Goal: Task Accomplishment & Management: Manage account settings

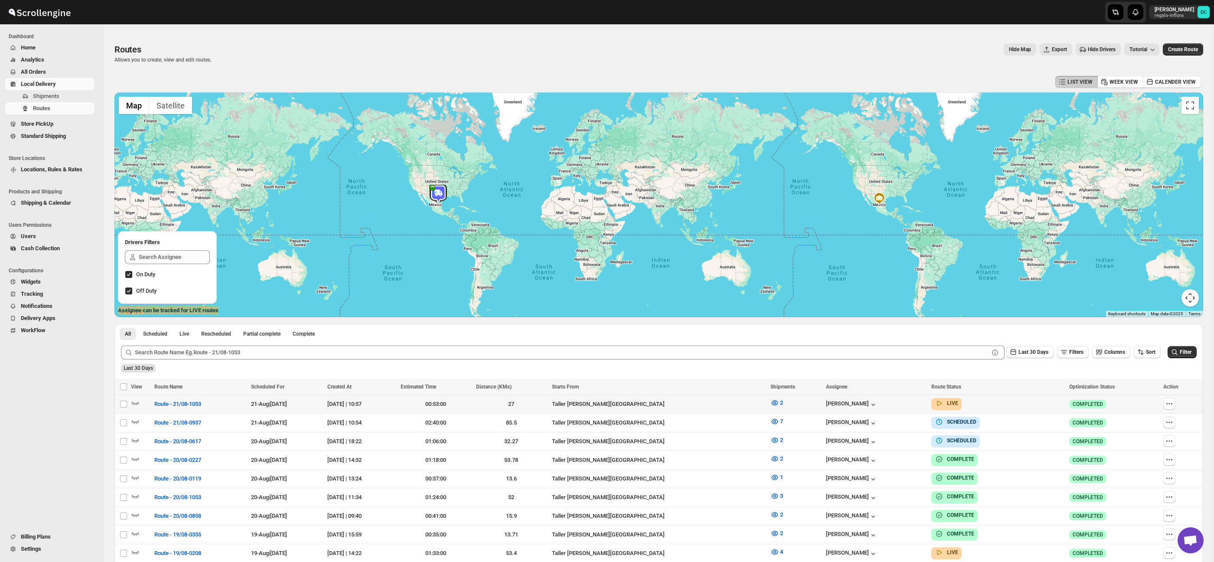
click at [1176, 401] on div at bounding box center [1180, 404] width 35 height 13
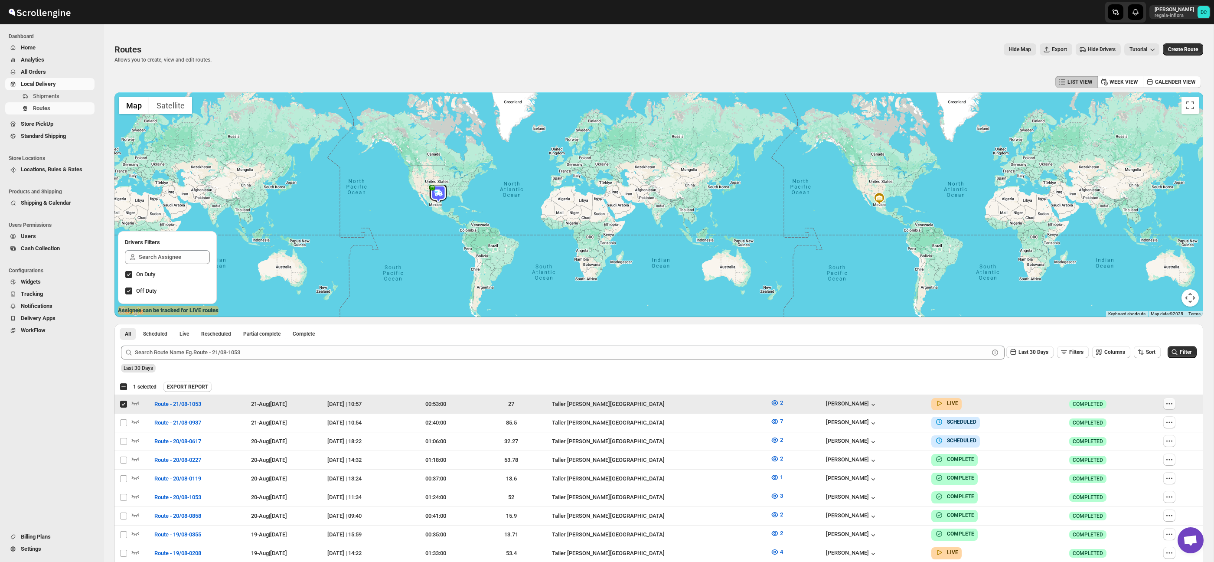
click at [1173, 402] on icon "button" at bounding box center [1169, 403] width 9 height 9
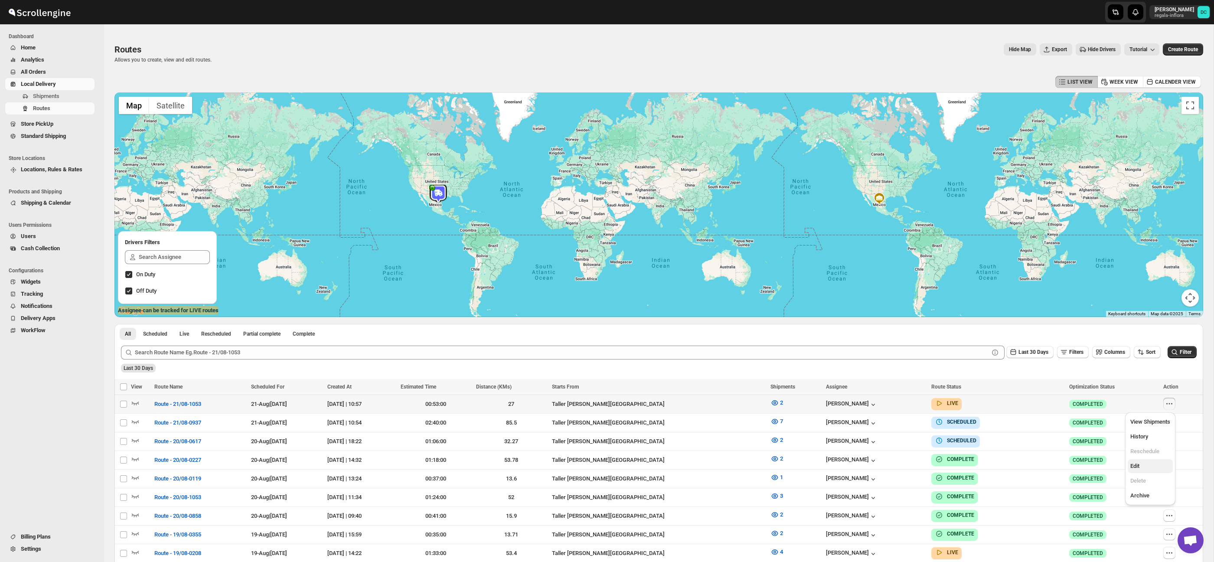
click at [1145, 470] on span "Edit" at bounding box center [1150, 466] width 40 height 9
checkbox input "true"
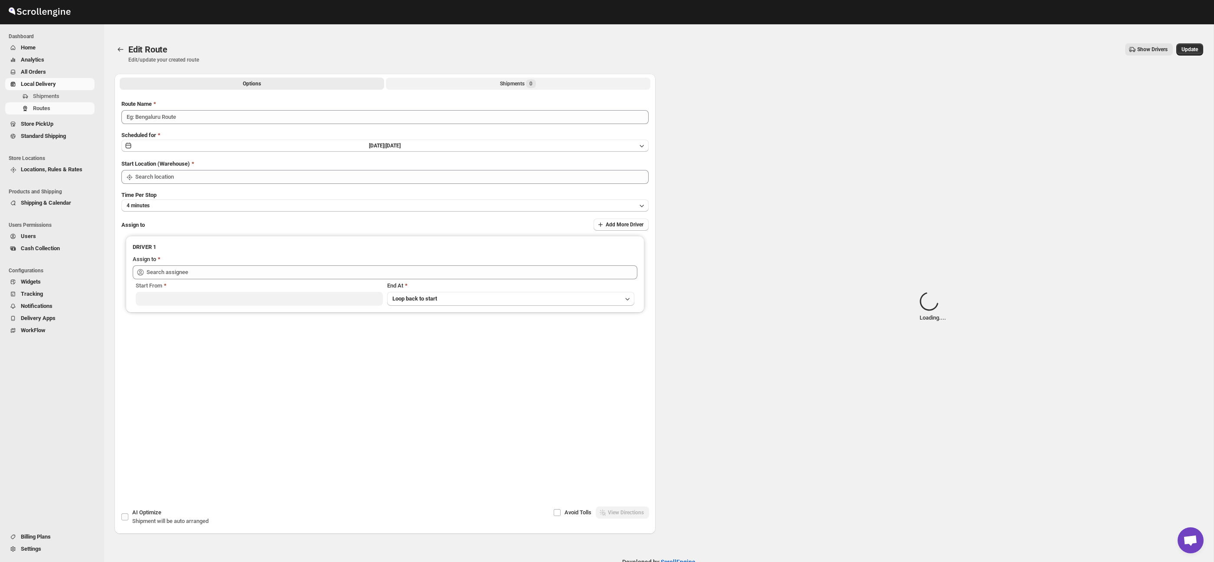
type input "Route - 21/08-1053"
type input "Taller [PERSON_NAME] del [PERSON_NAME][GEOGRAPHIC_DATA]"
type input "[PERSON_NAME] ([EMAIL_ADDRESS][DOMAIN_NAME])"
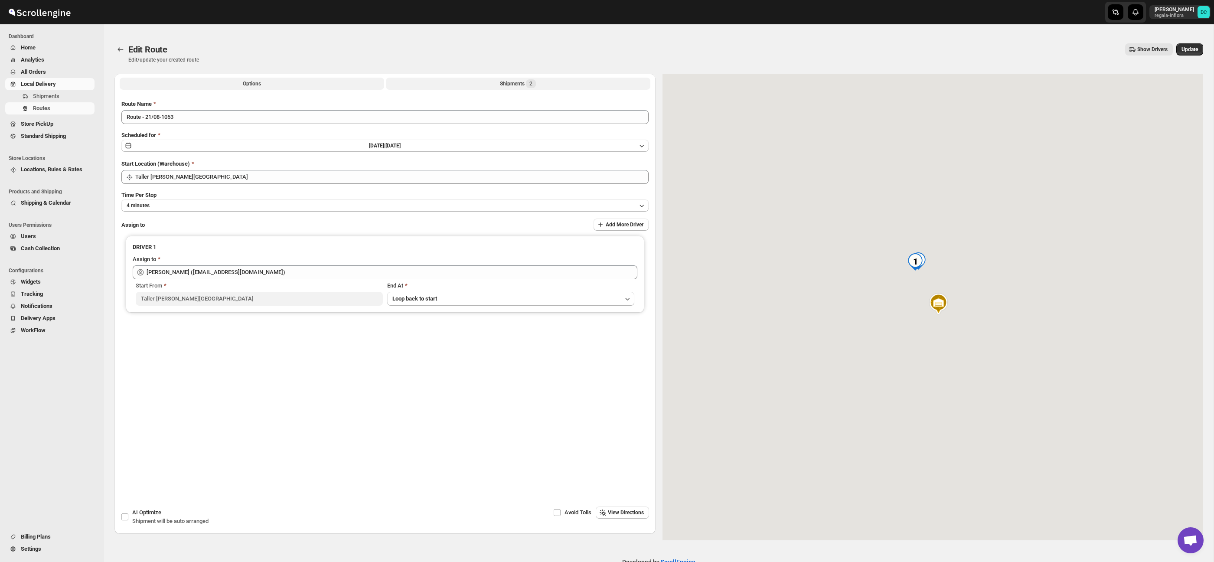
click at [516, 82] on div "Shipments 2" at bounding box center [518, 83] width 36 height 9
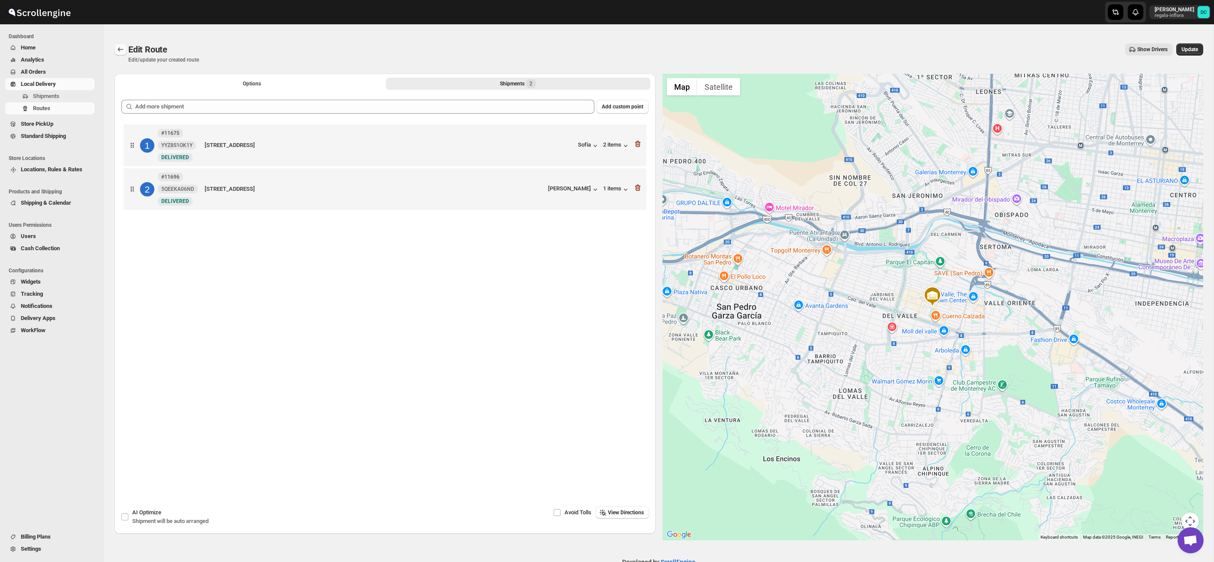
click at [118, 52] on icon "Routes" at bounding box center [120, 49] width 9 height 9
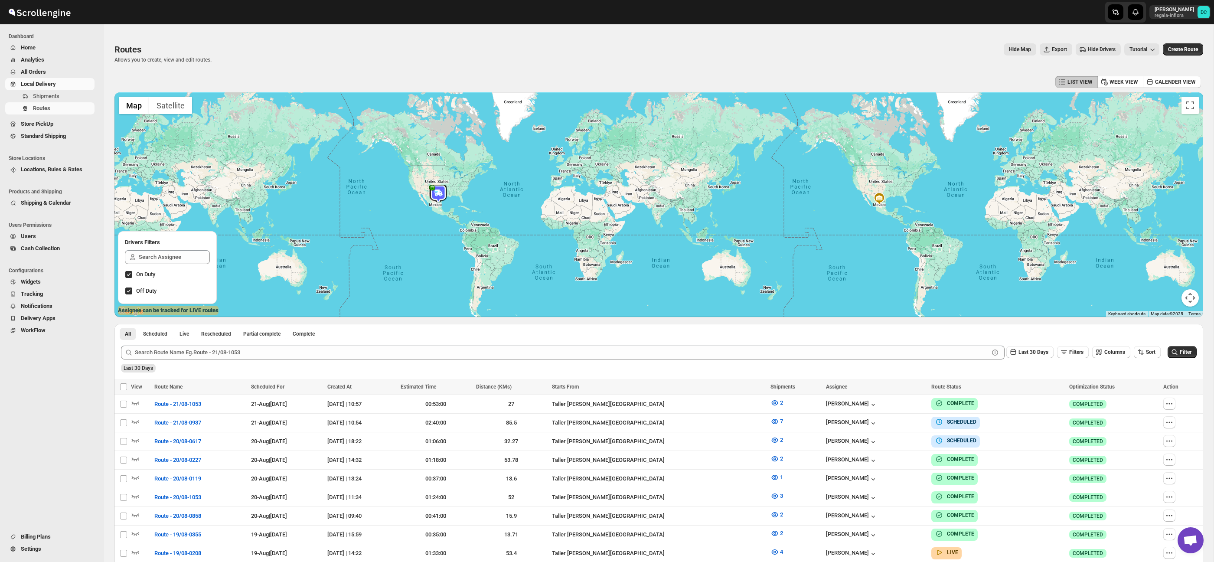
click at [64, 72] on span "All Orders" at bounding box center [57, 72] width 72 height 9
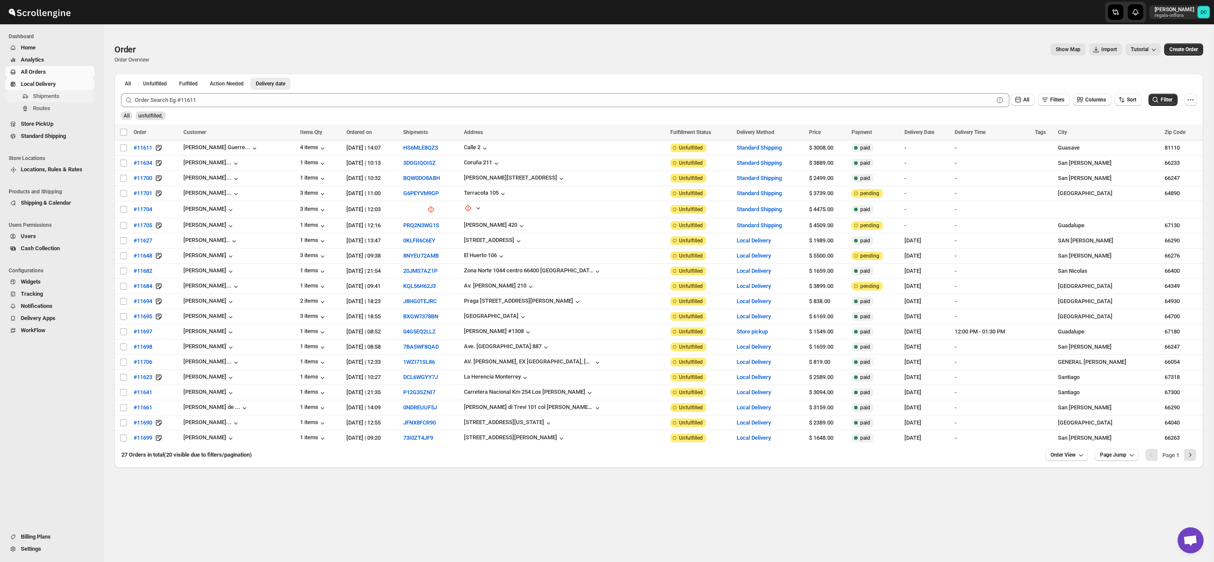
click at [59, 96] on span "Shipments" at bounding box center [46, 96] width 26 height 7
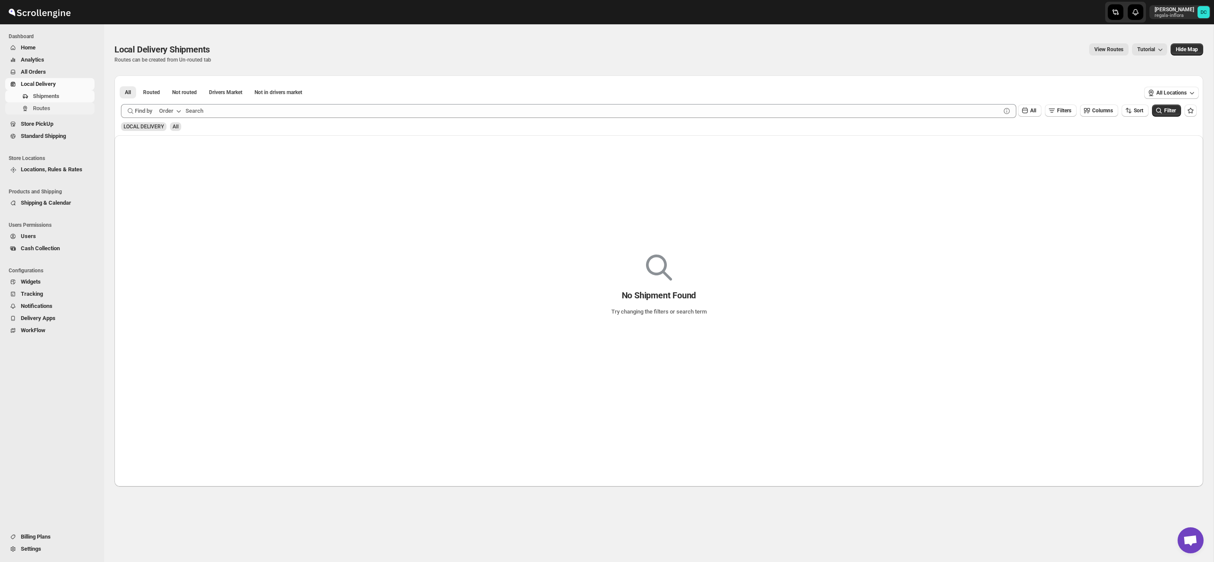
click at [50, 111] on span "Routes" at bounding box center [41, 108] width 17 height 7
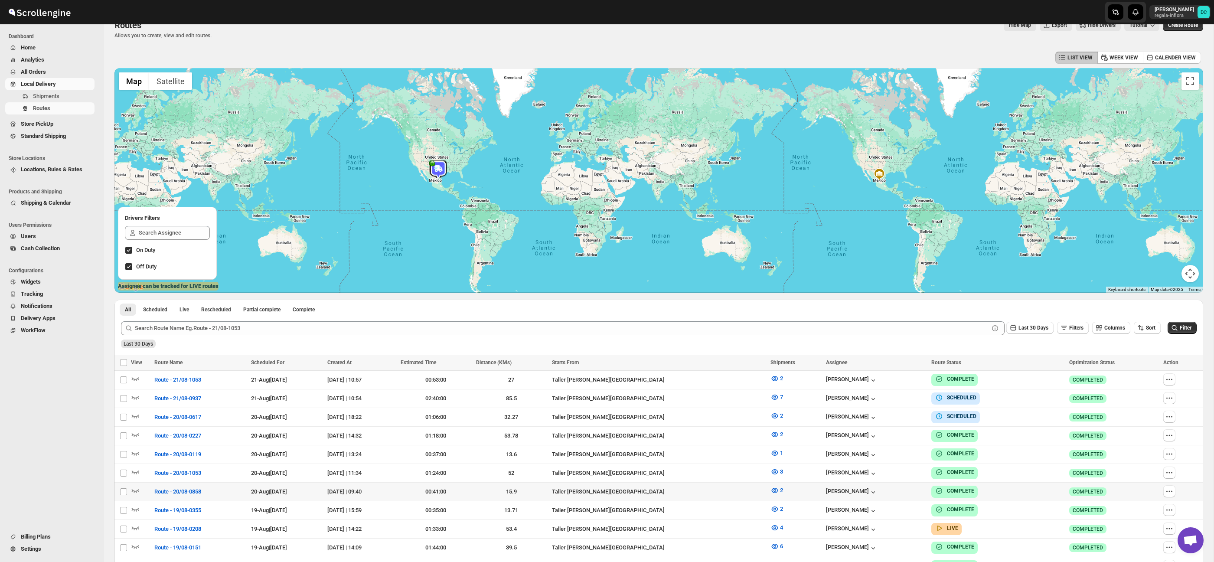
scroll to position [29, 0]
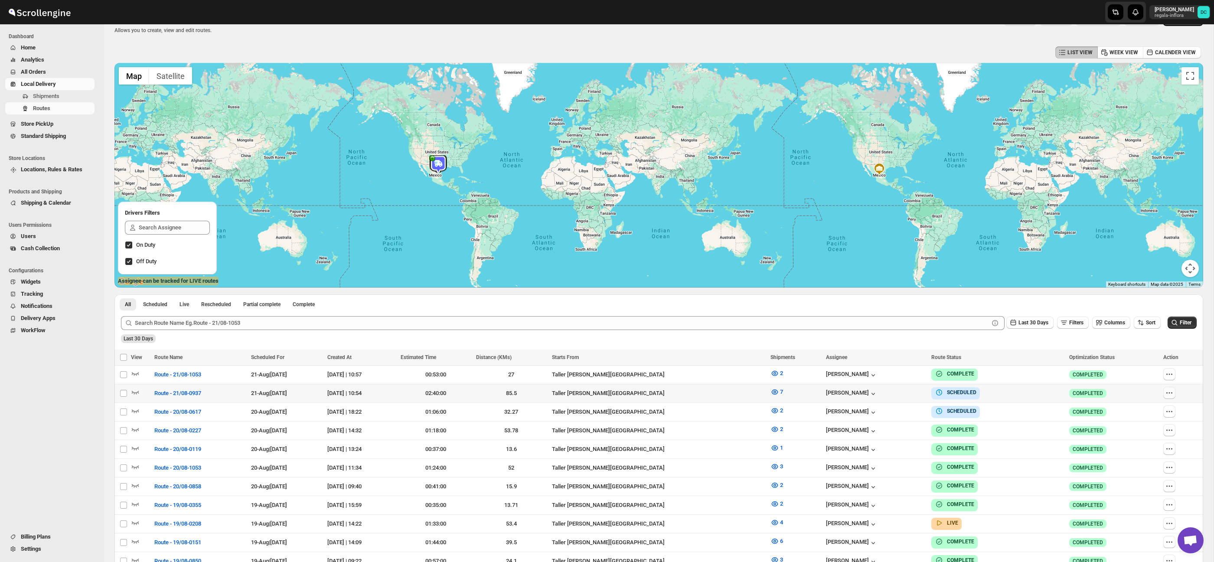
click at [1166, 393] on icon "button" at bounding box center [1169, 392] width 9 height 9
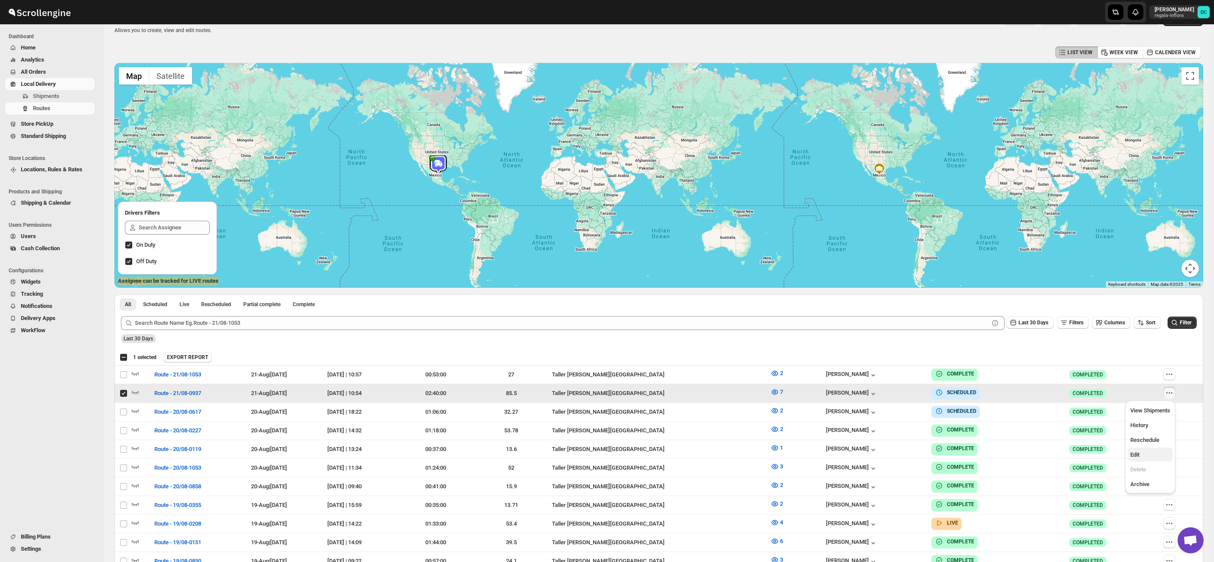
click at [1150, 452] on span "Edit" at bounding box center [1150, 454] width 40 height 9
checkbox input "false"
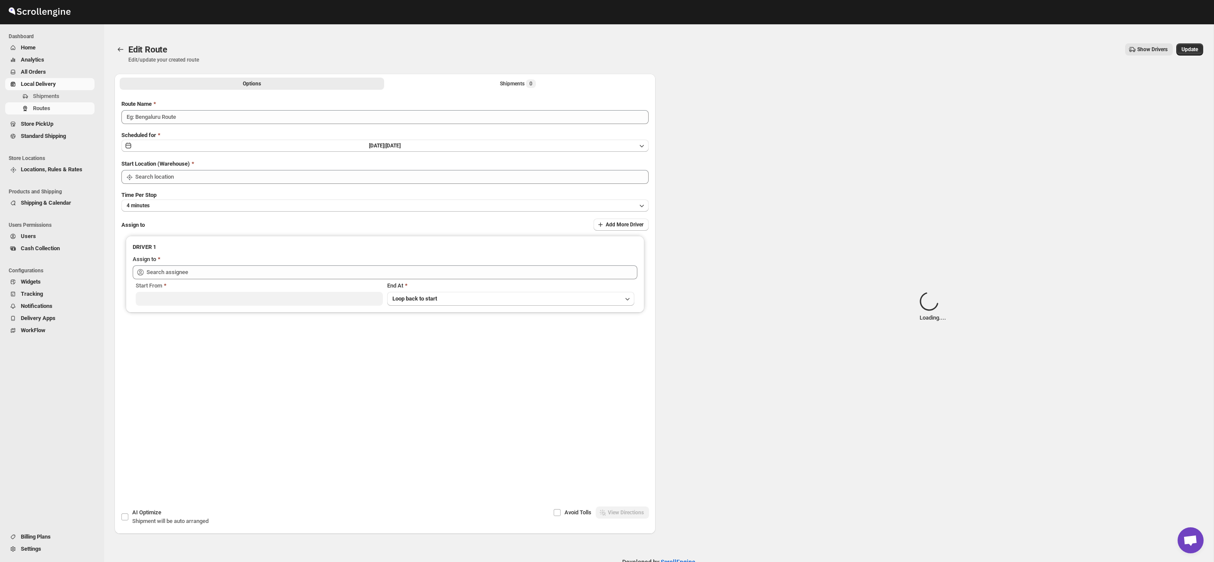
type input "Route - 21/08-0937"
type input "Taller [PERSON_NAME] del [PERSON_NAME][GEOGRAPHIC_DATA]"
type input "[PERSON_NAME] ([PERSON_NAME][EMAIL_ADDRESS][DOMAIN_NAME])"
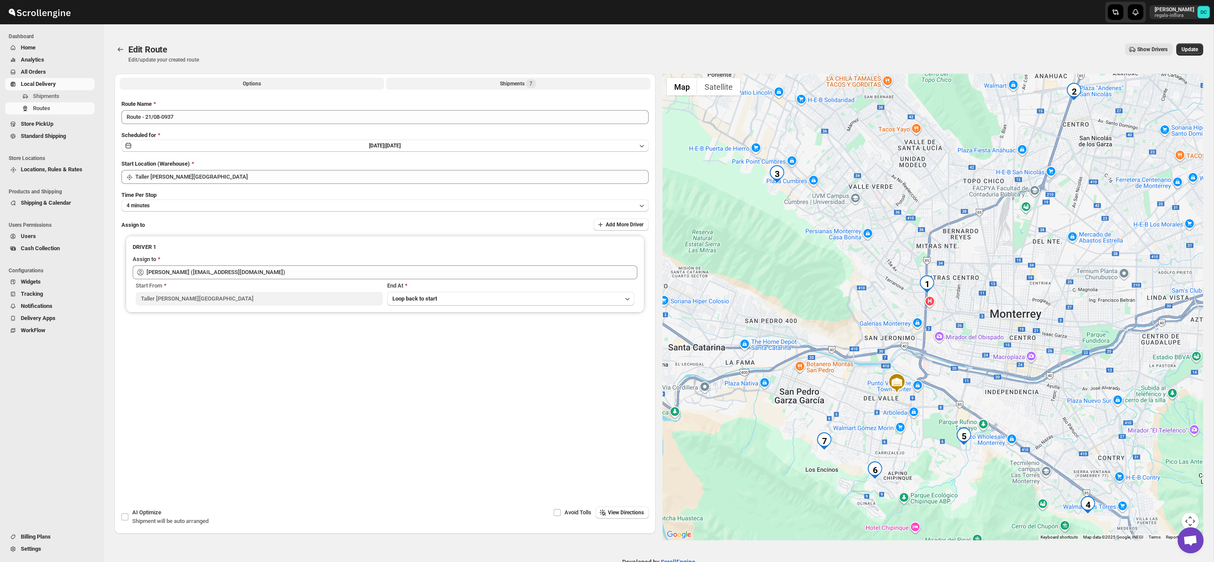
click at [535, 85] on span "7" at bounding box center [531, 83] width 10 height 9
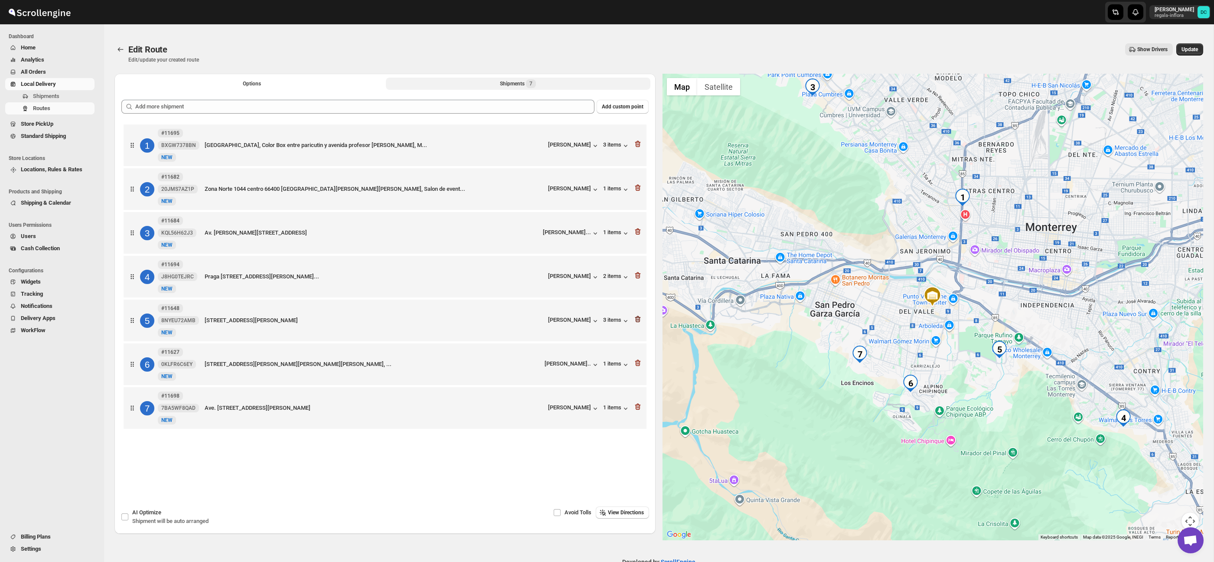
click at [639, 322] on icon "button" at bounding box center [637, 319] width 9 height 9
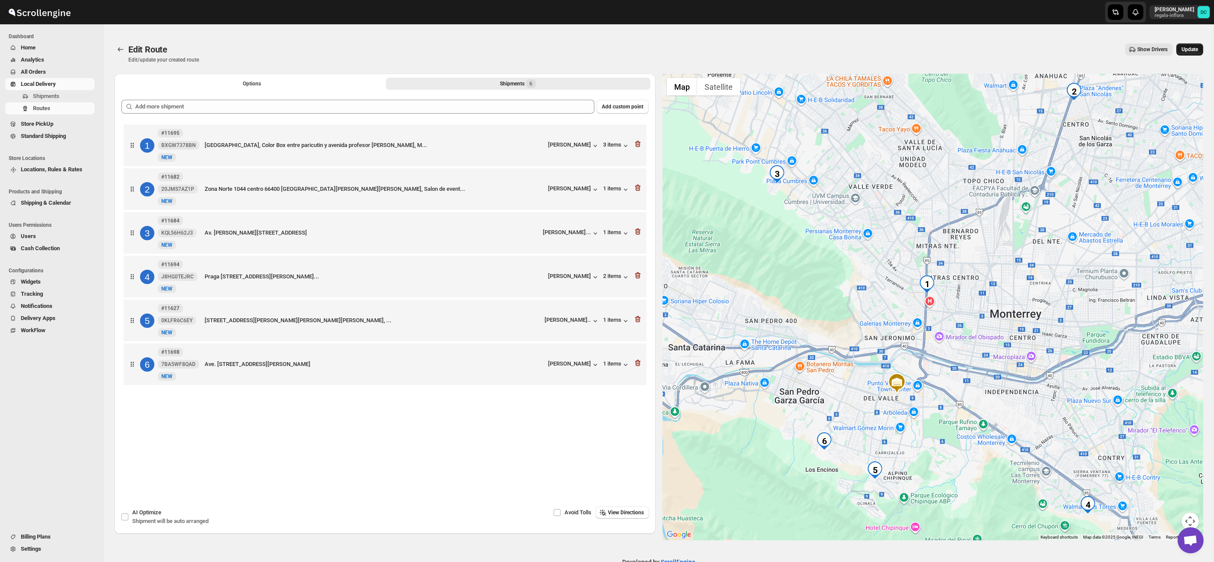
click at [1191, 51] on span "Update" at bounding box center [1189, 49] width 16 height 7
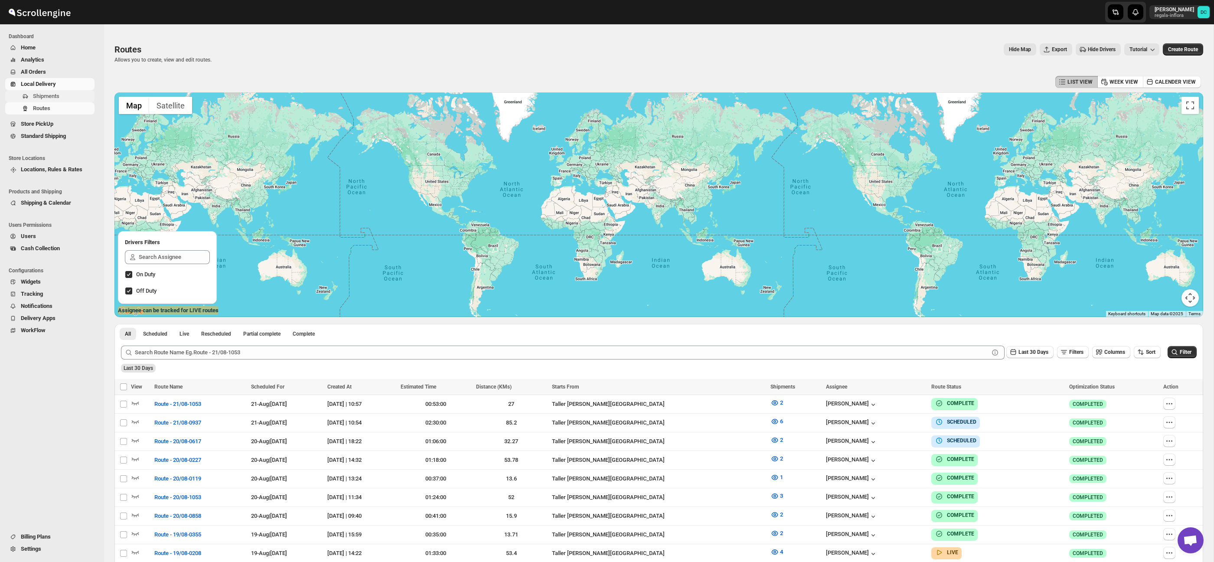
click at [69, 96] on span "Shipments" at bounding box center [63, 96] width 60 height 9
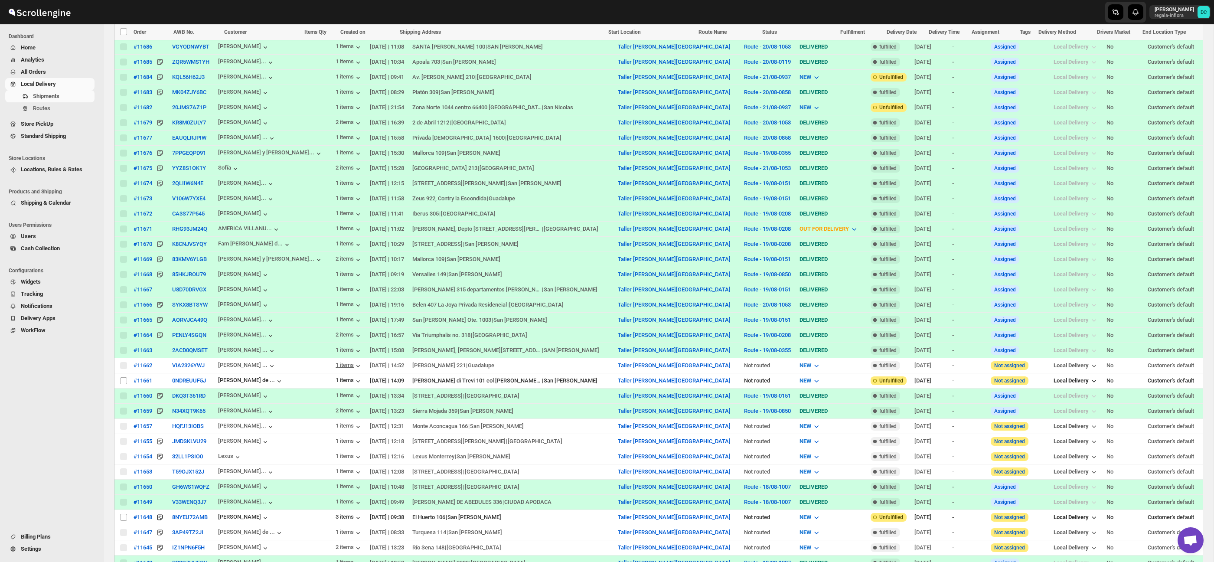
scroll to position [481, 0]
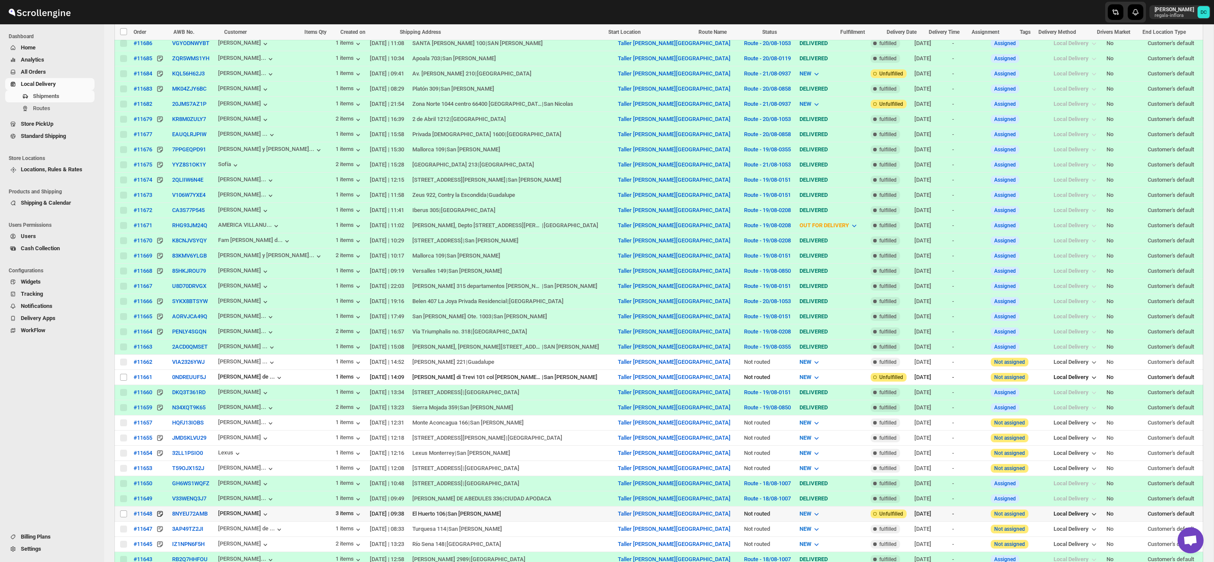
click at [126, 517] on input "Select shipment" at bounding box center [123, 513] width 7 height 7
checkbox input "true"
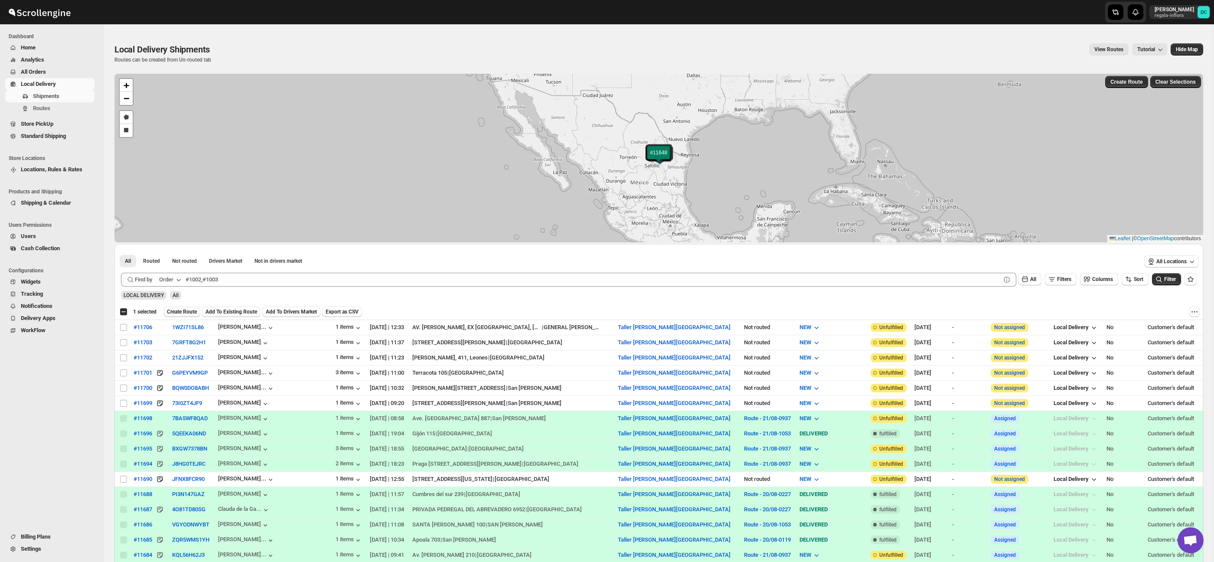
click at [197, 311] on span "Create Route" at bounding box center [182, 311] width 30 height 7
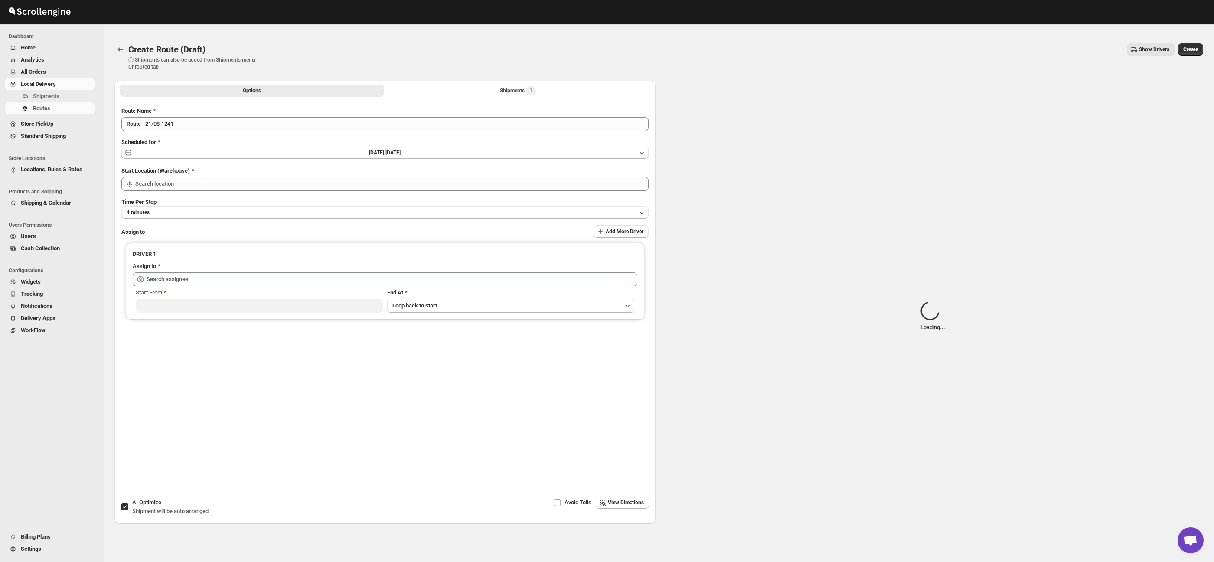
type input "Taller [PERSON_NAME] del [PERSON_NAME][GEOGRAPHIC_DATA]"
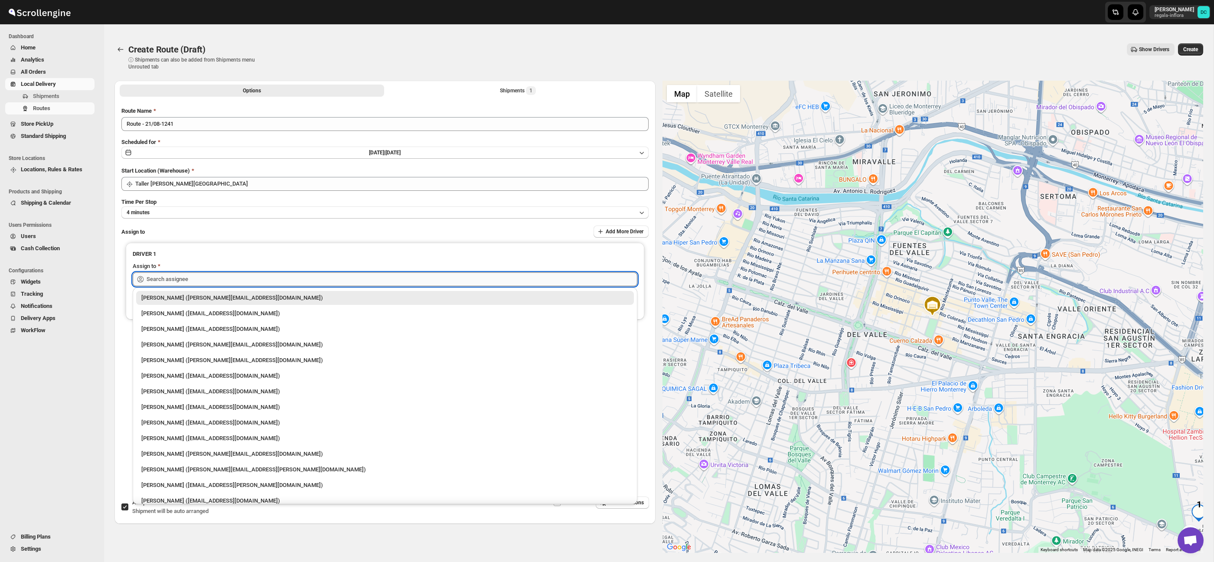
click at [268, 273] on input "text" at bounding box center [392, 279] width 491 height 14
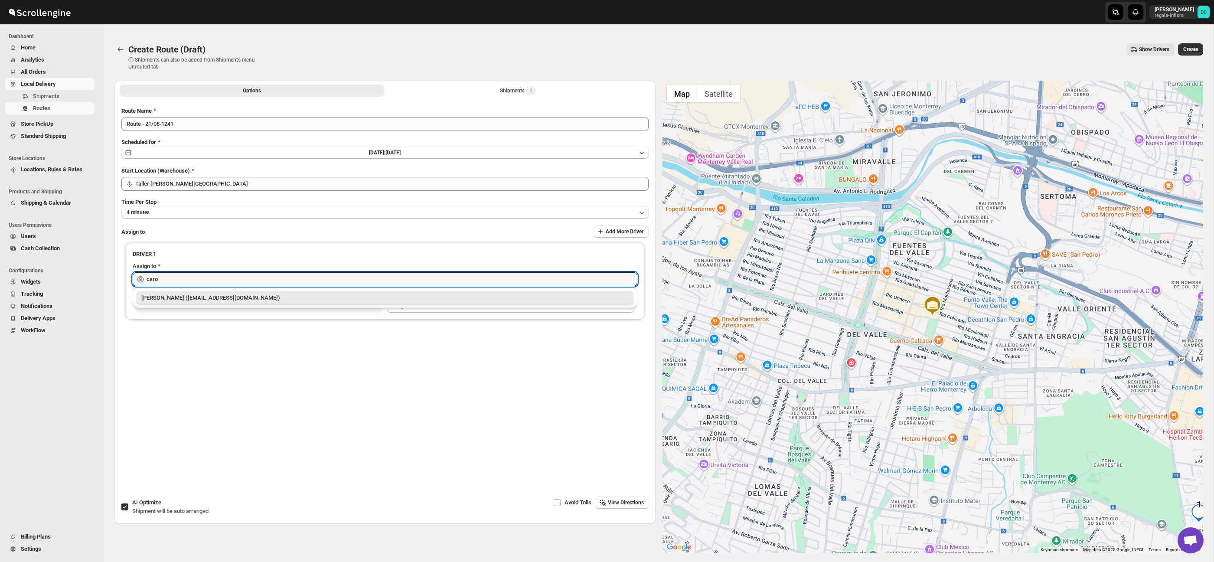
click at [261, 294] on div "[PERSON_NAME] ([EMAIL_ADDRESS][DOMAIN_NAME])" at bounding box center [384, 298] width 487 height 9
type input "[PERSON_NAME] ([EMAIL_ADDRESS][DOMAIN_NAME])"
drag, startPoint x: 1047, startPoint y: 439, endPoint x: 909, endPoint y: 274, distance: 216.0
click at [908, 274] on div at bounding box center [932, 317] width 541 height 472
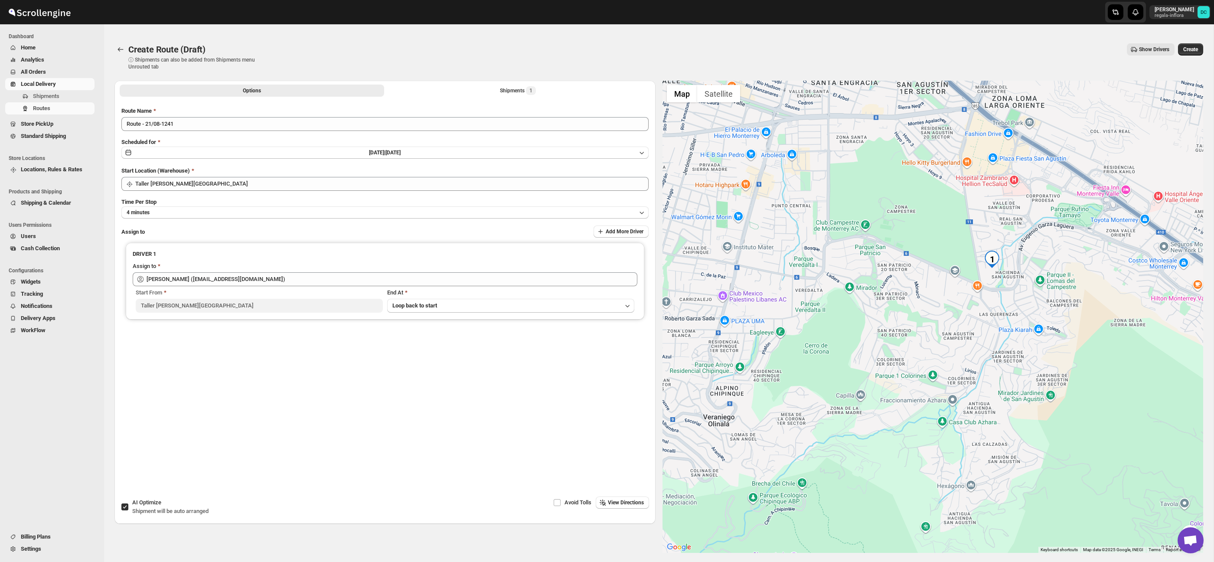
drag, startPoint x: 1012, startPoint y: 323, endPoint x: 1013, endPoint y: 307, distance: 15.7
click at [1008, 323] on div at bounding box center [932, 317] width 541 height 472
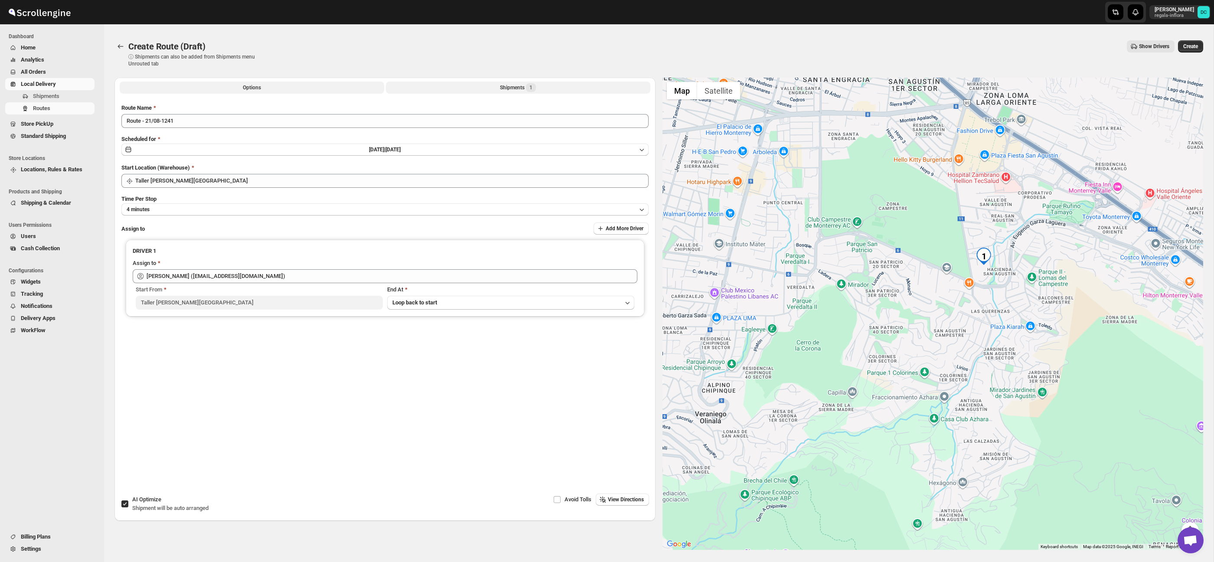
click at [557, 91] on button "Shipments 1" at bounding box center [518, 88] width 264 height 12
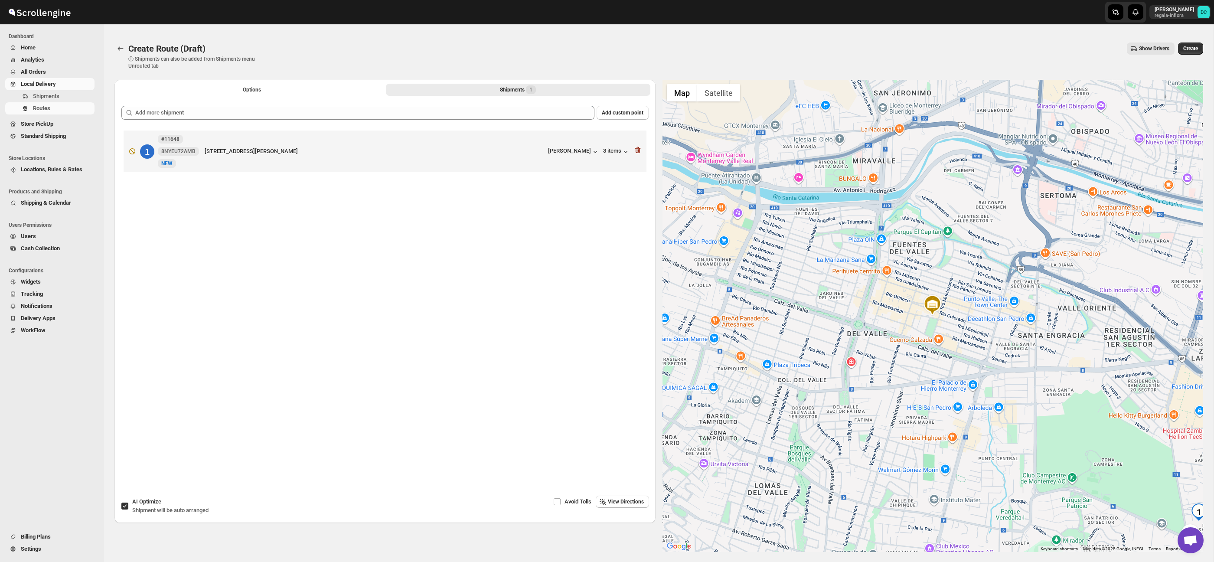
click at [1190, 43] on button "Create" at bounding box center [1190, 48] width 25 height 12
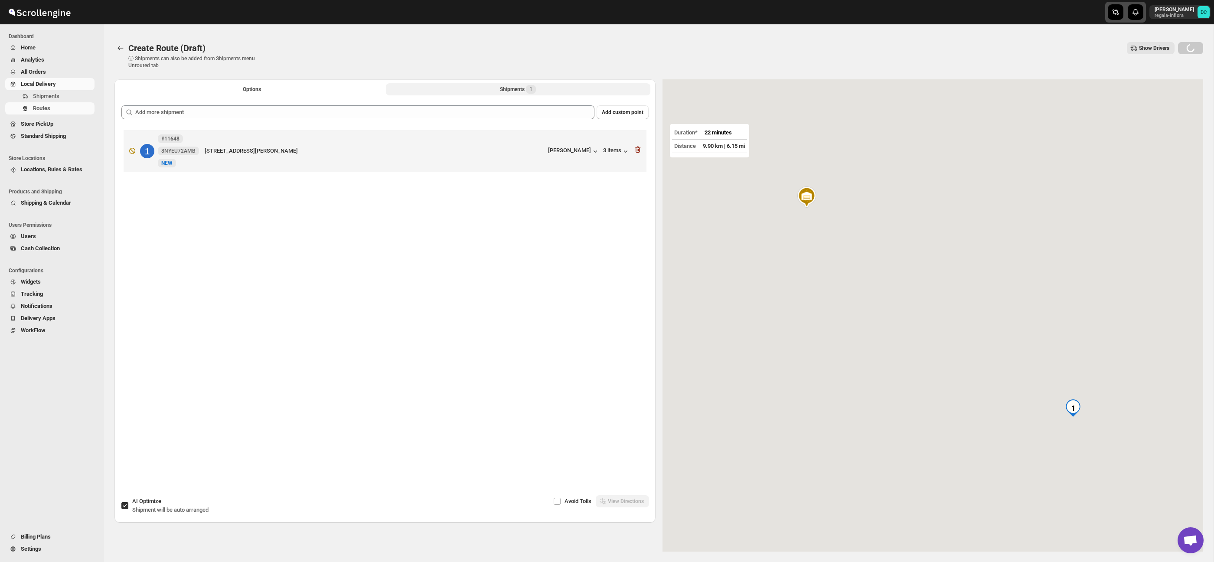
scroll to position [2, 0]
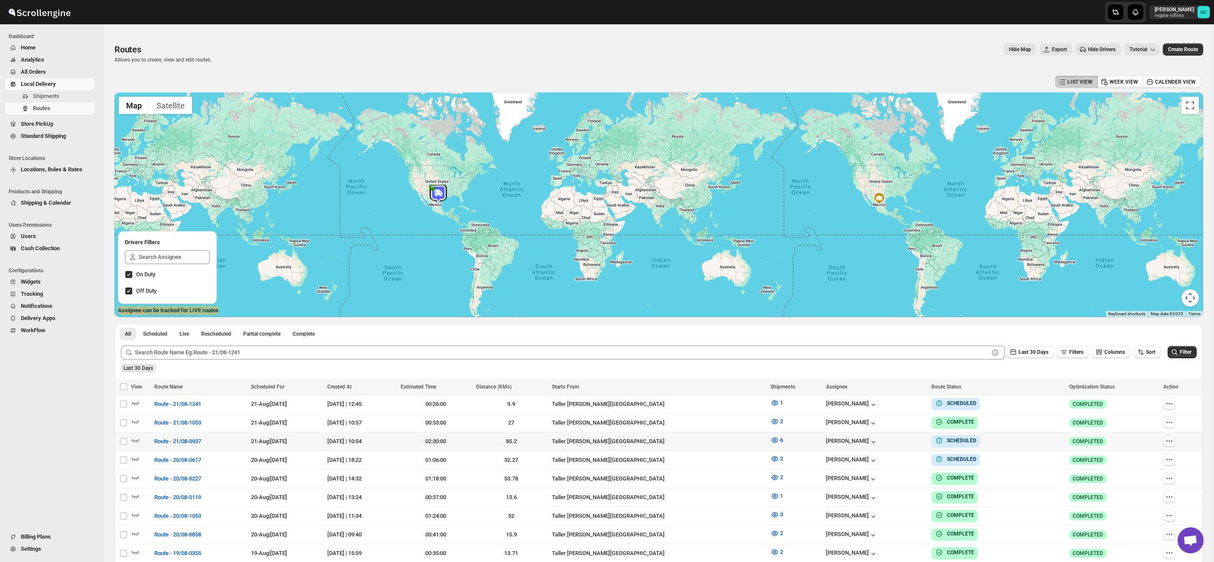
click at [1170, 440] on icon "button" at bounding box center [1169, 441] width 9 height 9
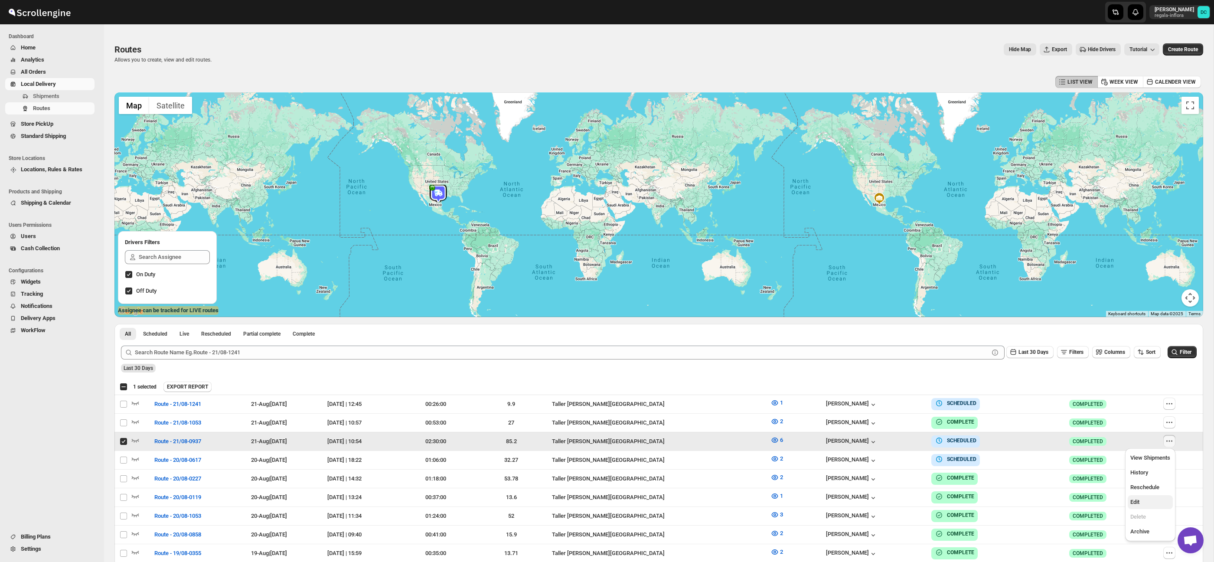
click at [1142, 501] on span "Edit" at bounding box center [1150, 502] width 40 height 9
checkbox input "false"
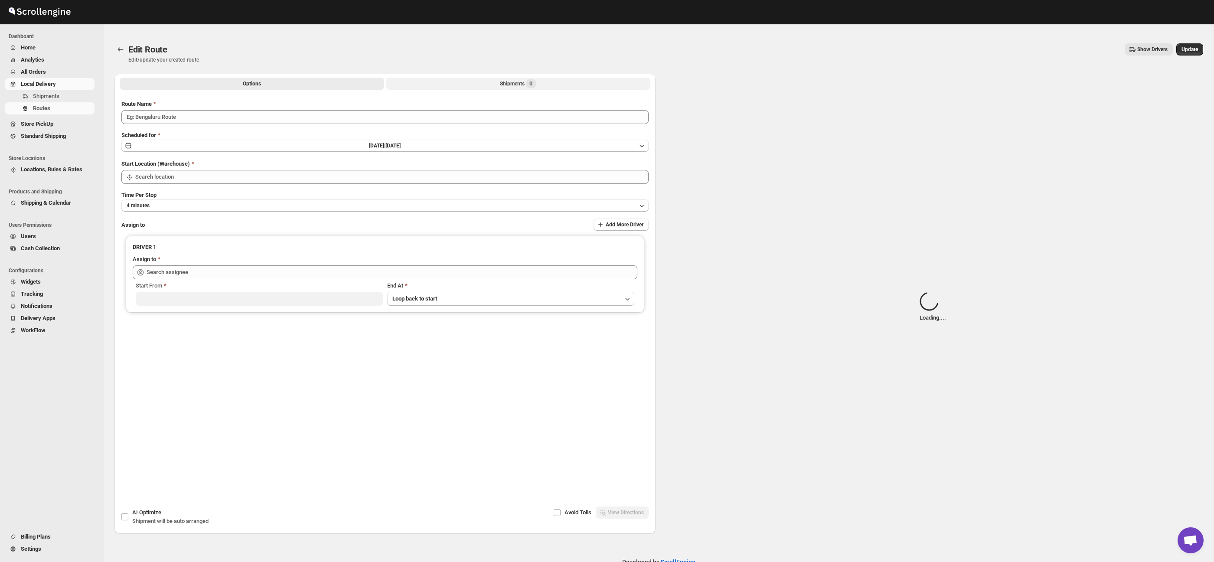
type input "Route - 21/08-0937"
type input "Taller [PERSON_NAME] del [PERSON_NAME][GEOGRAPHIC_DATA]"
type input "[PERSON_NAME] ([PERSON_NAME][EMAIL_ADDRESS][DOMAIN_NAME])"
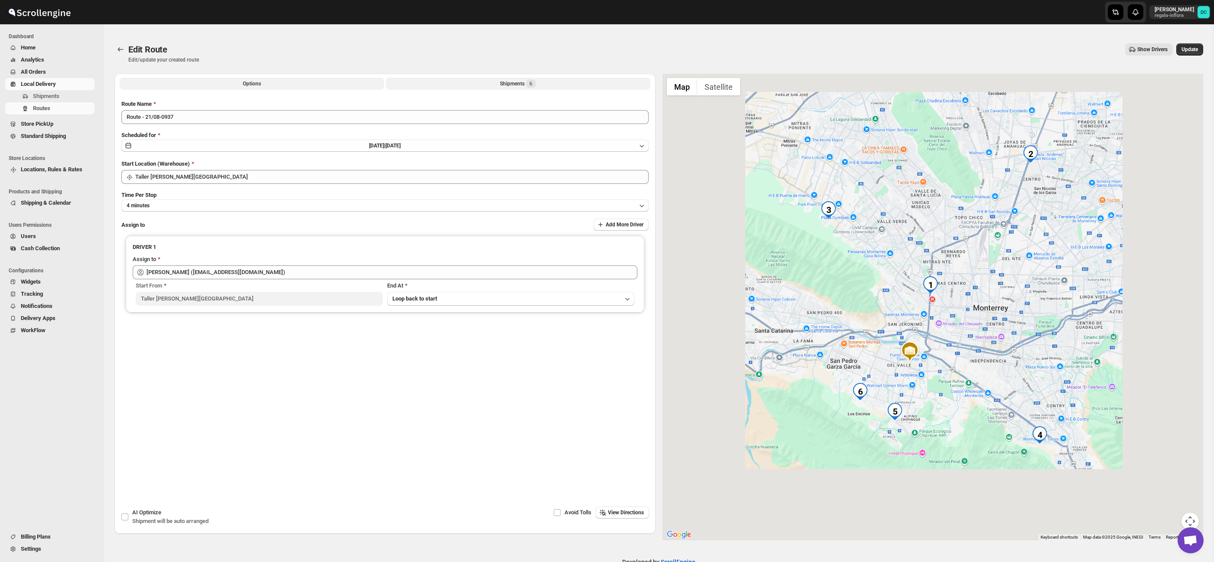
click at [564, 83] on button "Shipments 6" at bounding box center [518, 84] width 264 height 12
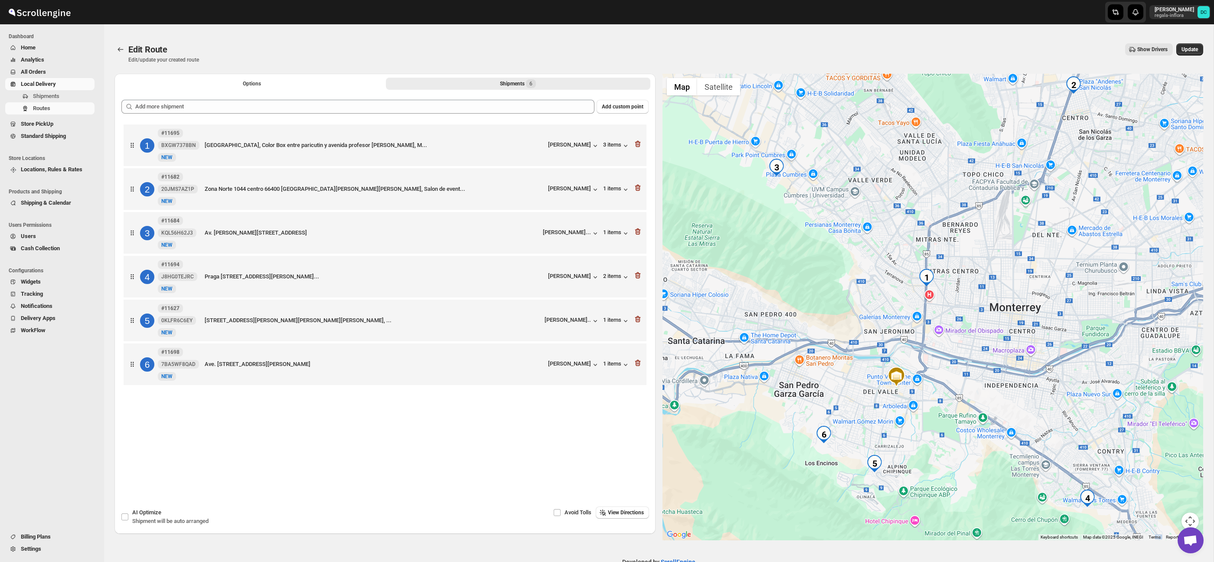
drag, startPoint x: 1001, startPoint y: 293, endPoint x: 977, endPoint y: 346, distance: 58.0
click at [964, 374] on div at bounding box center [932, 307] width 541 height 466
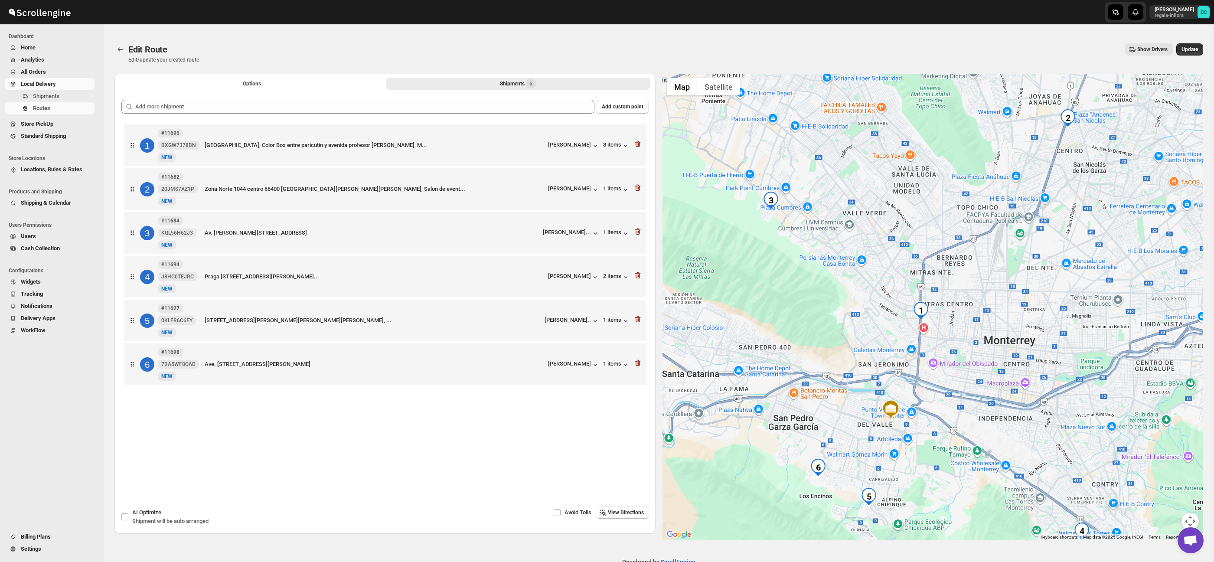
drag, startPoint x: 970, startPoint y: 290, endPoint x: 965, endPoint y: 326, distance: 36.0
click at [965, 325] on div at bounding box center [932, 307] width 541 height 466
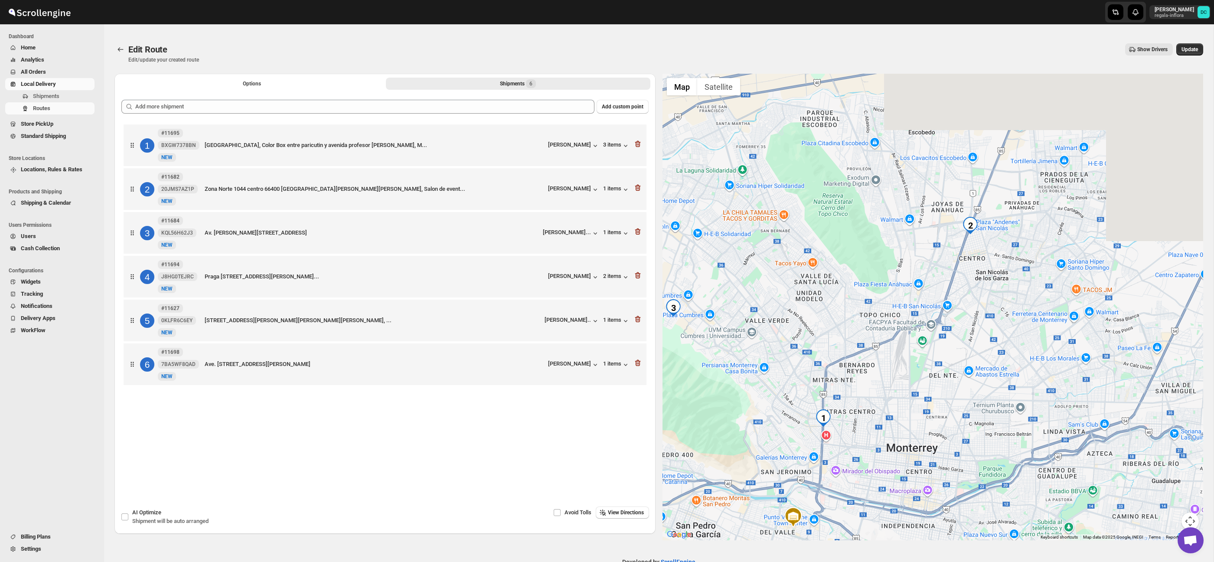
drag, startPoint x: 1048, startPoint y: 166, endPoint x: 949, endPoint y: 275, distance: 147.6
click at [949, 275] on div at bounding box center [932, 307] width 541 height 466
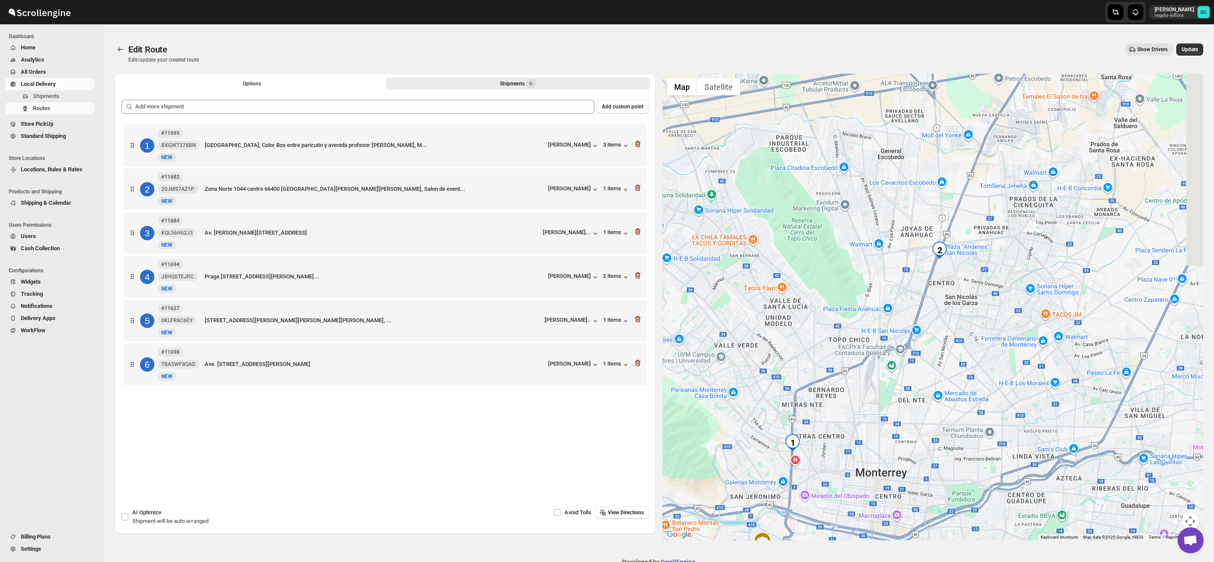
drag, startPoint x: 1035, startPoint y: 255, endPoint x: 986, endPoint y: 228, distance: 56.3
click at [1029, 260] on div at bounding box center [932, 307] width 541 height 466
click at [522, 82] on div "Shipments 6" at bounding box center [518, 83] width 36 height 9
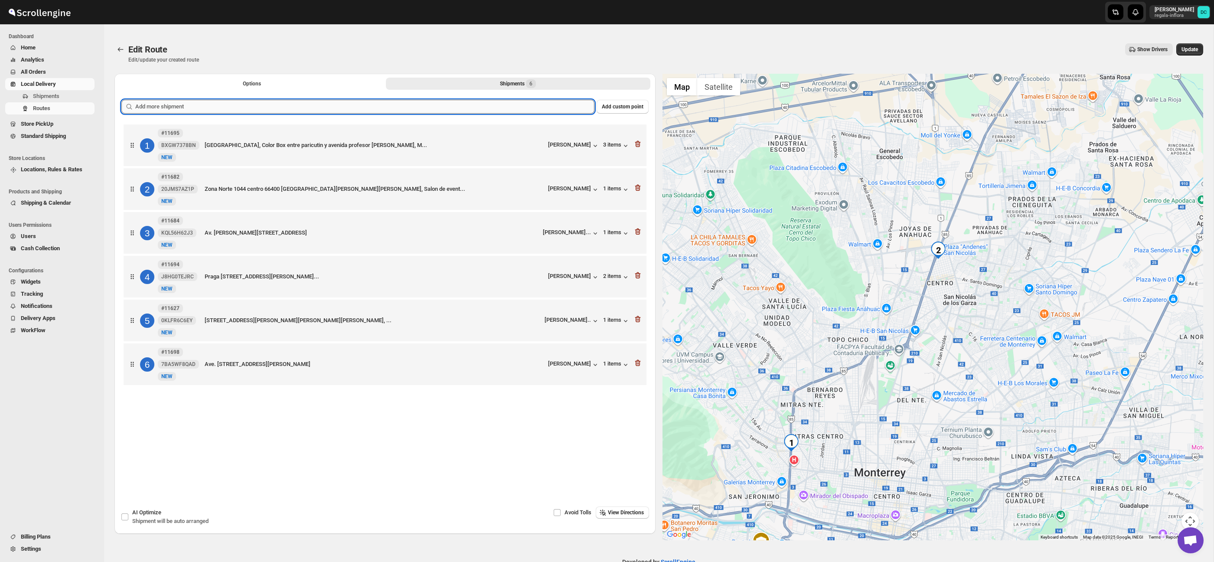
click at [512, 103] on input "text" at bounding box center [364, 107] width 459 height 14
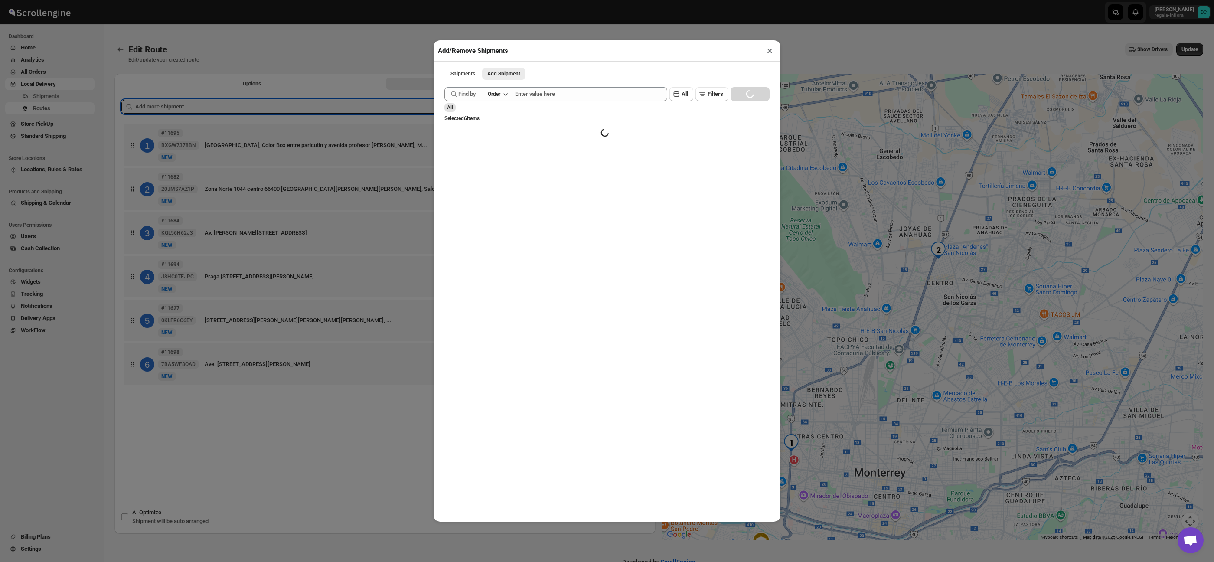
drag, startPoint x: 773, startPoint y: 52, endPoint x: 737, endPoint y: 52, distance: 36.0
click at [772, 52] on button "×" at bounding box center [769, 51] width 13 height 12
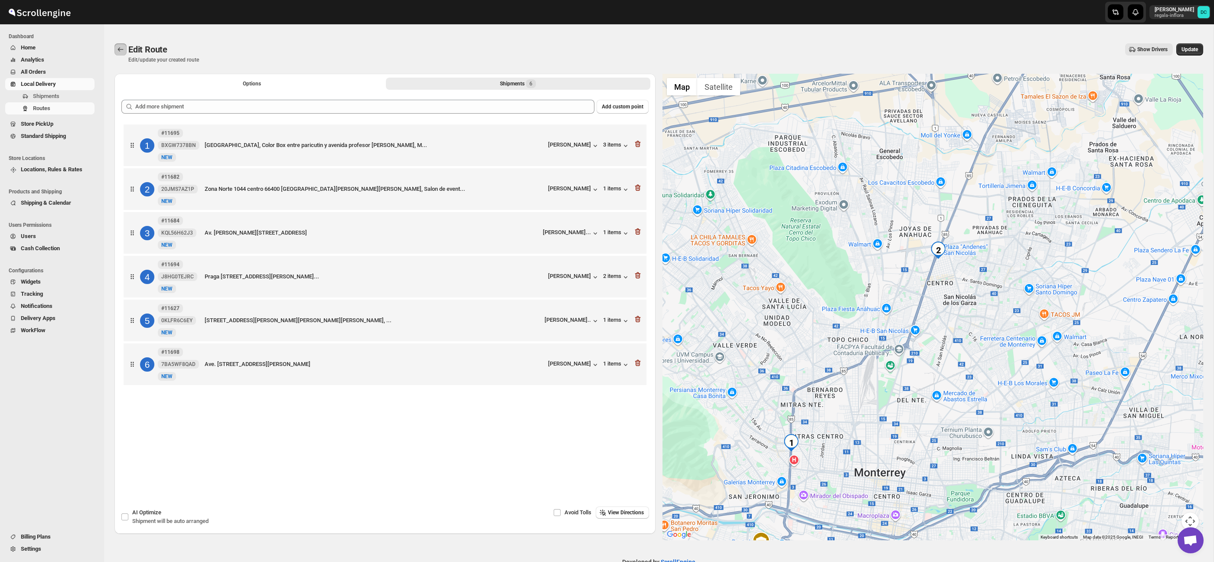
click at [121, 50] on icon "Routes" at bounding box center [120, 49] width 9 height 9
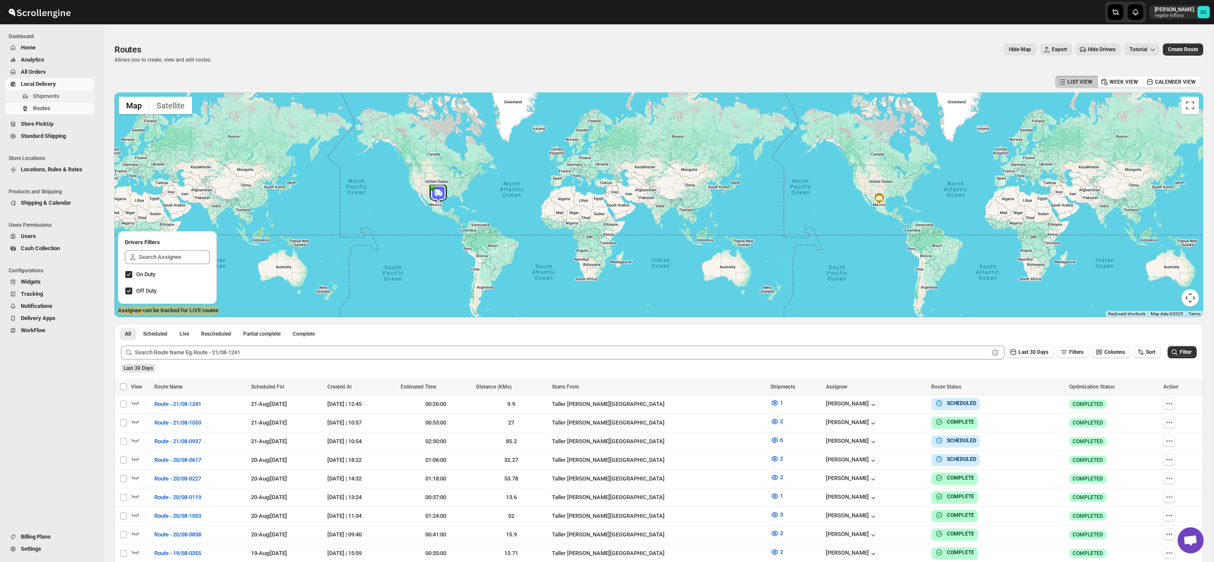
click at [43, 95] on span "Shipments" at bounding box center [46, 96] width 26 height 7
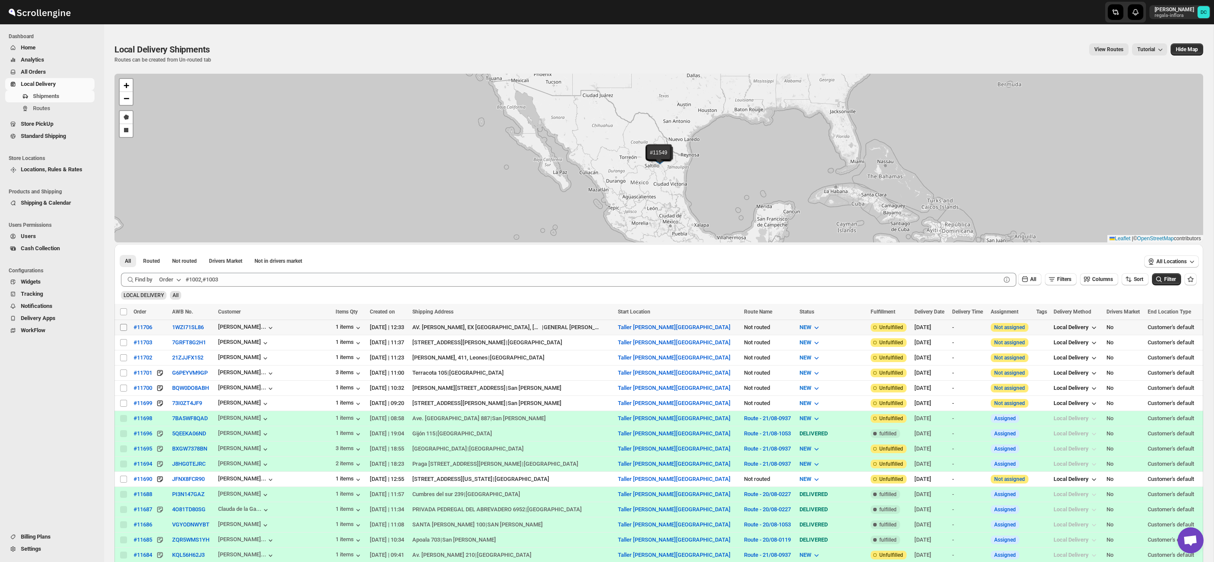
click at [124, 327] on input "Select shipment" at bounding box center [123, 327] width 7 height 7
checkbox input "true"
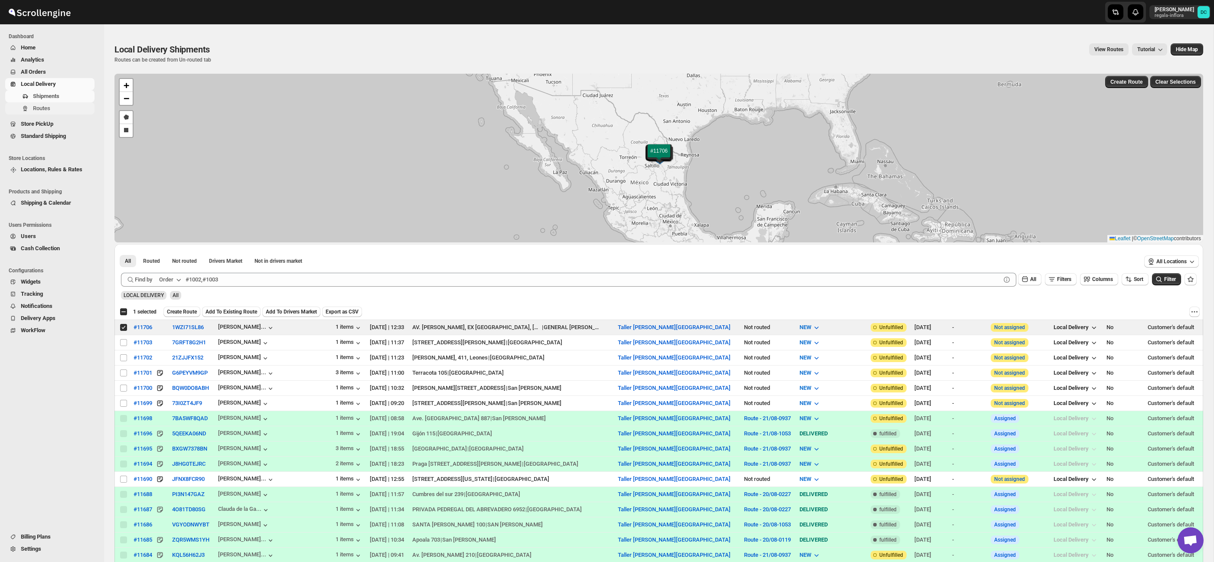
click at [60, 108] on span "Routes" at bounding box center [63, 108] width 60 height 9
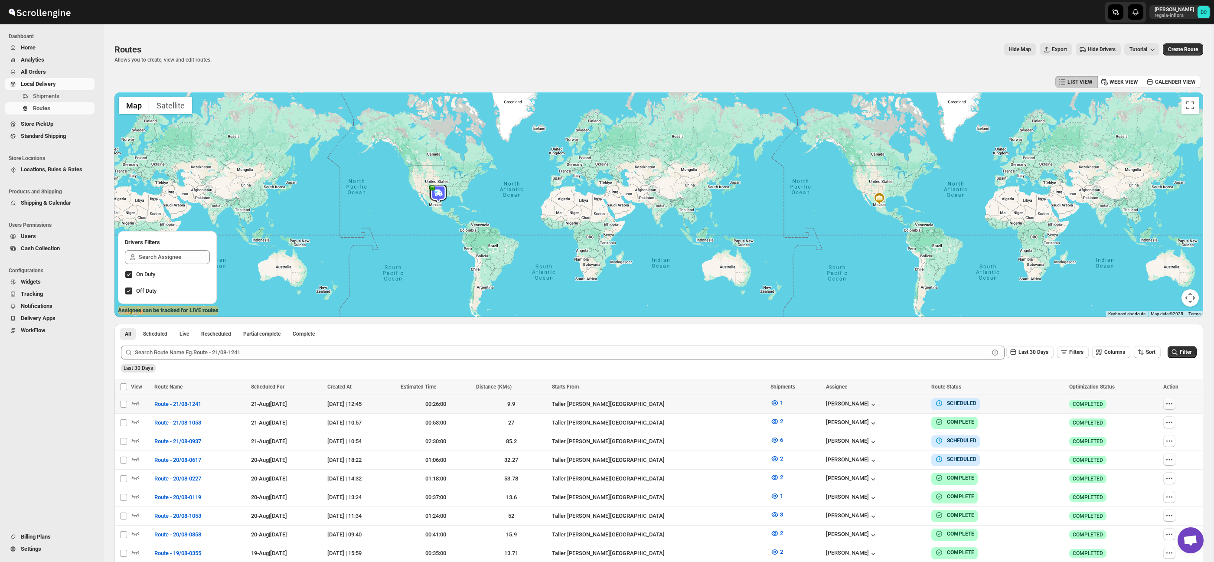
click at [1169, 404] on icon "button" at bounding box center [1168, 403] width 1 height 1
checkbox input "true"
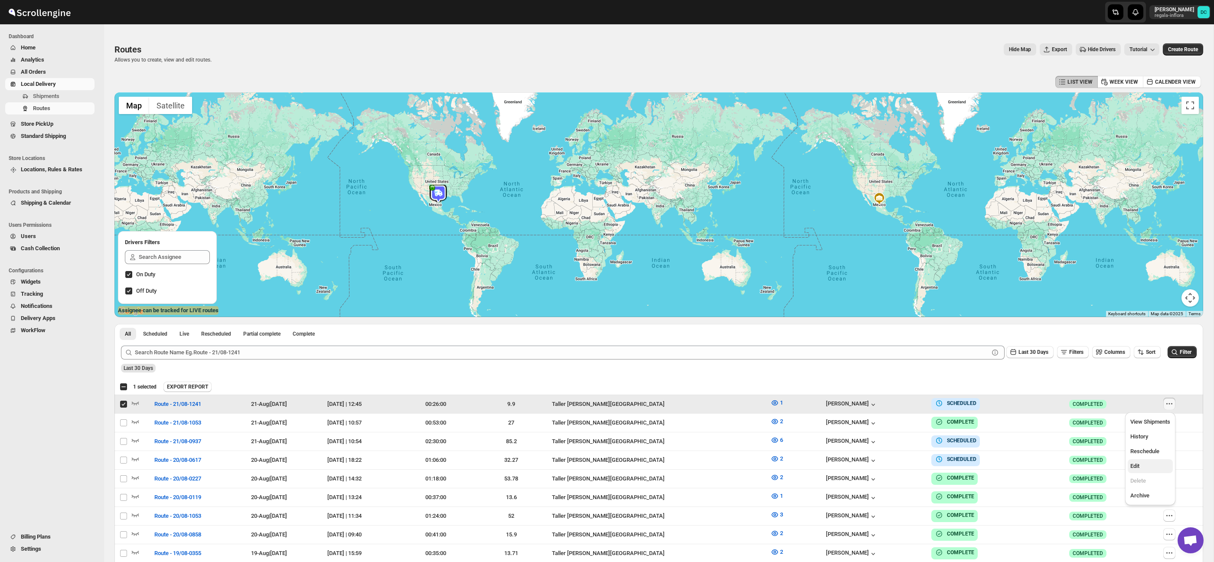
click at [1151, 468] on span "Edit" at bounding box center [1150, 466] width 40 height 9
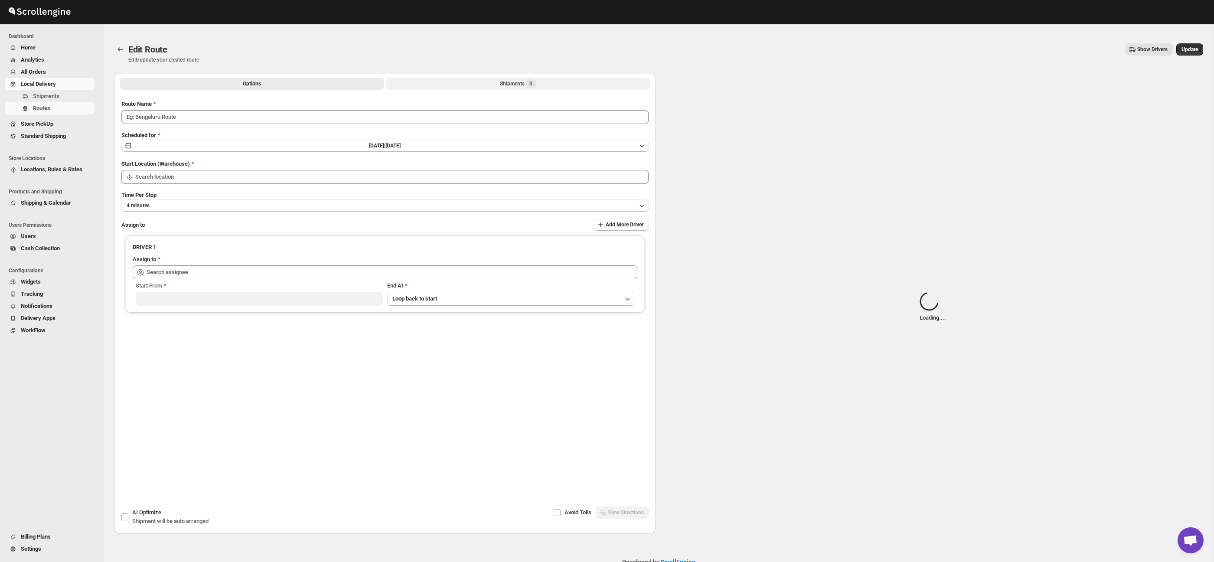
type input "Route - 21/08-1241"
click at [472, 86] on button "Shipments Loading..." at bounding box center [518, 84] width 264 height 12
type input "Taller [PERSON_NAME] del [PERSON_NAME][GEOGRAPHIC_DATA]"
type input "[PERSON_NAME] ([EMAIL_ADDRESS][DOMAIN_NAME])"
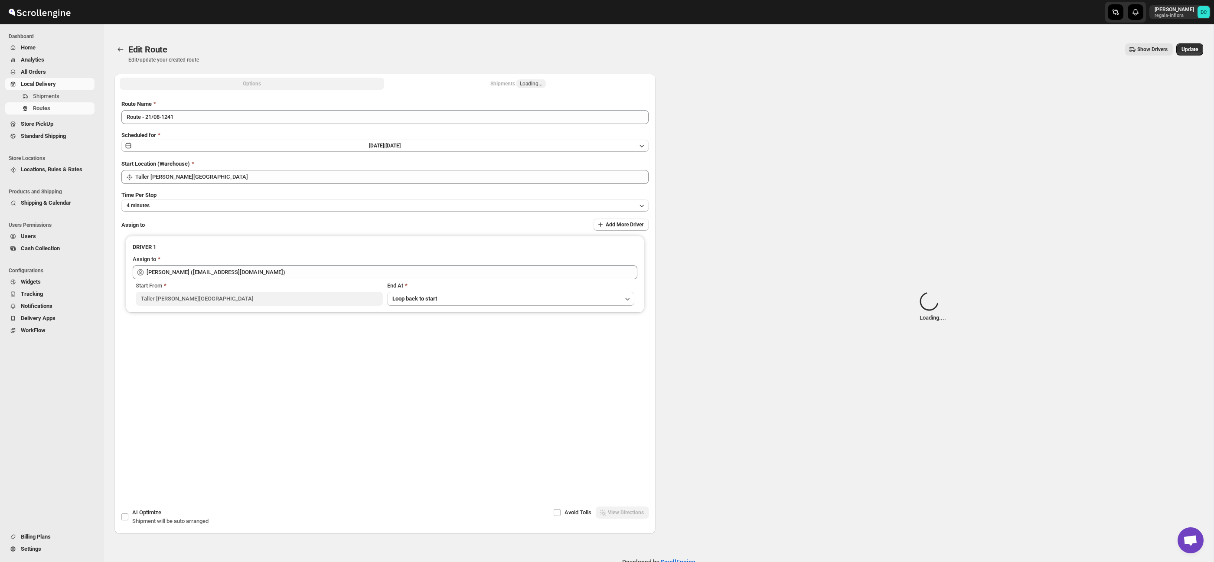
drag, startPoint x: 466, startPoint y: 78, endPoint x: 474, endPoint y: 81, distance: 8.8
click at [466, 78] on button "Shipments Loading..." at bounding box center [518, 84] width 264 height 12
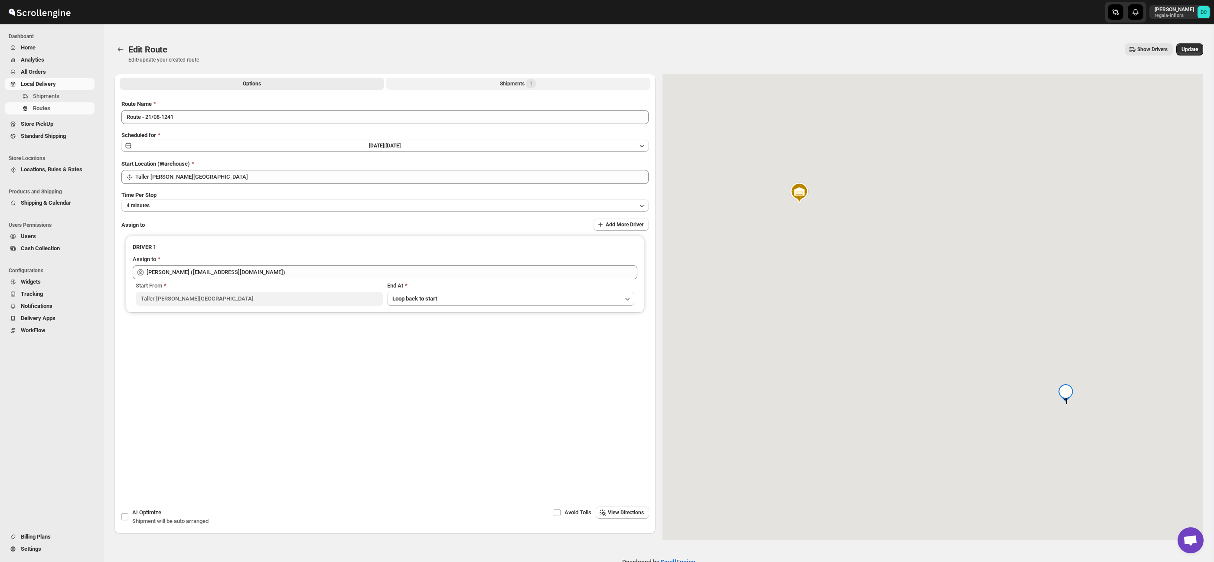
click at [486, 83] on button "Shipments 1" at bounding box center [518, 84] width 264 height 12
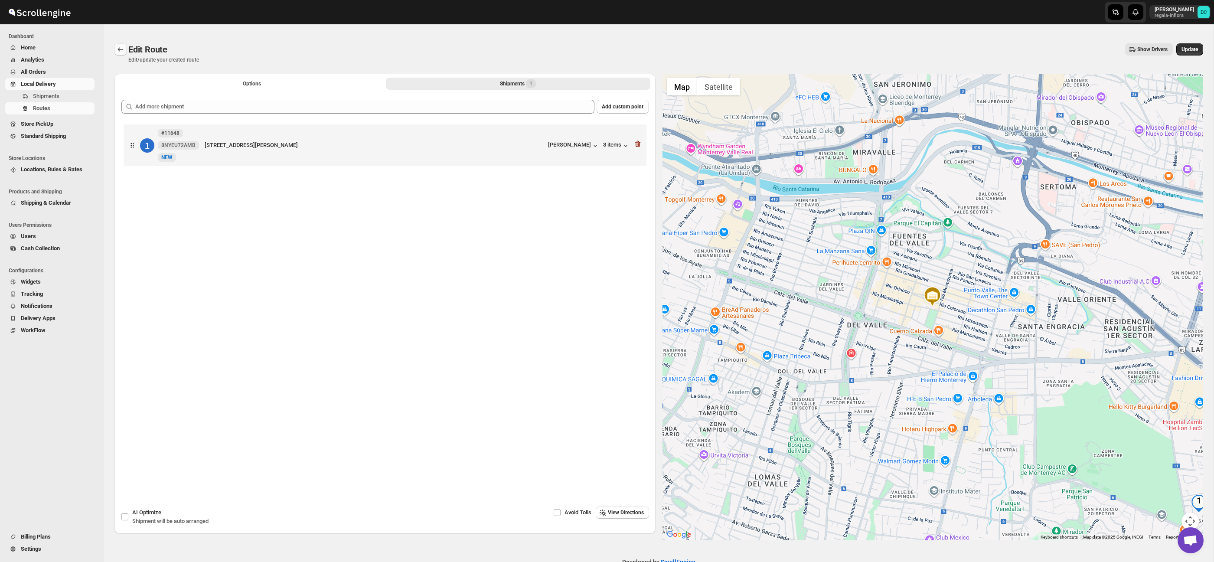
click at [118, 46] on icon "Routes" at bounding box center [120, 49] width 9 height 9
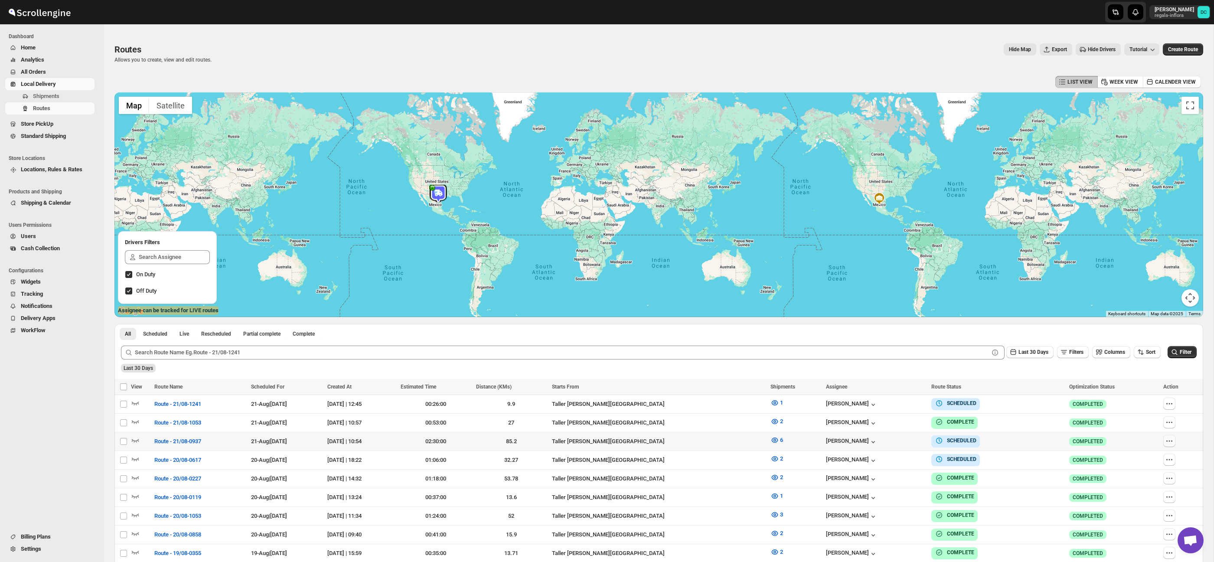
click at [1169, 443] on icon "button" at bounding box center [1169, 441] width 9 height 9
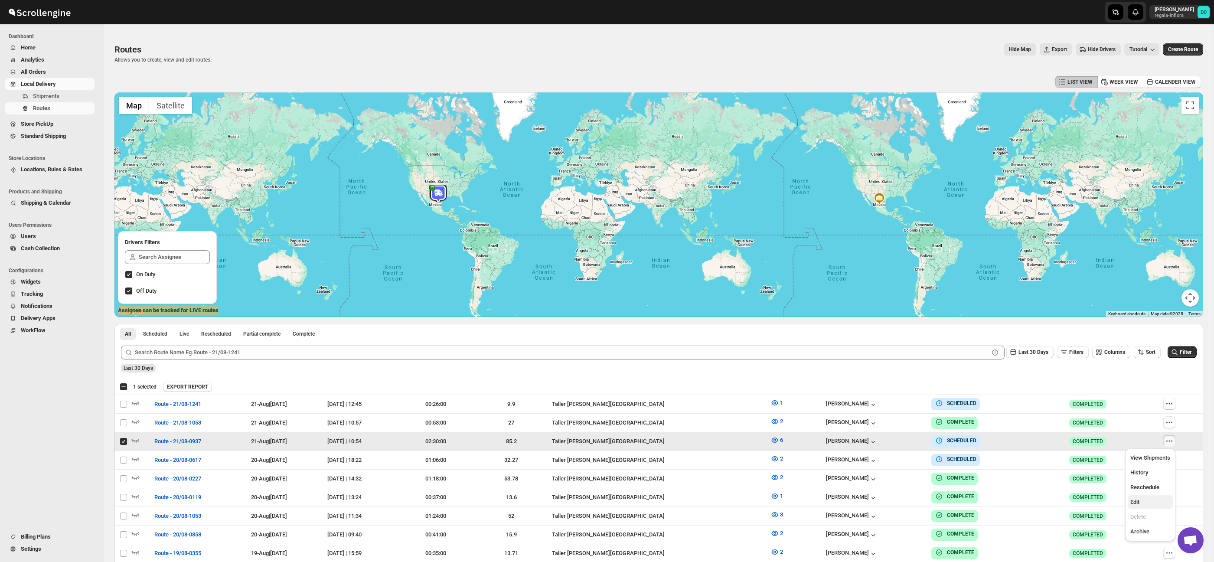
click at [1144, 499] on span "Edit" at bounding box center [1150, 502] width 40 height 9
checkbox input "false"
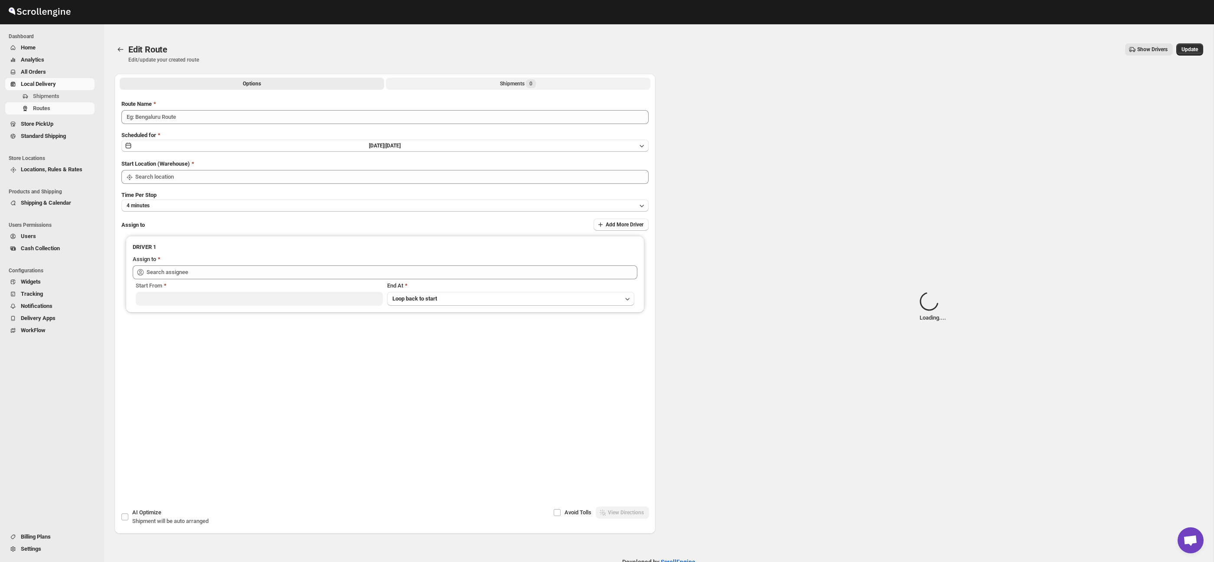
type input "Route - 21/08-0937"
type input "Taller [PERSON_NAME] del [PERSON_NAME][GEOGRAPHIC_DATA]"
type input "[PERSON_NAME] ([PERSON_NAME][EMAIL_ADDRESS][DOMAIN_NAME])"
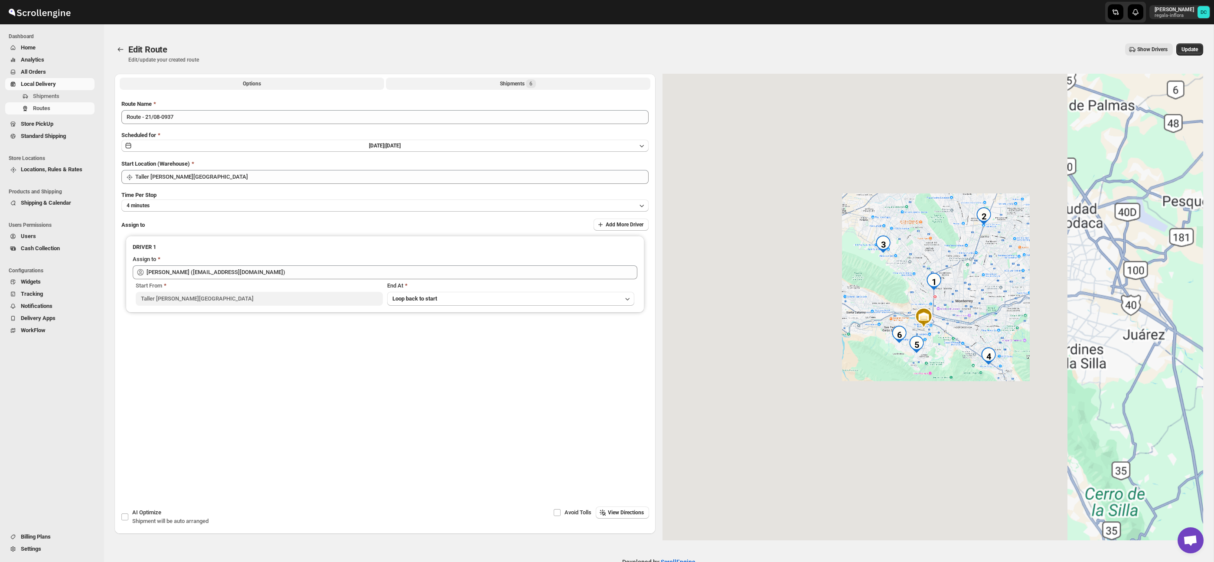
click at [562, 85] on button "Shipments 6" at bounding box center [518, 84] width 264 height 12
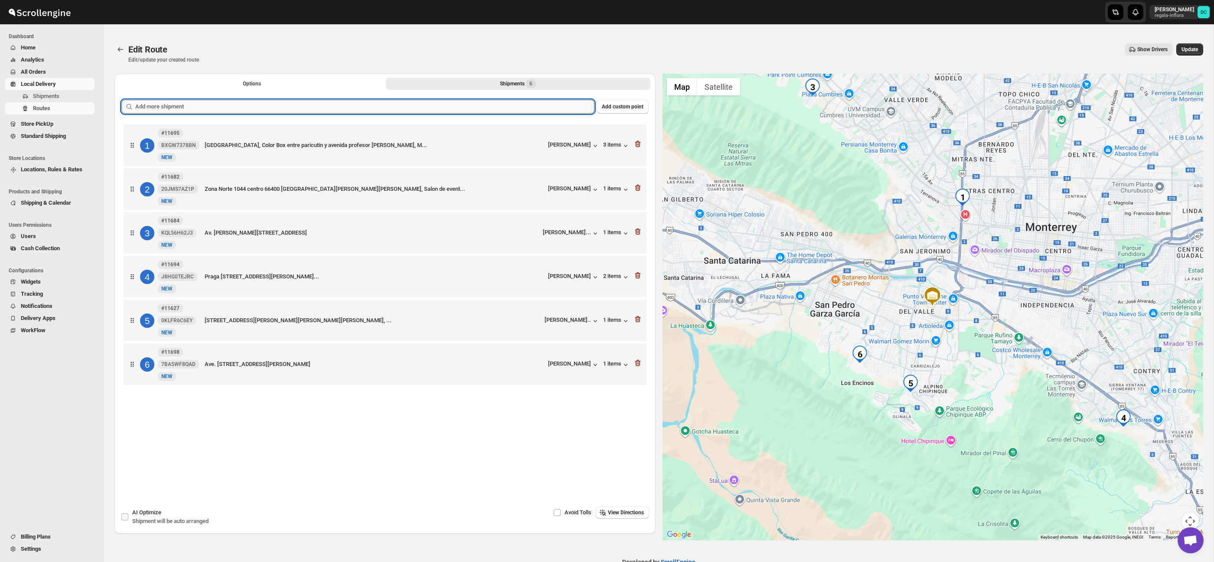
click at [341, 102] on input "text" at bounding box center [364, 107] width 459 height 14
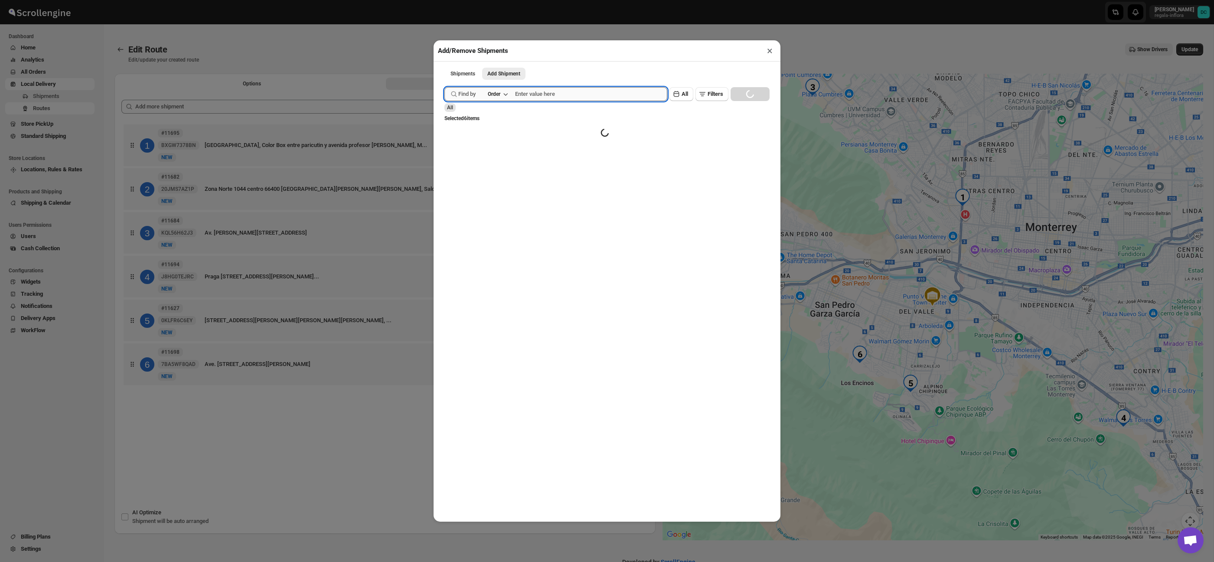
click at [569, 94] on input "text" at bounding box center [591, 94] width 152 height 14
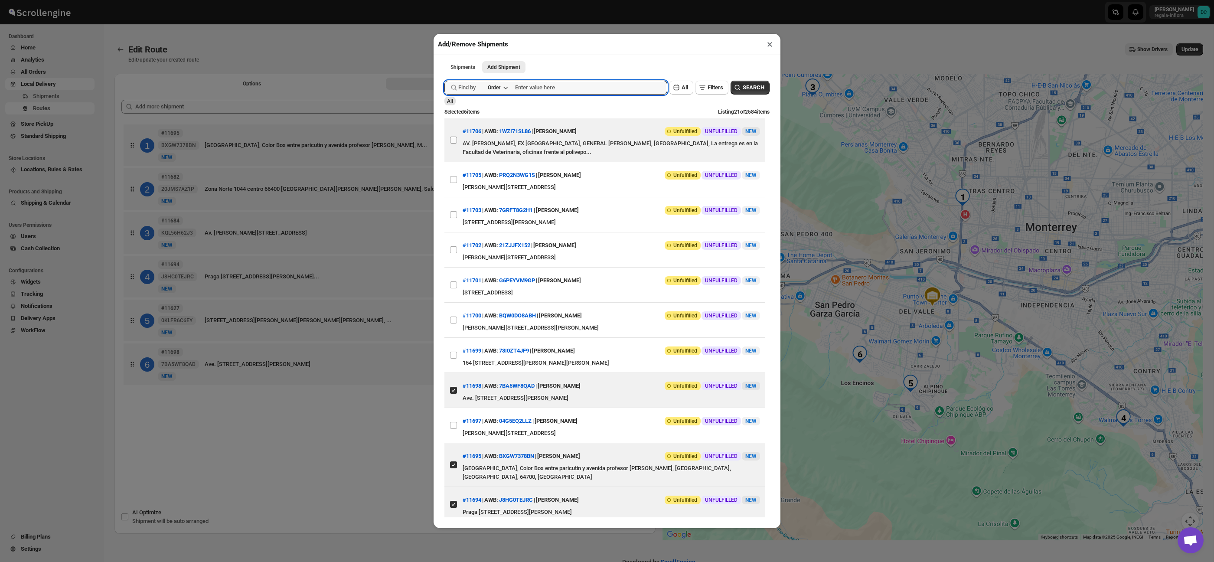
click at [453, 140] on input "View details for 68a7668bfc41024ff29cfa61" at bounding box center [453, 140] width 7 height 7
checkbox input "true"
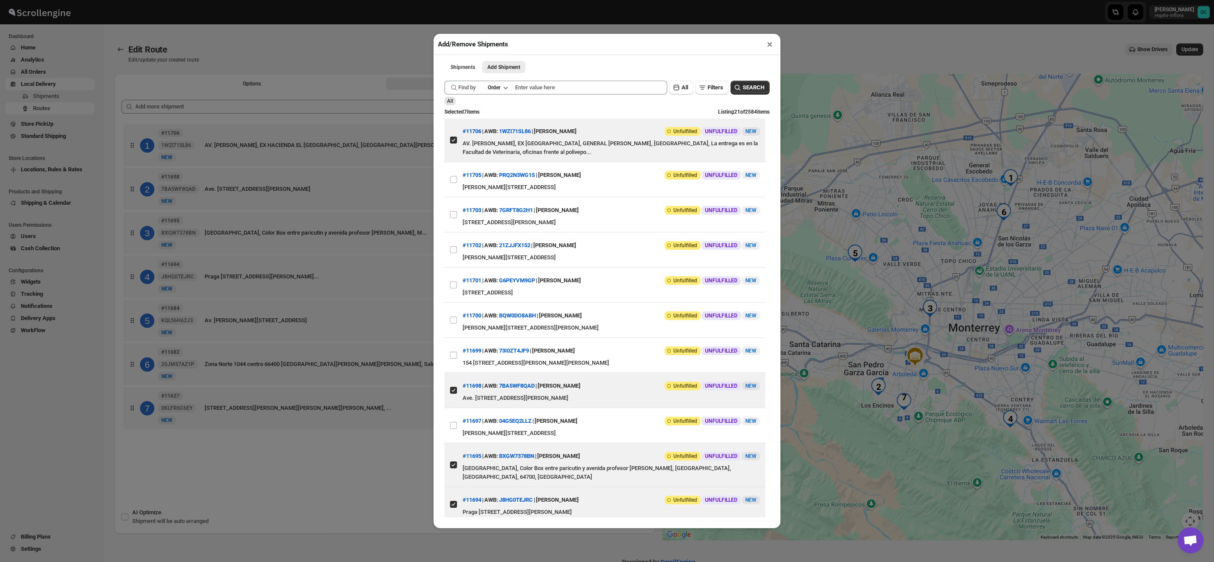
click at [322, 52] on div "Add/Remove Shipments × Shipments Add Shipment More views Shipments Add Shipment…" at bounding box center [607, 281] width 1214 height 562
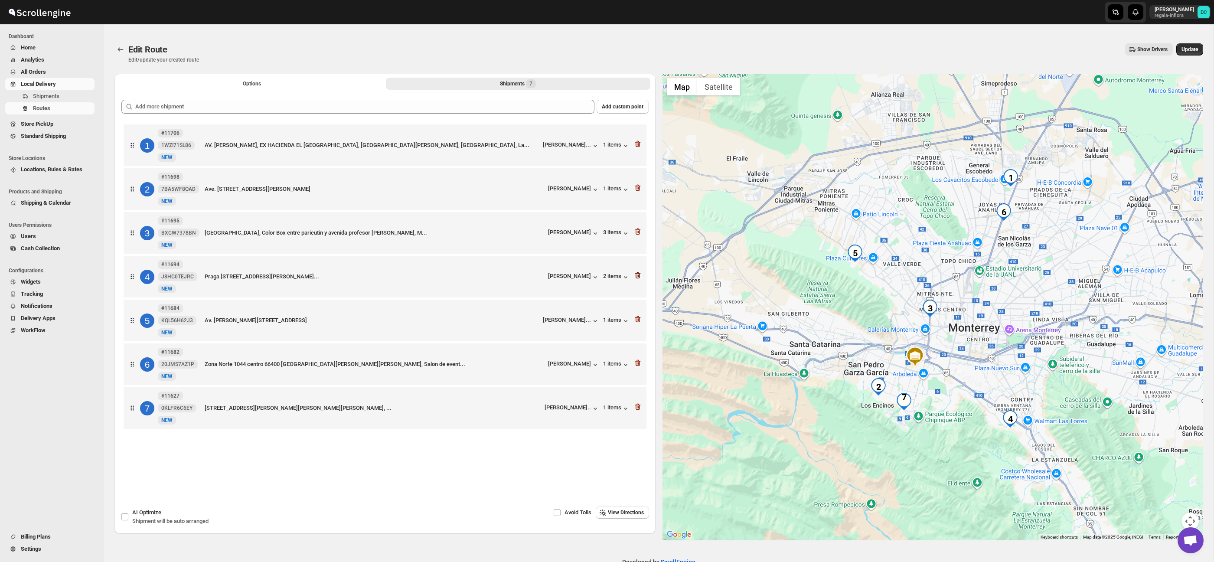
click at [636, 278] on icon "button" at bounding box center [637, 275] width 9 height 9
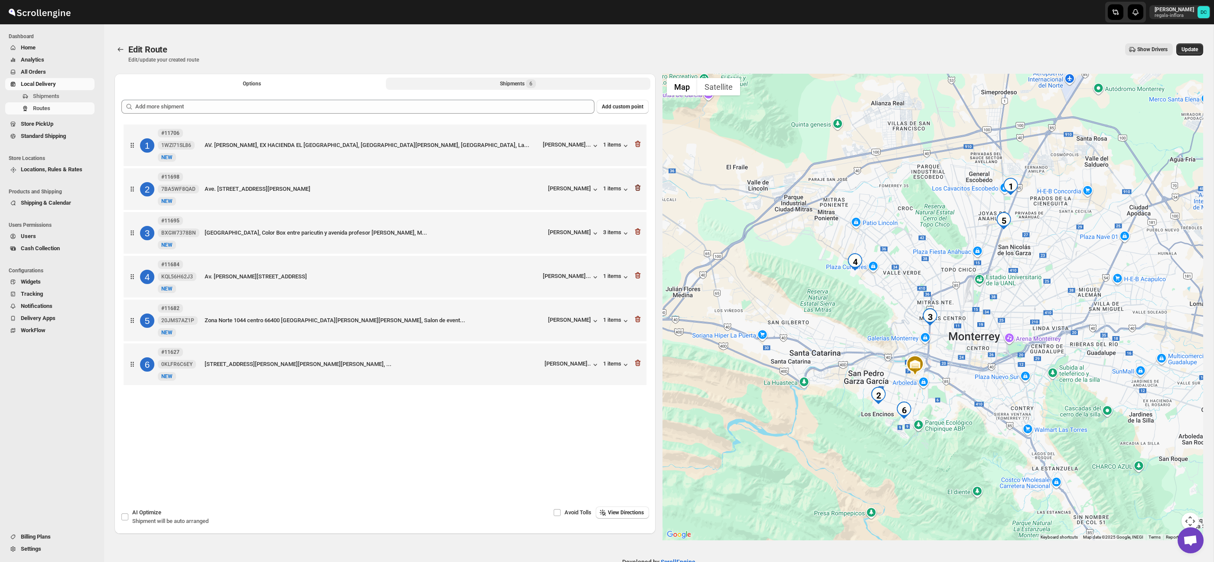
click at [639, 188] on icon "button" at bounding box center [637, 187] width 9 height 9
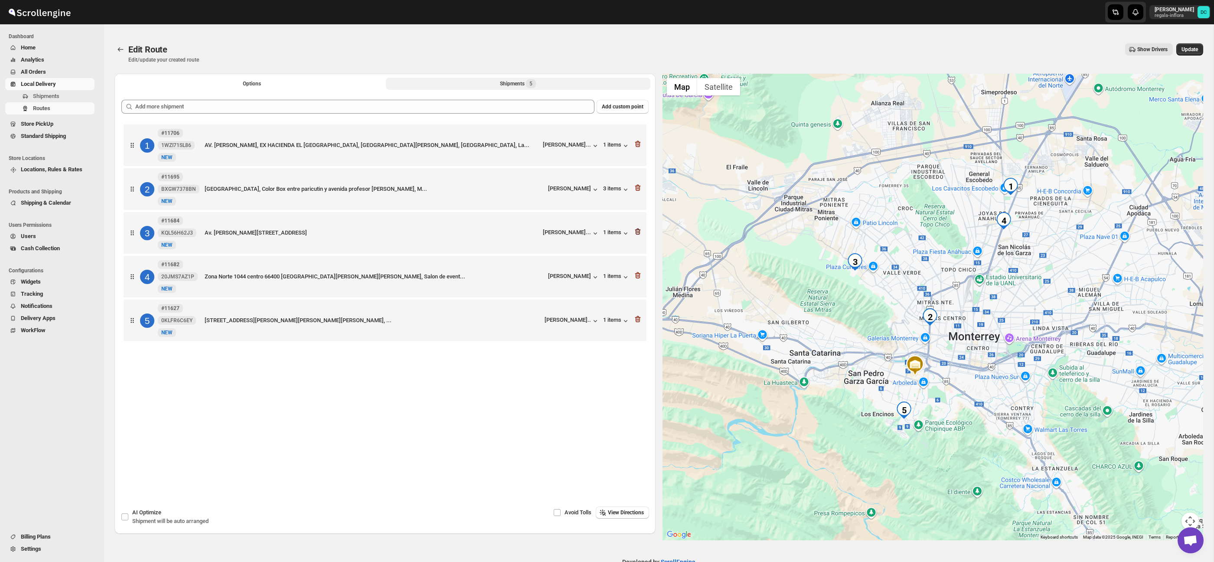
click at [638, 235] on icon "button" at bounding box center [638, 231] width 6 height 7
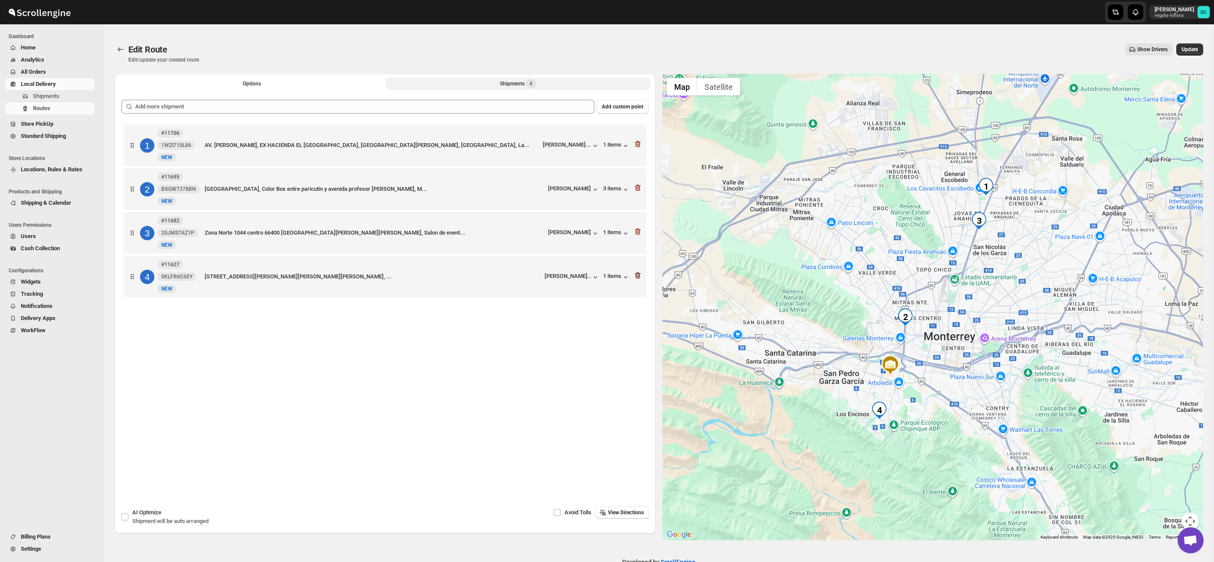
click at [639, 280] on icon "button" at bounding box center [637, 275] width 9 height 9
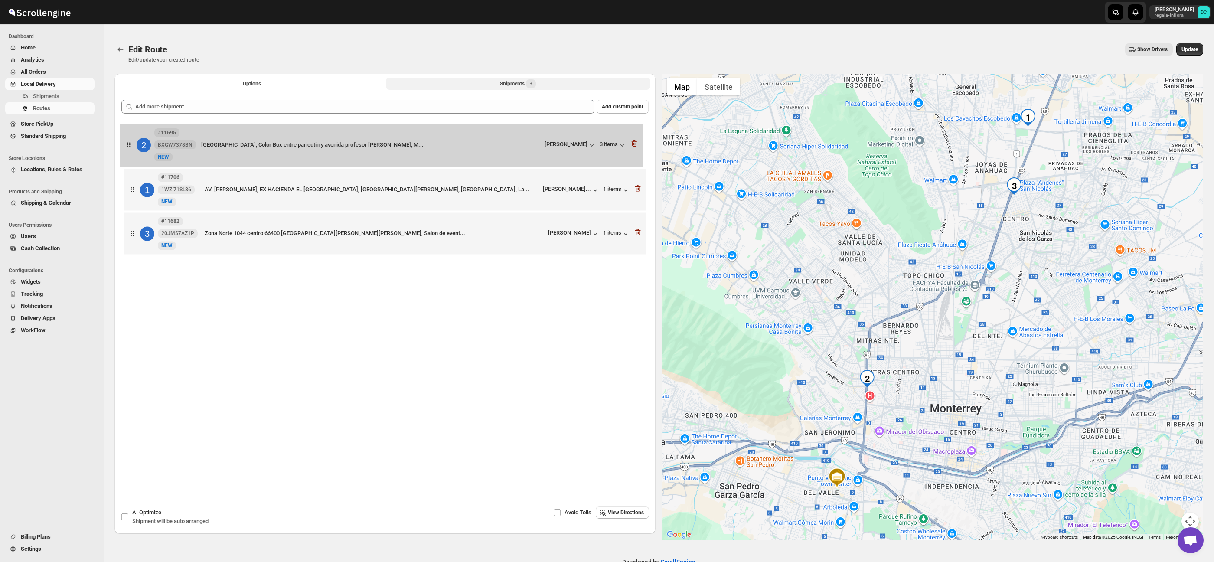
drag, startPoint x: 139, startPoint y: 194, endPoint x: 134, endPoint y: 141, distance: 52.7
click at [134, 142] on div "1 #11706 1WZI71SL86 New NEW AV. FRANCISCO VILLA SN, EX HACIENDA EL CANADÁ, GENE…" at bounding box center [384, 190] width 527 height 136
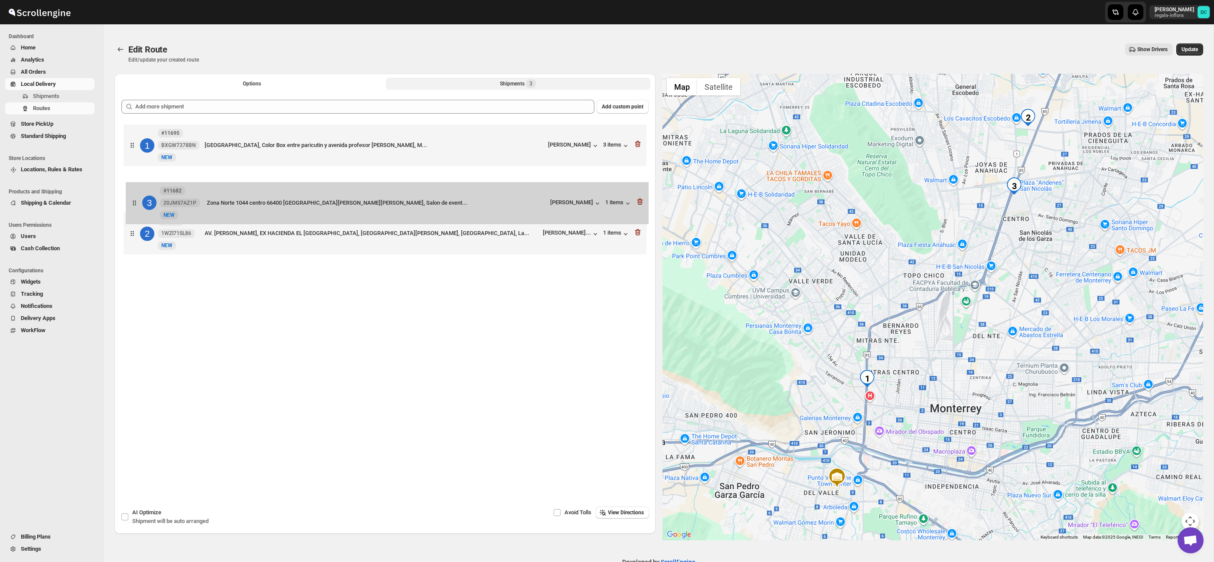
drag, startPoint x: 130, startPoint y: 240, endPoint x: 134, endPoint y: 205, distance: 34.9
click at [134, 205] on div "1 #11695 BXGW7378BN New NEW Avenida Gonzalitos, Color Box entre paricutin y ave…" at bounding box center [384, 190] width 527 height 136
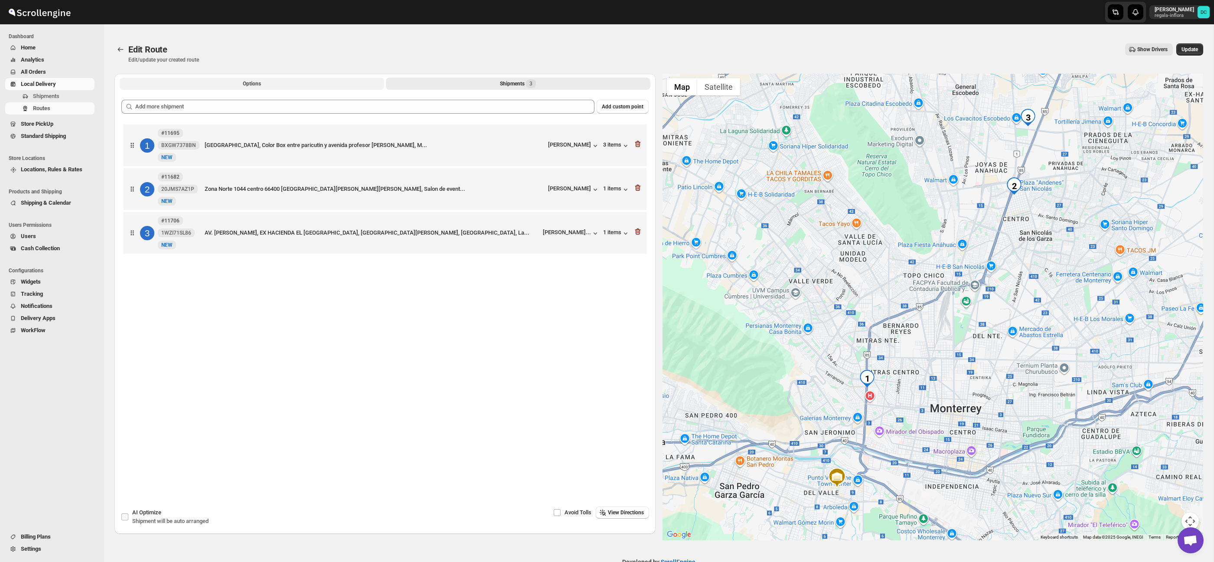
click at [322, 82] on button "Options" at bounding box center [252, 84] width 264 height 12
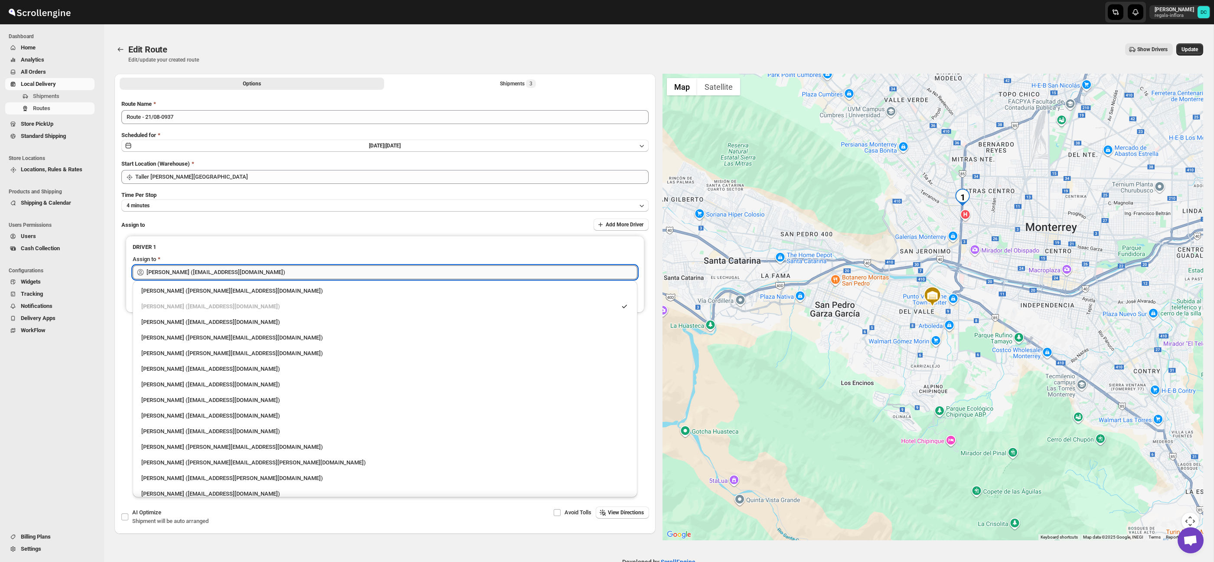
click at [276, 274] on input "[PERSON_NAME] ([PERSON_NAME][EMAIL_ADDRESS][DOMAIN_NAME])" at bounding box center [392, 272] width 491 height 14
click at [276, 273] on input "[PERSON_NAME] ([PERSON_NAME][EMAIL_ADDRESS][DOMAIN_NAME])" at bounding box center [392, 272] width 491 height 14
click at [277, 273] on input "[PERSON_NAME] ([PERSON_NAME][EMAIL_ADDRESS][DOMAIN_NAME])" at bounding box center [392, 272] width 491 height 14
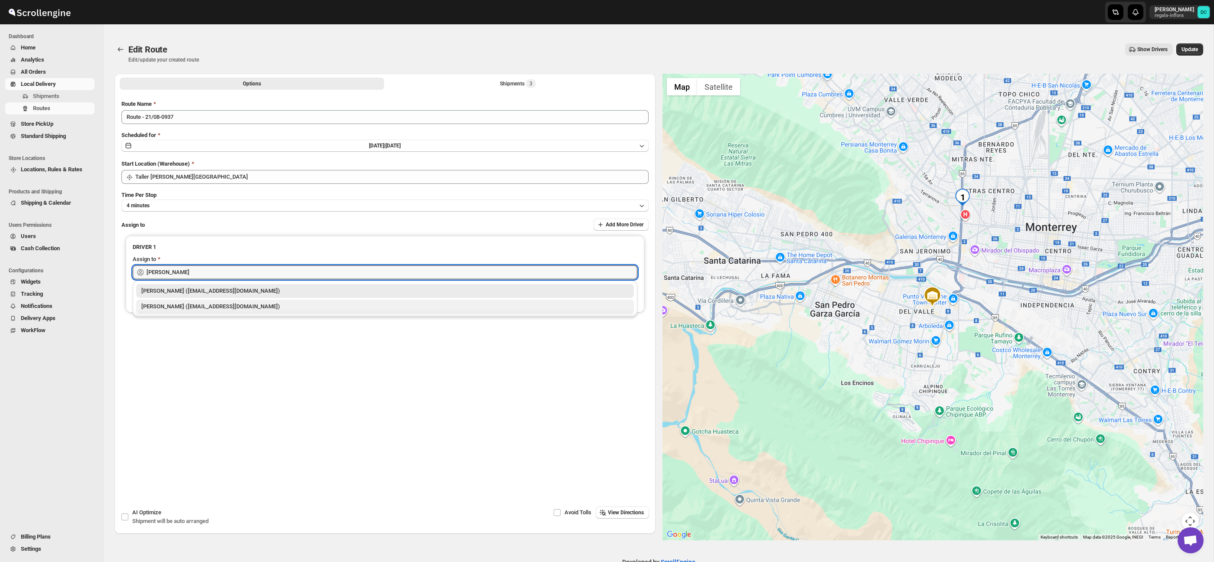
click at [261, 306] on div "[PERSON_NAME] ([EMAIL_ADDRESS][DOMAIN_NAME])" at bounding box center [384, 306] width 487 height 9
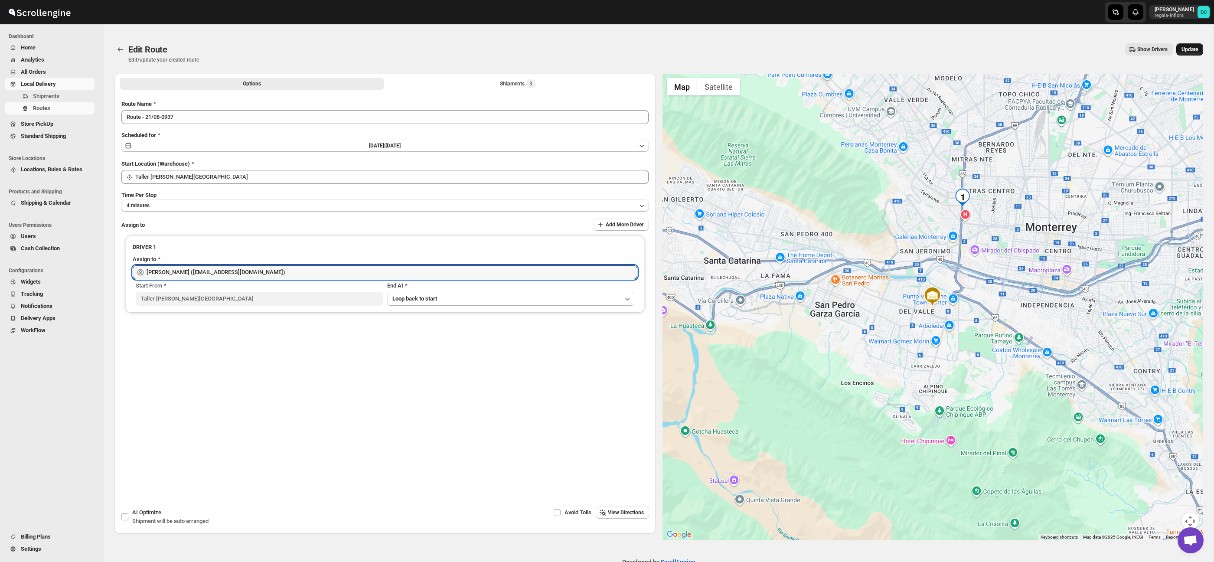
type input "[PERSON_NAME] ([EMAIL_ADDRESS][DOMAIN_NAME])"
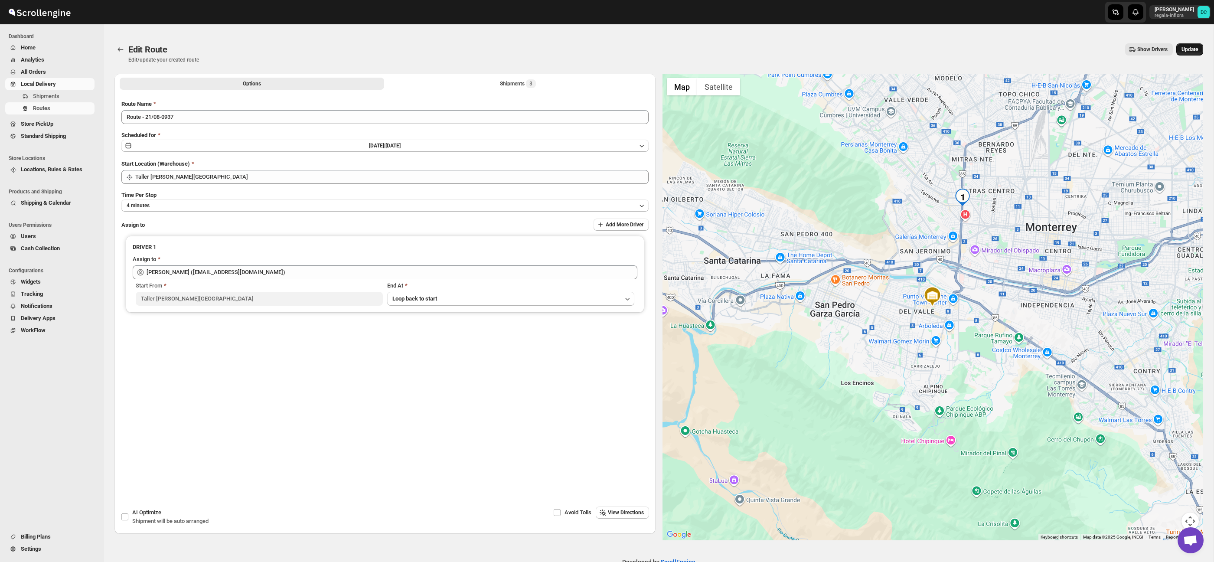
drag, startPoint x: 1194, startPoint y: 49, endPoint x: 1178, endPoint y: 47, distance: 16.1
click at [1194, 49] on span "Update" at bounding box center [1189, 49] width 16 height 7
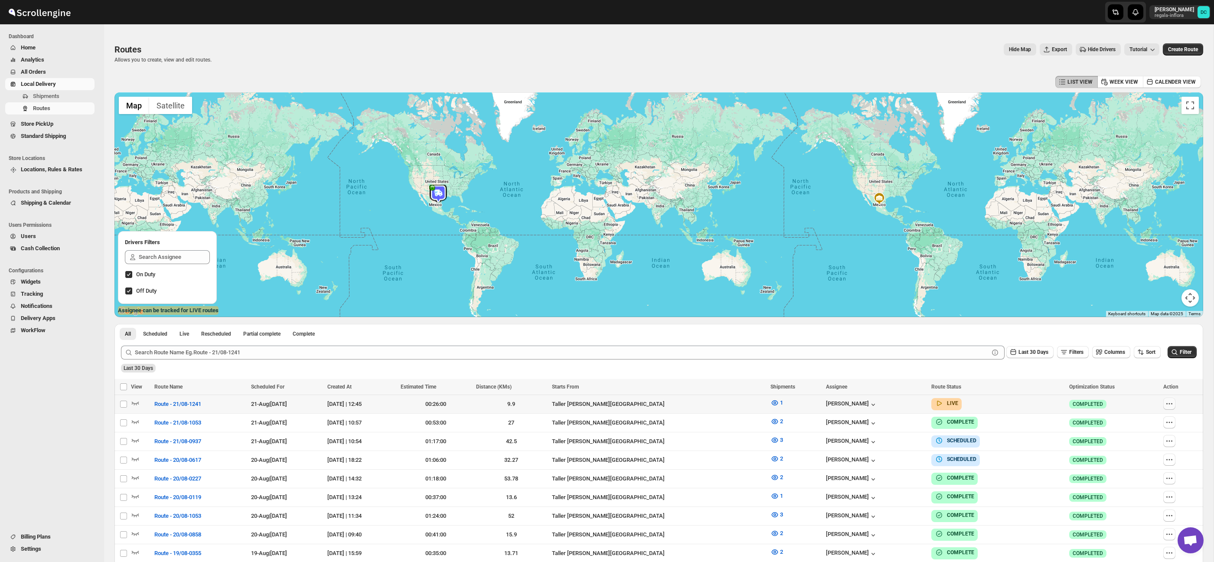
click at [1170, 402] on icon "button" at bounding box center [1169, 403] width 9 height 9
checkbox input "true"
click at [985, 376] on div "Submit Last 30 Days Filters Columns Sort Filter Last 30 Days" at bounding box center [658, 359] width 1089 height 40
click at [1169, 440] on icon "button" at bounding box center [1169, 441] width 9 height 9
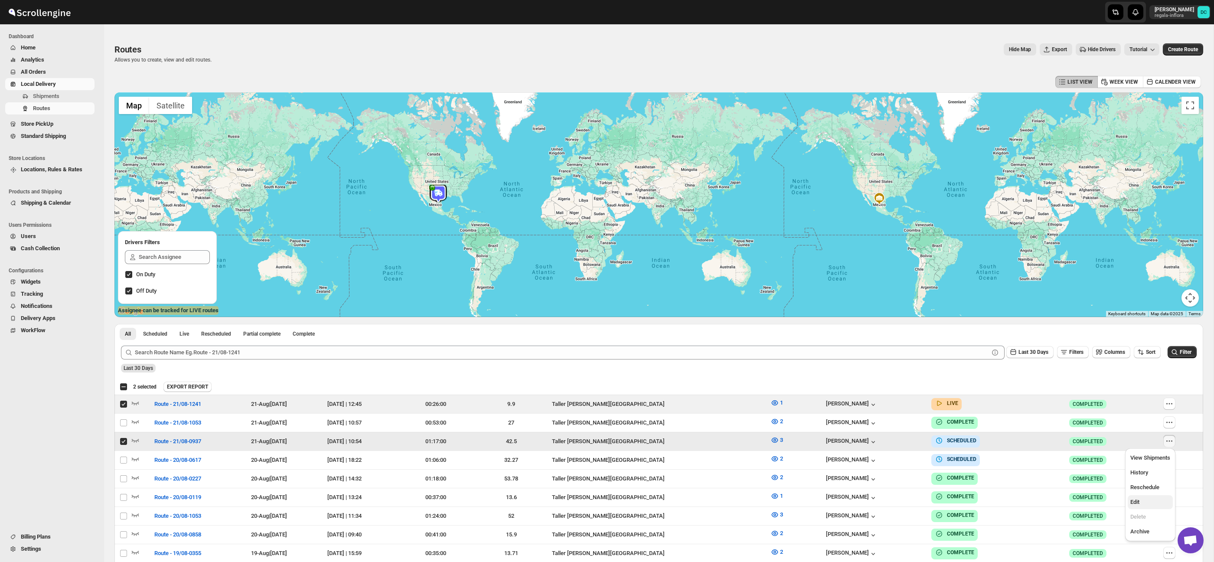
click at [1160, 502] on span "Edit" at bounding box center [1150, 502] width 40 height 9
checkbox input "false"
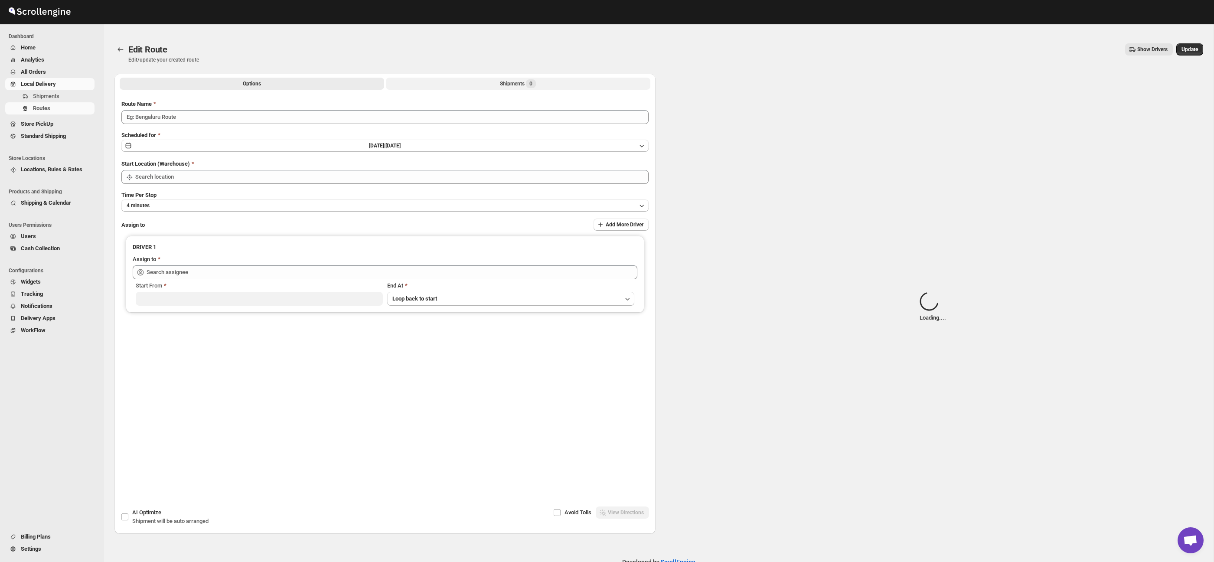
type input "Route - 21/08-0937"
type input "Taller [PERSON_NAME] del [PERSON_NAME][GEOGRAPHIC_DATA]"
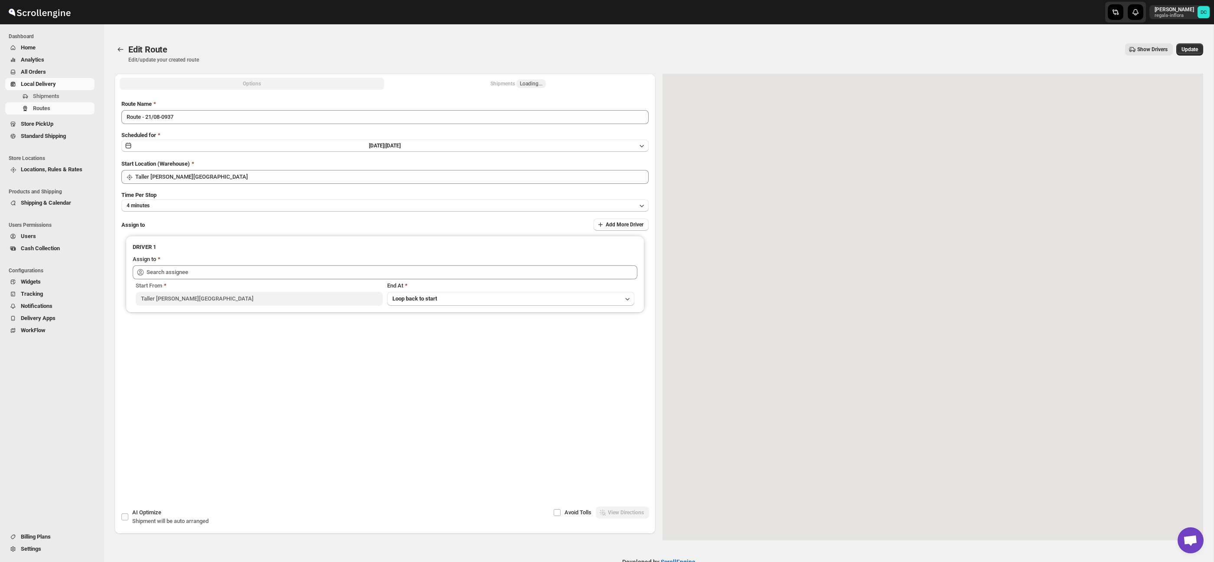
type input "[PERSON_NAME] ([EMAIL_ADDRESS][DOMAIN_NAME])"
click at [540, 85] on button "Shipments 3" at bounding box center [518, 84] width 264 height 12
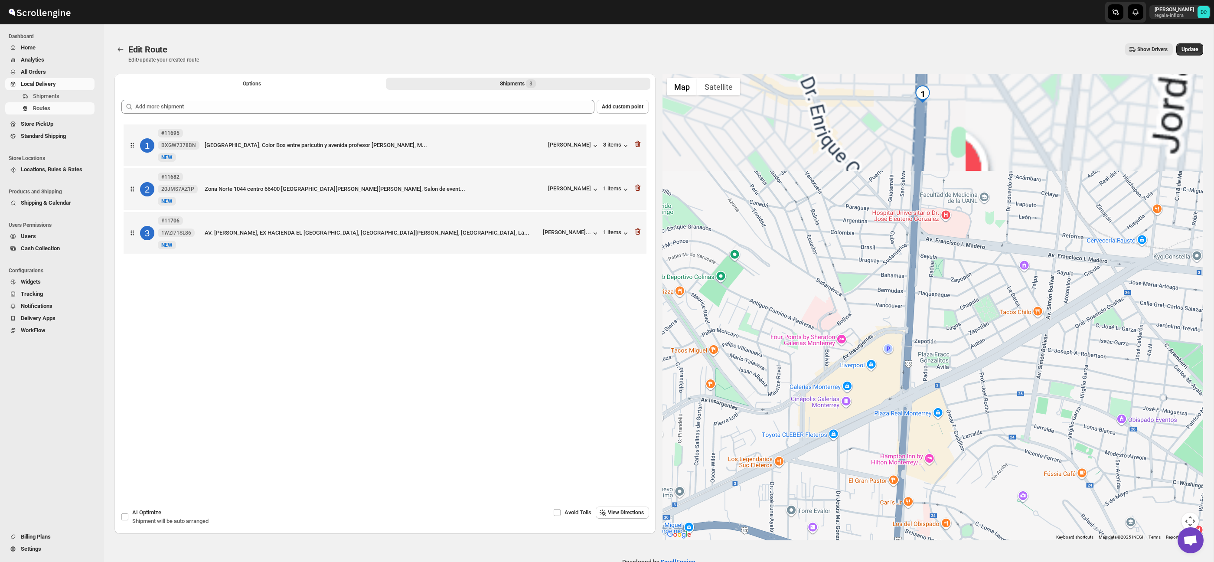
drag, startPoint x: 962, startPoint y: 158, endPoint x: 952, endPoint y: 241, distance: 83.5
click at [959, 327] on div at bounding box center [932, 307] width 541 height 466
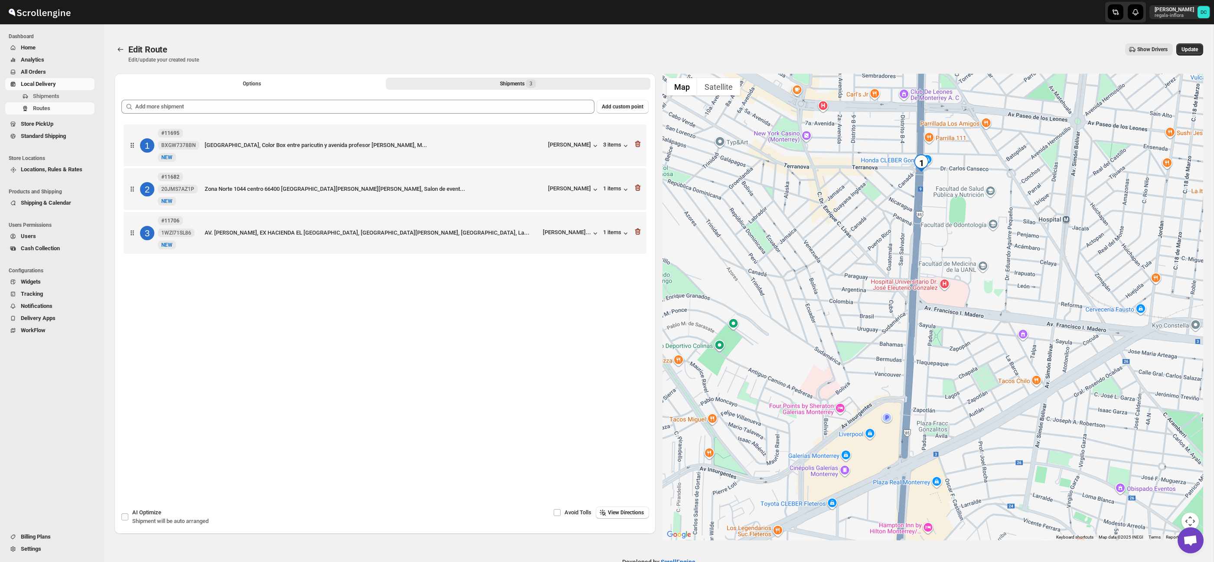
drag, startPoint x: 943, startPoint y: 198, endPoint x: 930, endPoint y: 236, distance: 39.9
click at [941, 271] on div at bounding box center [932, 307] width 541 height 466
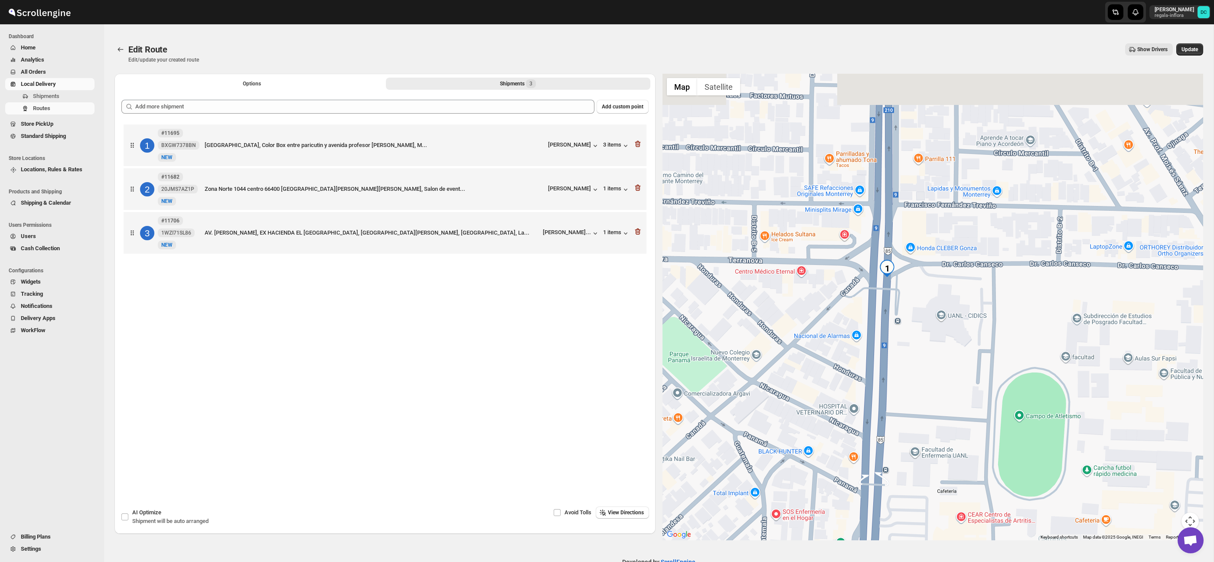
drag, startPoint x: 928, startPoint y: 266, endPoint x: 927, endPoint y: 276, distance: 9.5
click at [927, 276] on div at bounding box center [932, 307] width 541 height 466
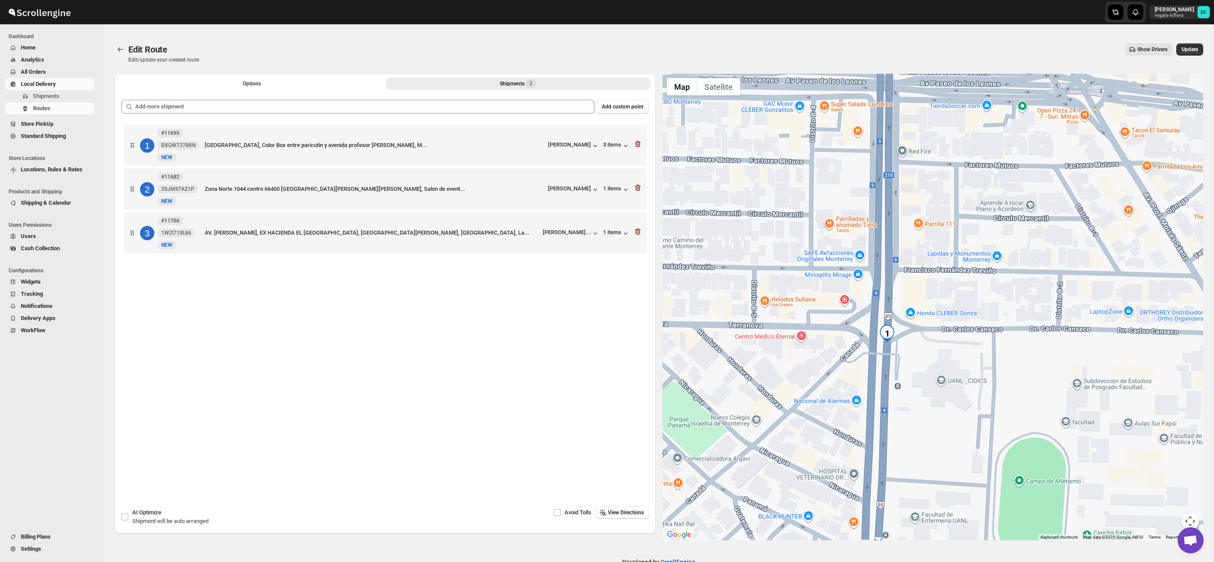
drag, startPoint x: 893, startPoint y: 205, endPoint x: 892, endPoint y: 320, distance: 115.8
click at [889, 319] on div at bounding box center [932, 307] width 541 height 466
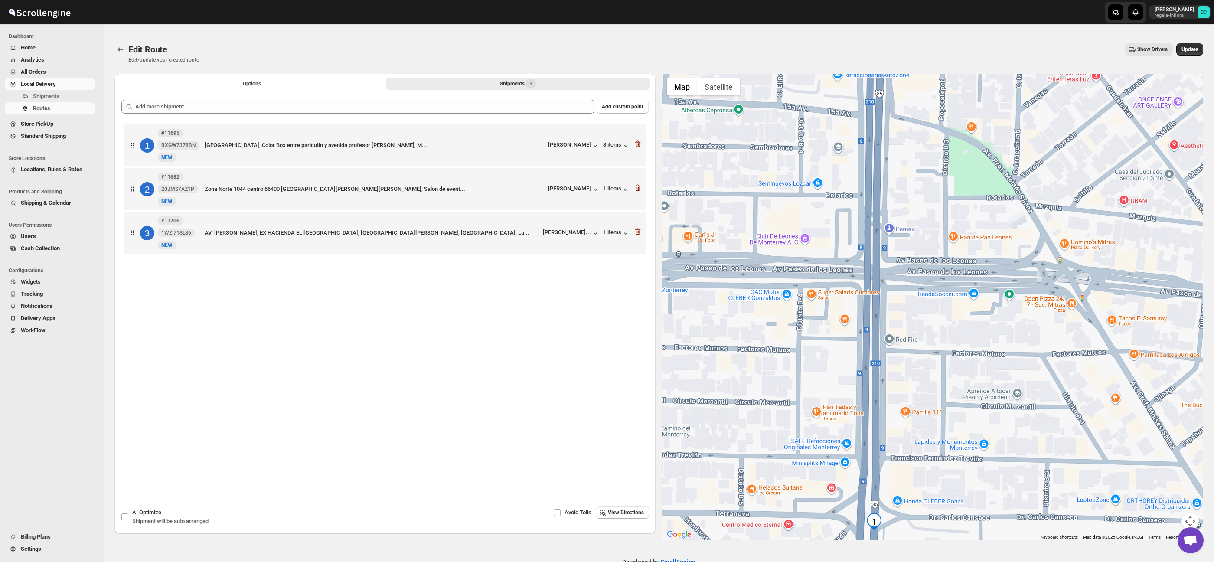
click at [1193, 516] on button "Map camera controls" at bounding box center [1189, 520] width 17 height 17
click at [1169, 516] on button "Zoom out" at bounding box center [1168, 520] width 17 height 17
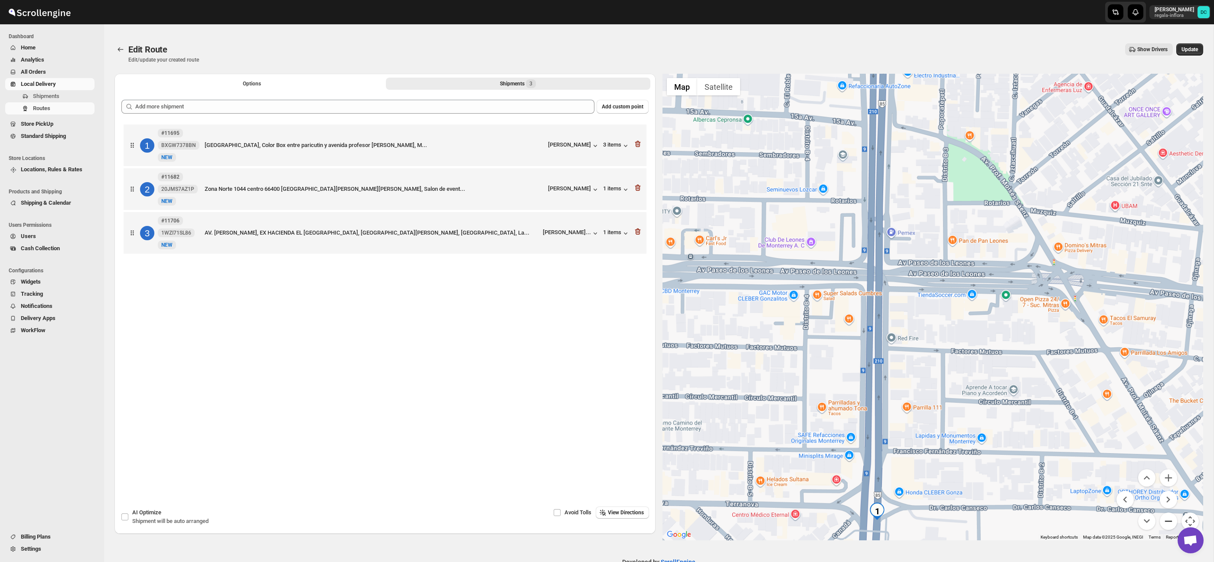
click at [1169, 516] on button "Zoom out" at bounding box center [1168, 520] width 17 height 17
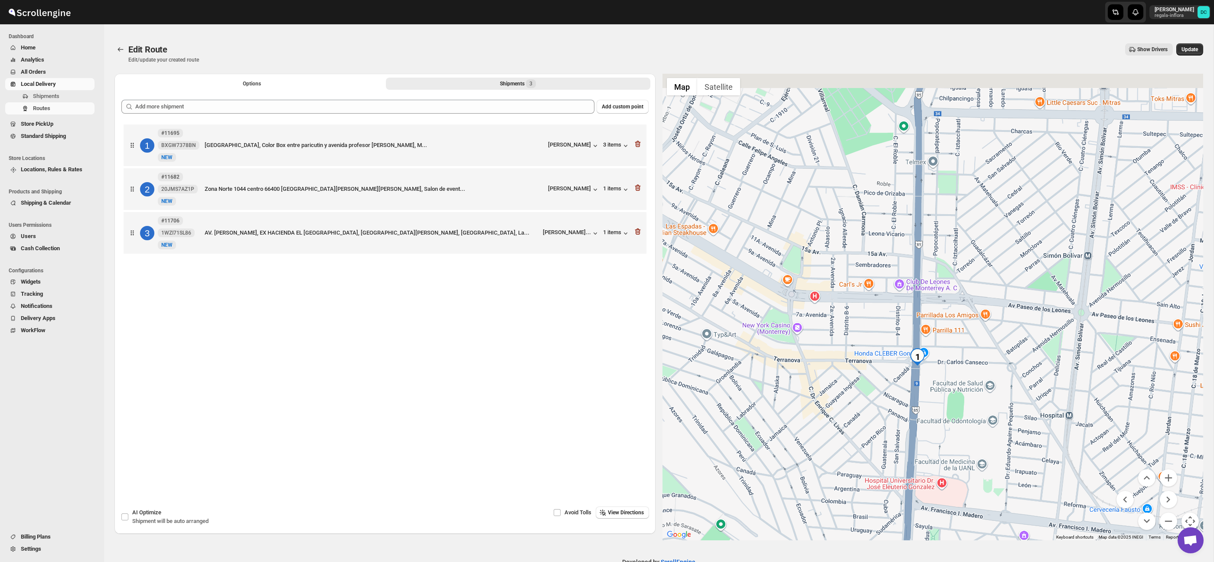
click at [951, 345] on div at bounding box center [932, 307] width 541 height 466
click at [930, 333] on div at bounding box center [932, 307] width 541 height 466
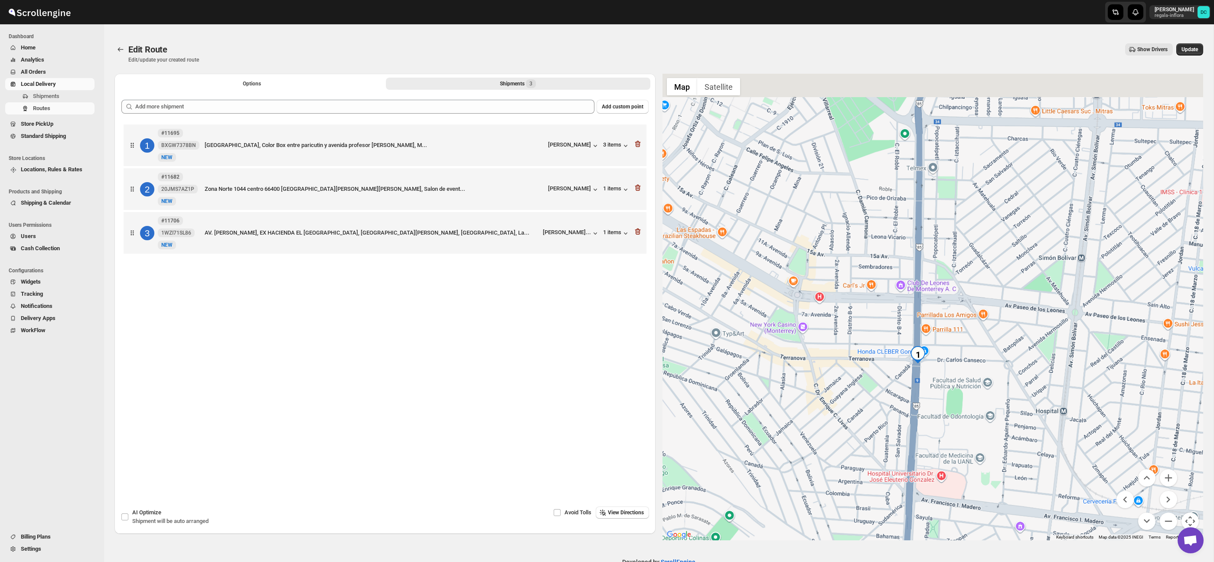
drag, startPoint x: 999, startPoint y: 232, endPoint x: 1014, endPoint y: 349, distance: 118.8
click at [997, 387] on div at bounding box center [932, 307] width 541 height 466
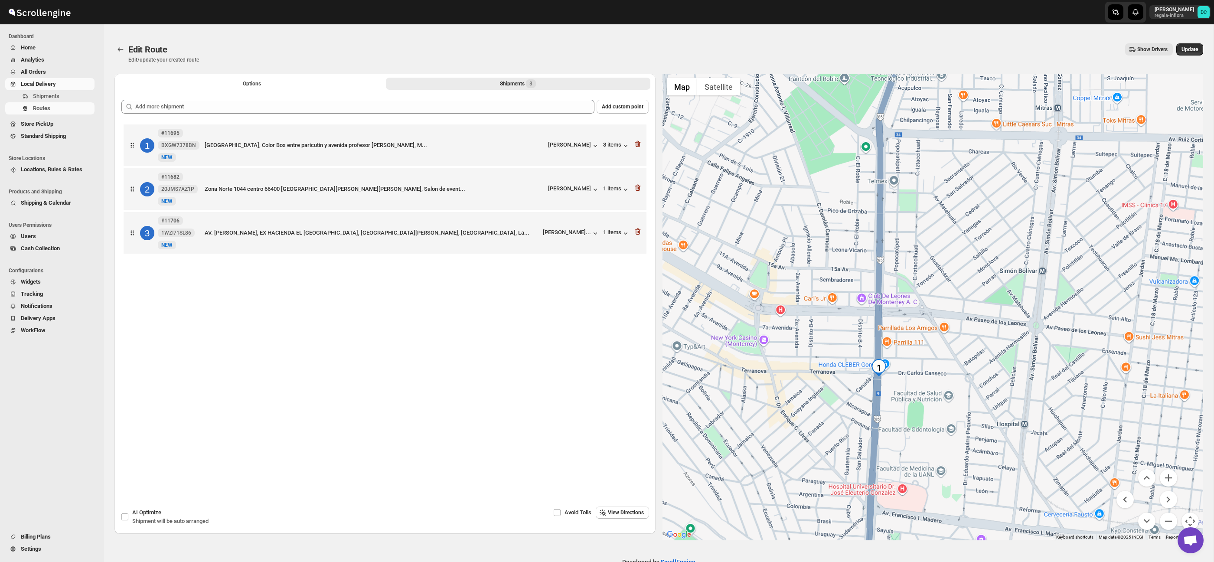
drag, startPoint x: 1033, startPoint y: 210, endPoint x: 936, endPoint y: 355, distance: 174.5
click at [902, 379] on div at bounding box center [932, 307] width 541 height 466
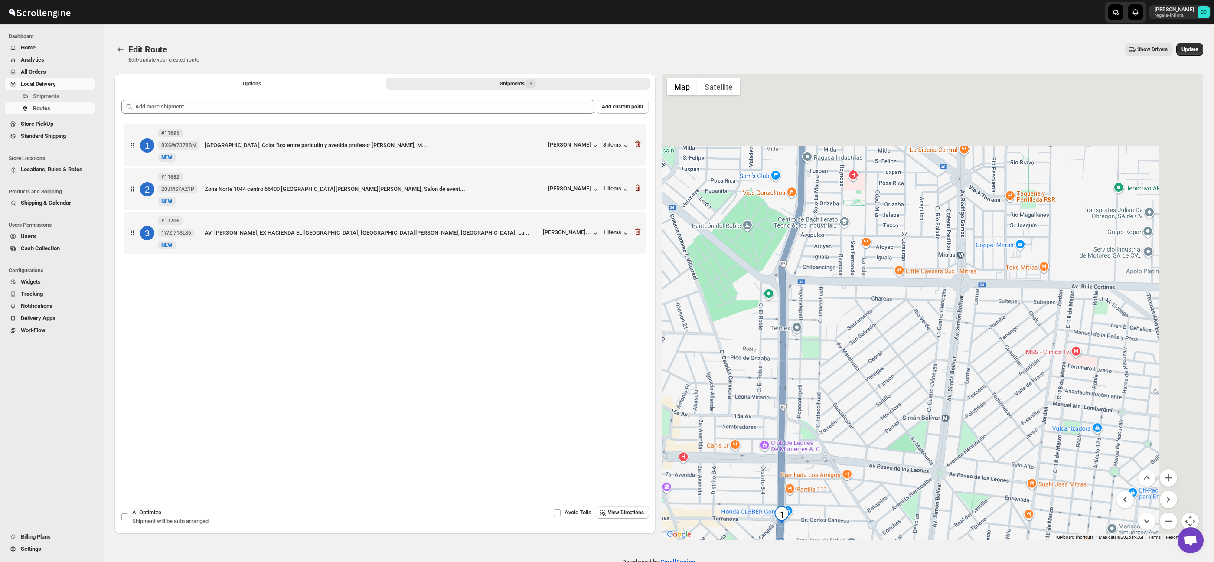
drag, startPoint x: 936, startPoint y: 355, endPoint x: 909, endPoint y: 326, distance: 39.3
click at [936, 357] on div at bounding box center [932, 307] width 541 height 466
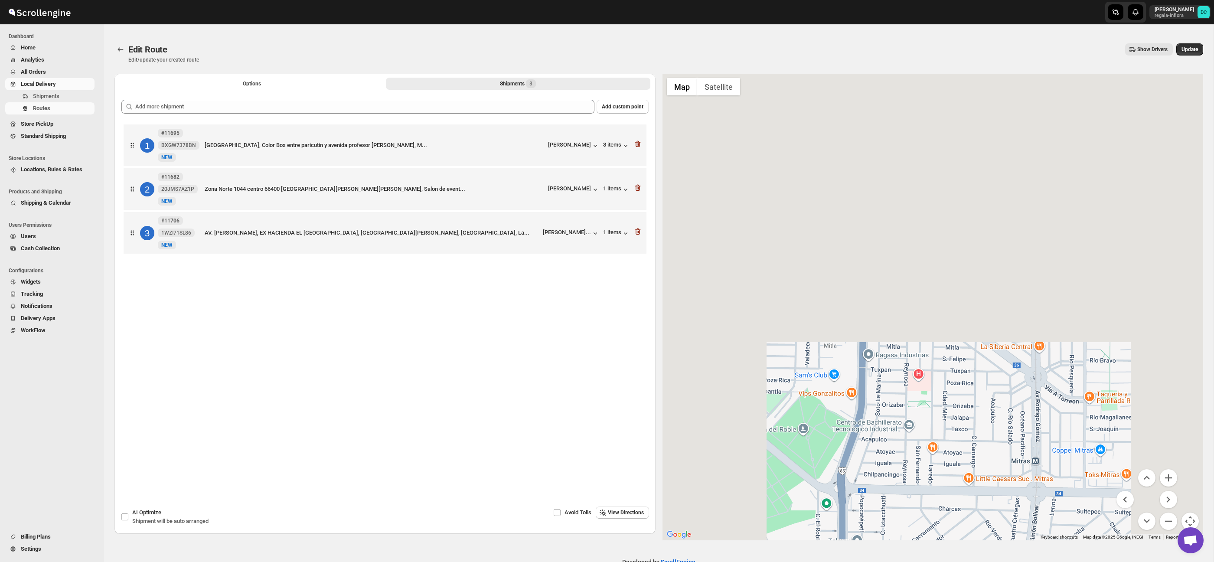
drag, startPoint x: 837, startPoint y: 175, endPoint x: 906, endPoint y: 392, distance: 227.7
click at [906, 392] on div at bounding box center [932, 307] width 541 height 466
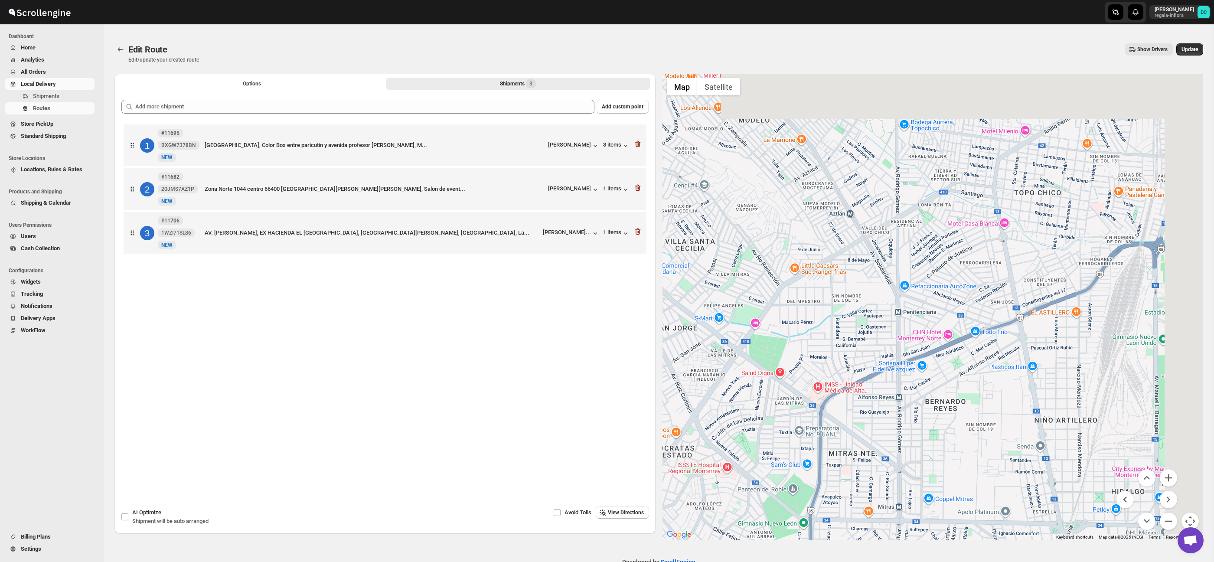
drag, startPoint x: 986, startPoint y: 248, endPoint x: 944, endPoint y: 374, distance: 133.1
click at [900, 384] on div at bounding box center [932, 307] width 541 height 466
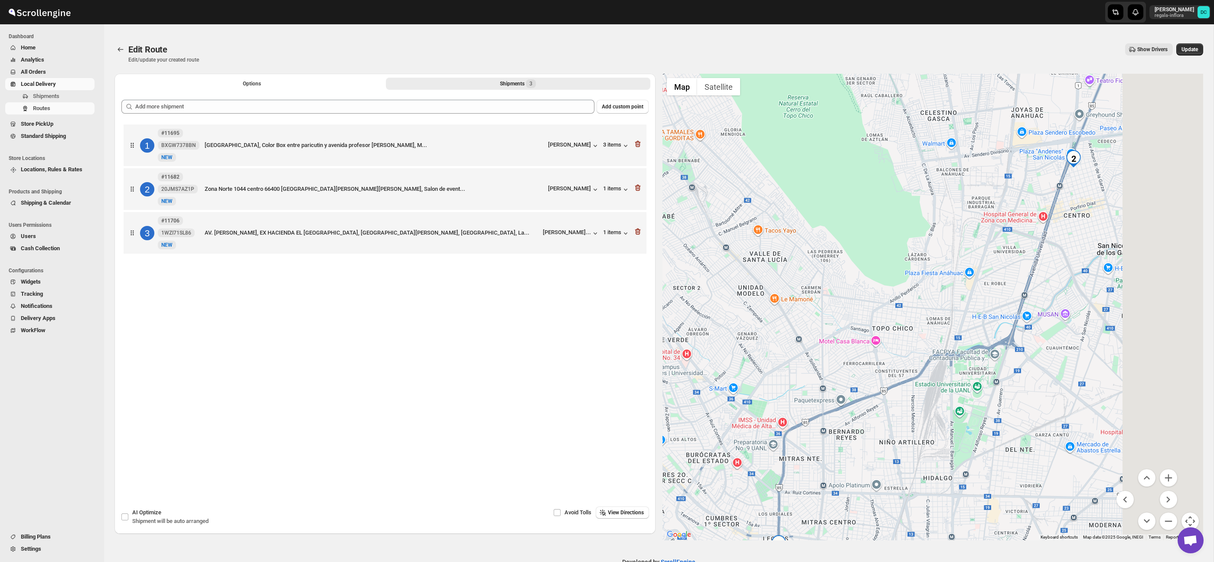
drag, startPoint x: 1058, startPoint y: 380, endPoint x: 972, endPoint y: 342, distance: 93.8
click at [937, 426] on div at bounding box center [932, 307] width 541 height 466
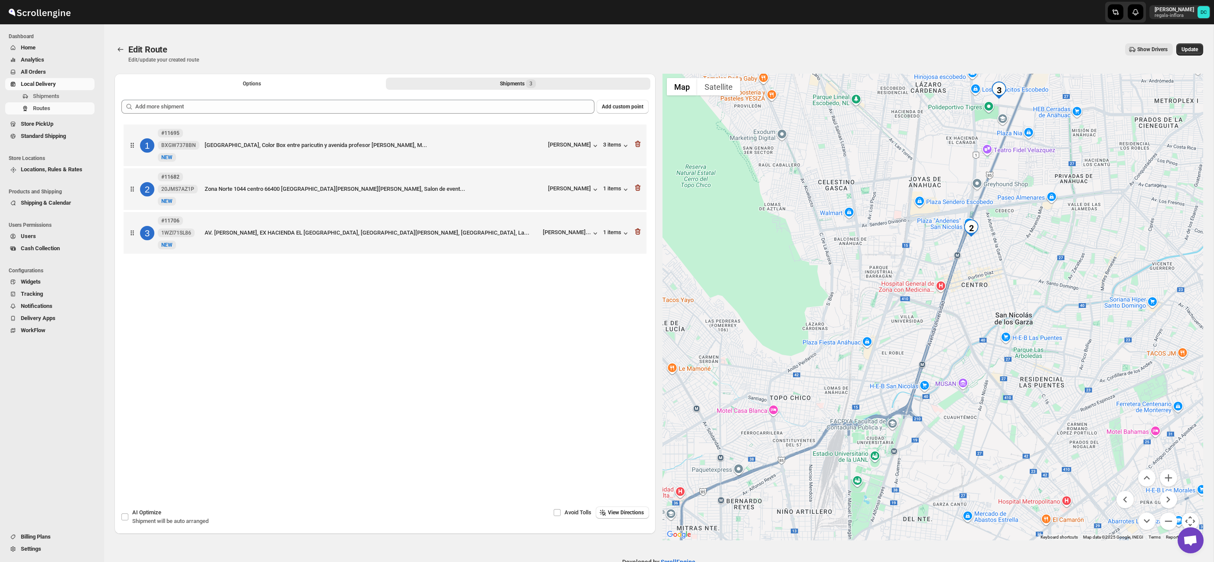
drag, startPoint x: 965, startPoint y: 346, endPoint x: 939, endPoint y: 390, distance: 51.5
click at [940, 394] on div at bounding box center [932, 307] width 541 height 466
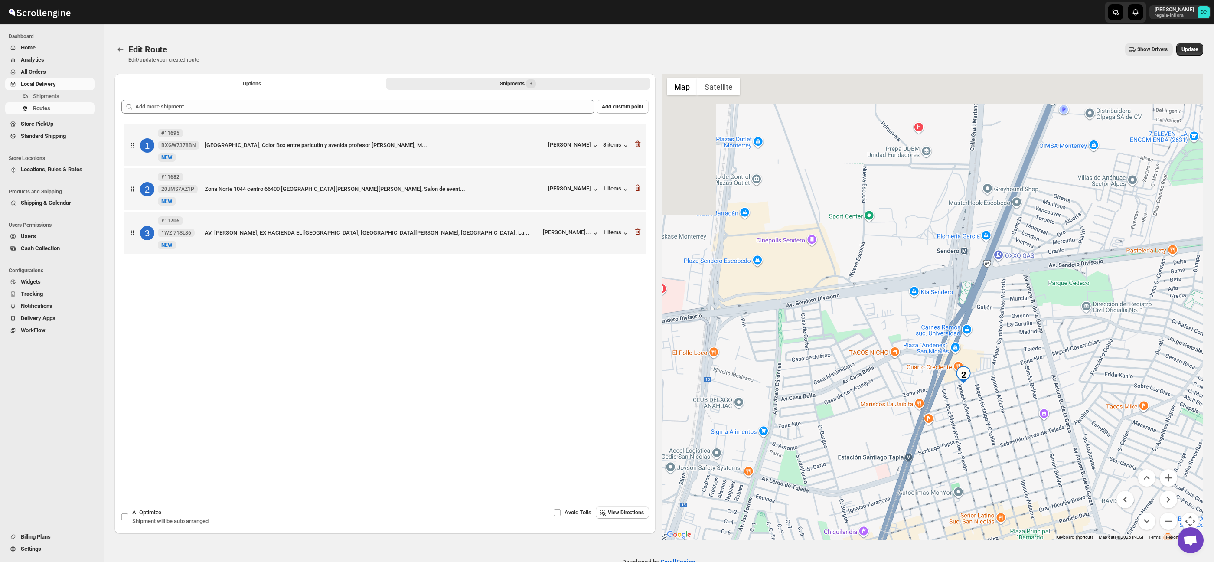
drag, startPoint x: 974, startPoint y: 301, endPoint x: 970, endPoint y: 342, distance: 40.9
click at [970, 341] on div at bounding box center [932, 307] width 541 height 466
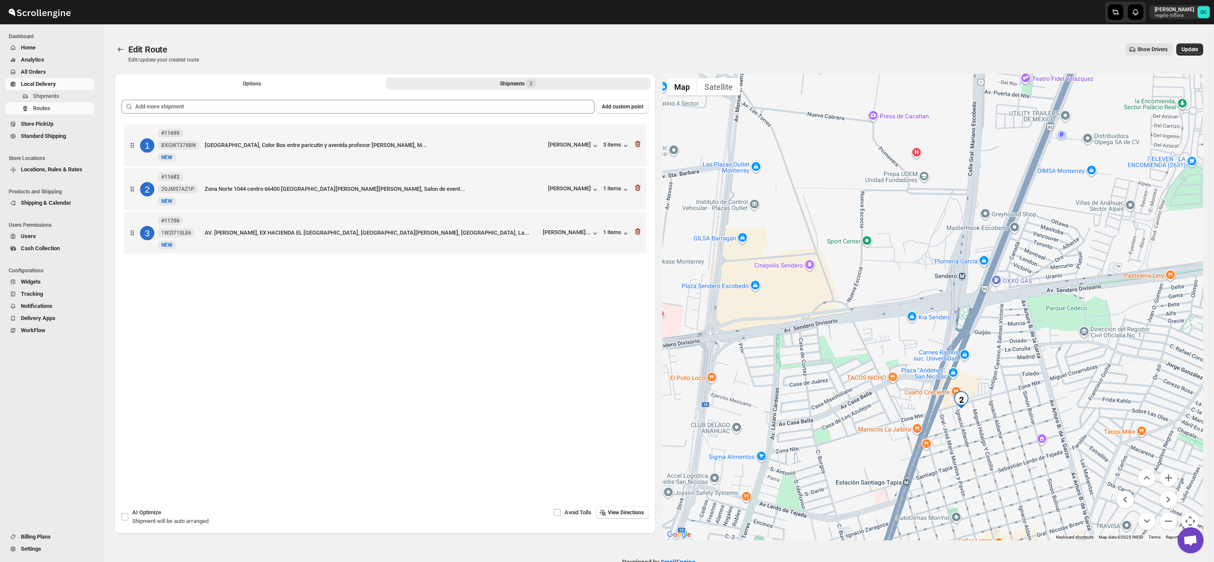
drag, startPoint x: 977, startPoint y: 319, endPoint x: 903, endPoint y: 442, distance: 143.1
click at [905, 440] on div at bounding box center [932, 307] width 541 height 466
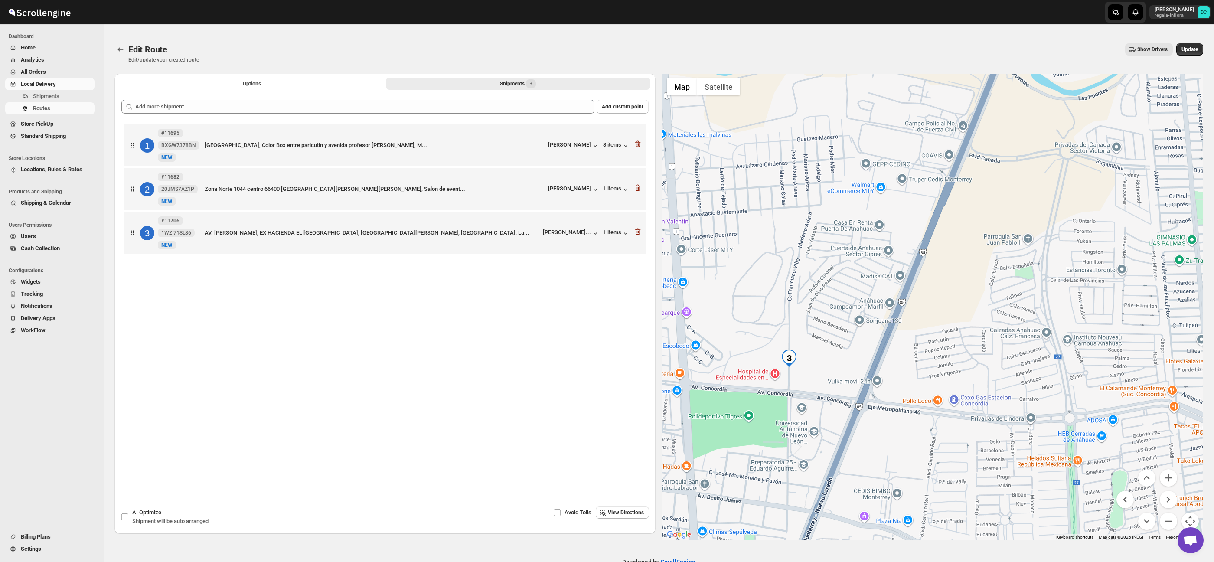
drag, startPoint x: 949, startPoint y: 336, endPoint x: 949, endPoint y: 341, distance: 5.7
click at [949, 341] on div at bounding box center [932, 307] width 541 height 466
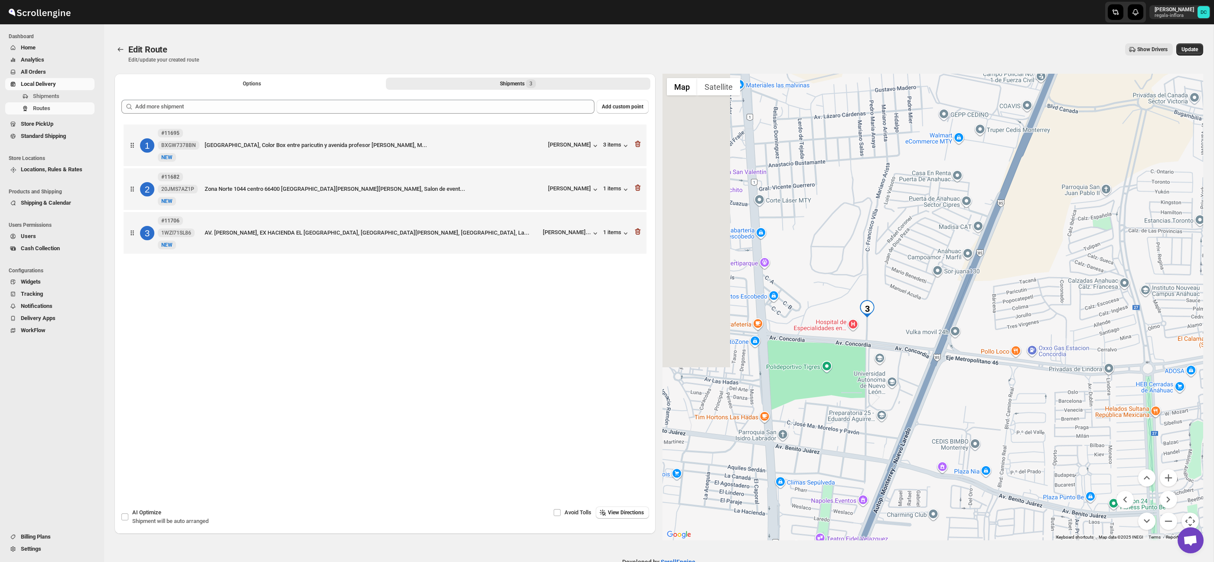
drag, startPoint x: 826, startPoint y: 378, endPoint x: 903, endPoint y: 324, distance: 94.7
click at [903, 324] on div at bounding box center [932, 307] width 541 height 466
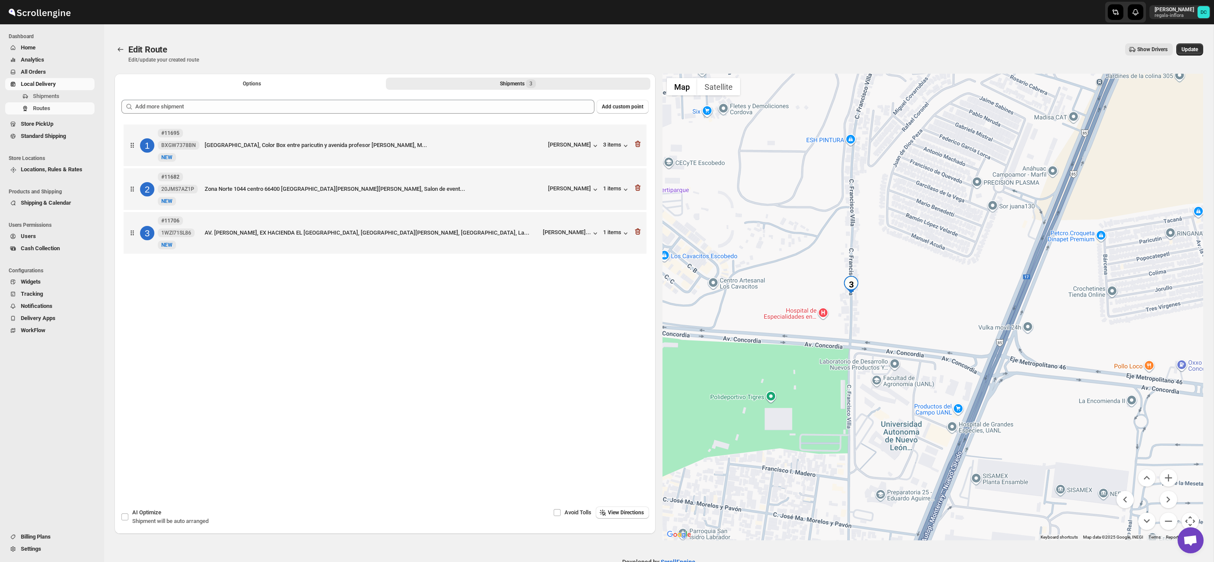
drag, startPoint x: 935, startPoint y: 279, endPoint x: 947, endPoint y: 268, distance: 16.6
click at [946, 265] on div at bounding box center [932, 307] width 541 height 466
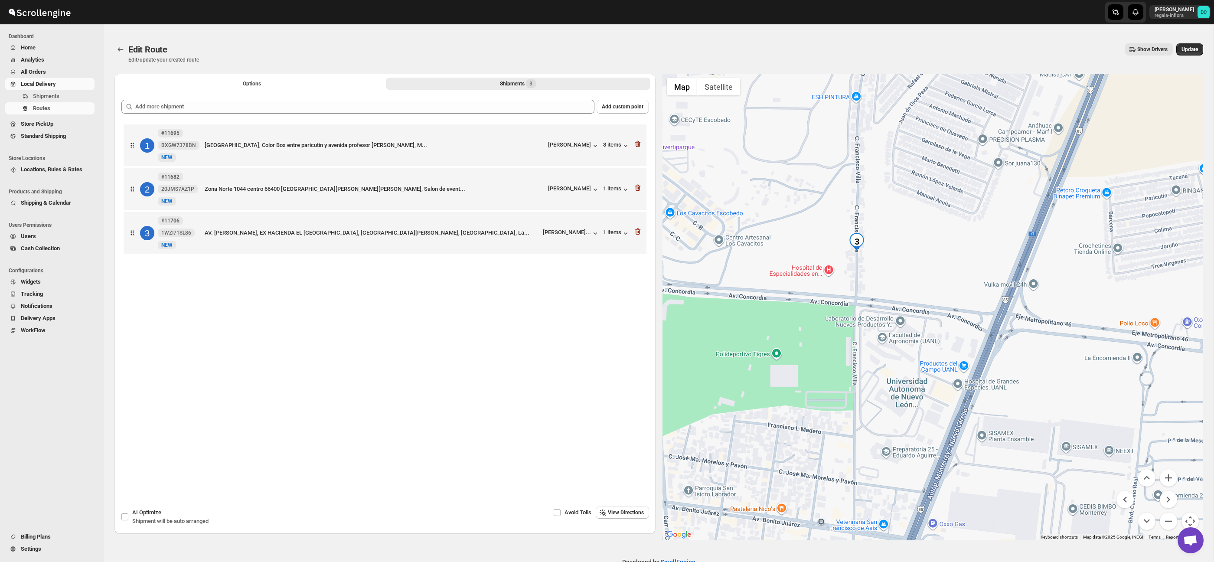
drag, startPoint x: 927, startPoint y: 310, endPoint x: 932, endPoint y: 264, distance: 46.2
click at [932, 264] on div at bounding box center [932, 307] width 541 height 466
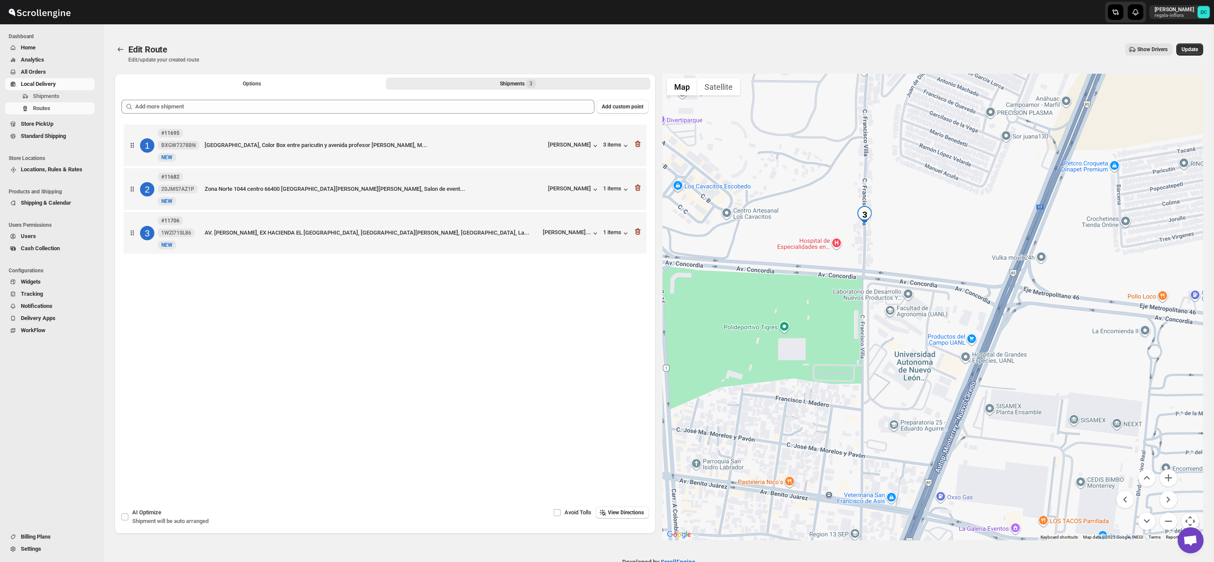
drag, startPoint x: 911, startPoint y: 363, endPoint x: 918, endPoint y: 336, distance: 27.8
click at [918, 336] on div at bounding box center [932, 307] width 541 height 466
click at [1189, 50] on span "Update" at bounding box center [1189, 49] width 16 height 7
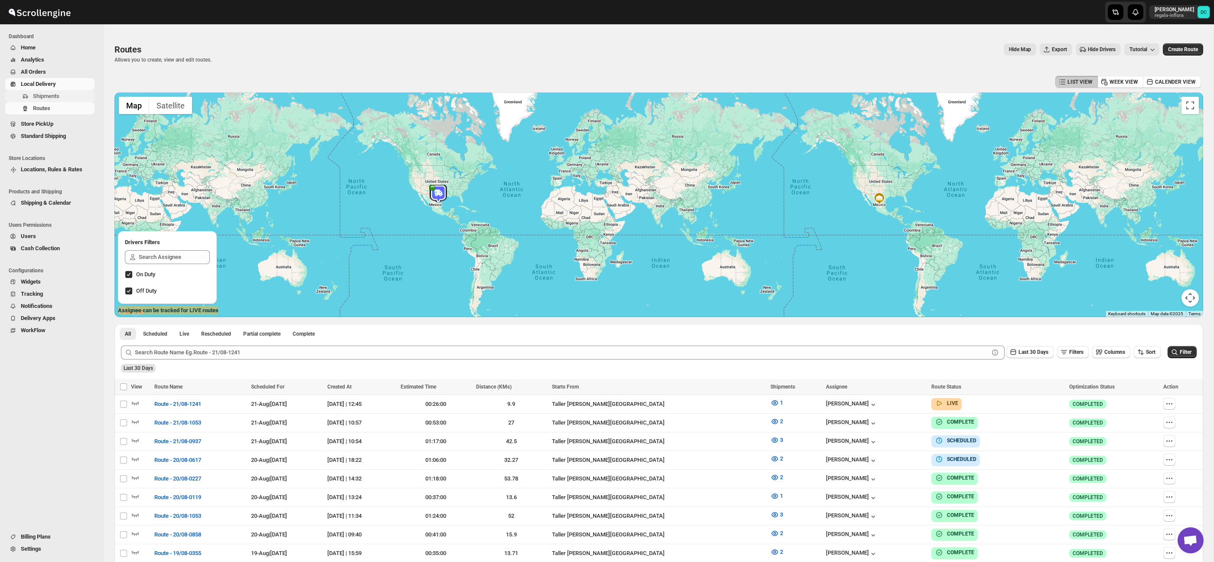
click at [59, 97] on span "Shipments" at bounding box center [46, 96] width 26 height 7
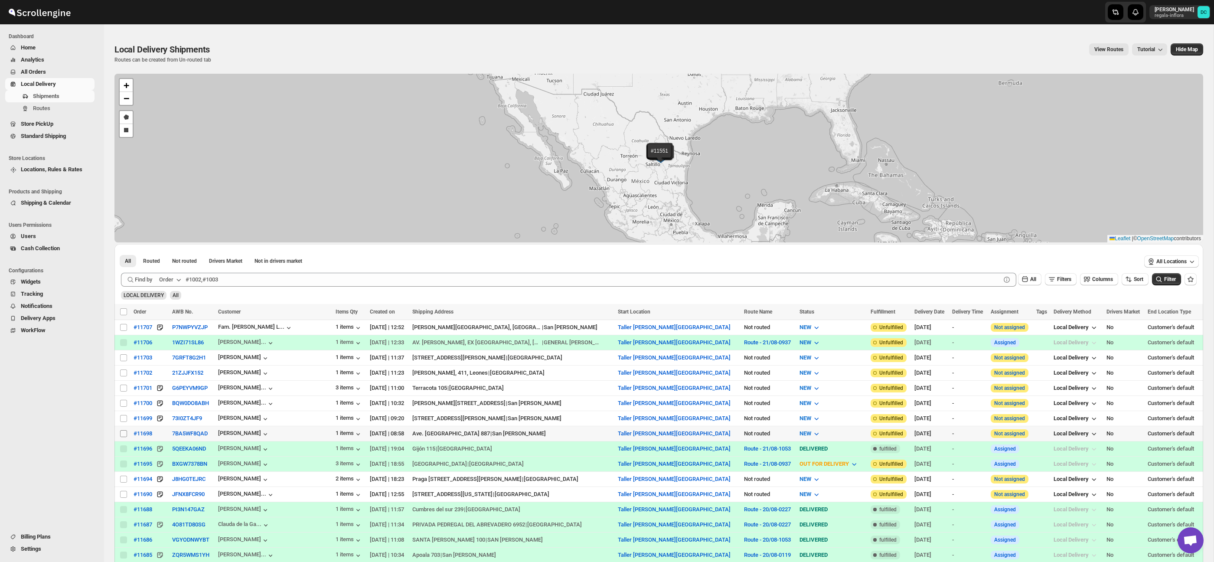
click at [124, 434] on input "Select shipment" at bounding box center [123, 433] width 7 height 7
checkbox input "true"
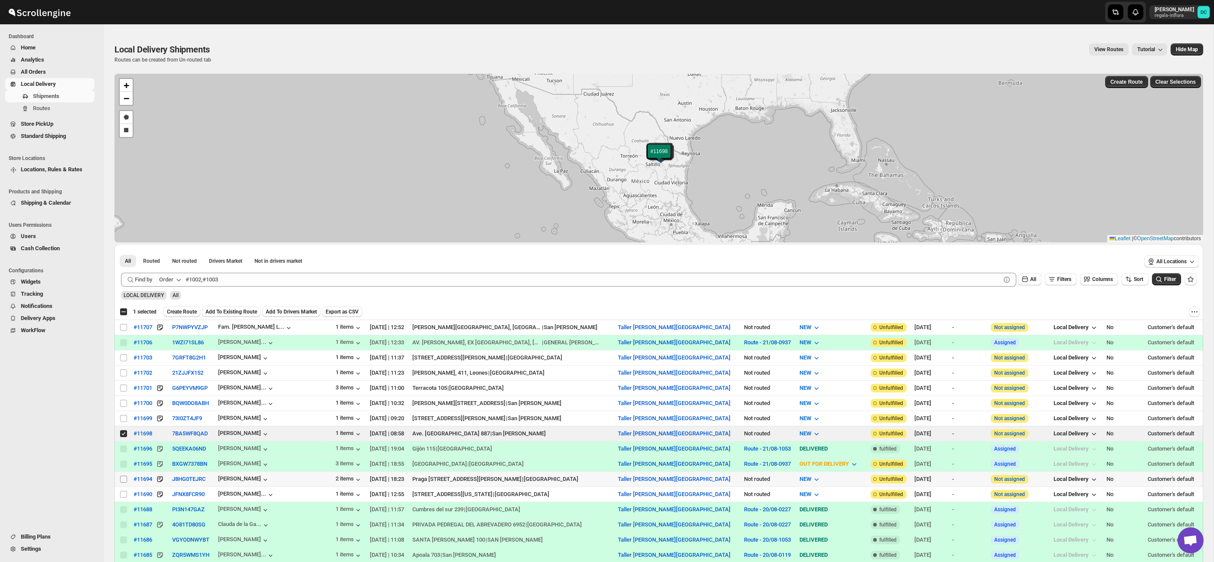
click at [124, 480] on input "Select shipment" at bounding box center [123, 479] width 7 height 7
checkbox input "true"
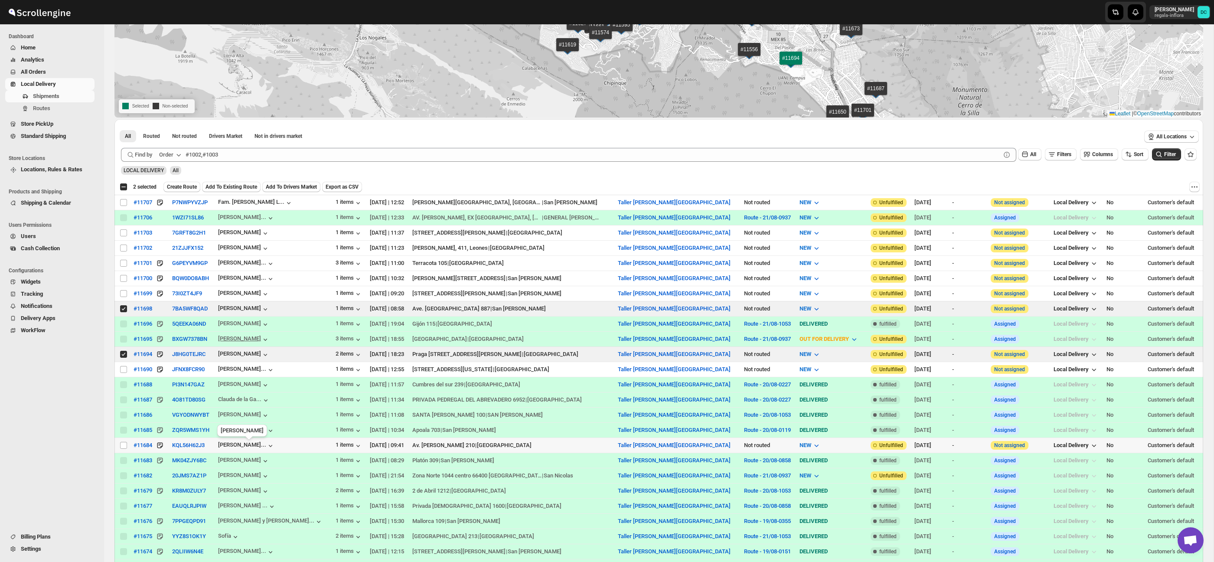
scroll to position [129, 0]
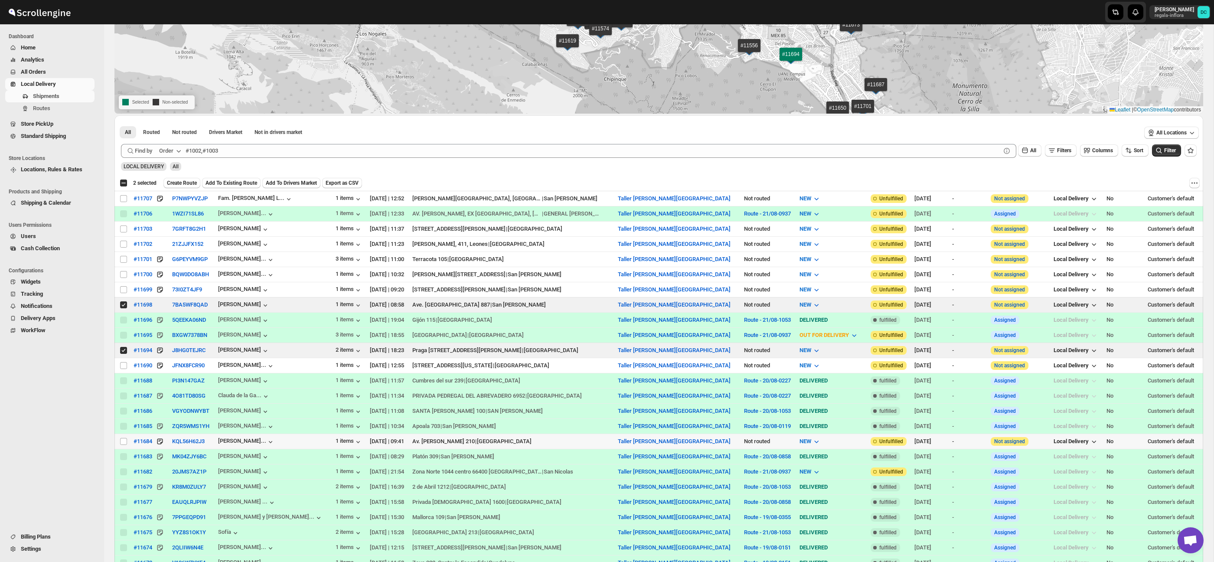
drag, startPoint x: 123, startPoint y: 443, endPoint x: 169, endPoint y: 440, distance: 46.4
click at [122, 443] on input "Select shipment" at bounding box center [123, 441] width 7 height 7
checkbox input "true"
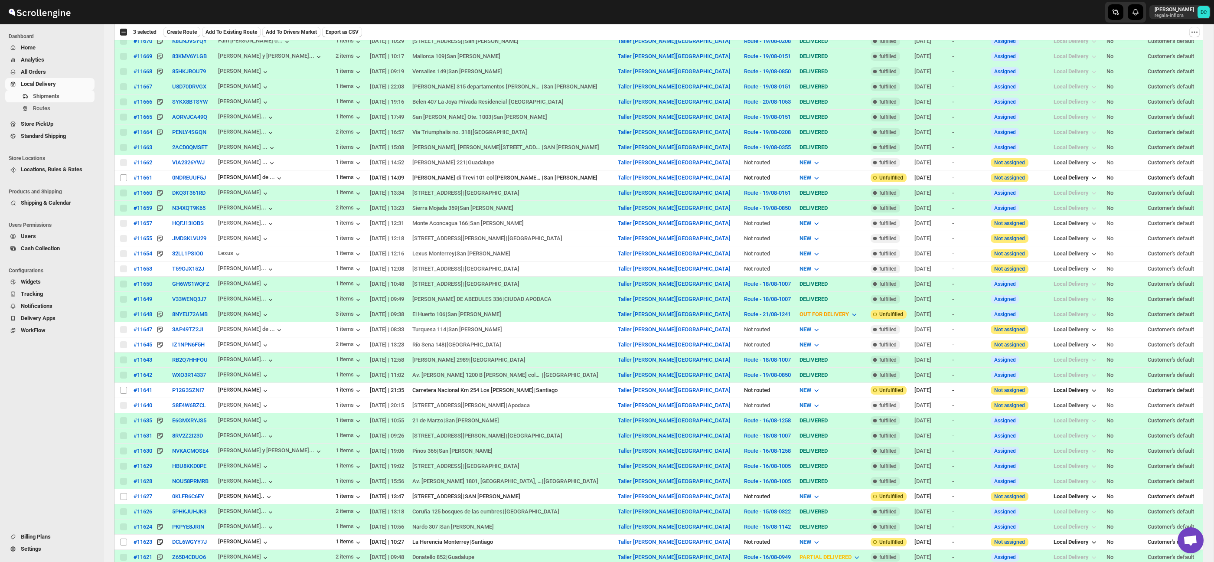
scroll to position [723, 0]
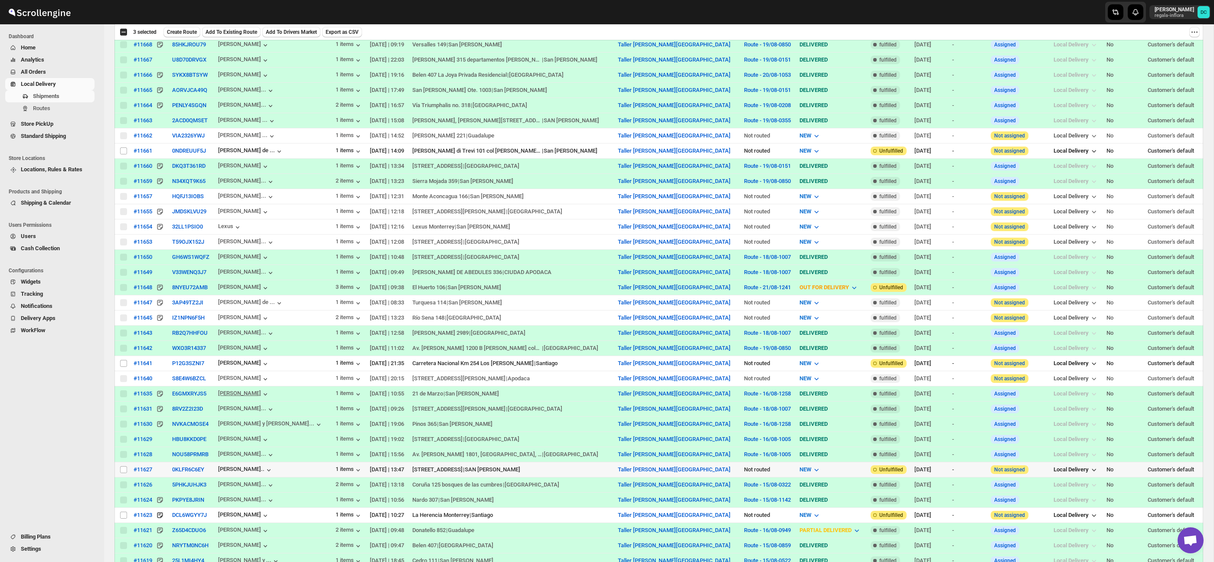
click at [120, 472] on input "Select shipment" at bounding box center [123, 469] width 7 height 7
checkbox input "true"
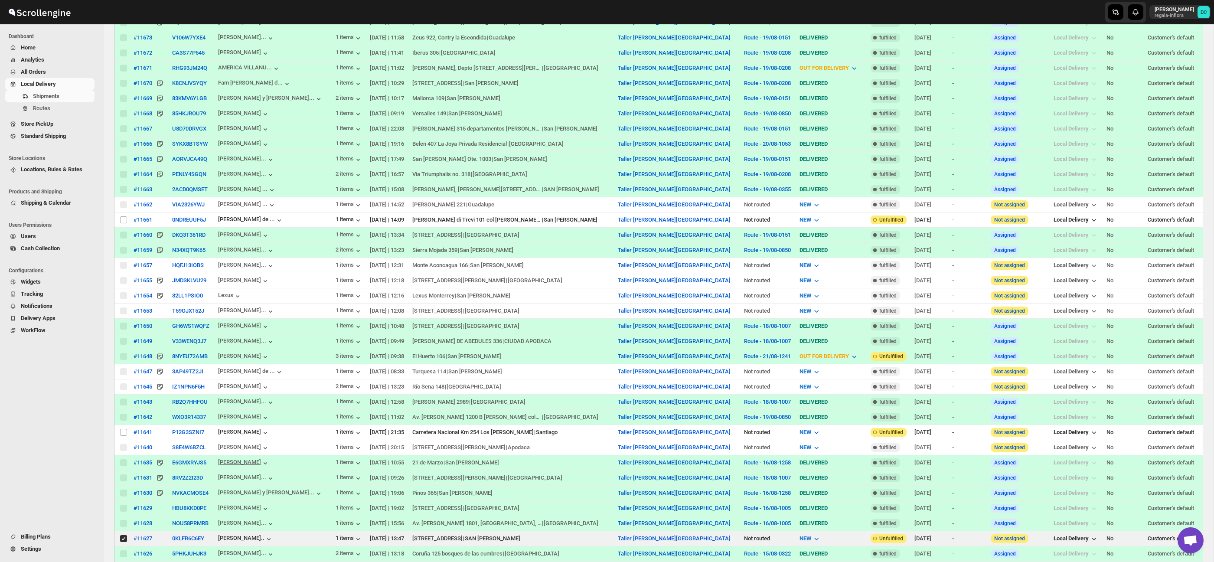
scroll to position [0, 0]
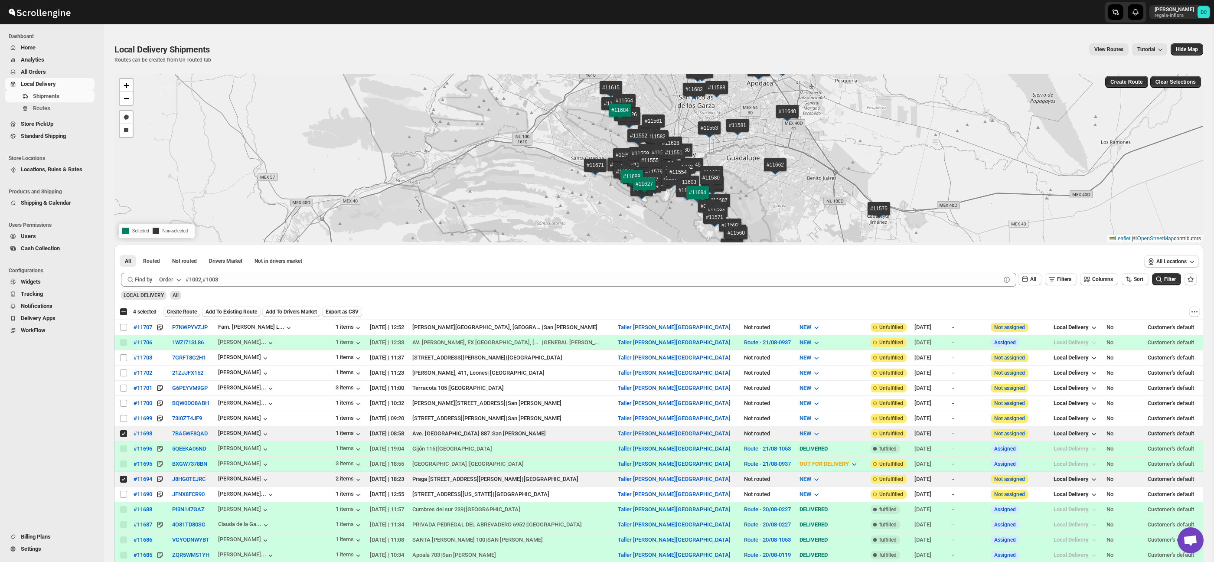
click at [190, 313] on span "Create Route" at bounding box center [182, 311] width 30 height 7
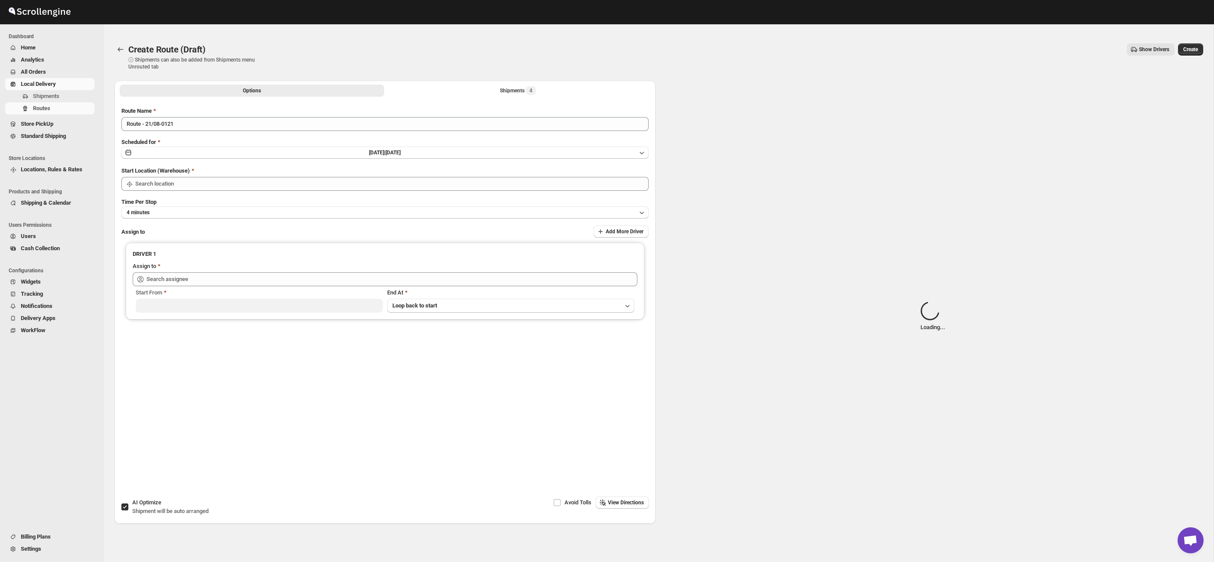
type input "Taller [PERSON_NAME] del [PERSON_NAME][GEOGRAPHIC_DATA]"
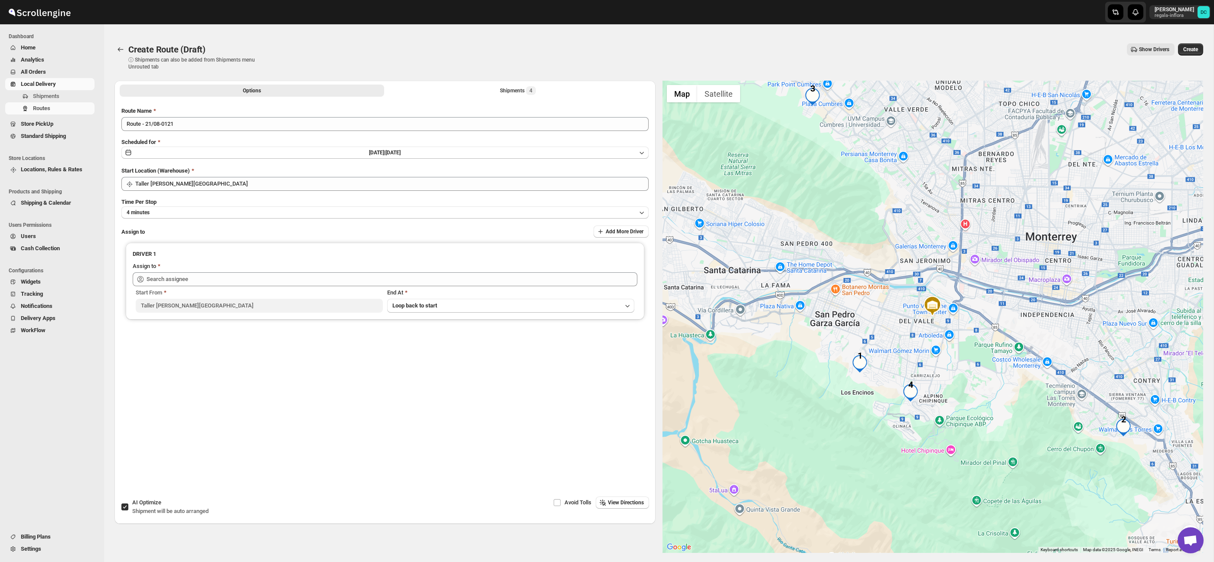
click at [504, 81] on div "Options Shipments 4 More views Options Shipments 4 More views" at bounding box center [384, 90] width 541 height 19
click at [505, 85] on button "Shipments 4" at bounding box center [518, 91] width 264 height 12
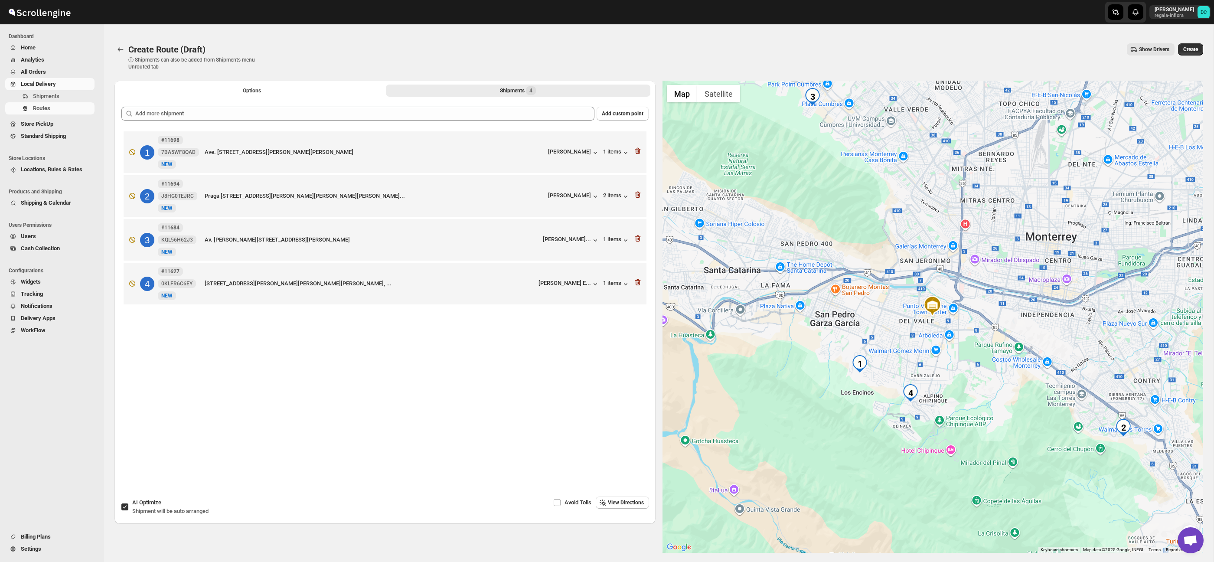
click at [53, 69] on span "All Orders" at bounding box center [57, 72] width 72 height 9
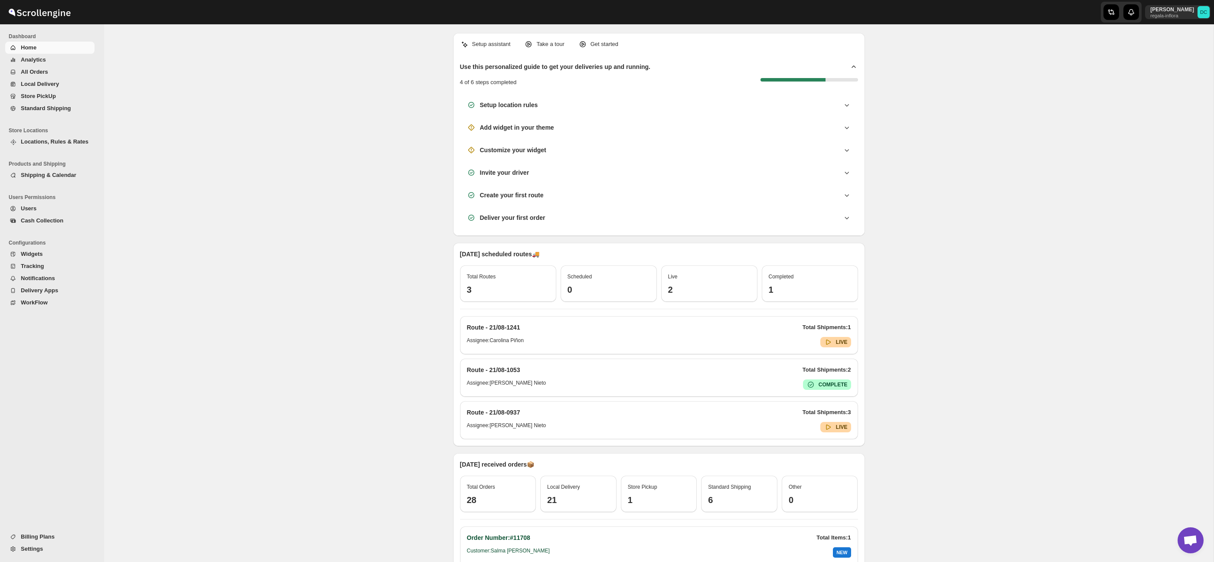
click at [59, 71] on span "All Orders" at bounding box center [57, 72] width 72 height 9
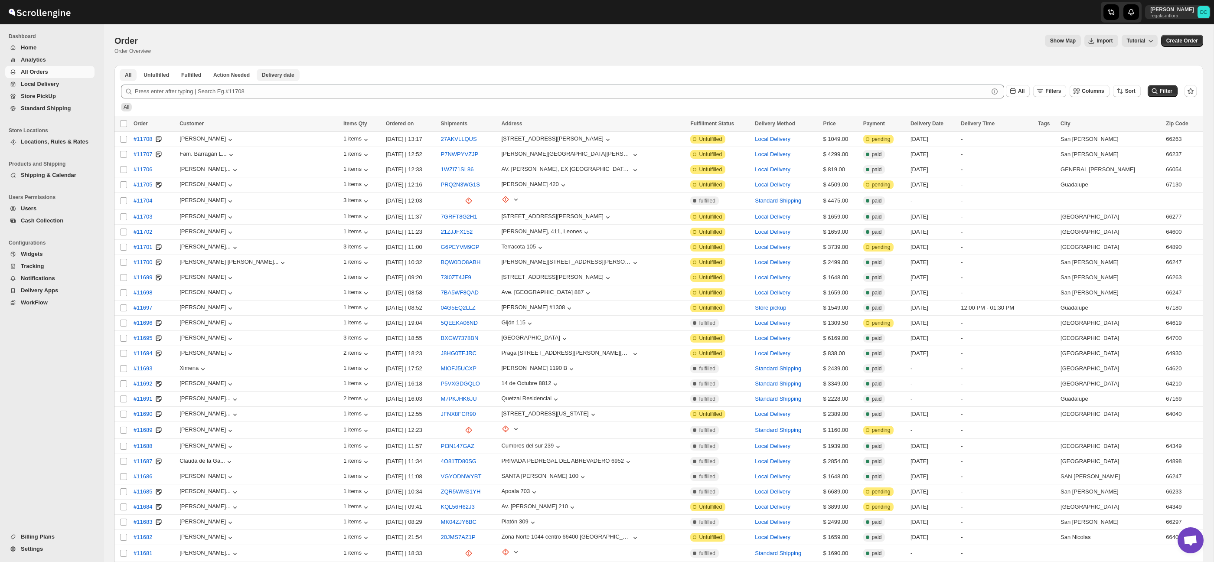
click at [283, 73] on span "Delivery date" at bounding box center [278, 75] width 33 height 7
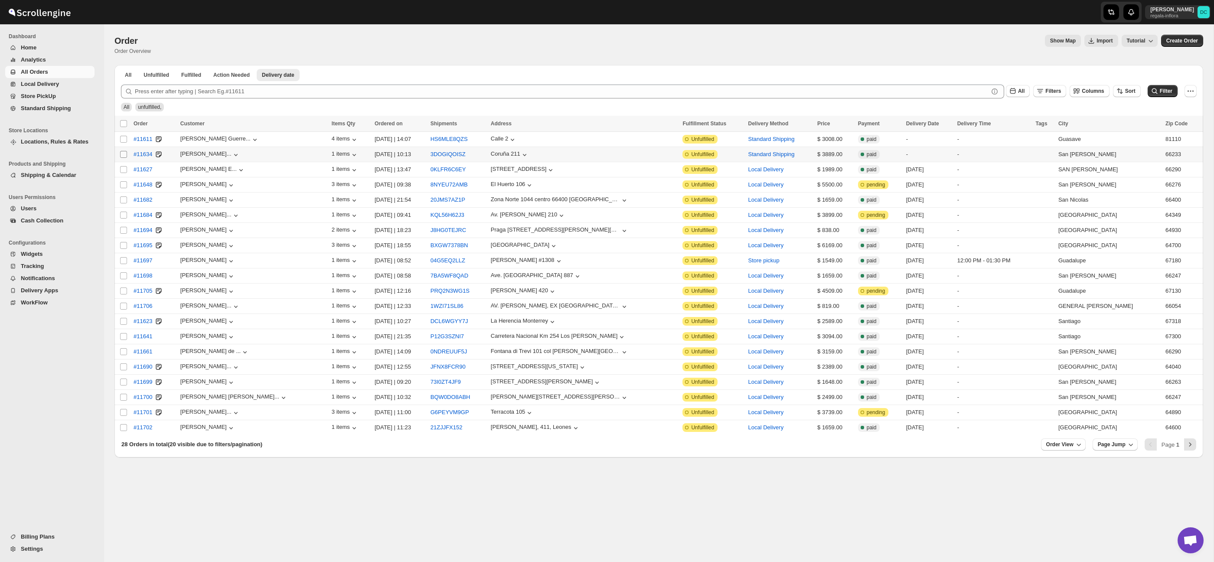
click at [124, 157] on input "Select order" at bounding box center [123, 154] width 7 height 7
checkbox input "true"
click at [121, 323] on input "Select order" at bounding box center [123, 321] width 7 height 7
checkbox input "true"
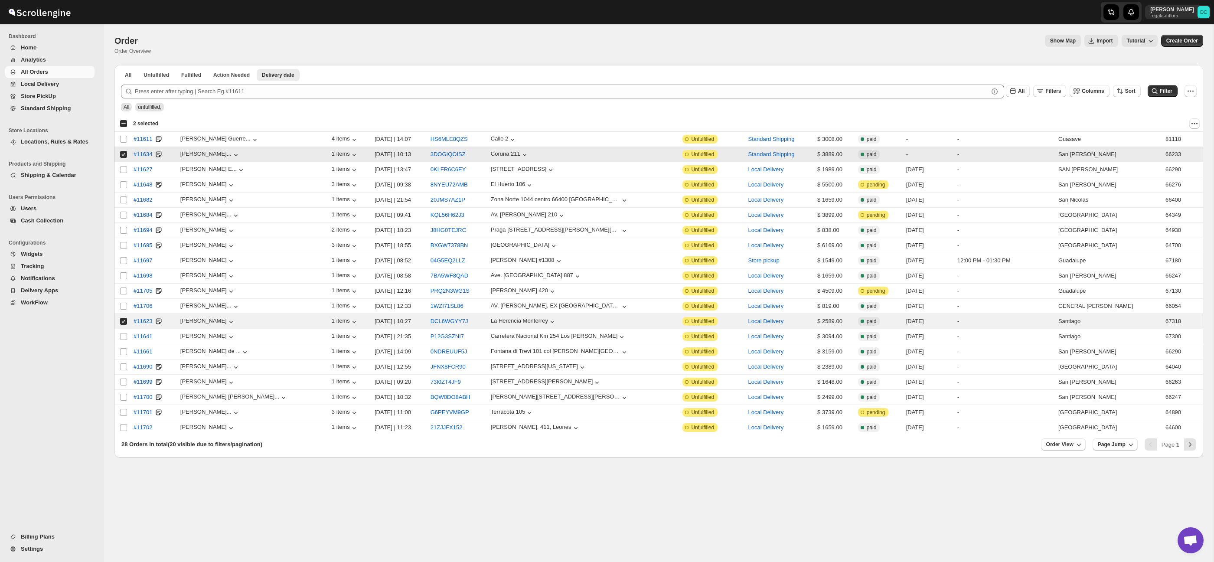
drag, startPoint x: 124, startPoint y: 155, endPoint x: 126, endPoint y: 163, distance: 8.1
click at [124, 155] on input "Select order" at bounding box center [123, 154] width 7 height 7
checkbox input "false"
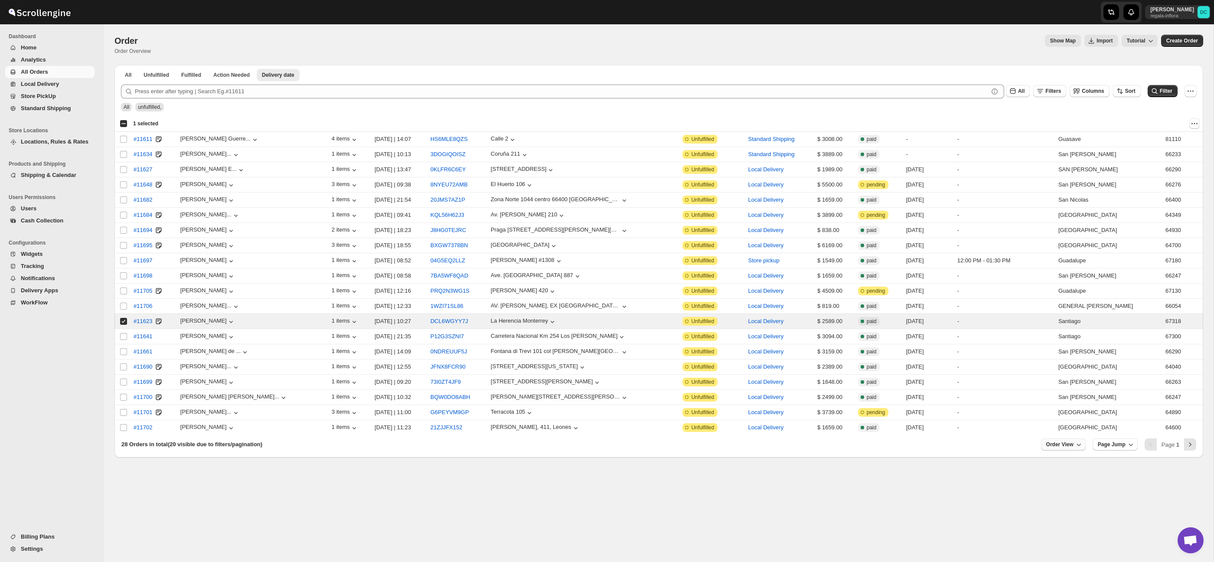
click at [1075, 445] on icon "button" at bounding box center [1078, 444] width 9 height 9
click at [1062, 431] on div "Set" at bounding box center [1062, 428] width 43 height 10
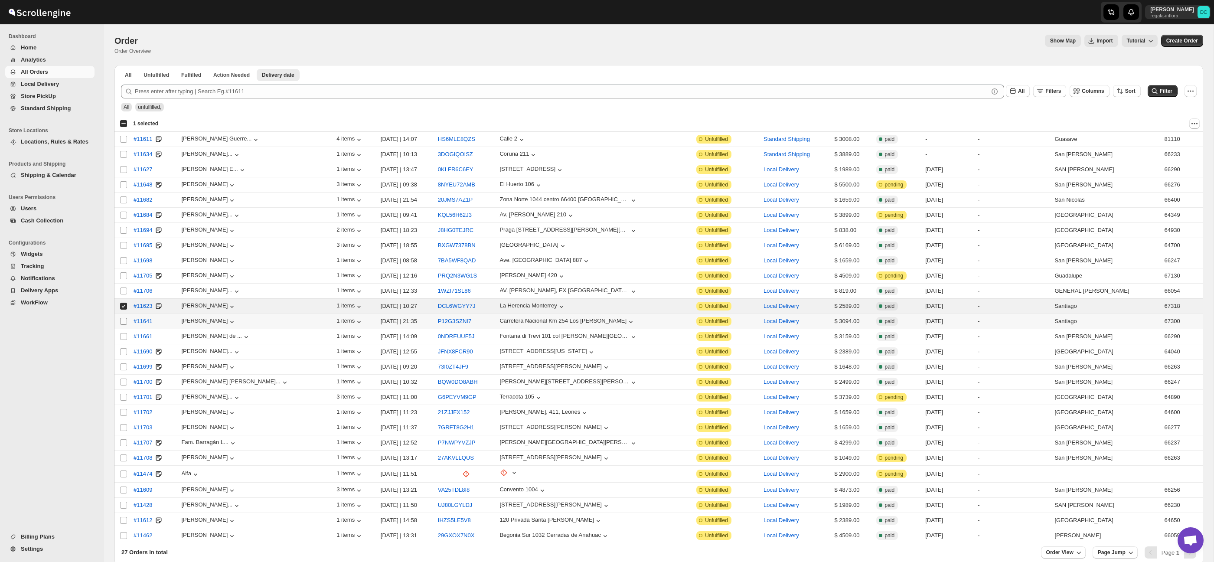
drag, startPoint x: 124, startPoint y: 323, endPoint x: 124, endPoint y: 338, distance: 15.2
click at [124, 323] on input "Select order" at bounding box center [123, 321] width 7 height 7
checkbox input "true"
drag, startPoint x: 123, startPoint y: 338, endPoint x: 124, endPoint y: 349, distance: 11.7
click at [123, 338] on input "Select order" at bounding box center [123, 336] width 7 height 7
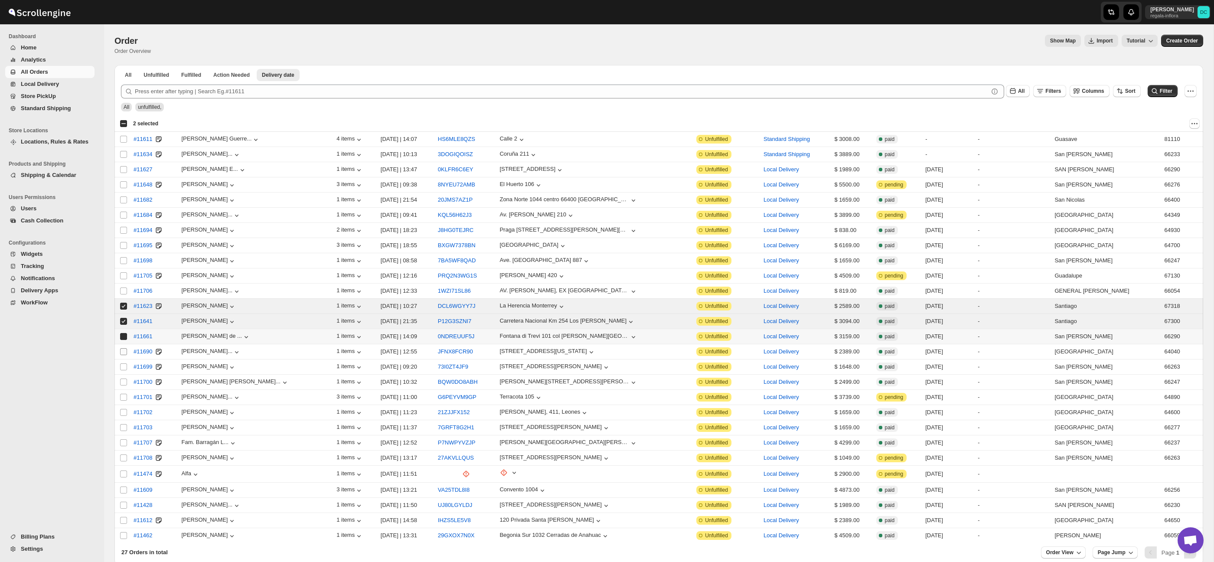
checkbox input "true"
drag, startPoint x: 124, startPoint y: 353, endPoint x: 122, endPoint y: 364, distance: 10.5
click at [124, 353] on input "Select order" at bounding box center [123, 351] width 7 height 7
checkbox input "true"
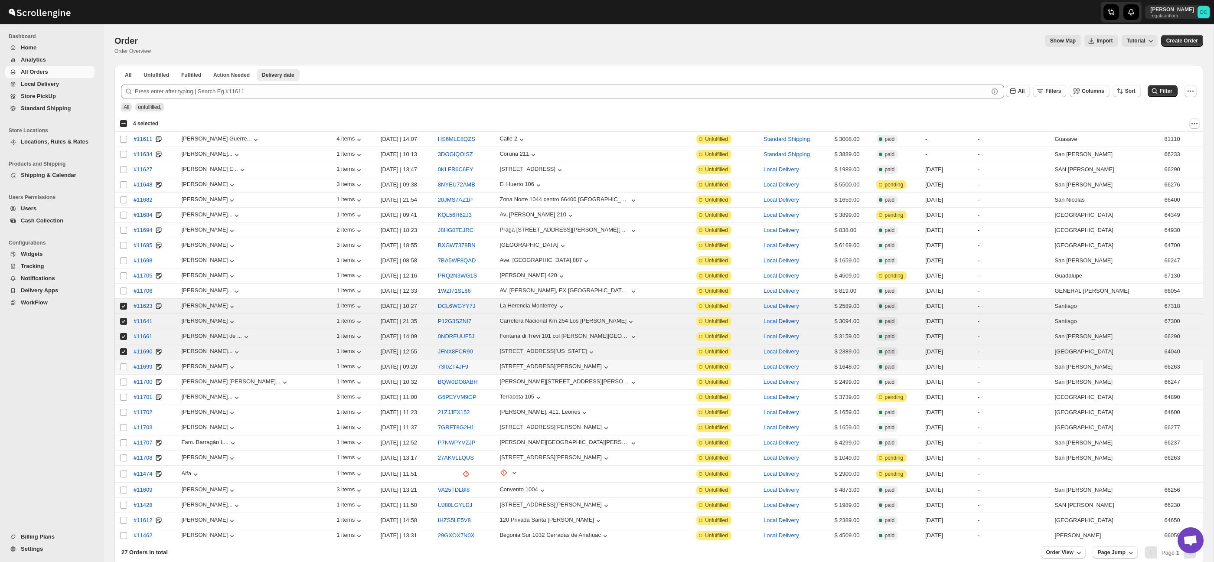
drag, startPoint x: 123, startPoint y: 366, endPoint x: 123, endPoint y: 374, distance: 8.2
click at [123, 366] on input "Select order" at bounding box center [123, 366] width 7 height 7
checkbox input "true"
click at [123, 383] on input "Select order" at bounding box center [123, 381] width 7 height 7
checkbox input "true"
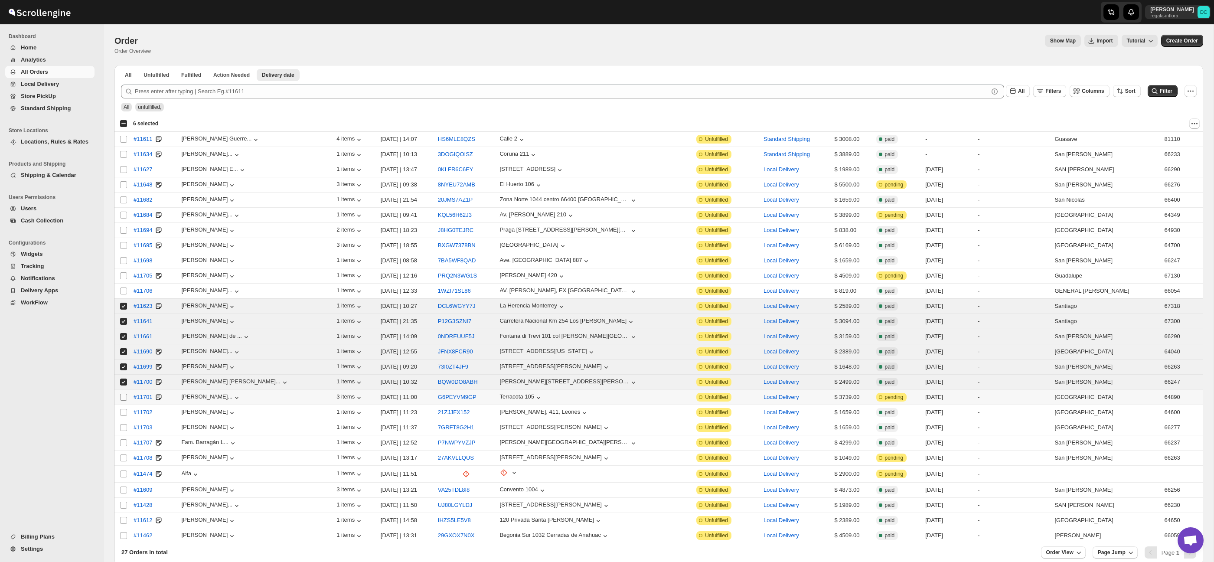
click at [123, 397] on input "Select order" at bounding box center [123, 397] width 7 height 7
checkbox input "true"
drag, startPoint x: 123, startPoint y: 414, endPoint x: 124, endPoint y: 431, distance: 16.5
click at [123, 415] on input "Select order" at bounding box center [123, 412] width 7 height 7
checkbox input "true"
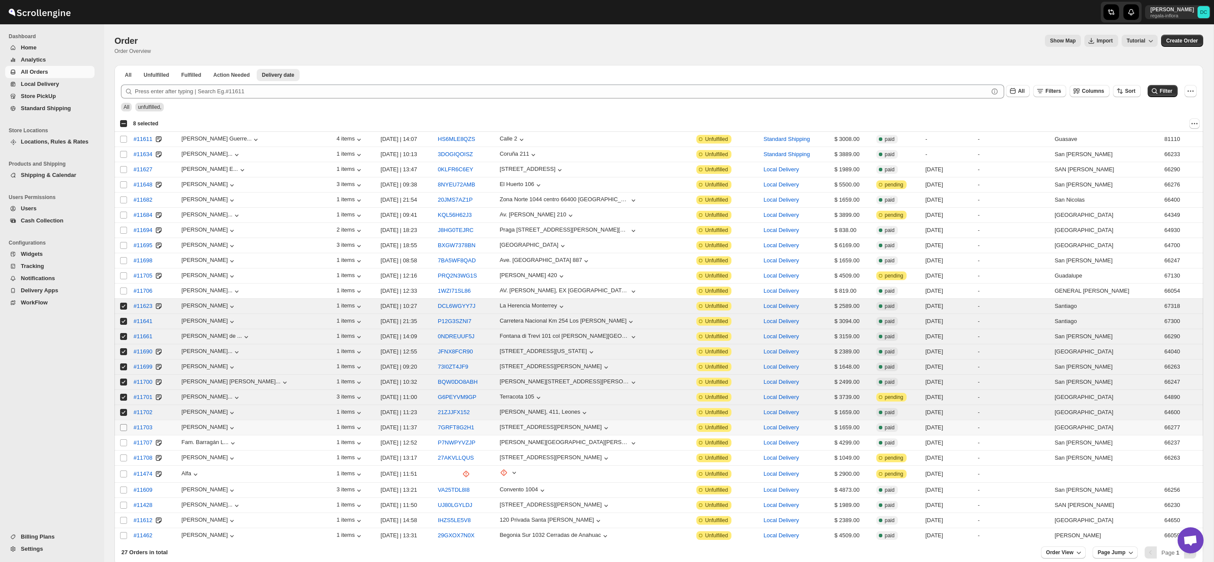
click at [123, 430] on input "Select order" at bounding box center [123, 427] width 7 height 7
checkbox input "true"
drag, startPoint x: 123, startPoint y: 442, endPoint x: 124, endPoint y: 456, distance: 13.9
click at [123, 442] on input "Select order" at bounding box center [123, 442] width 7 height 7
checkbox input "true"
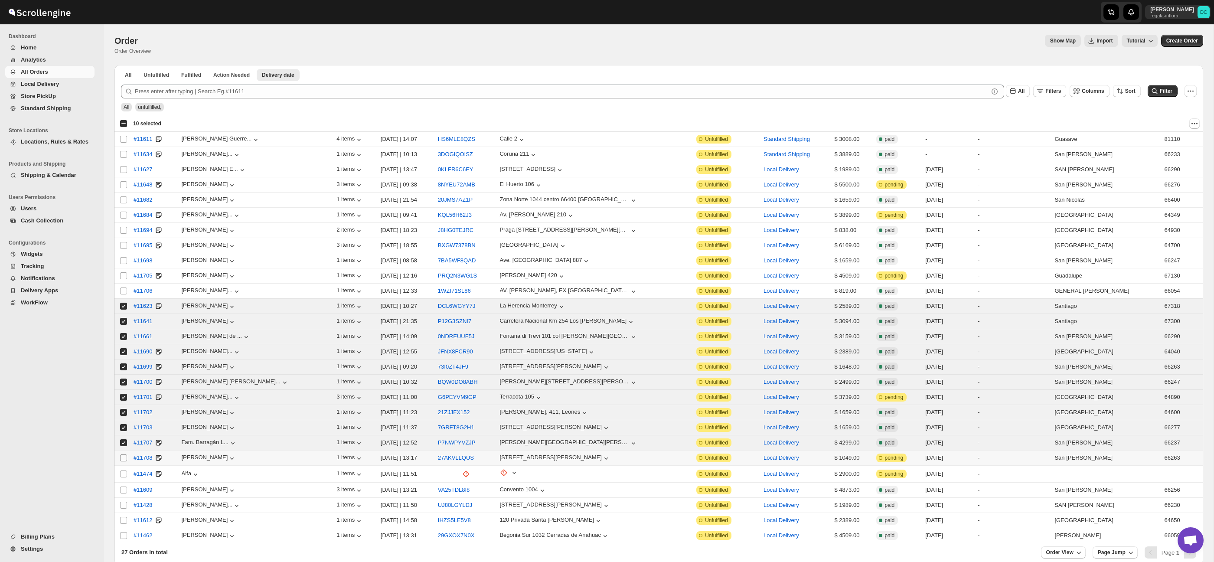
click at [124, 461] on input "Select order" at bounding box center [123, 457] width 7 height 7
click at [122, 458] on input "Select order" at bounding box center [123, 457] width 7 height 7
checkbox input "false"
drag, startPoint x: 122, startPoint y: 447, endPoint x: 124, endPoint y: 435, distance: 12.3
click at [122, 446] on input "Select order" at bounding box center [123, 442] width 7 height 7
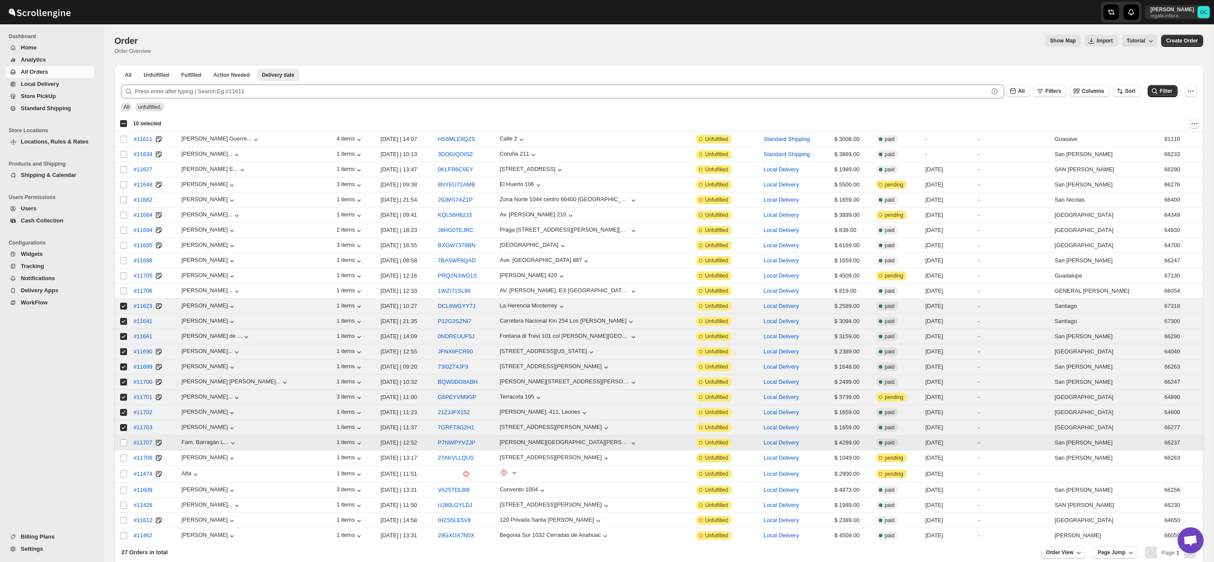
checkbox input "false"
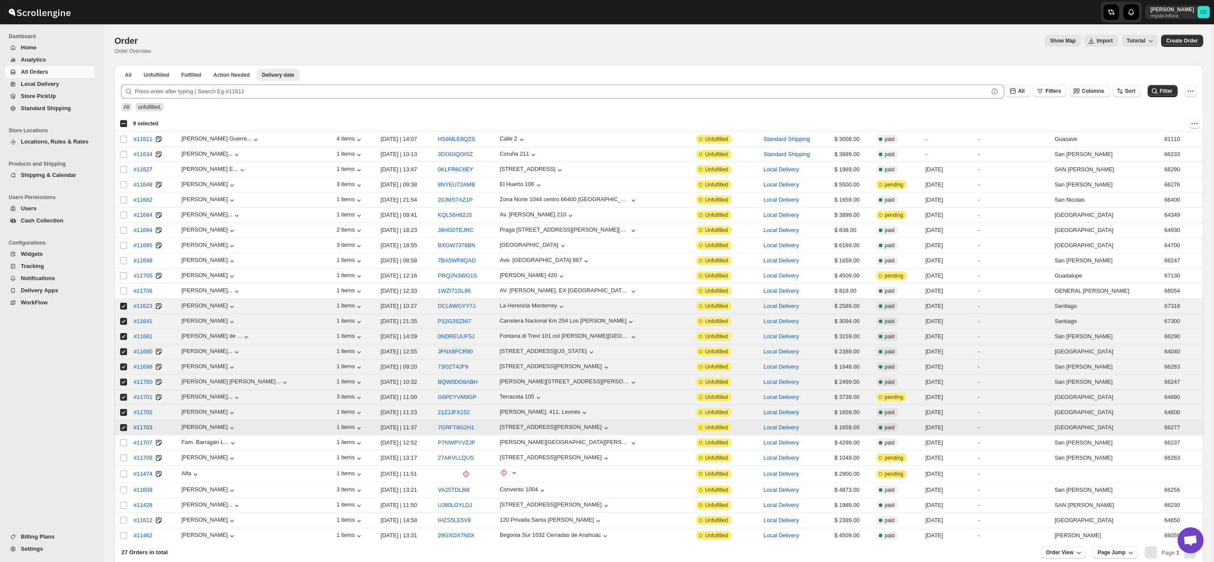
drag, startPoint x: 122, startPoint y: 428, endPoint x: 131, endPoint y: 429, distance: 8.8
click at [122, 428] on input "Select order" at bounding box center [123, 427] width 7 height 7
checkbox input "false"
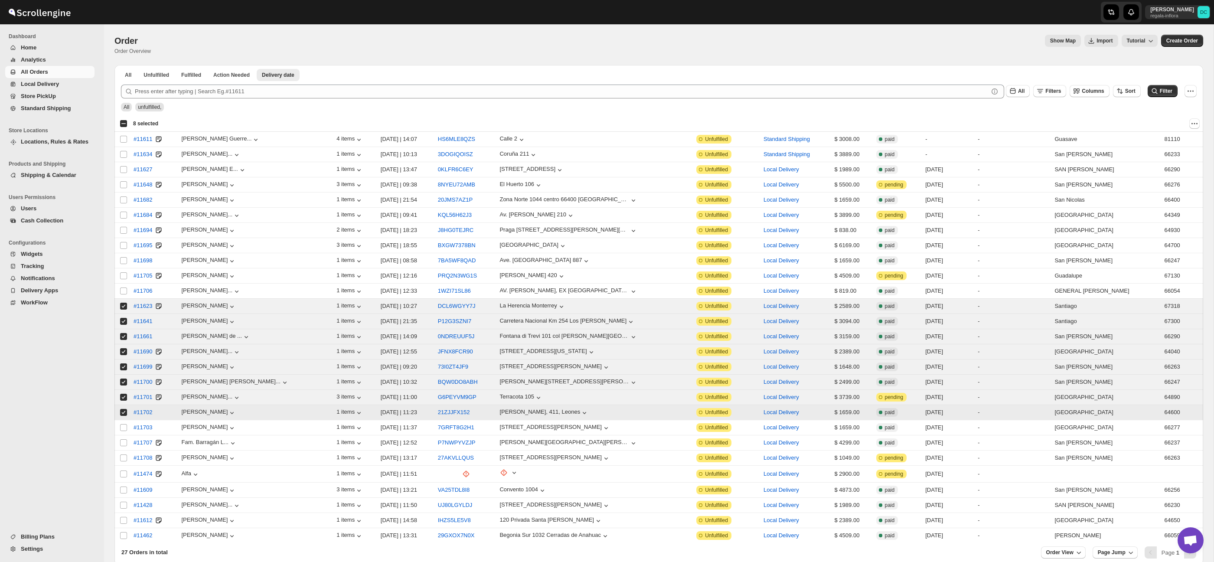
drag, startPoint x: 124, startPoint y: 414, endPoint x: 121, endPoint y: 401, distance: 14.0
click at [124, 413] on input "Select order" at bounding box center [123, 412] width 7 height 7
checkbox input "false"
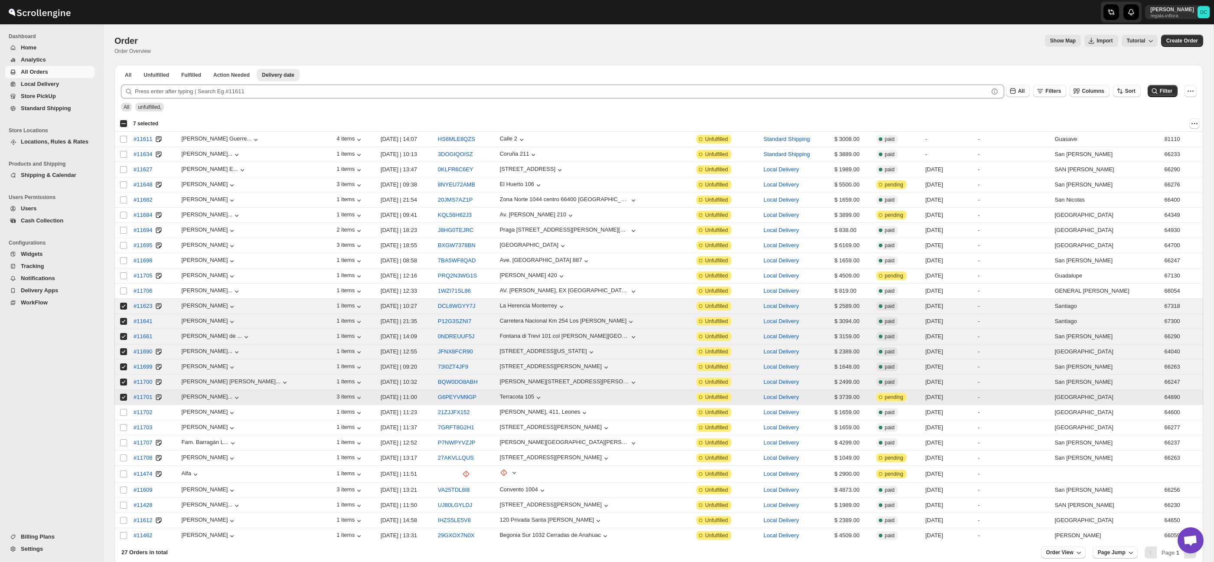
click at [122, 400] on input "Select order" at bounding box center [123, 397] width 7 height 7
checkbox input "false"
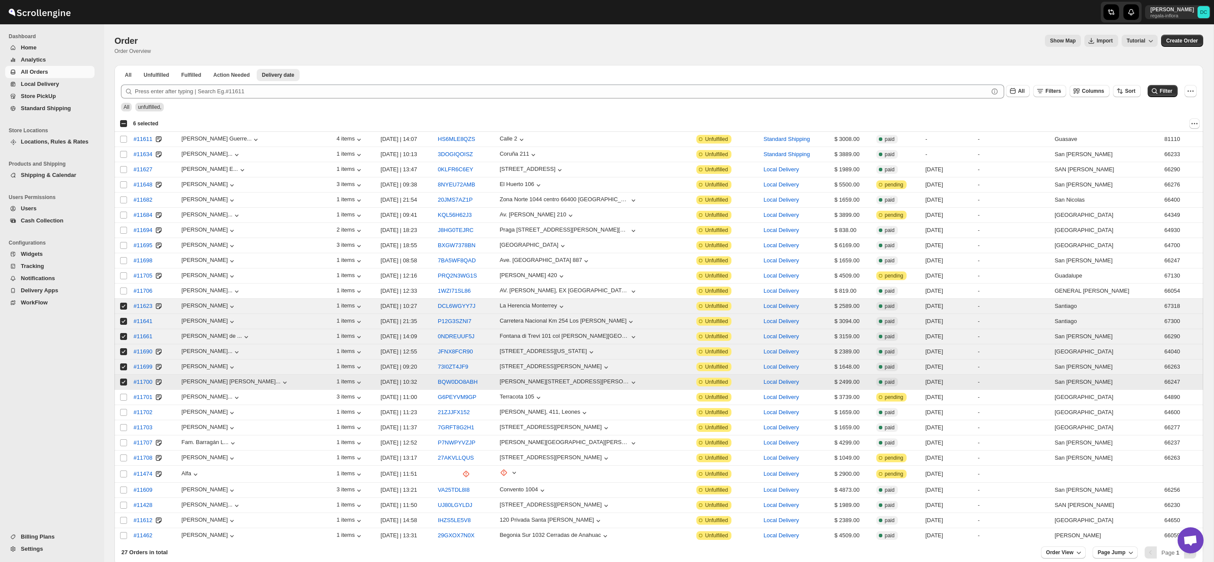
drag, startPoint x: 124, startPoint y: 385, endPoint x: 126, endPoint y: 374, distance: 11.5
click at [124, 385] on input "Select order" at bounding box center [123, 381] width 7 height 7
checkbox input "false"
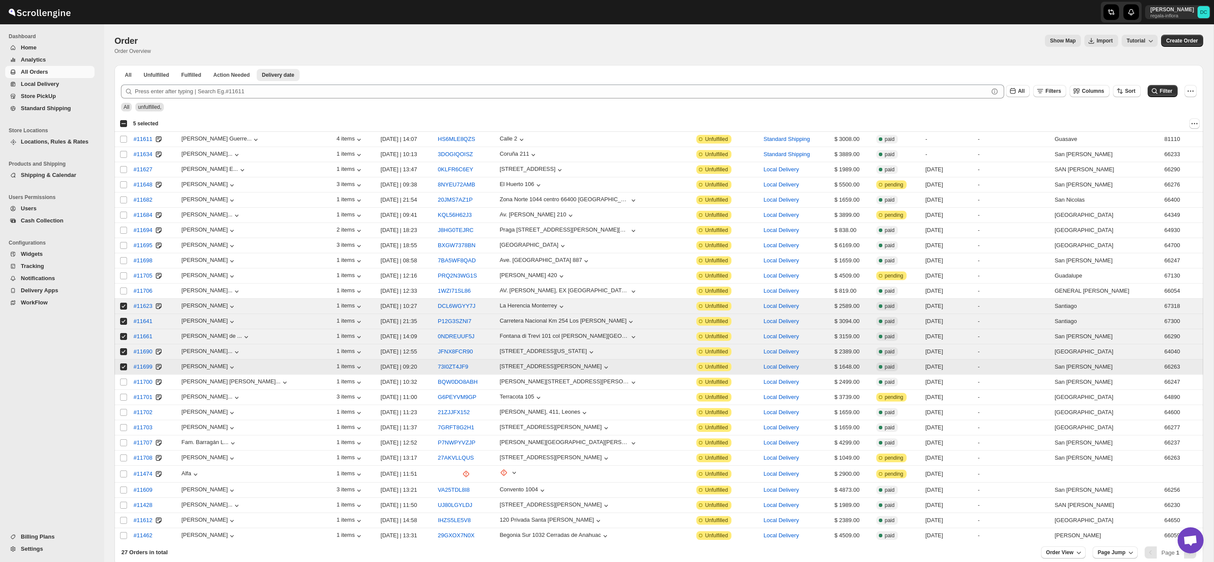
click at [124, 370] on input "Select order" at bounding box center [123, 366] width 7 height 7
checkbox input "false"
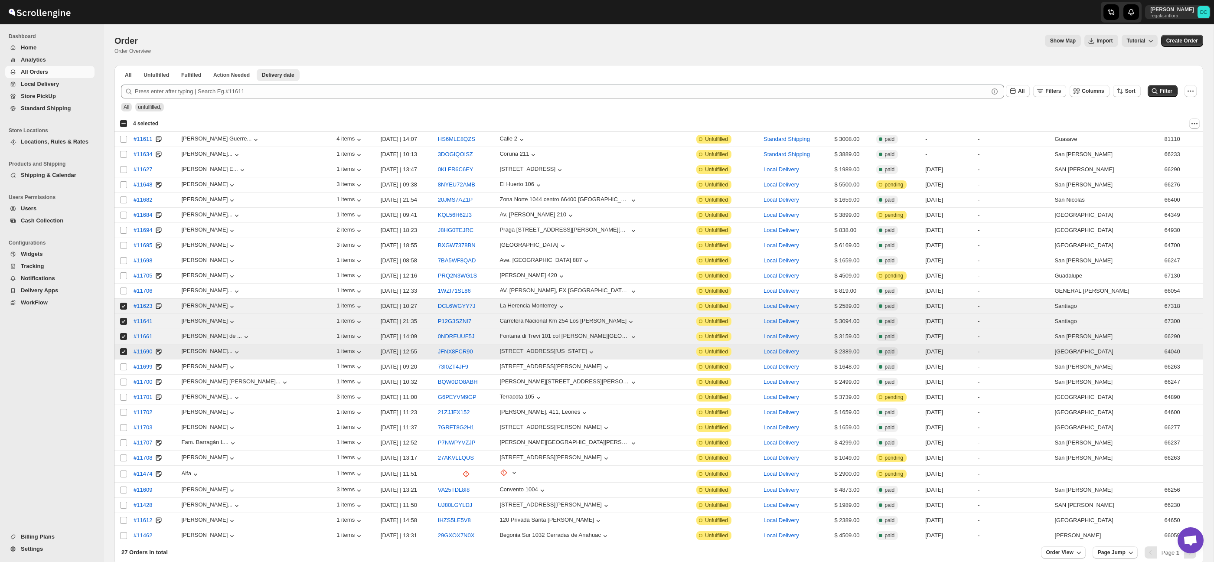
click at [124, 352] on input "Select order" at bounding box center [123, 351] width 7 height 7
checkbox input "false"
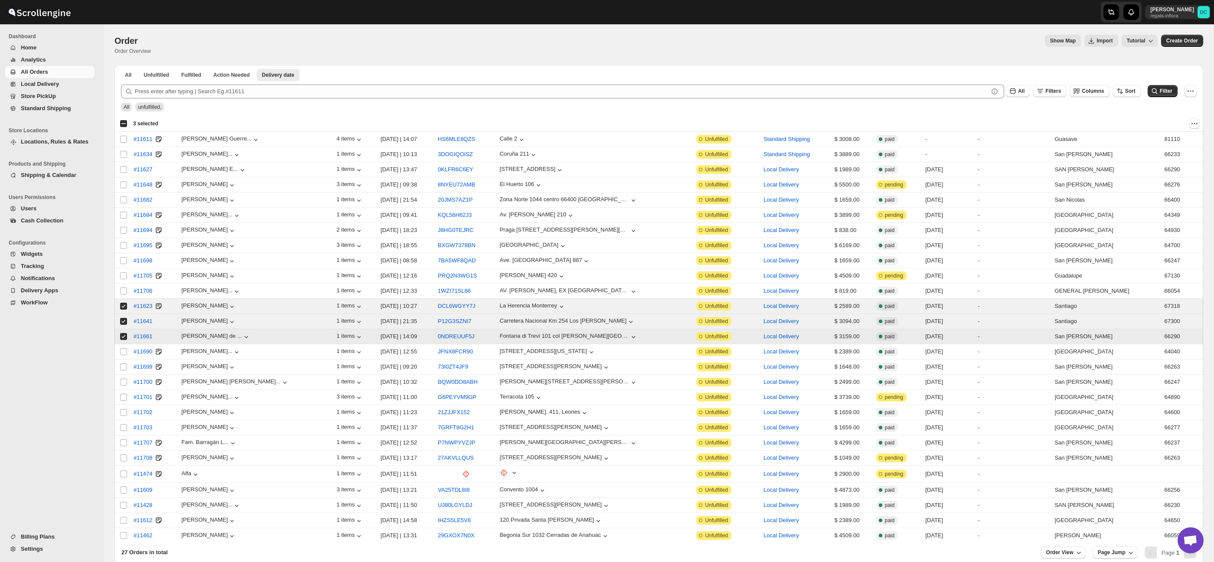
click at [124, 339] on input "Select order" at bounding box center [123, 336] width 7 height 7
checkbox input "false"
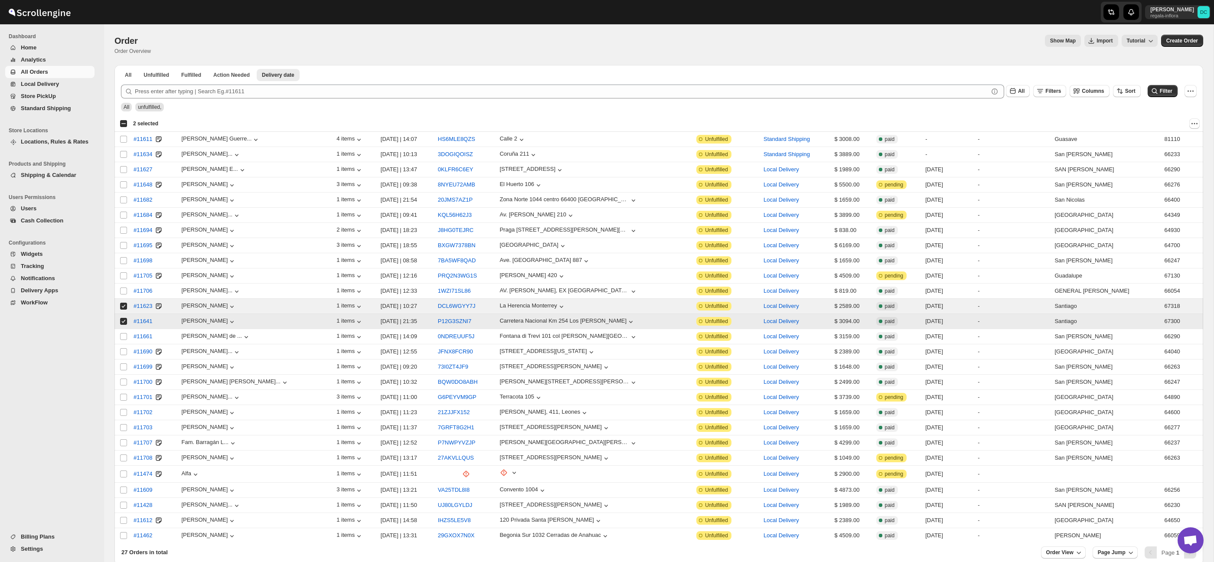
click at [124, 323] on input "Select order" at bounding box center [123, 321] width 7 height 7
checkbox input "false"
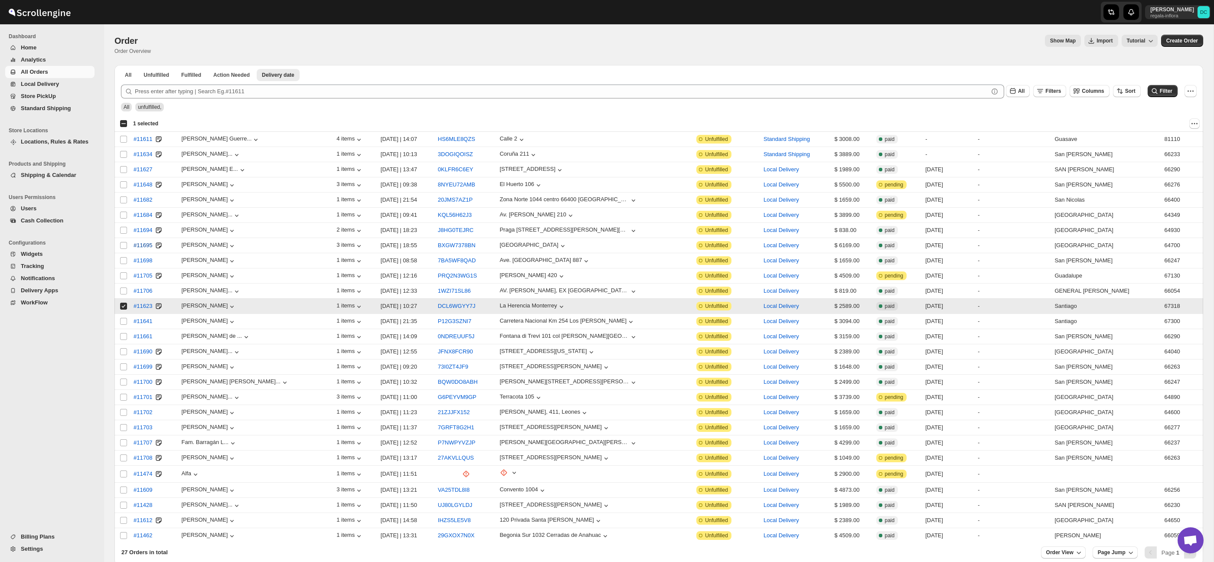
drag, startPoint x: 125, startPoint y: 308, endPoint x: 128, endPoint y: 241, distance: 67.3
click at [125, 307] on input "Select order" at bounding box center [123, 306] width 7 height 7
checkbox input "false"
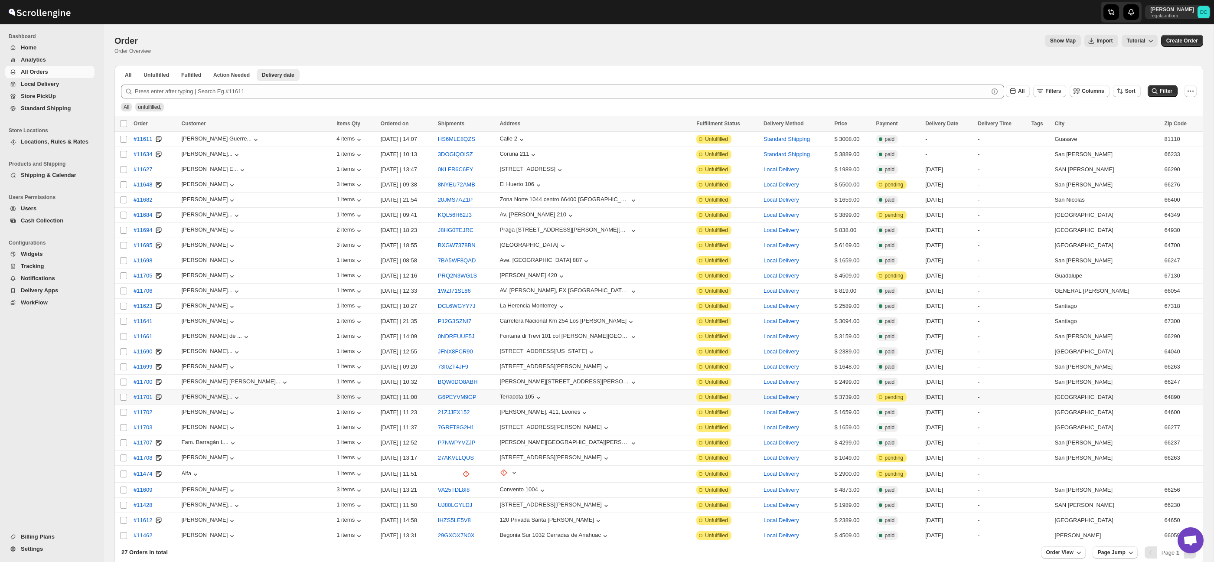
scroll to position [48, 0]
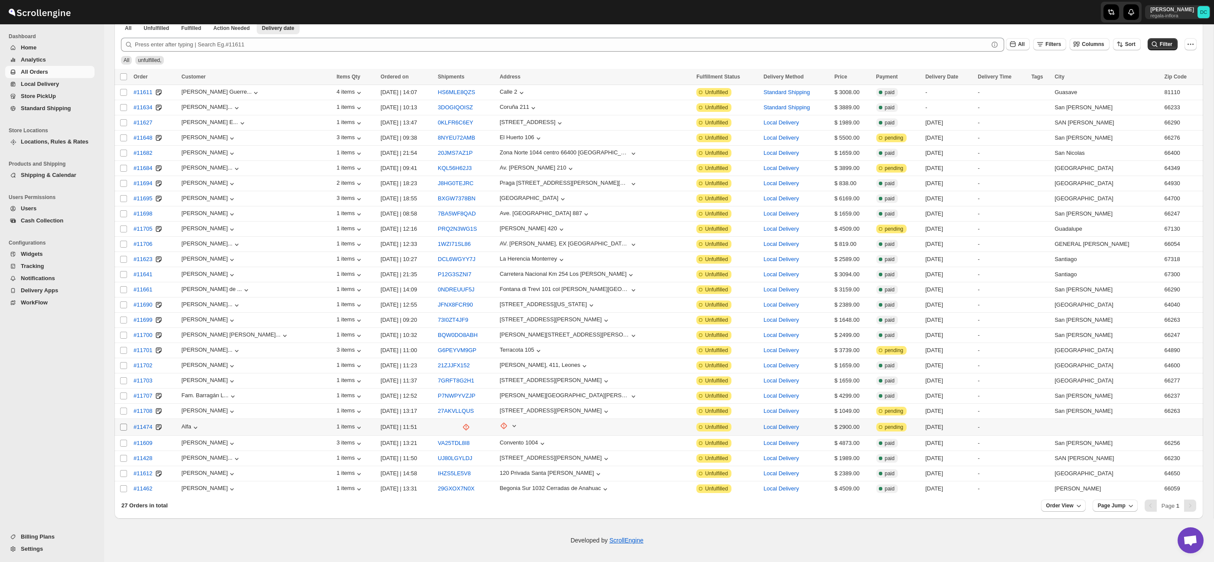
click at [123, 428] on input "Select order" at bounding box center [123, 427] width 7 height 7
checkbox input "true"
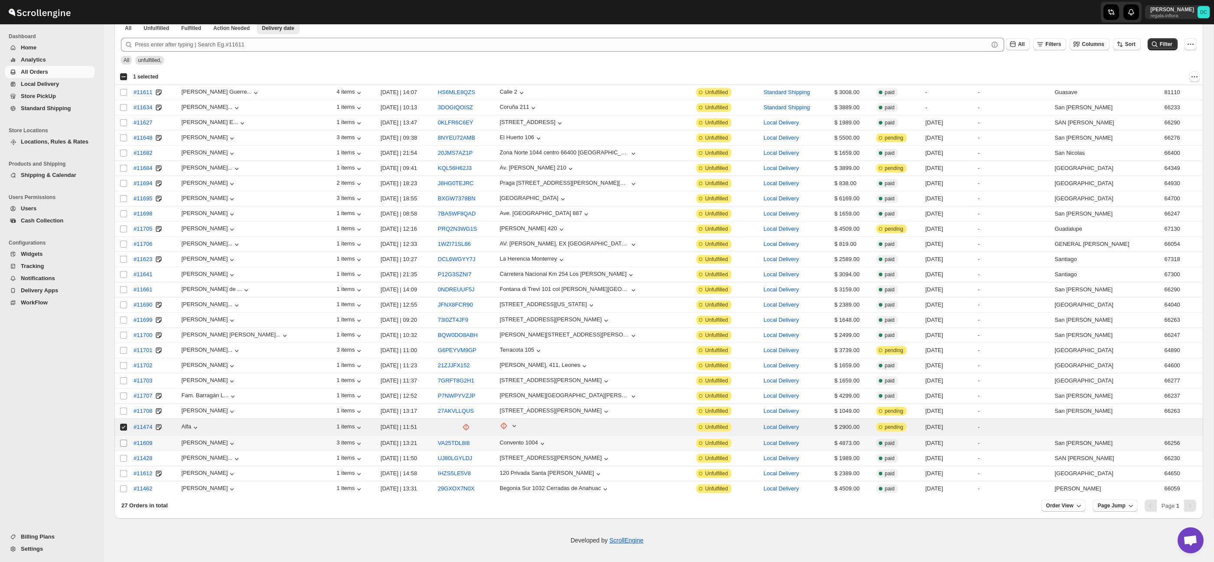
click at [121, 444] on input "Select order" at bounding box center [123, 443] width 7 height 7
checkbox input "true"
drag, startPoint x: 123, startPoint y: 427, endPoint x: 125, endPoint y: 435, distance: 8.2
click at [123, 427] on input "Select order" at bounding box center [123, 427] width 7 height 7
checkbox input "false"
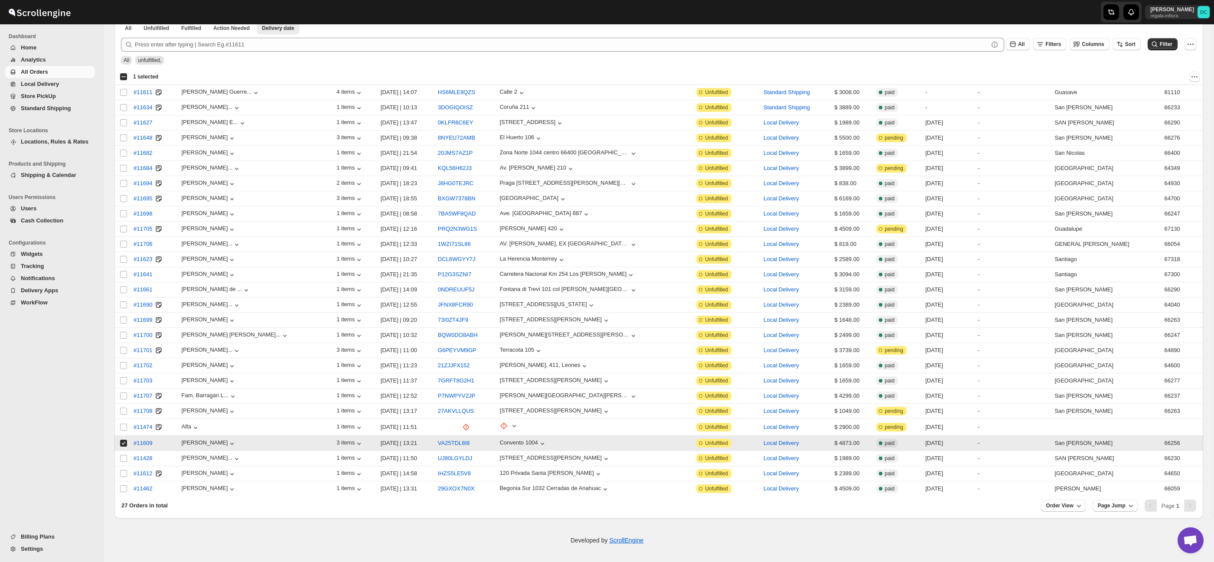
click at [125, 444] on input "Select order" at bounding box center [123, 443] width 7 height 7
checkbox input "false"
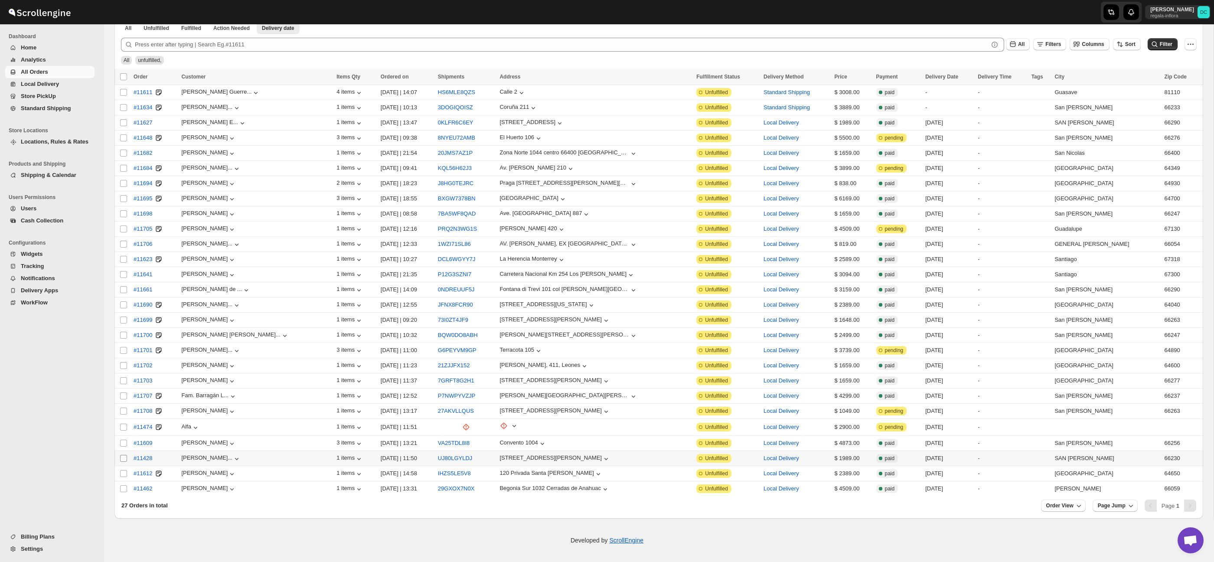
click at [125, 461] on input "Select order" at bounding box center [123, 458] width 7 height 7
checkbox input "true"
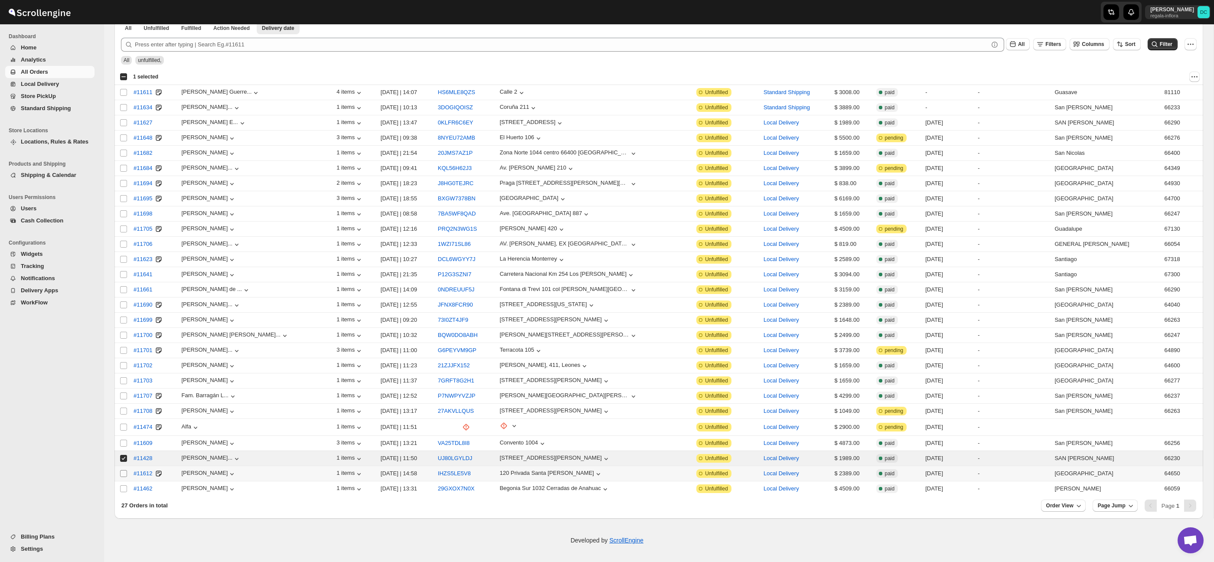
click at [121, 472] on input "Select order" at bounding box center [123, 473] width 7 height 7
checkbox input "true"
click at [121, 459] on input "Select order" at bounding box center [123, 458] width 7 height 7
checkbox input "false"
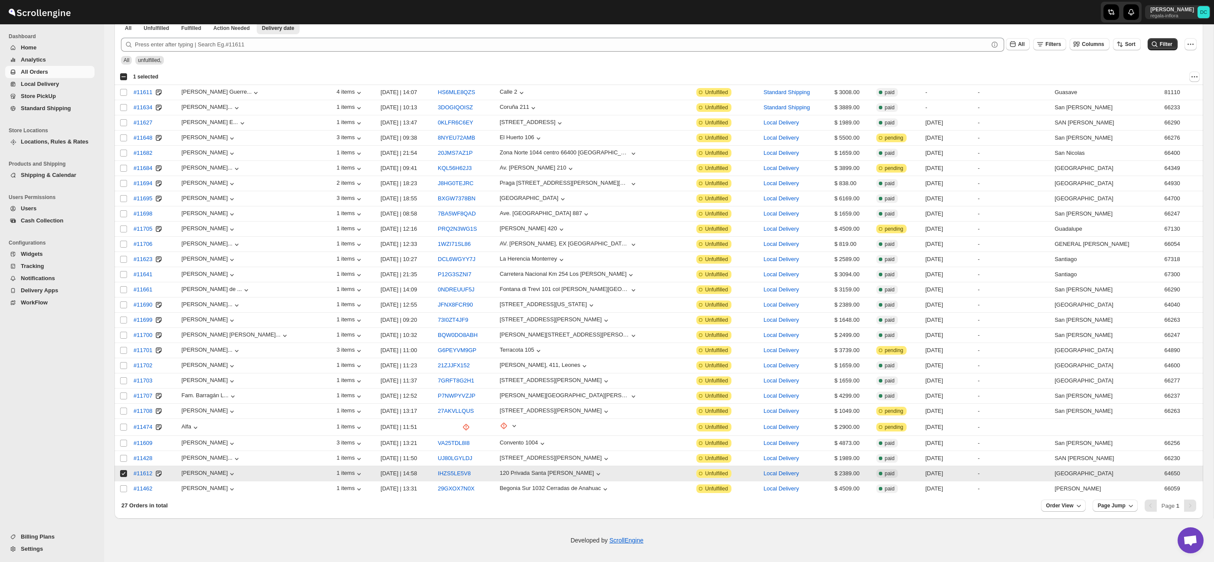
click at [123, 473] on input "Select order" at bounding box center [123, 473] width 7 height 7
checkbox input "false"
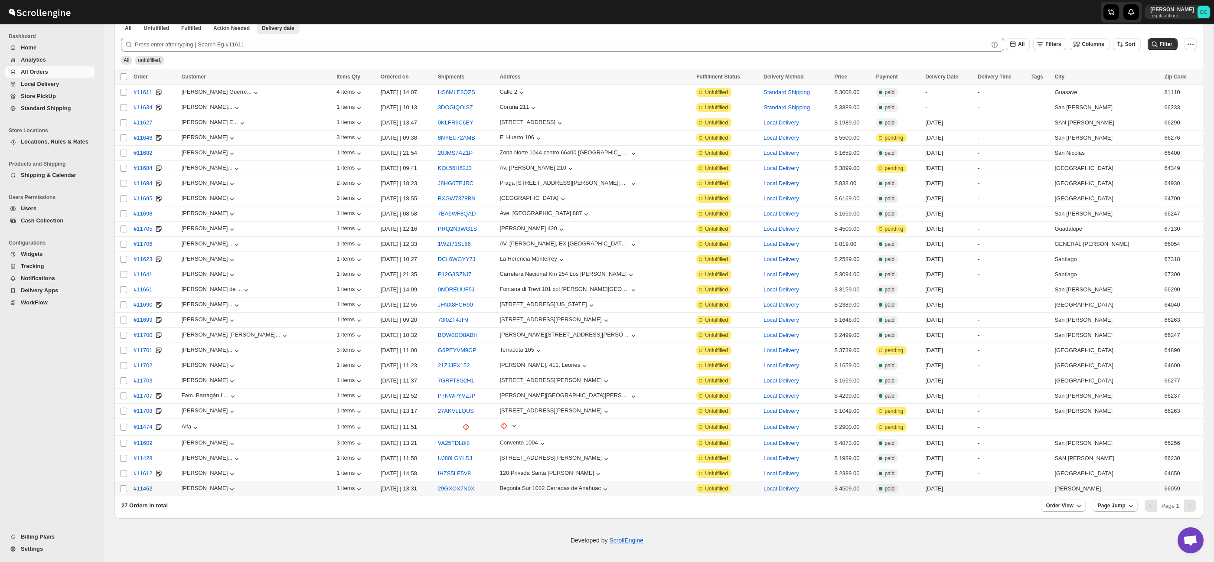
drag, startPoint x: 125, startPoint y: 489, endPoint x: 128, endPoint y: 484, distance: 5.3
click at [125, 489] on input "Select order" at bounding box center [123, 488] width 7 height 7
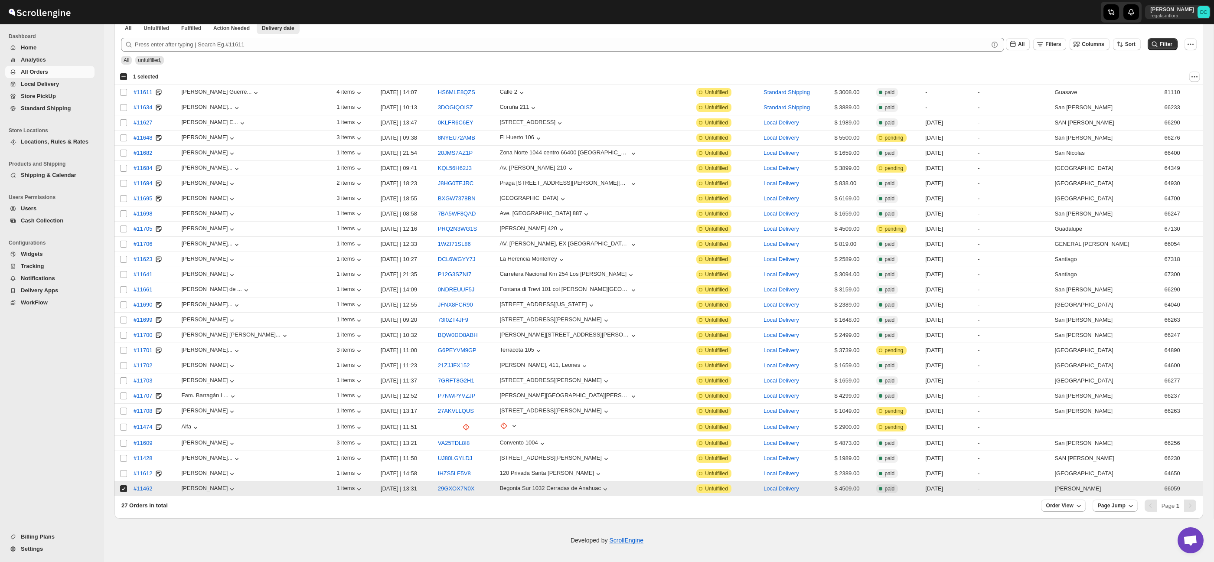
click at [122, 492] on input "Select order" at bounding box center [123, 488] width 7 height 7
checkbox input "false"
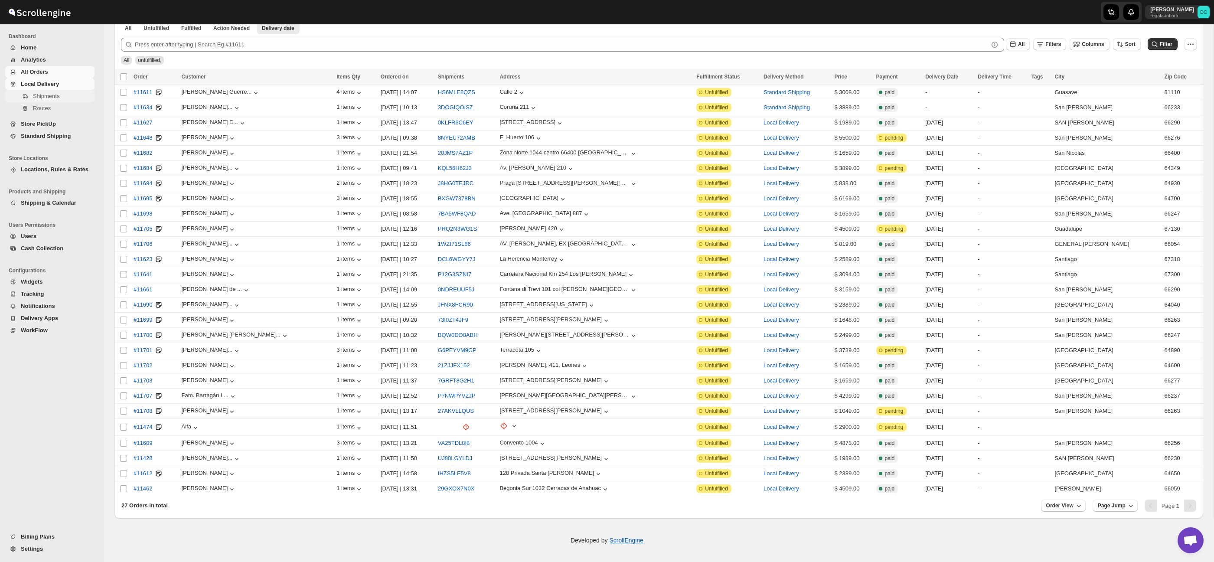
click at [65, 97] on span "Shipments" at bounding box center [63, 96] width 60 height 9
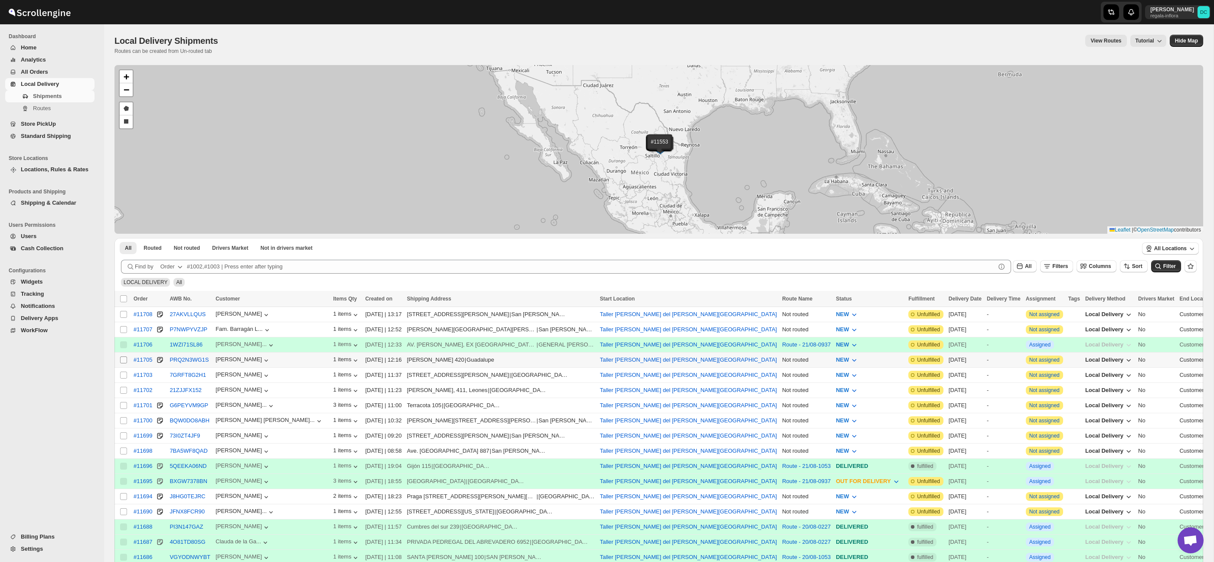
click at [124, 360] on input "Select shipment" at bounding box center [123, 359] width 7 height 7
checkbox input "true"
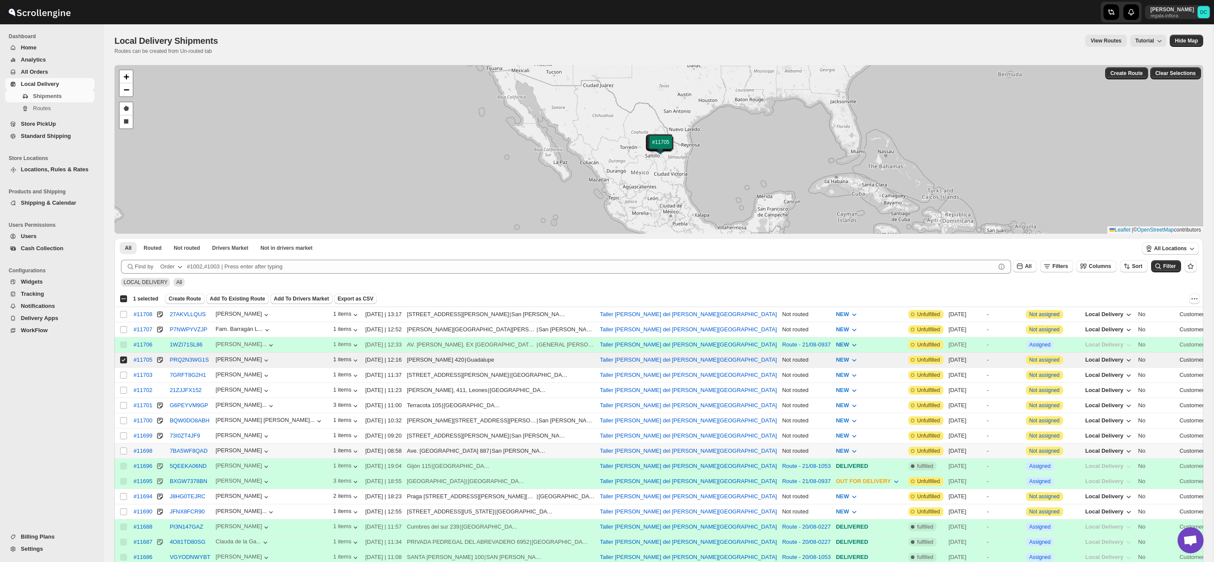
click at [125, 452] on input "Select shipment" at bounding box center [123, 450] width 7 height 7
checkbox input "true"
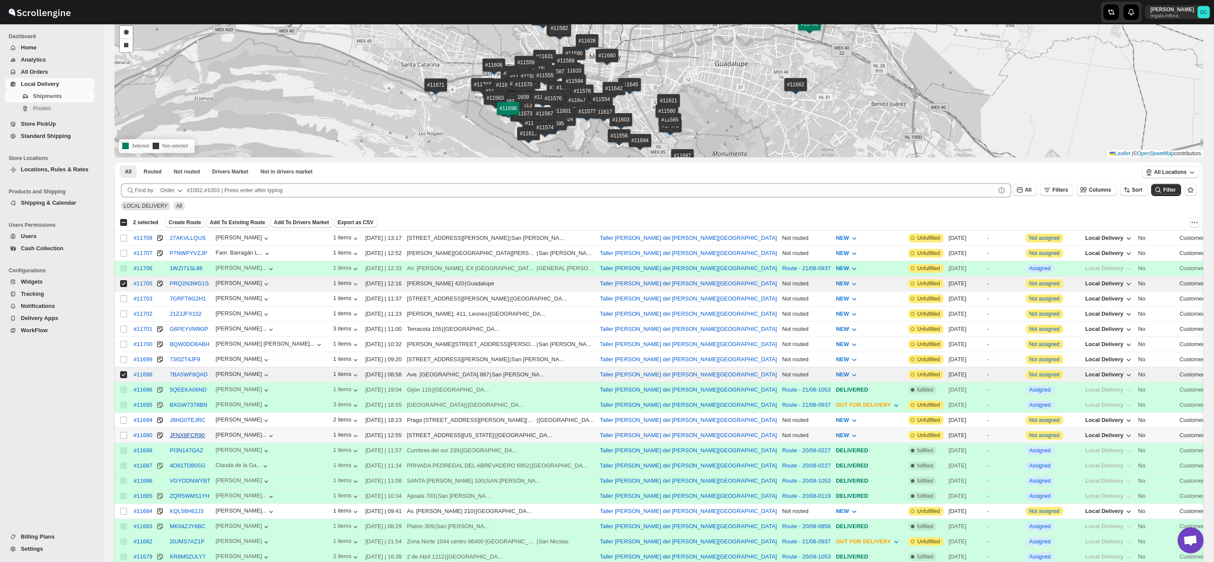
scroll to position [81, 0]
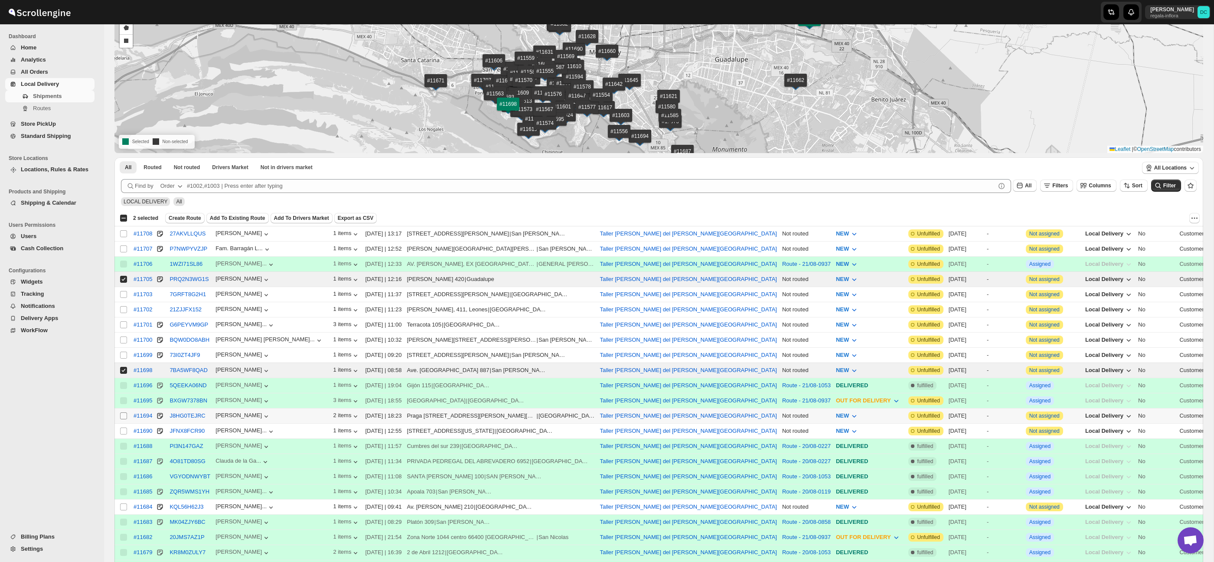
click at [124, 418] on input "Select shipment" at bounding box center [123, 415] width 7 height 7
checkbox input "true"
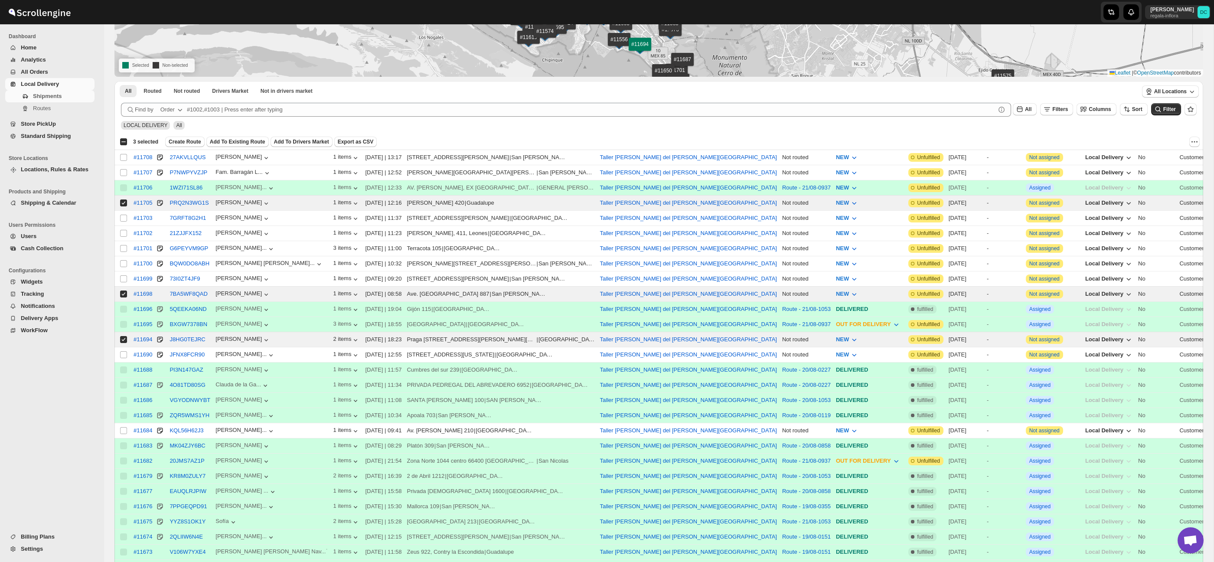
scroll to position [189, 0]
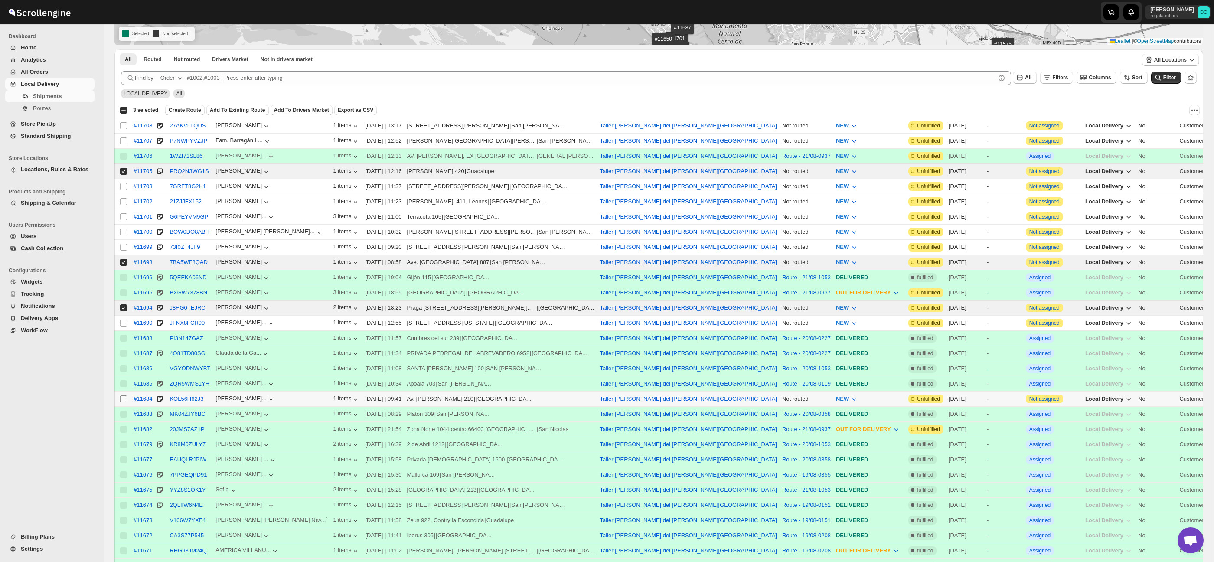
click at [121, 400] on input "Select shipment" at bounding box center [123, 398] width 7 height 7
checkbox input "true"
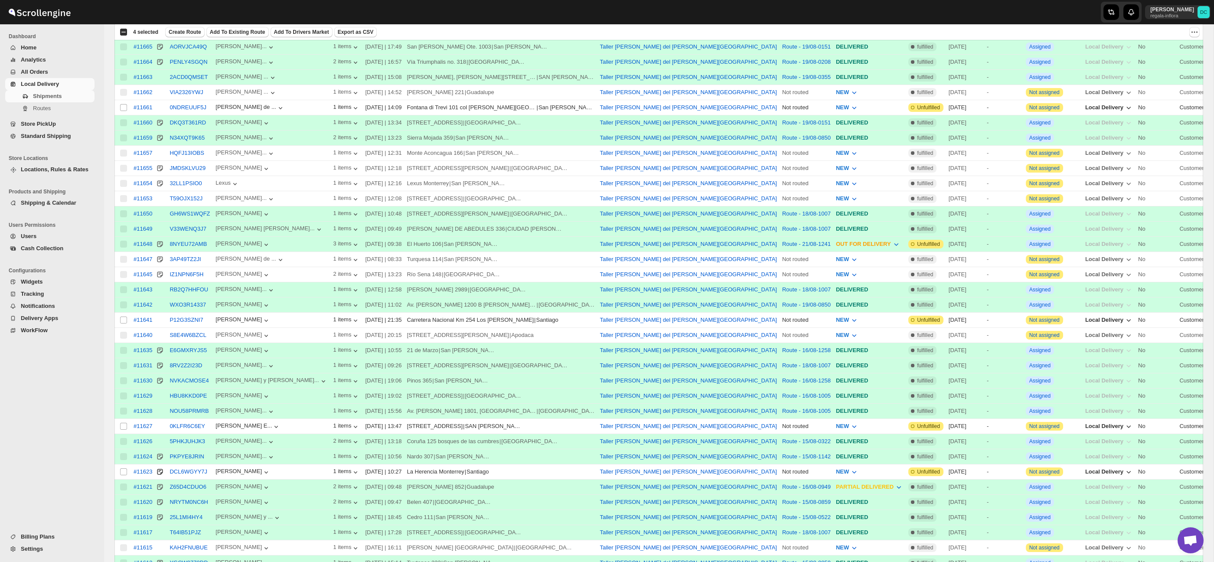
scroll to position [805, 0]
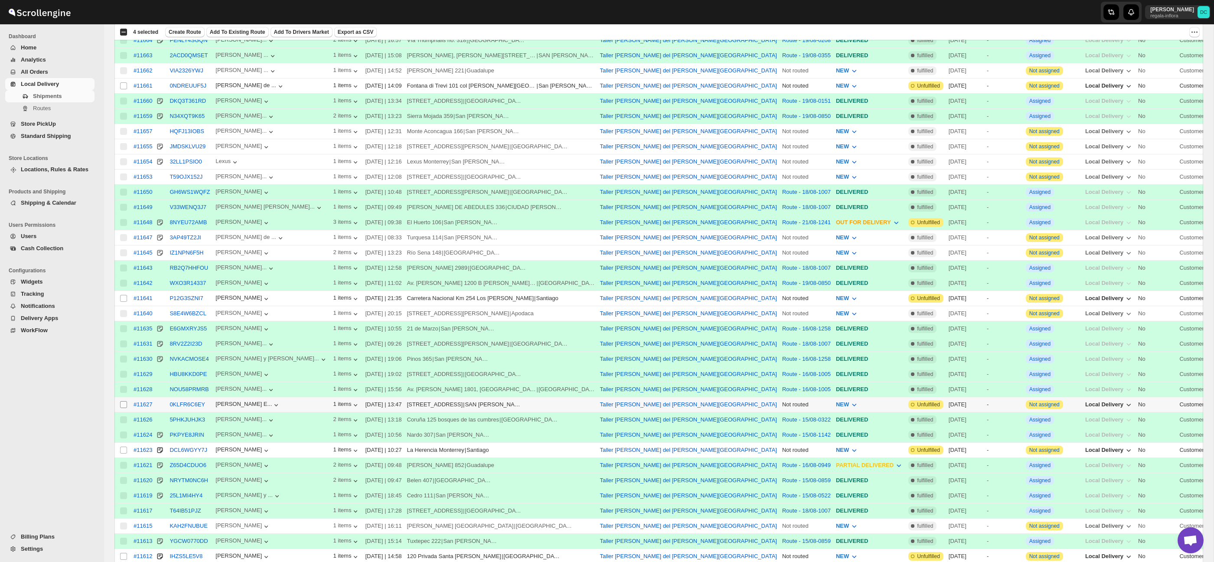
click at [123, 408] on input "Select shipment" at bounding box center [123, 404] width 7 height 7
checkbox input "true"
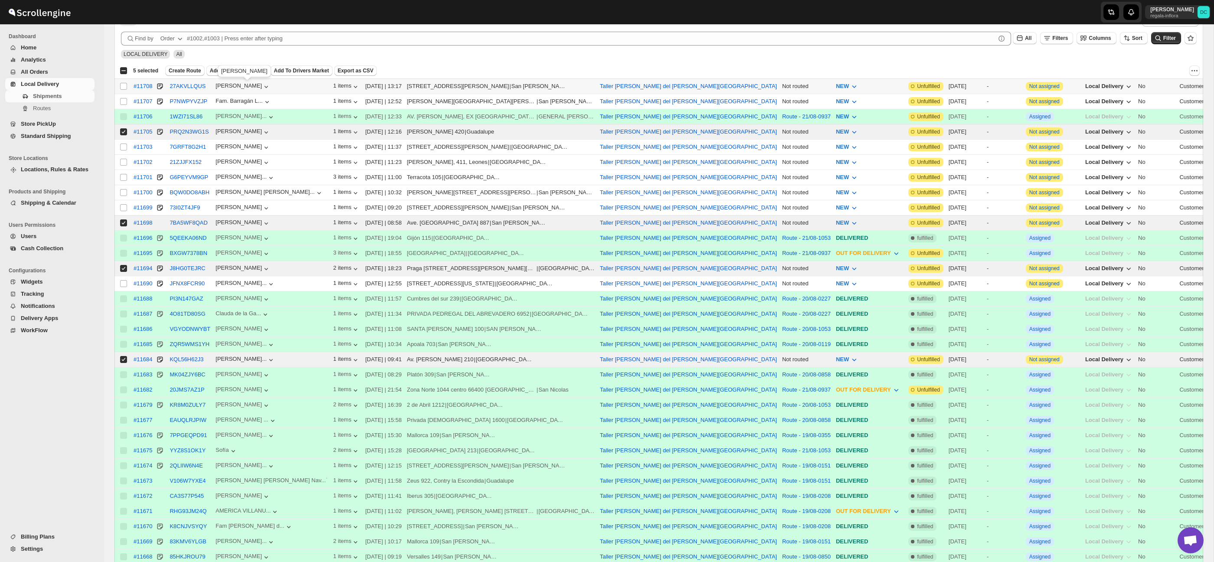
scroll to position [0, 0]
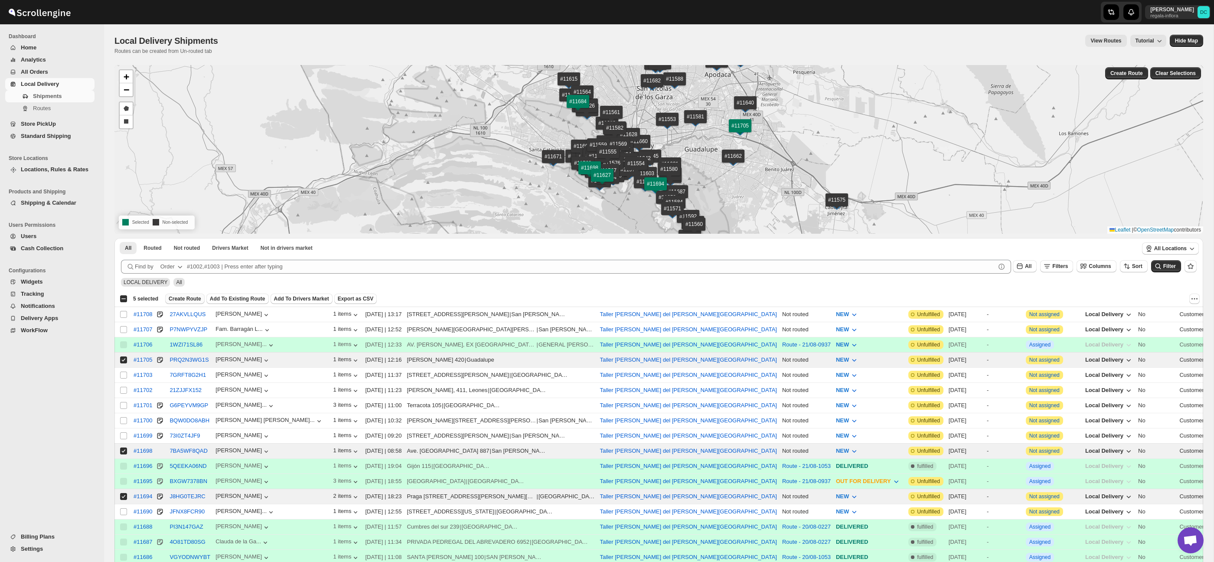
click at [192, 299] on span "Create Route" at bounding box center [185, 298] width 33 height 7
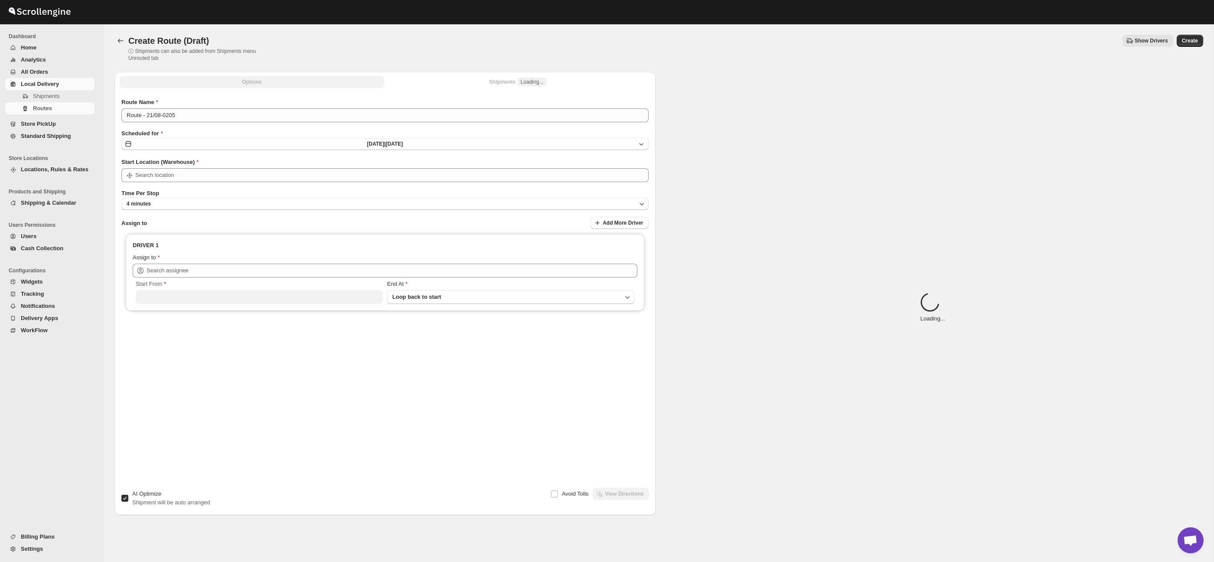
type input "Taller [PERSON_NAME] del [PERSON_NAME][GEOGRAPHIC_DATA]"
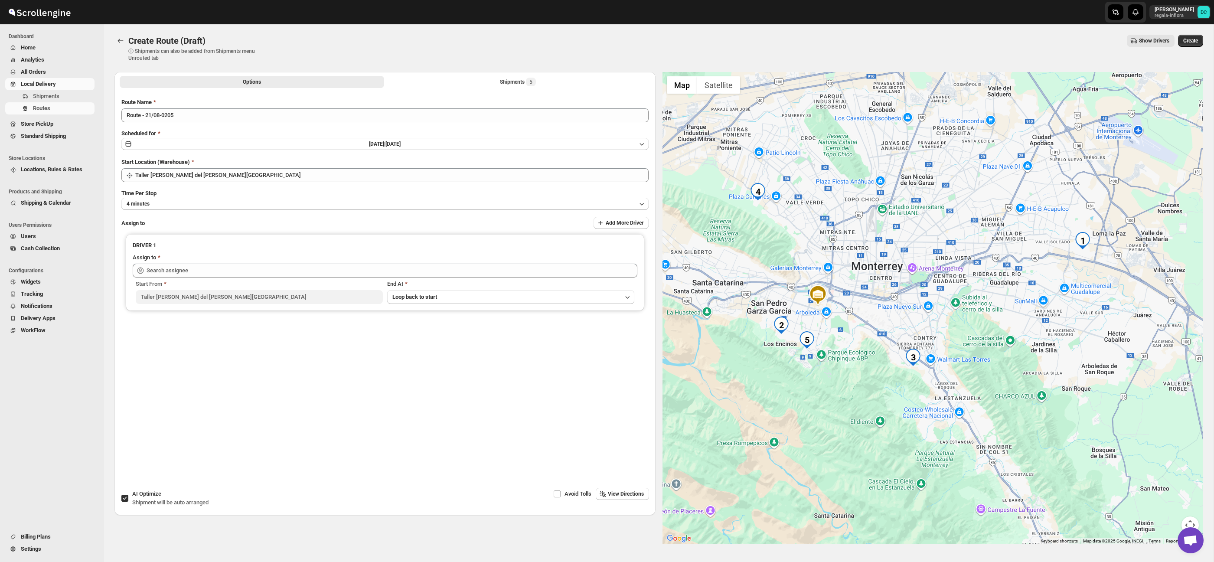
drag, startPoint x: 996, startPoint y: 352, endPoint x: 989, endPoint y: 336, distance: 17.7
click at [989, 336] on div at bounding box center [932, 308] width 541 height 472
click at [414, 83] on button "Shipments 5" at bounding box center [518, 82] width 264 height 12
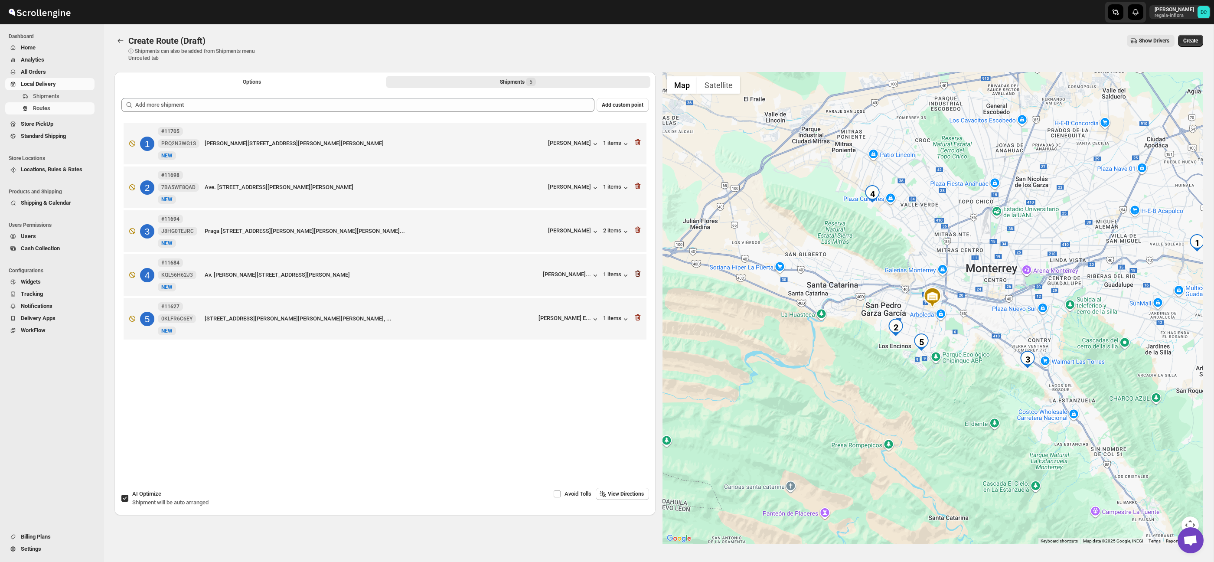
click at [639, 273] on icon "button" at bounding box center [637, 273] width 9 height 9
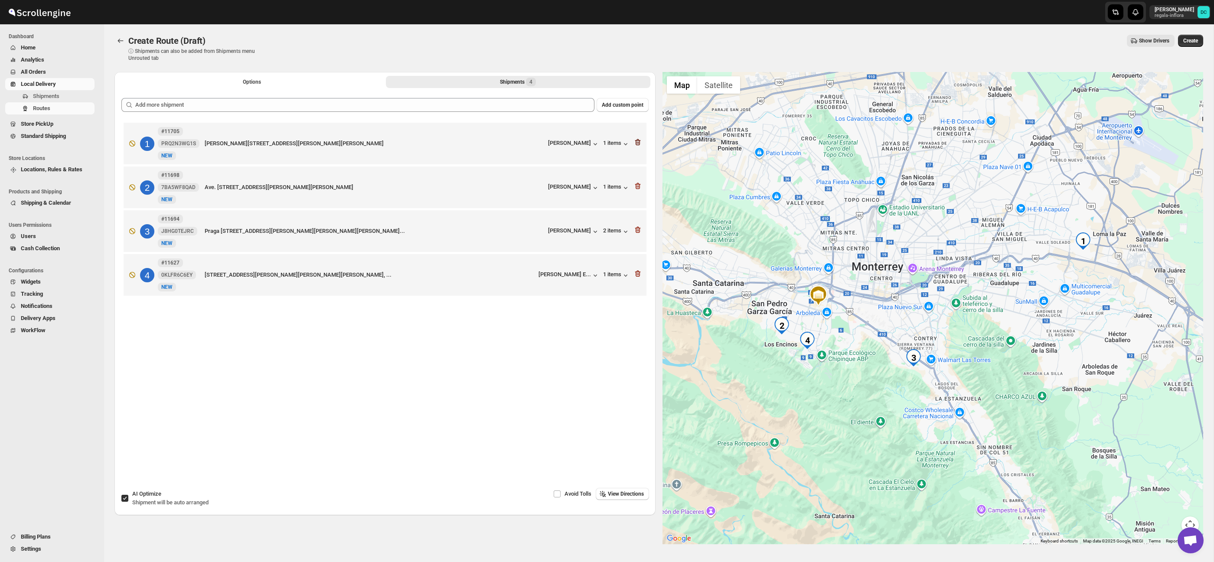
click at [638, 141] on icon "button" at bounding box center [638, 142] width 6 height 7
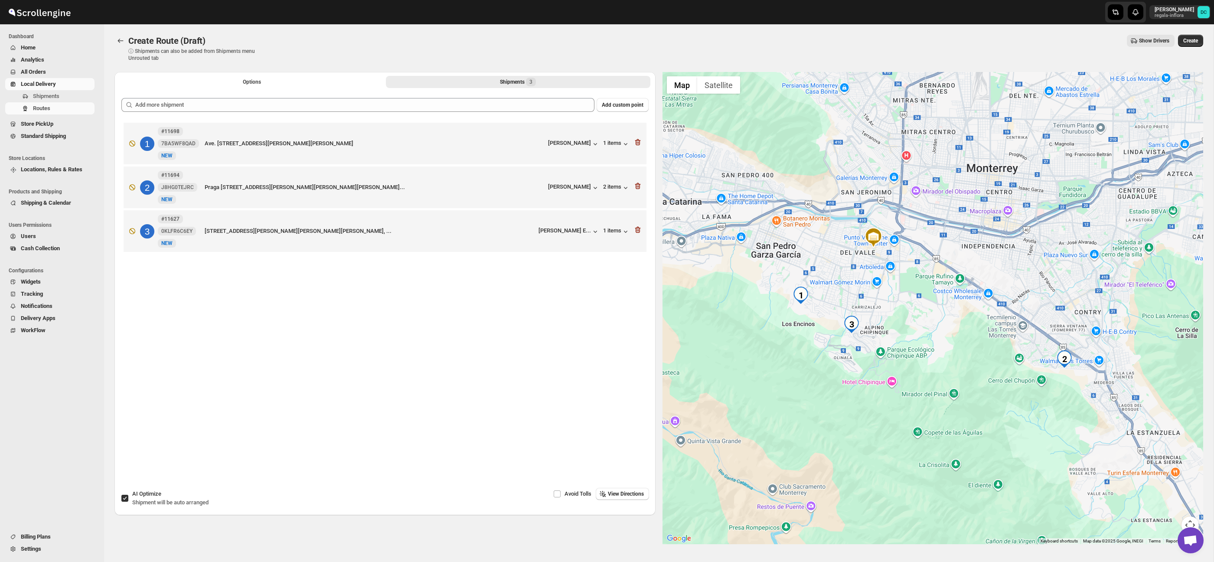
click at [1190, 522] on button "Map camera controls" at bounding box center [1189, 524] width 17 height 17
click at [1170, 523] on button "Zoom out" at bounding box center [1168, 524] width 17 height 17
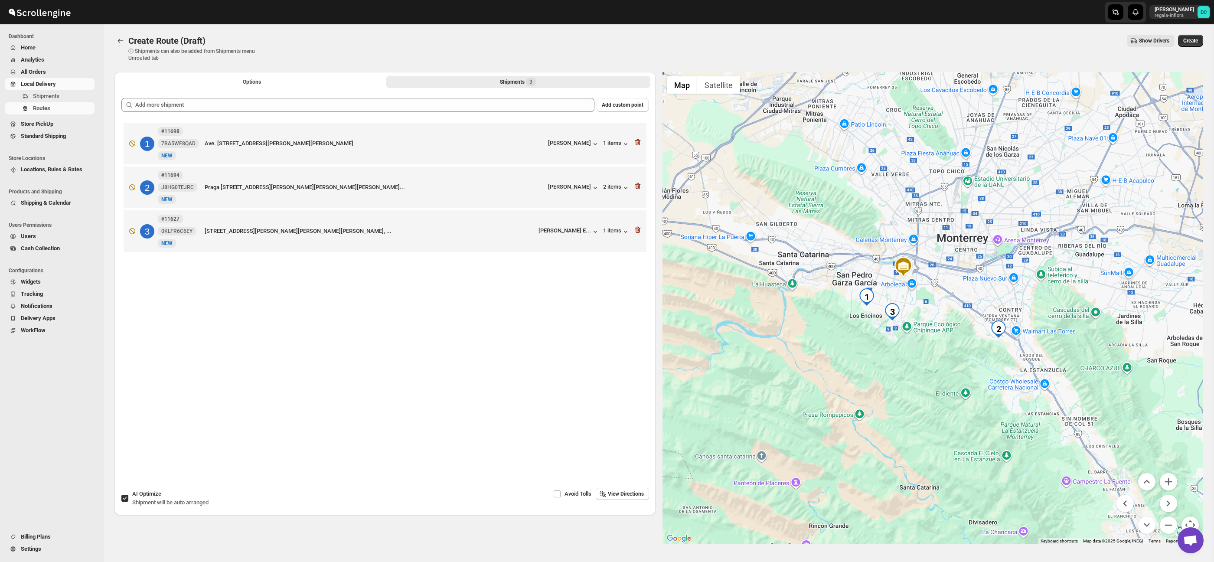
drag, startPoint x: 124, startPoint y: 496, endPoint x: 133, endPoint y: 325, distance: 171.5
click at [124, 496] on input "AI Optimize Shipment will be auto arranged" at bounding box center [124, 498] width 7 height 7
checkbox input "false"
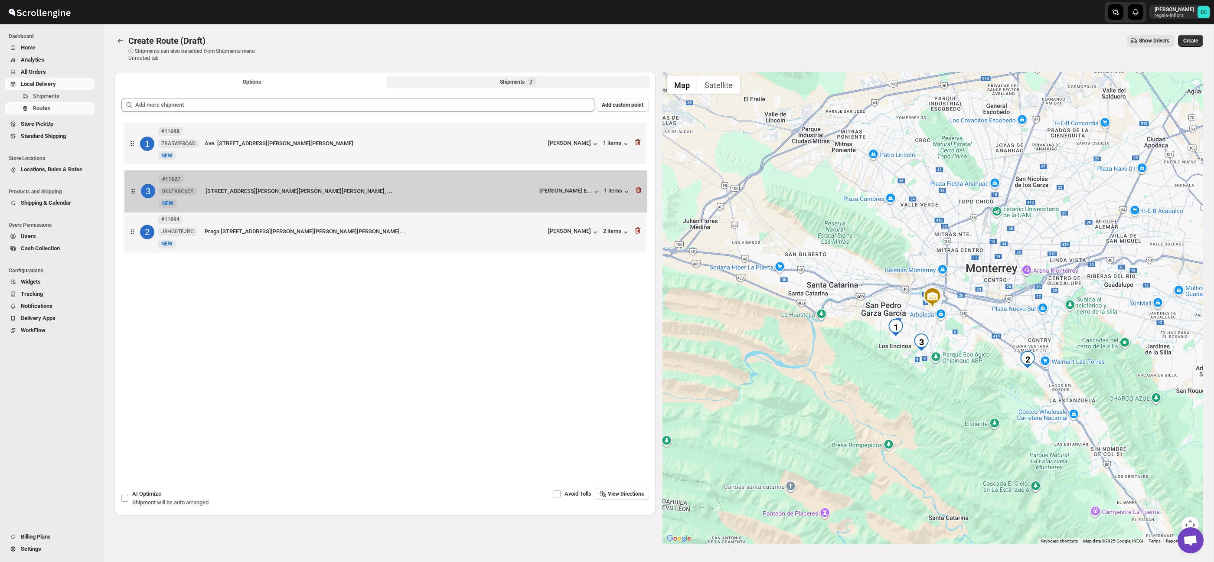
drag, startPoint x: 134, startPoint y: 232, endPoint x: 134, endPoint y: 181, distance: 50.7
click at [134, 181] on div "[STREET_ADDRESS] [STREET_ADDRESS][PERSON_NAME][PERSON_NAME] [PERSON_NAME] 1 ite…" at bounding box center [384, 189] width 527 height 136
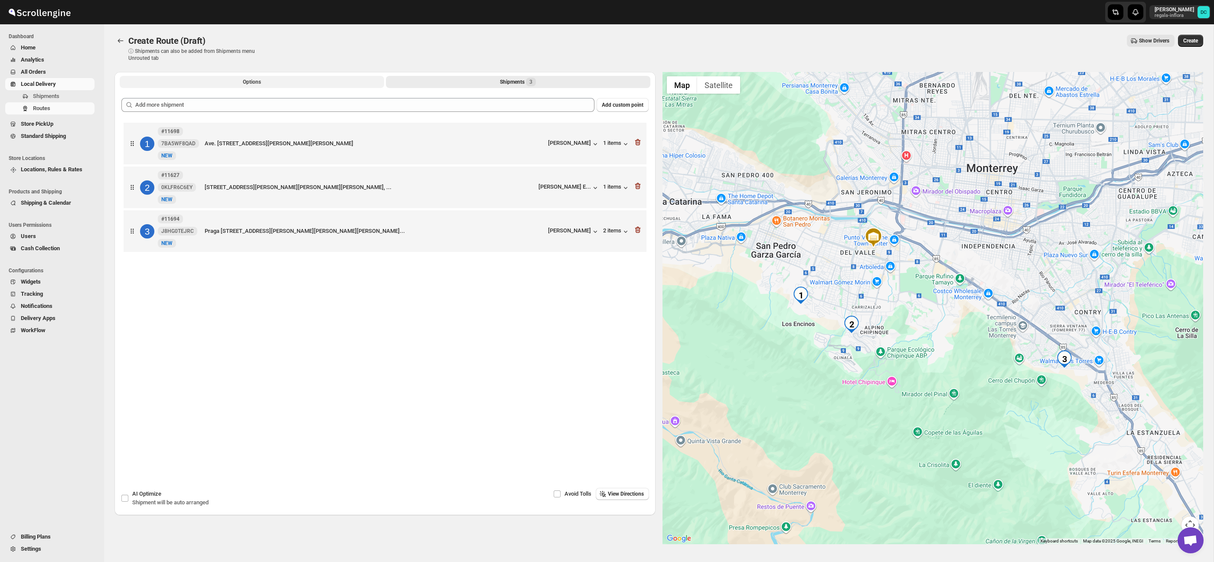
click at [260, 82] on span "Options" at bounding box center [252, 81] width 18 height 7
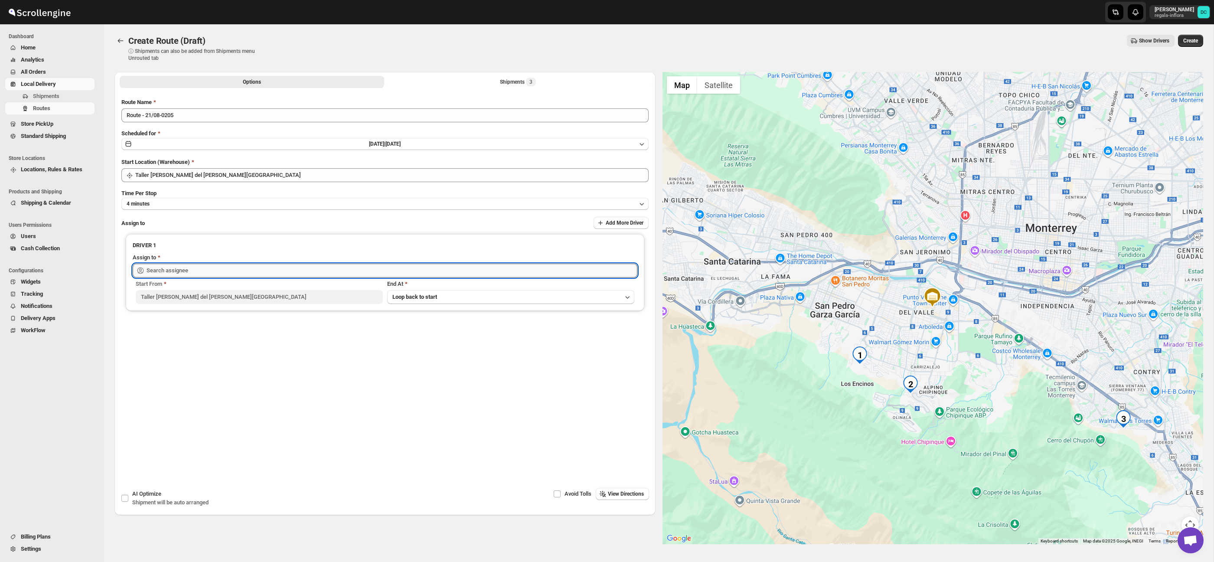
click at [294, 273] on input "text" at bounding box center [392, 271] width 491 height 14
click at [297, 290] on div "[PERSON_NAME] ([EMAIL_ADDRESS][DOMAIN_NAME])" at bounding box center [384, 289] width 487 height 9
type input "[PERSON_NAME] ([EMAIL_ADDRESS][DOMAIN_NAME])"
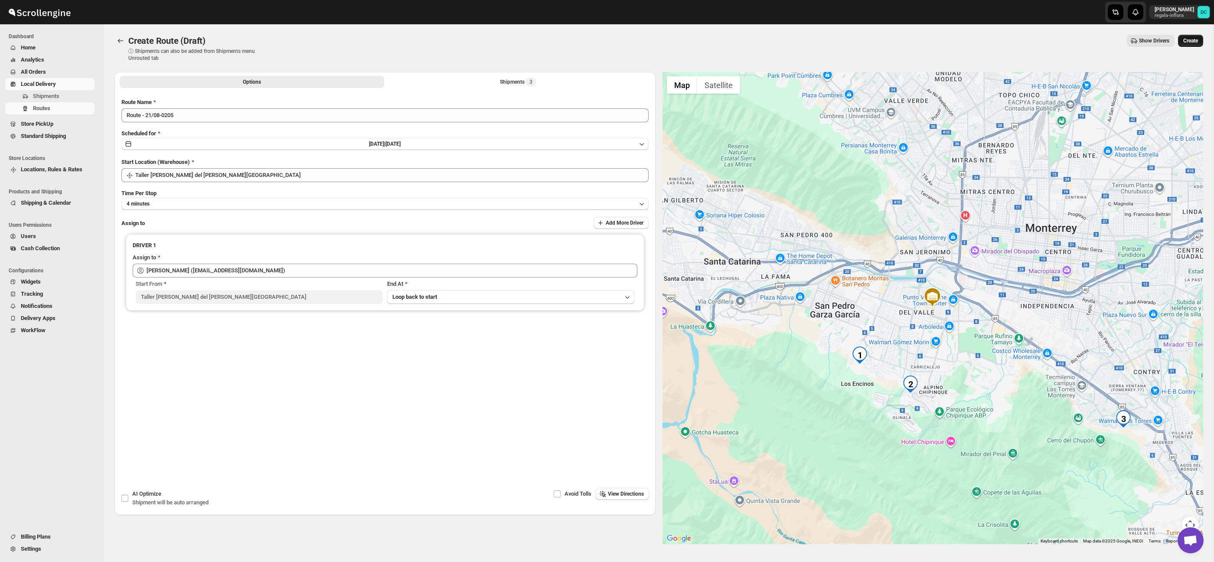
click at [1191, 38] on span "Create" at bounding box center [1190, 40] width 15 height 7
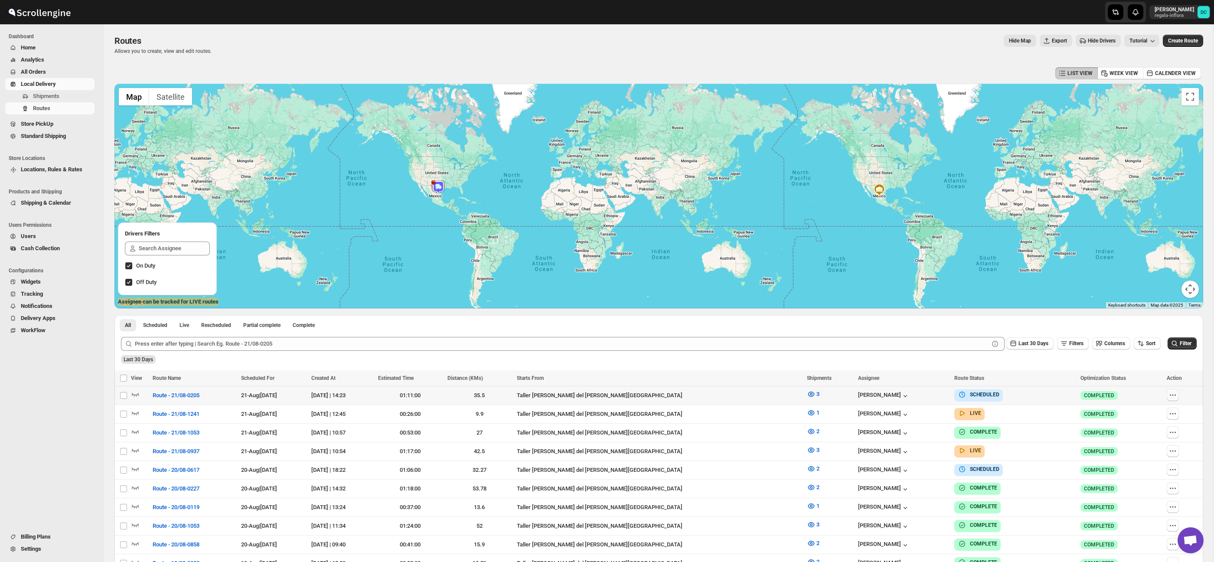
click at [1170, 398] on icon "button" at bounding box center [1172, 395] width 9 height 9
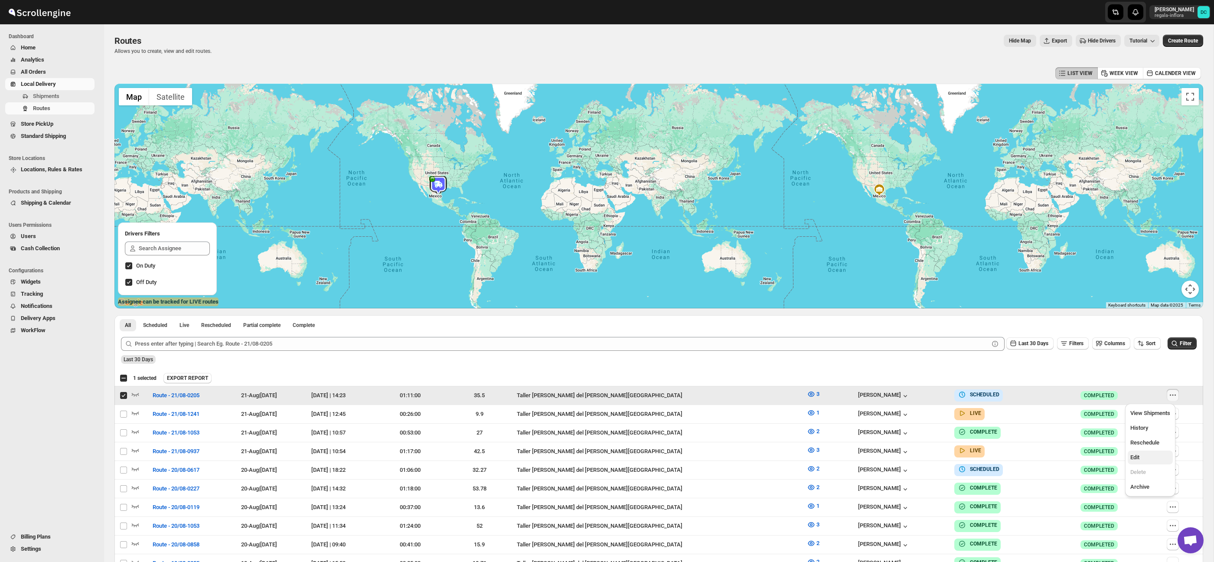
click at [1144, 452] on button "Edit" at bounding box center [1150, 457] width 45 height 14
checkbox input "false"
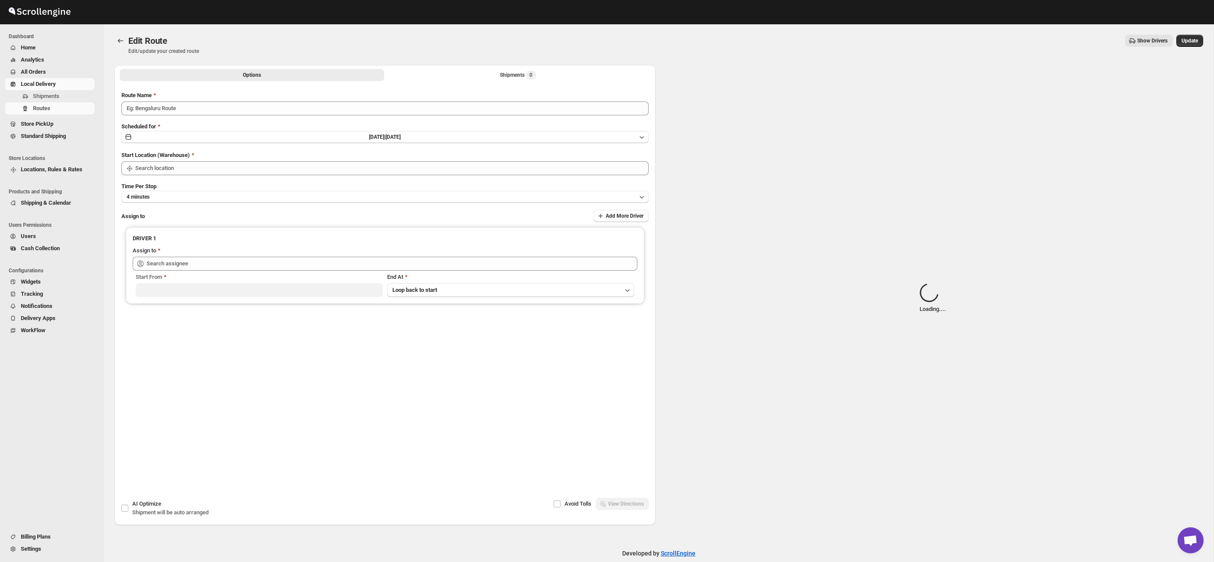
type input "Route - 21/08-0205"
type input "Taller [PERSON_NAME] del [PERSON_NAME][GEOGRAPHIC_DATA]"
type input "[PERSON_NAME] ([EMAIL_ADDRESS][DOMAIN_NAME])"
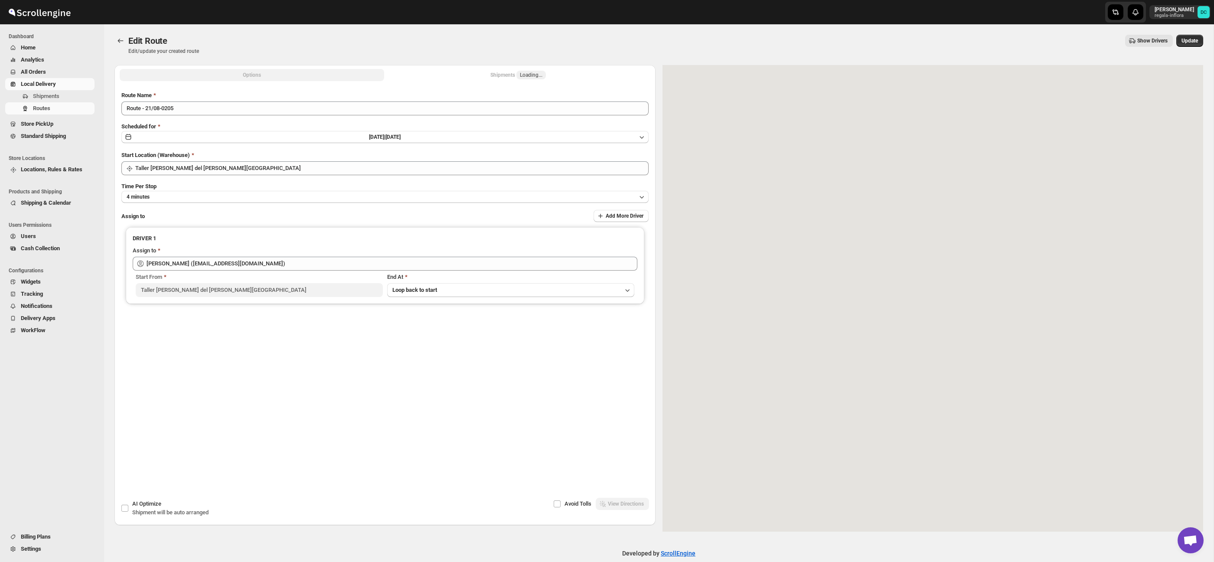
click at [561, 75] on button "Shipments Loading..." at bounding box center [518, 75] width 264 height 12
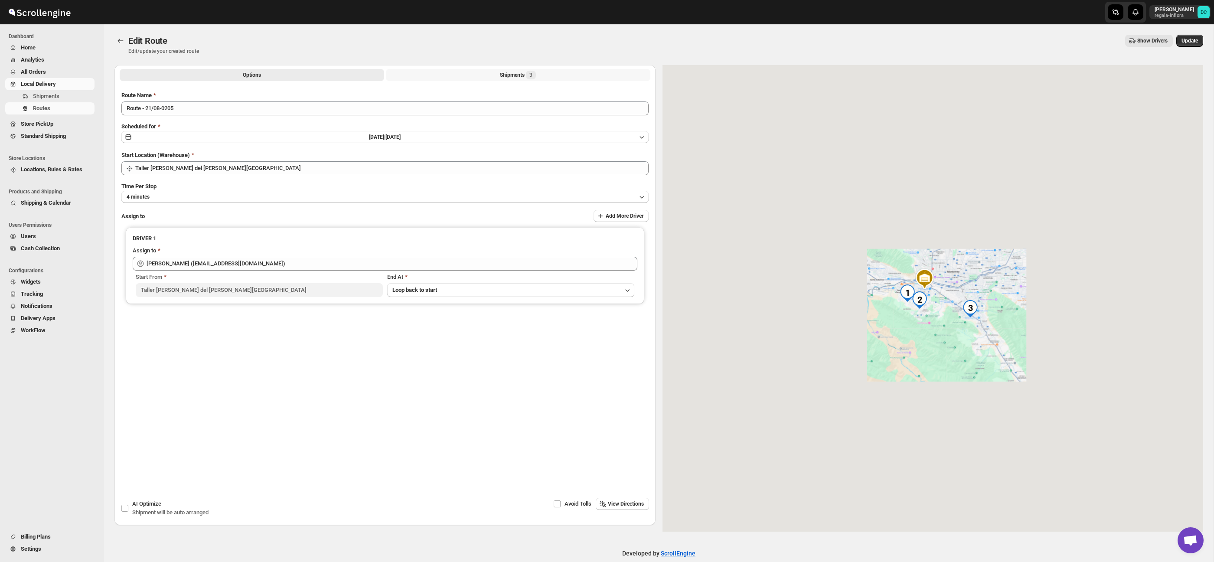
click at [520, 78] on div "Shipments 3" at bounding box center [518, 75] width 36 height 9
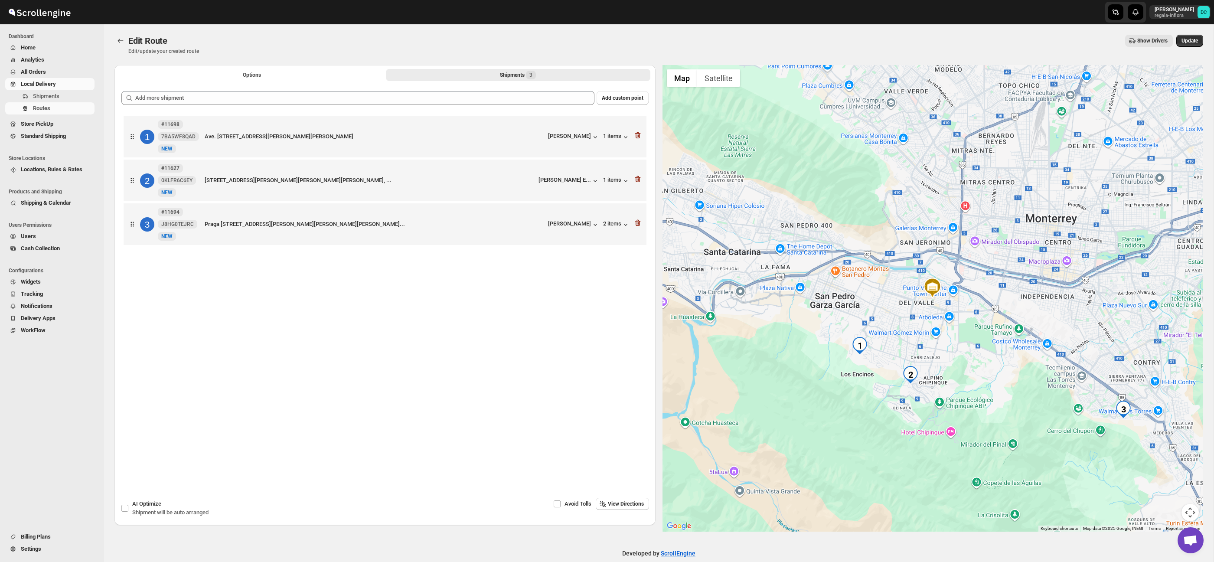
drag, startPoint x: 1193, startPoint y: 508, endPoint x: 1183, endPoint y: 496, distance: 15.4
click at [1193, 508] on button "Map camera controls" at bounding box center [1189, 512] width 17 height 17
drag, startPoint x: 1170, startPoint y: 467, endPoint x: 1165, endPoint y: 461, distance: 7.7
click at [1170, 467] on button "Zoom in" at bounding box center [1168, 468] width 17 height 17
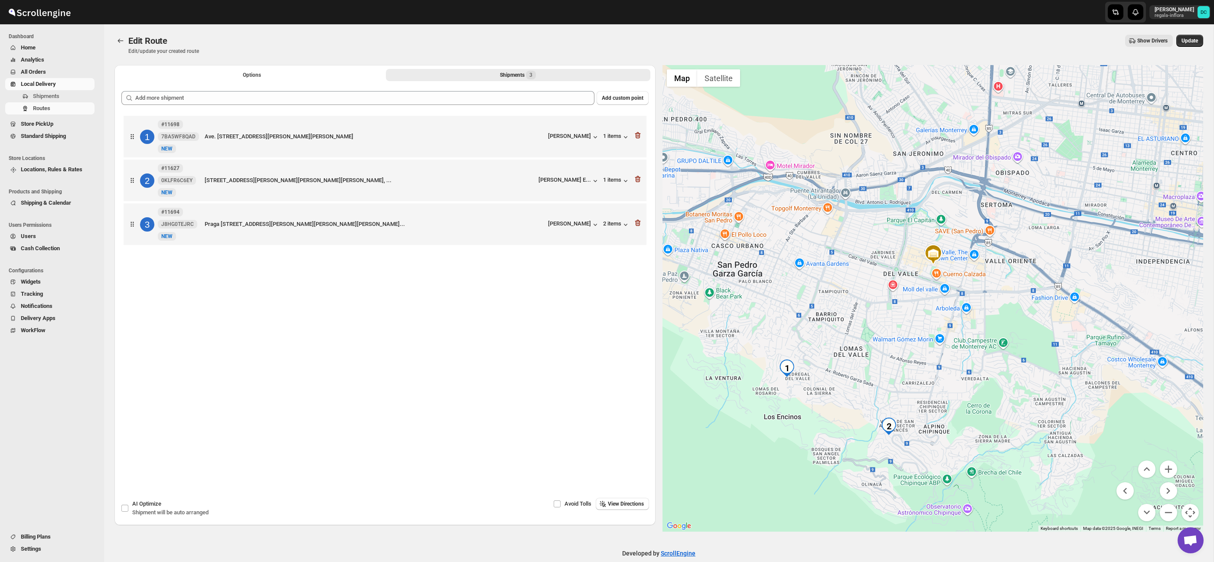
drag, startPoint x: 1066, startPoint y: 424, endPoint x: 1067, endPoint y: 387, distance: 36.4
click at [1067, 388] on div at bounding box center [932, 298] width 541 height 466
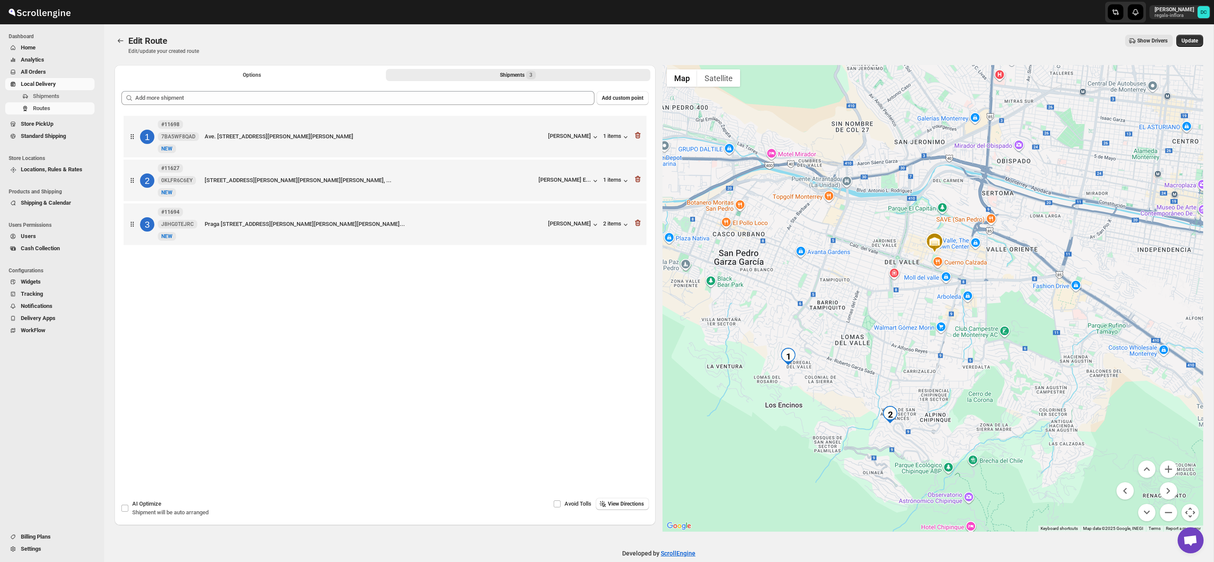
drag, startPoint x: 1058, startPoint y: 404, endPoint x: 1060, endPoint y: 394, distance: 10.1
click at [1060, 394] on div at bounding box center [932, 298] width 541 height 466
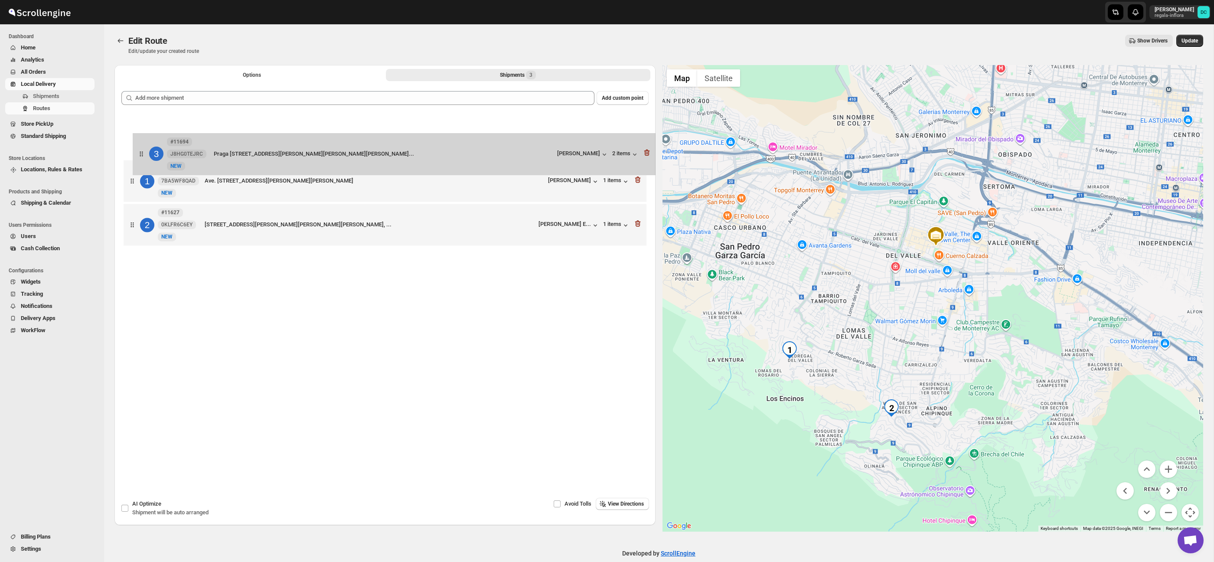
drag, startPoint x: 128, startPoint y: 230, endPoint x: 136, endPoint y: 143, distance: 87.1
click at [136, 143] on div "[STREET_ADDRESS] [STREET_ADDRESS][PERSON_NAME][PERSON_NAME] [PERSON_NAME] 1 ite…" at bounding box center [384, 182] width 527 height 136
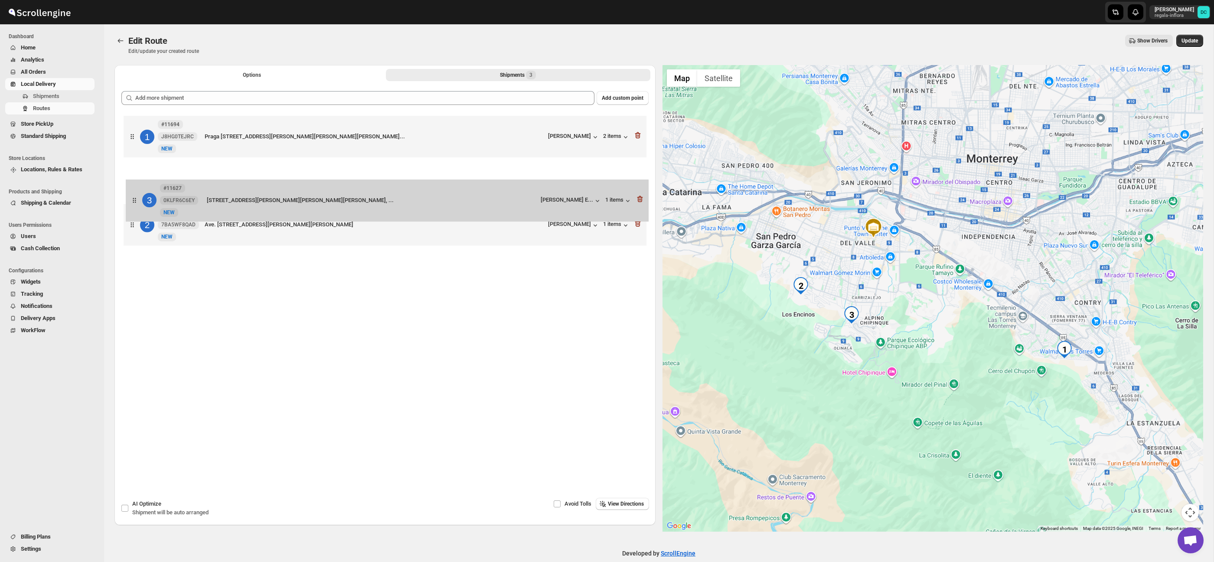
drag, startPoint x: 137, startPoint y: 223, endPoint x: 139, endPoint y: 179, distance: 44.7
click at [139, 179] on div "1 #11694 J8HG0TEJRC [GEOGRAPHIC_DATA][STREET_ADDRESS][PERSON_NAME] ,[GEOGRAPHIC…" at bounding box center [384, 182] width 527 height 136
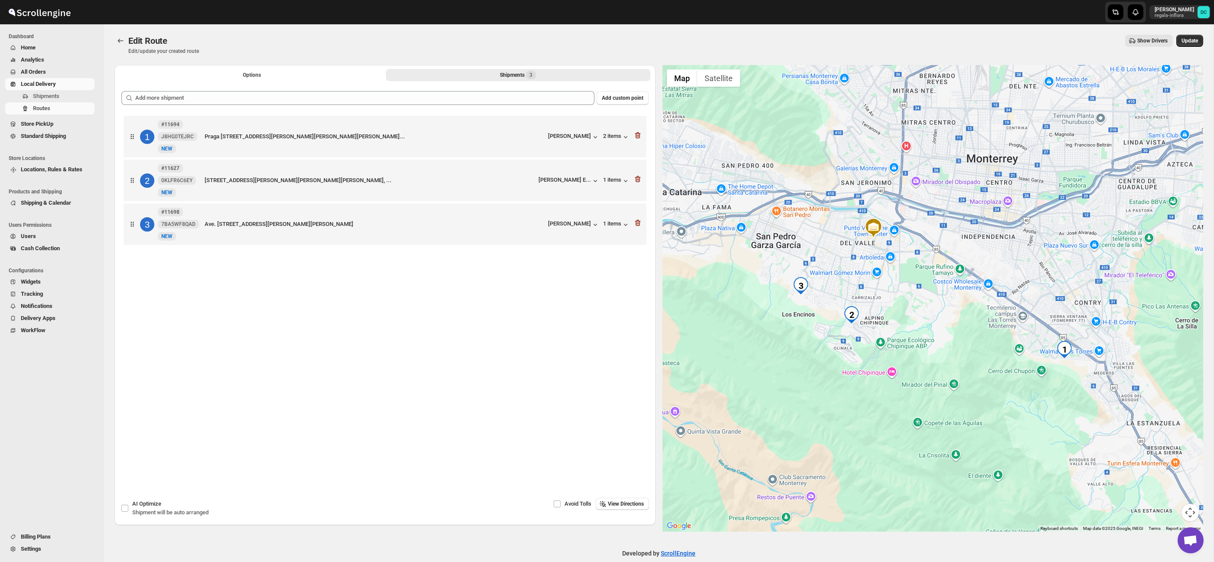
click at [1190, 507] on button "Map camera controls" at bounding box center [1189, 512] width 17 height 17
click at [1173, 470] on button "Zoom in" at bounding box center [1168, 468] width 17 height 17
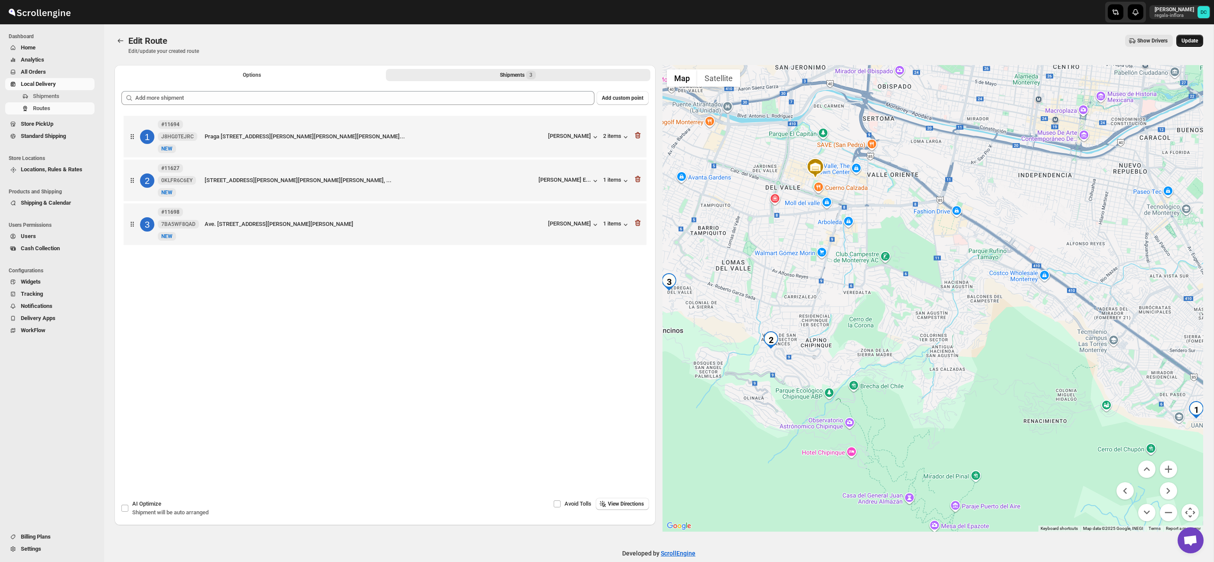
click at [1198, 43] on span "Update" at bounding box center [1189, 40] width 16 height 7
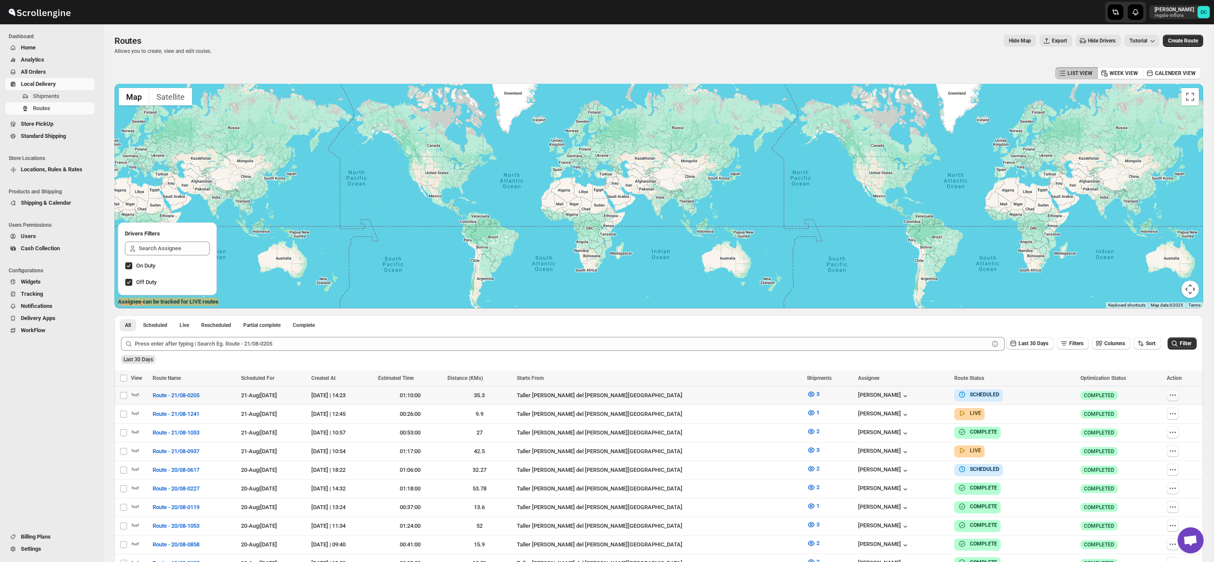
drag, startPoint x: 1174, startPoint y: 393, endPoint x: 1174, endPoint y: 399, distance: 6.5
click at [1174, 393] on button "button" at bounding box center [1173, 395] width 12 height 12
checkbox input "true"
click at [1143, 460] on span "Edit" at bounding box center [1150, 457] width 40 height 9
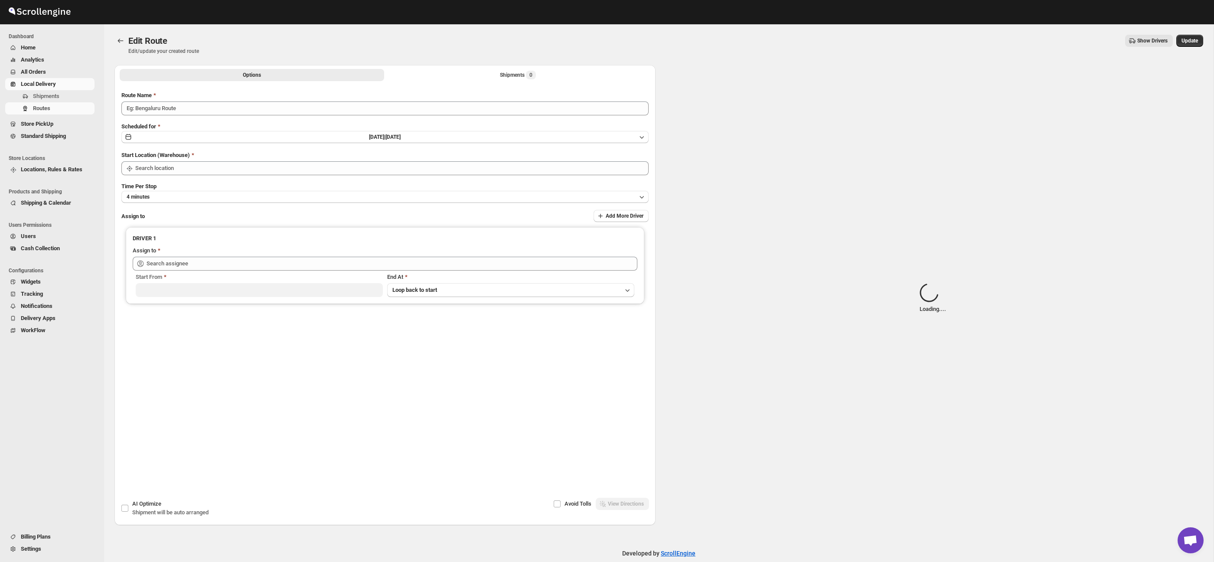
type input "Route - 21/08-0205"
type input "Taller [PERSON_NAME] del [PERSON_NAME][GEOGRAPHIC_DATA]"
drag, startPoint x: 504, startPoint y: 76, endPoint x: 528, endPoint y: 77, distance: 24.3
click at [506, 76] on div "Shipments Loading..." at bounding box center [517, 75] width 55 height 9
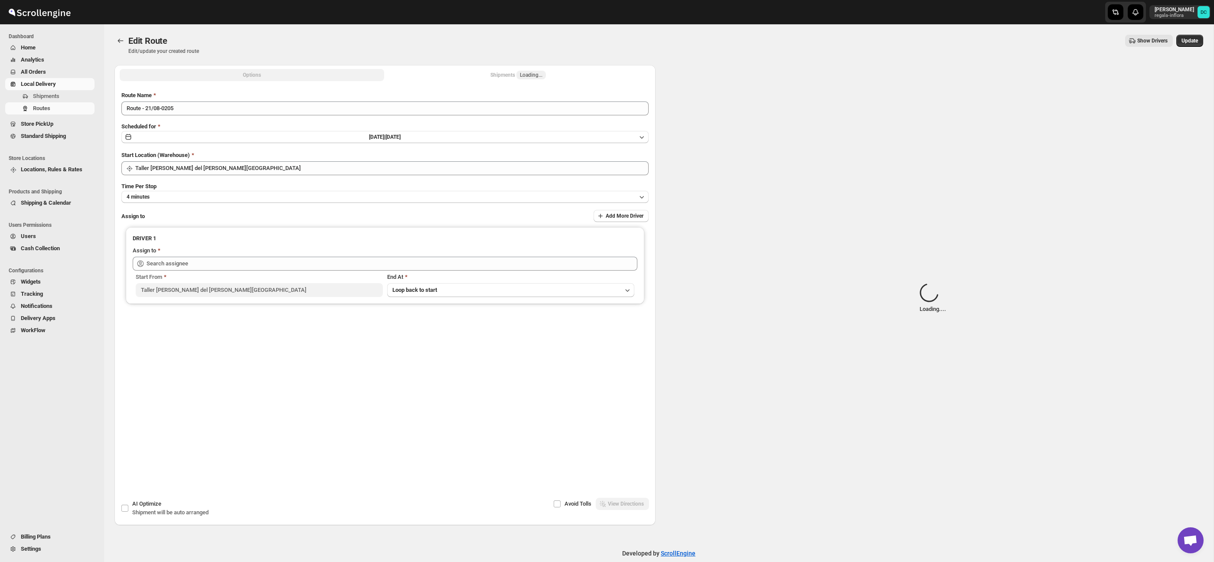
type input "[PERSON_NAME] ([EMAIL_ADDRESS][DOMAIN_NAME])"
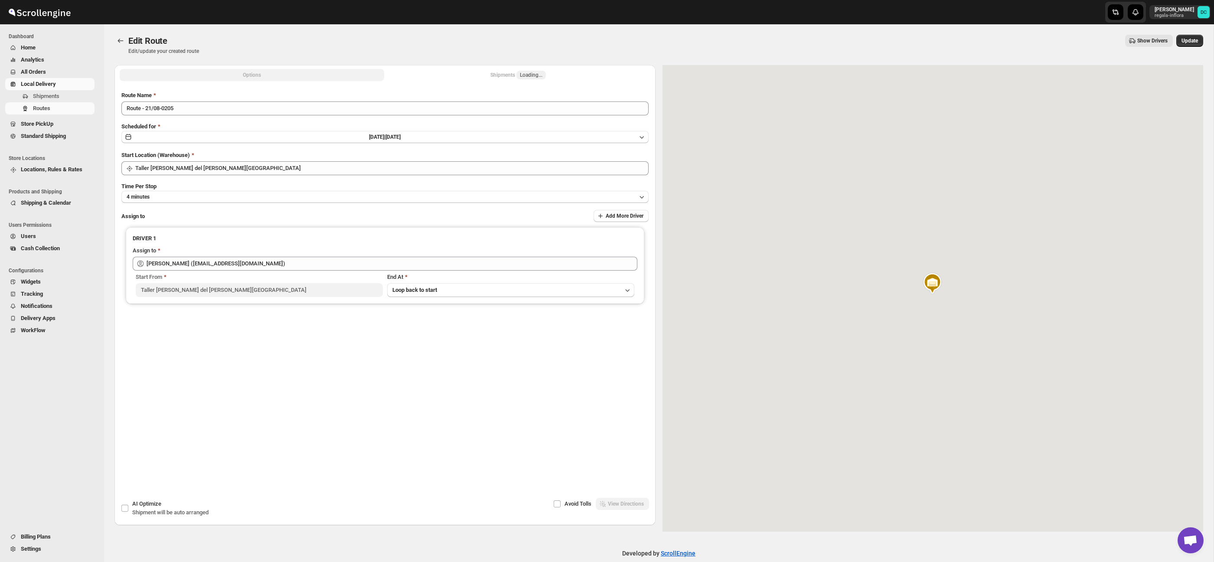
drag, startPoint x: 538, startPoint y: 78, endPoint x: 505, endPoint y: 70, distance: 33.9
click at [538, 78] on span "Loading..." at bounding box center [531, 75] width 23 height 7
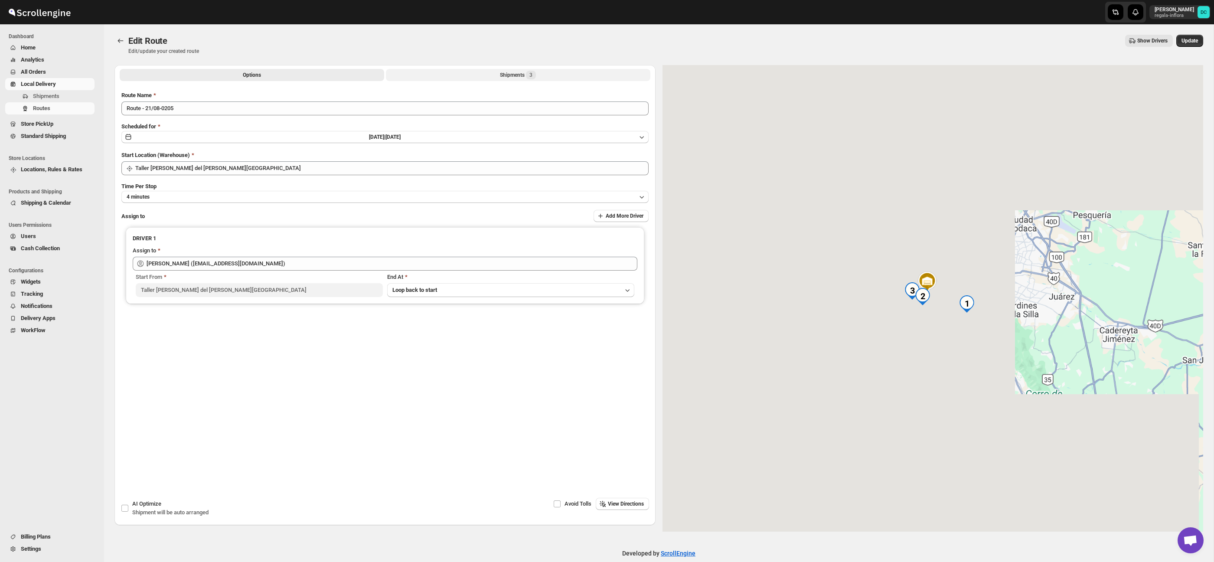
click at [506, 71] on div "Shipments 3" at bounding box center [518, 75] width 36 height 9
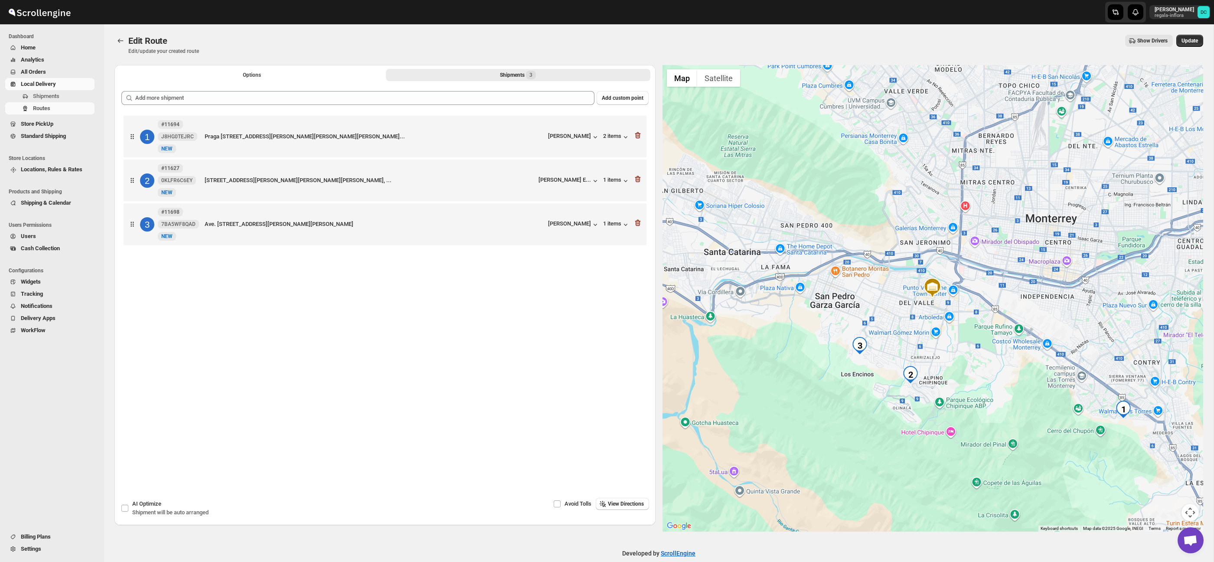
click at [1187, 510] on button "Map camera controls" at bounding box center [1189, 512] width 17 height 17
click at [1176, 473] on button "Zoom in" at bounding box center [1168, 468] width 17 height 17
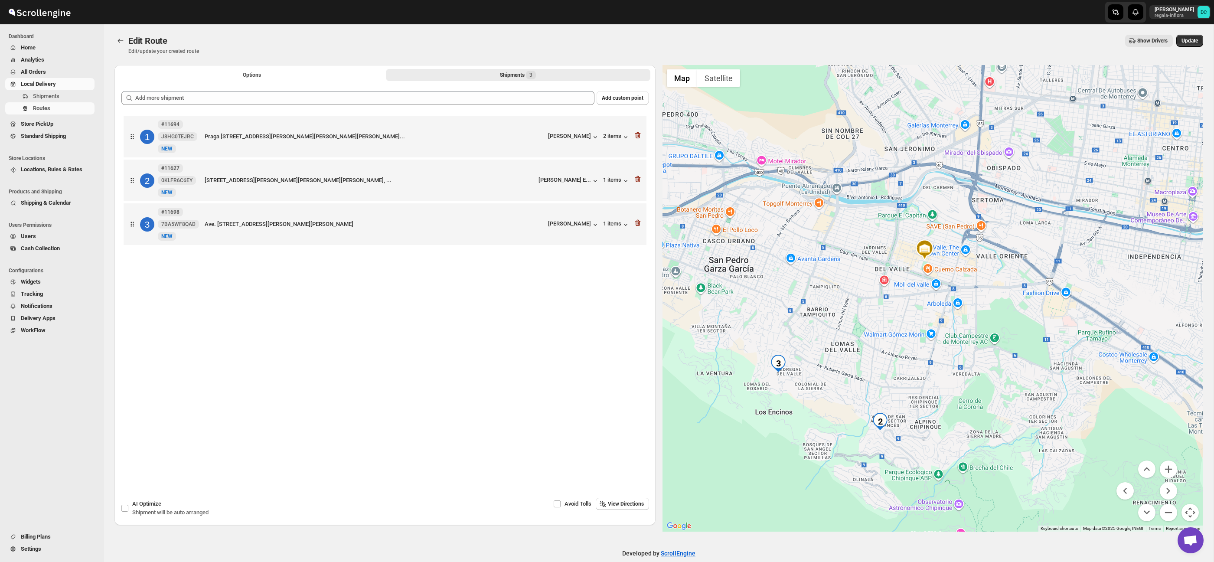
drag, startPoint x: 1048, startPoint y: 457, endPoint x: 1040, endPoint y: 416, distance: 42.1
click at [1040, 416] on div at bounding box center [932, 298] width 541 height 466
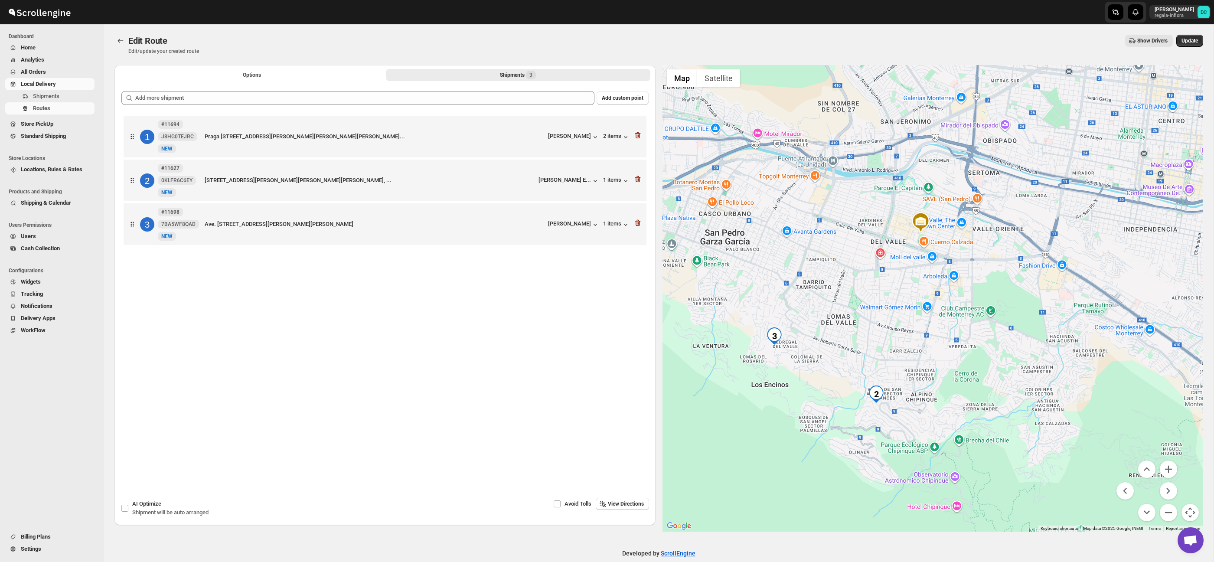
drag, startPoint x: 1027, startPoint y: 453, endPoint x: 1023, endPoint y: 430, distance: 23.7
click at [1023, 430] on div at bounding box center [932, 298] width 541 height 466
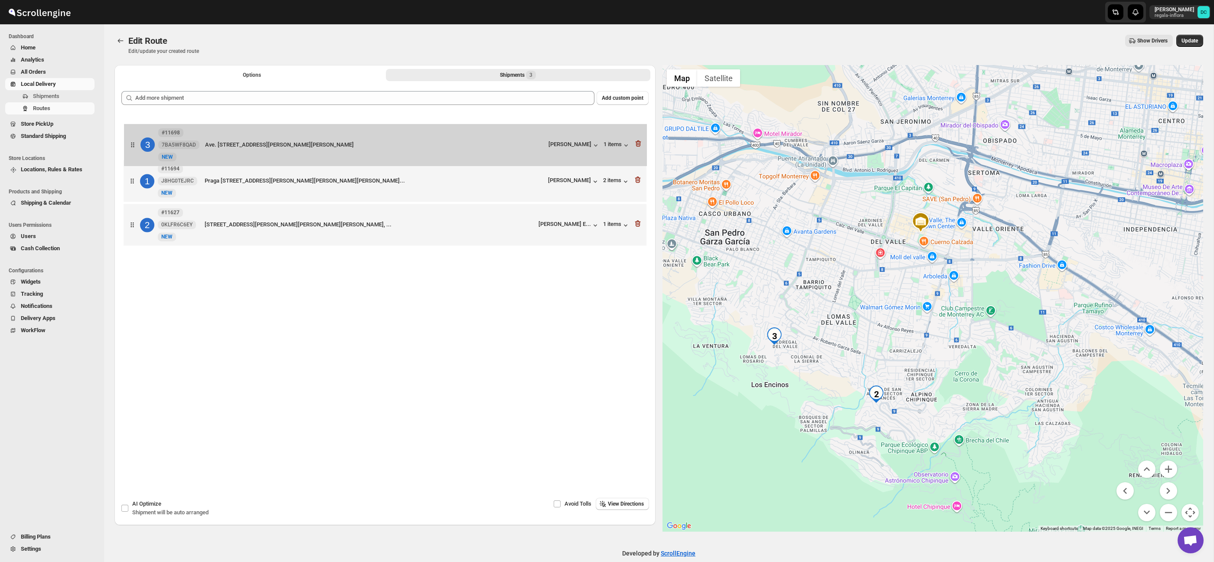
drag, startPoint x: 138, startPoint y: 228, endPoint x: 139, endPoint y: 143, distance: 85.4
click at [139, 143] on div "1 #11694 J8HG0TEJRC [GEOGRAPHIC_DATA][STREET_ADDRESS][PERSON_NAME] ,[GEOGRAPHIC…" at bounding box center [384, 182] width 527 height 136
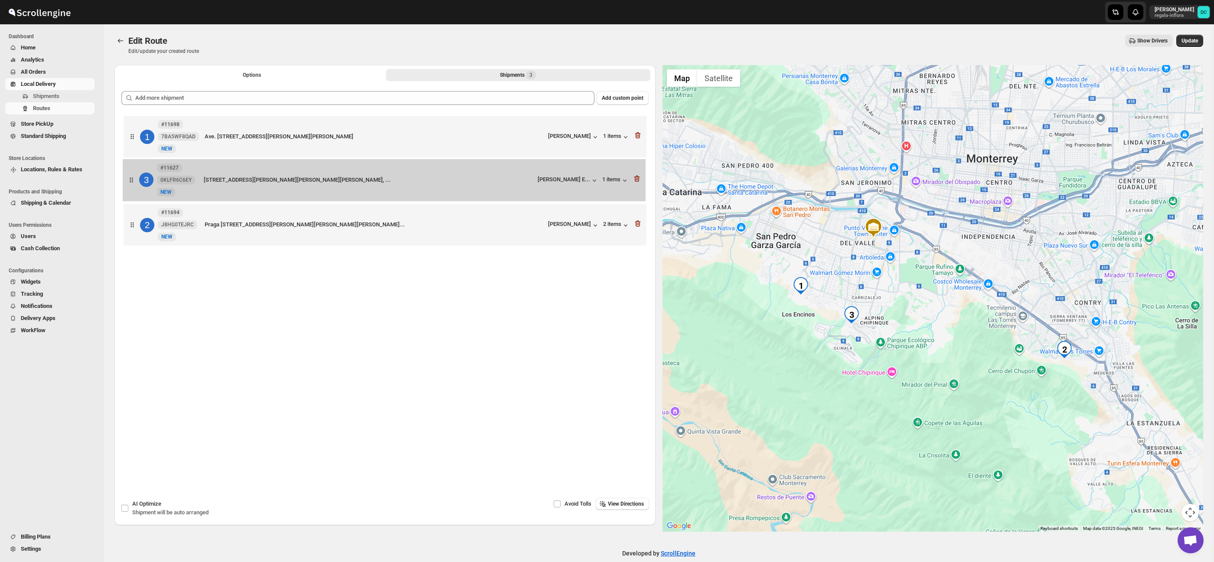
drag, startPoint x: 139, startPoint y: 229, endPoint x: 138, endPoint y: 176, distance: 52.9
click at [138, 176] on div "[STREET_ADDRESS] [STREET_ADDRESS][PERSON_NAME][PERSON_NAME] [PERSON_NAME] 1 ite…" at bounding box center [384, 182] width 527 height 136
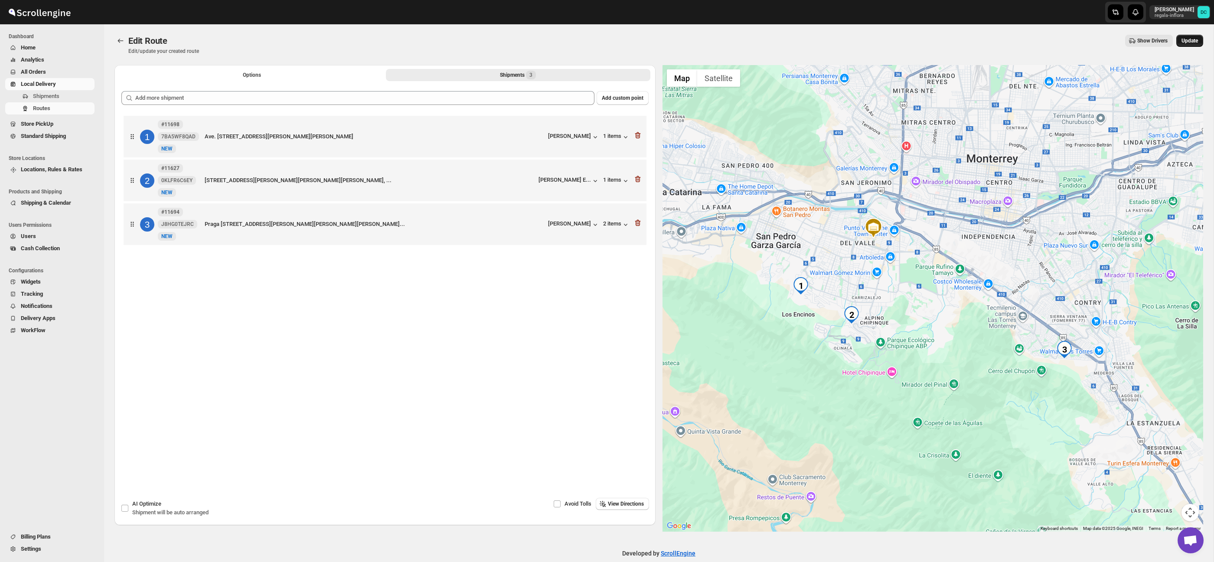
click at [1189, 40] on span "Update" at bounding box center [1189, 40] width 16 height 7
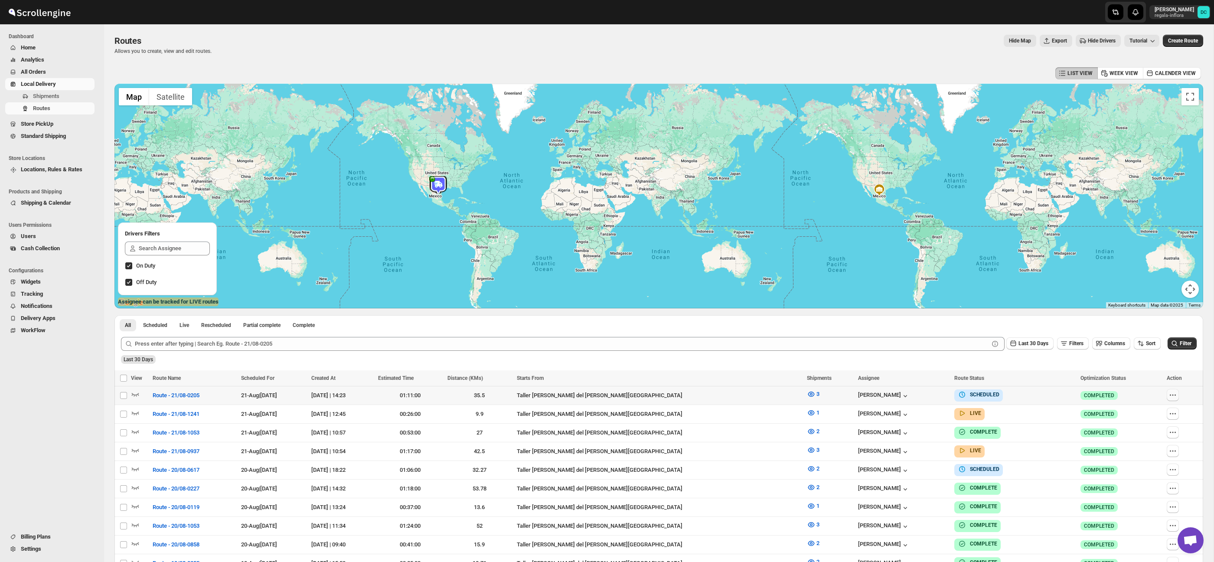
click at [1174, 392] on button "button" at bounding box center [1173, 395] width 12 height 12
checkbox input "true"
click at [1155, 456] on span "Edit" at bounding box center [1150, 457] width 40 height 9
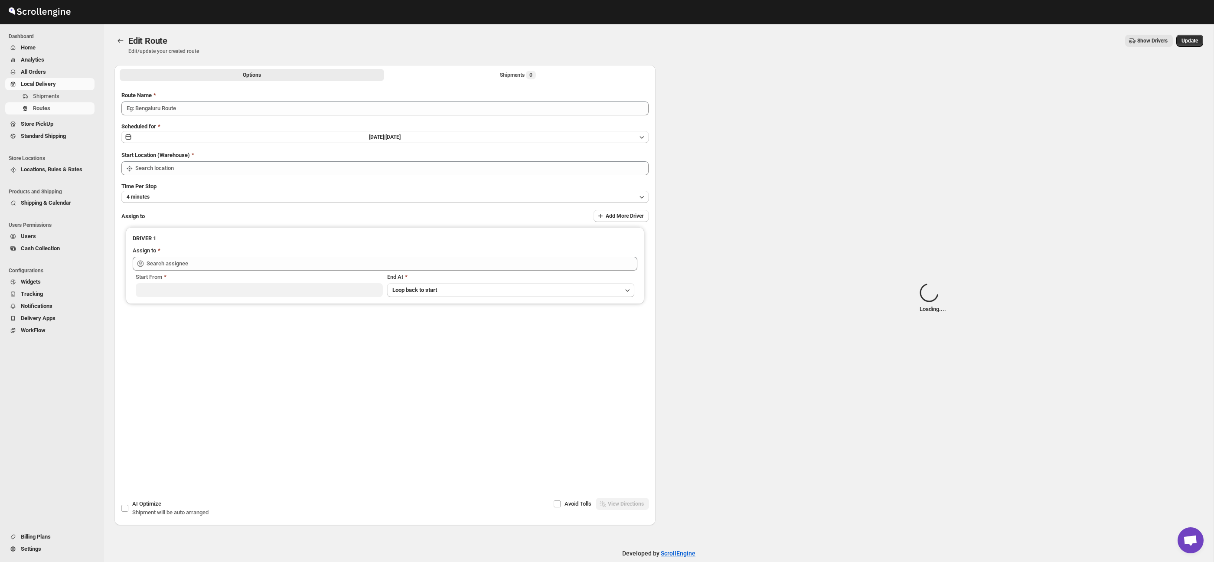
type input "Route - 21/08-0205"
type input "Taller [PERSON_NAME] del [PERSON_NAME][GEOGRAPHIC_DATA]"
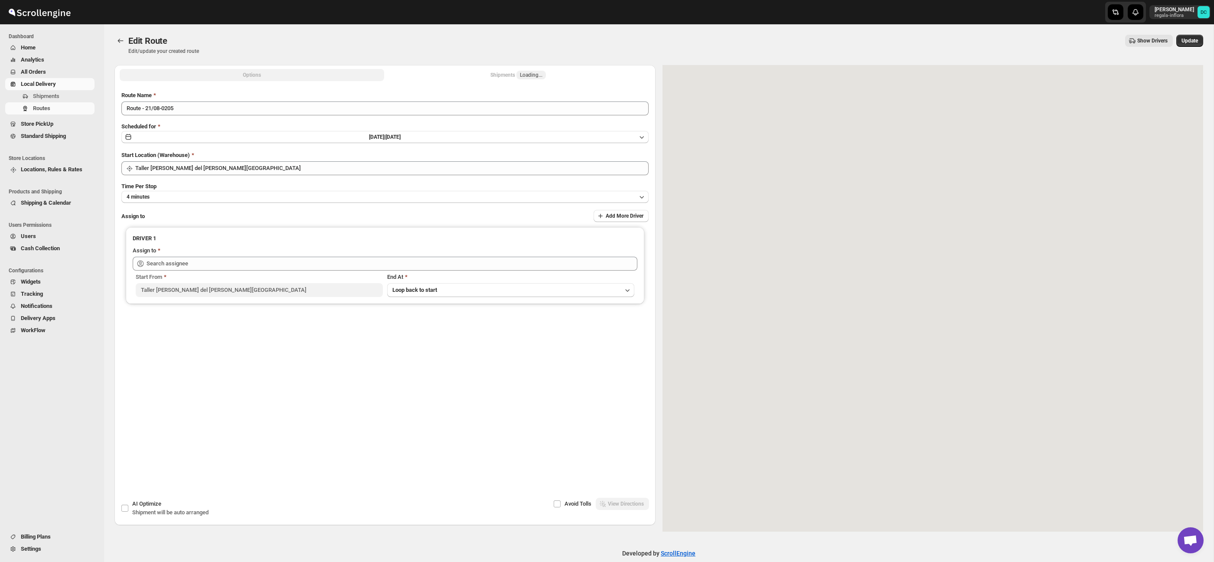
type input "[PERSON_NAME] ([EMAIL_ADDRESS][DOMAIN_NAME])"
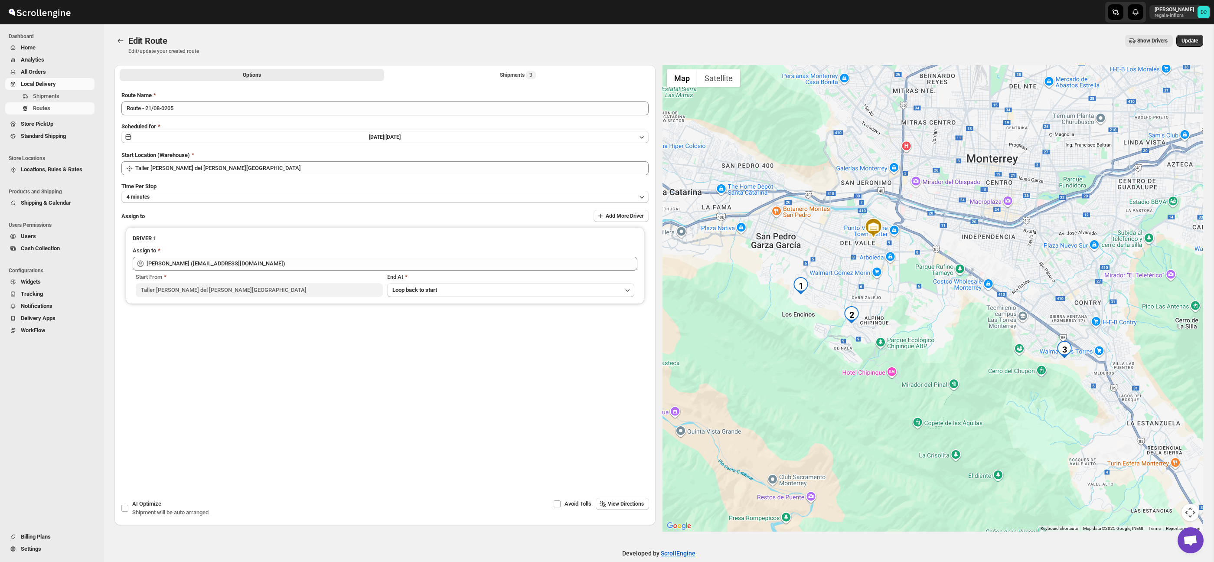
click at [565, 82] on div "Options Shipments 3 More views Options Shipments 3 More views" at bounding box center [384, 74] width 541 height 19
click at [554, 75] on button "Shipments 3" at bounding box center [518, 75] width 264 height 12
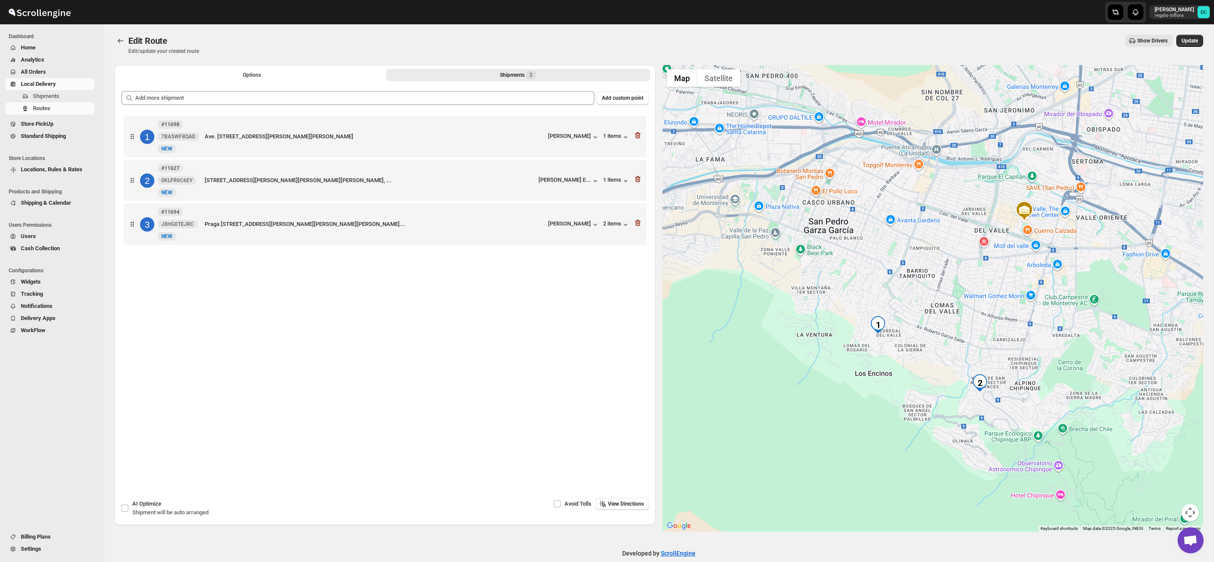
drag, startPoint x: 895, startPoint y: 362, endPoint x: 902, endPoint y: 355, distance: 10.4
click at [903, 355] on div at bounding box center [932, 298] width 541 height 466
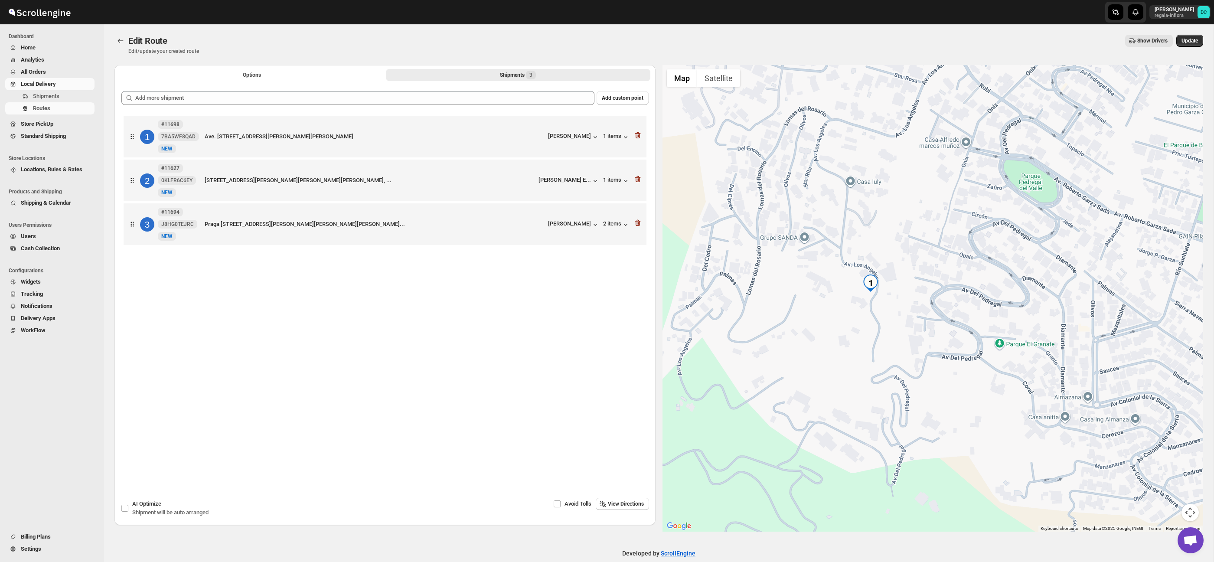
drag, startPoint x: 910, startPoint y: 377, endPoint x: 881, endPoint y: 366, distance: 30.9
click at [883, 367] on div at bounding box center [932, 298] width 541 height 466
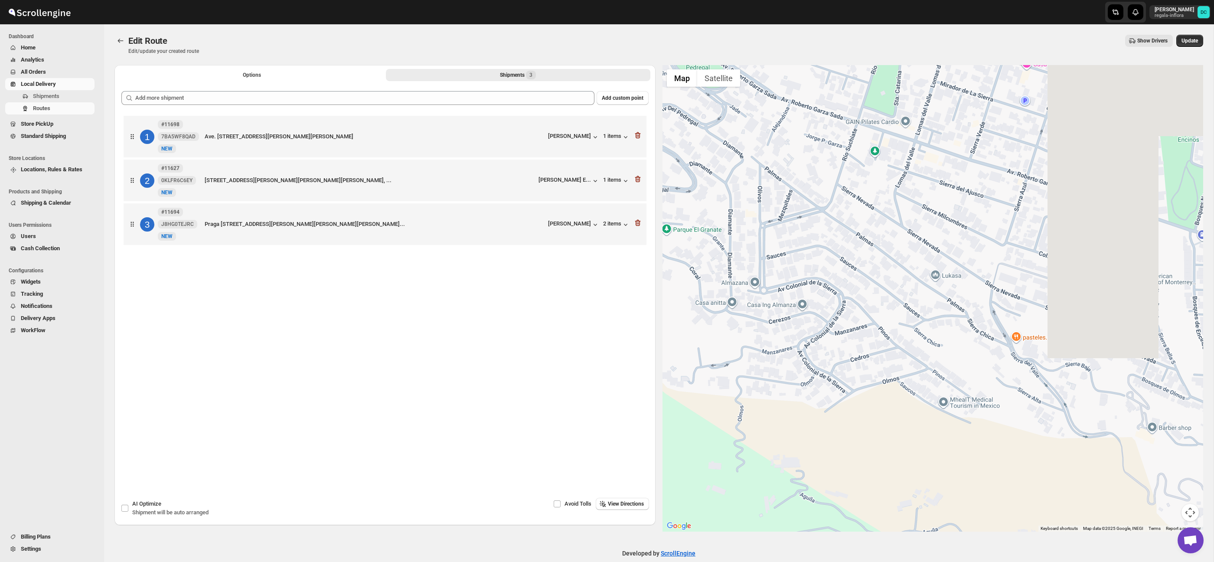
drag, startPoint x: 1033, startPoint y: 400, endPoint x: 992, endPoint y: 385, distance: 43.9
click at [984, 383] on div at bounding box center [932, 298] width 541 height 466
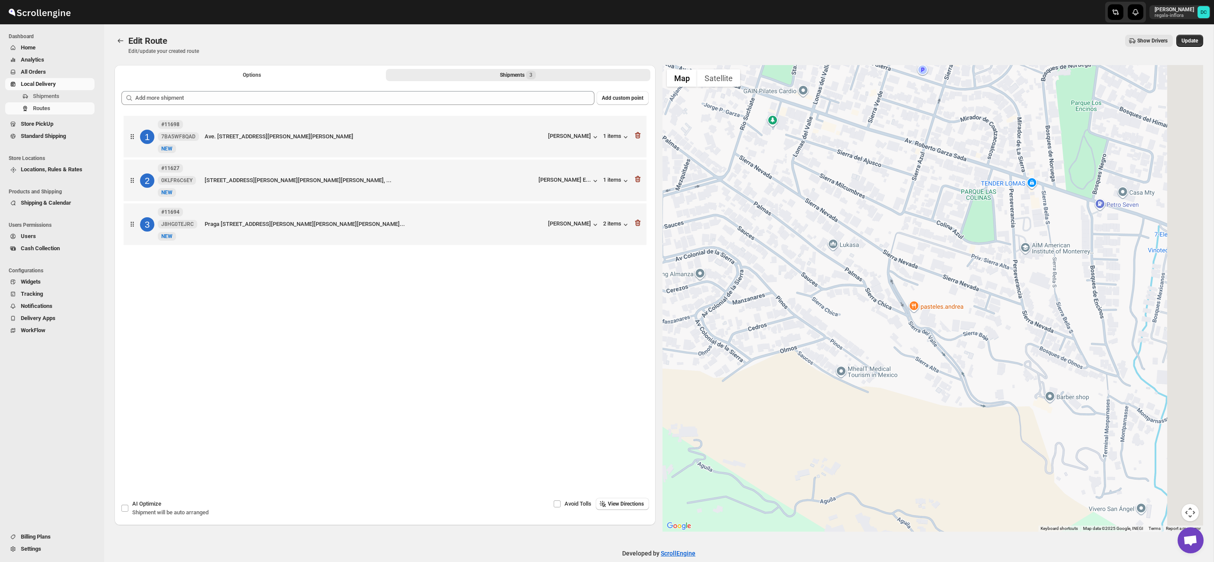
drag, startPoint x: 1061, startPoint y: 395, endPoint x: 1073, endPoint y: 385, distance: 16.3
click at [944, 374] on div at bounding box center [932, 298] width 541 height 466
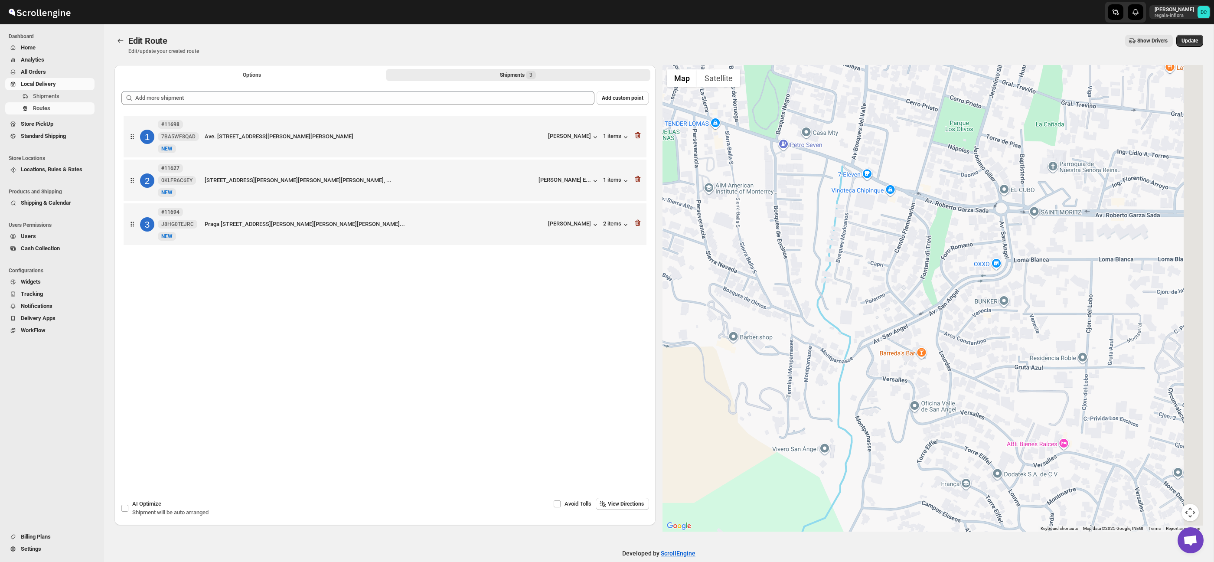
drag, startPoint x: 1172, startPoint y: 390, endPoint x: 976, endPoint y: 344, distance: 201.7
click at [976, 344] on div at bounding box center [932, 298] width 541 height 466
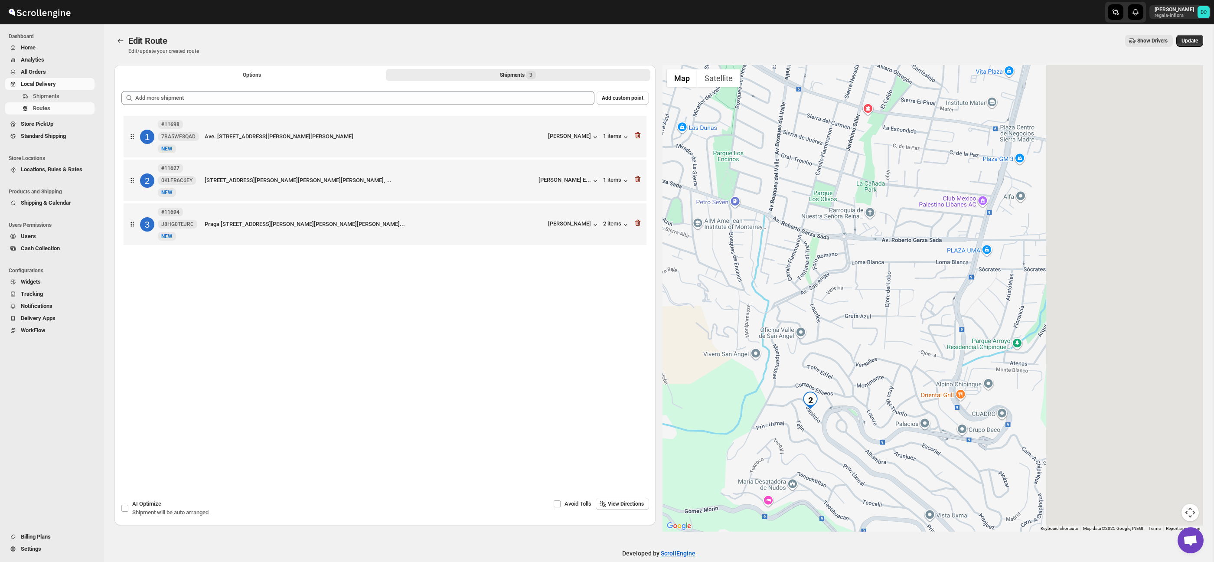
drag, startPoint x: 1114, startPoint y: 368, endPoint x: 929, endPoint y: 315, distance: 191.7
click at [929, 315] on div at bounding box center [932, 298] width 541 height 466
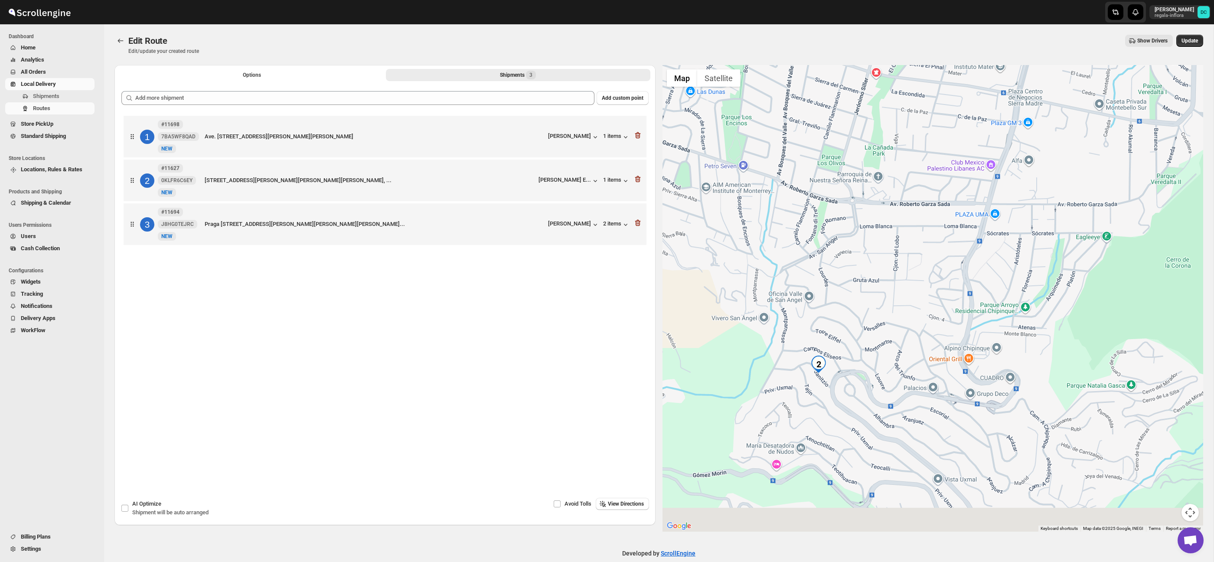
drag, startPoint x: 895, startPoint y: 393, endPoint x: 850, endPoint y: 366, distance: 52.1
click at [913, 348] on div at bounding box center [932, 298] width 541 height 466
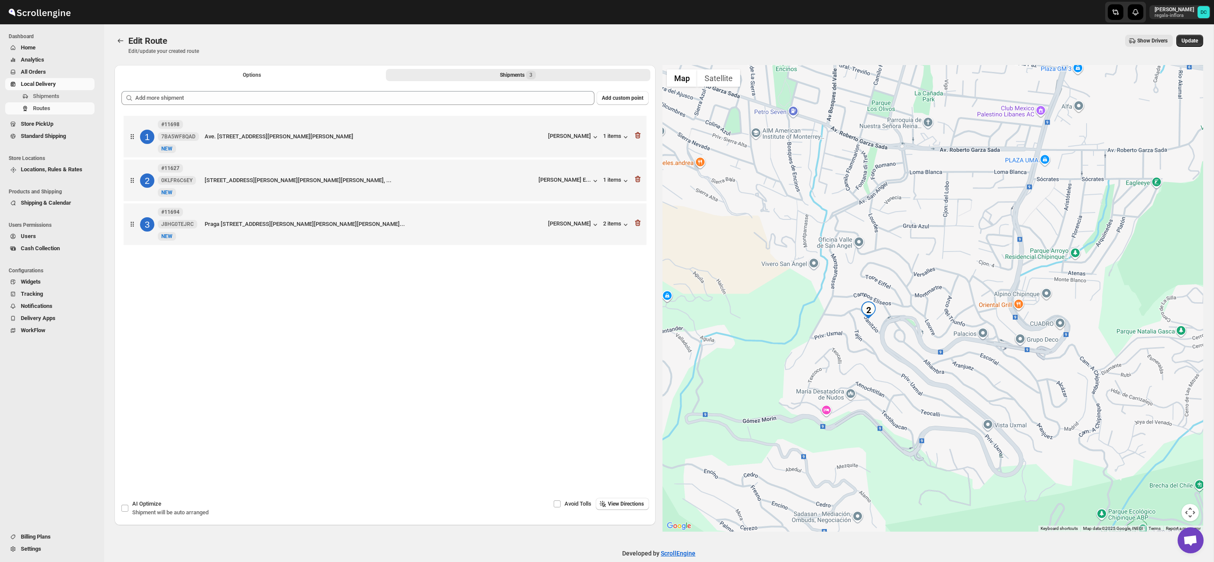
drag, startPoint x: 1032, startPoint y: 340, endPoint x: 924, endPoint y: 333, distance: 108.6
click at [921, 331] on div at bounding box center [932, 298] width 541 height 466
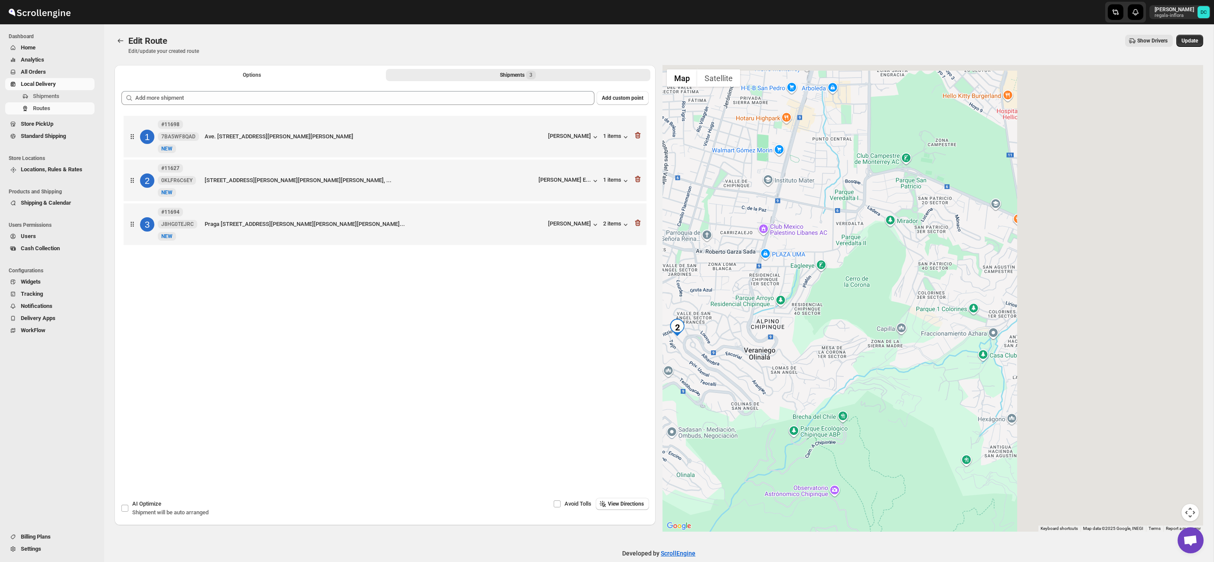
drag, startPoint x: 1036, startPoint y: 378, endPoint x: 974, endPoint y: 339, distance: 73.7
click at [879, 381] on div at bounding box center [932, 298] width 541 height 466
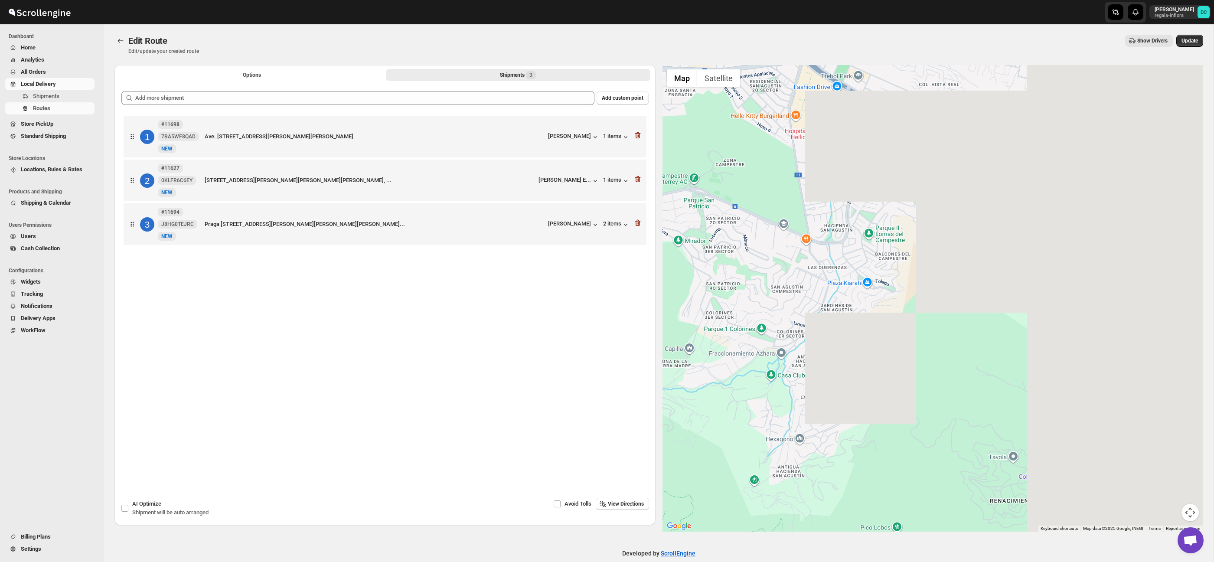
drag, startPoint x: 986, startPoint y: 336, endPoint x: 900, endPoint y: 352, distance: 87.3
click at [900, 352] on div at bounding box center [932, 298] width 541 height 466
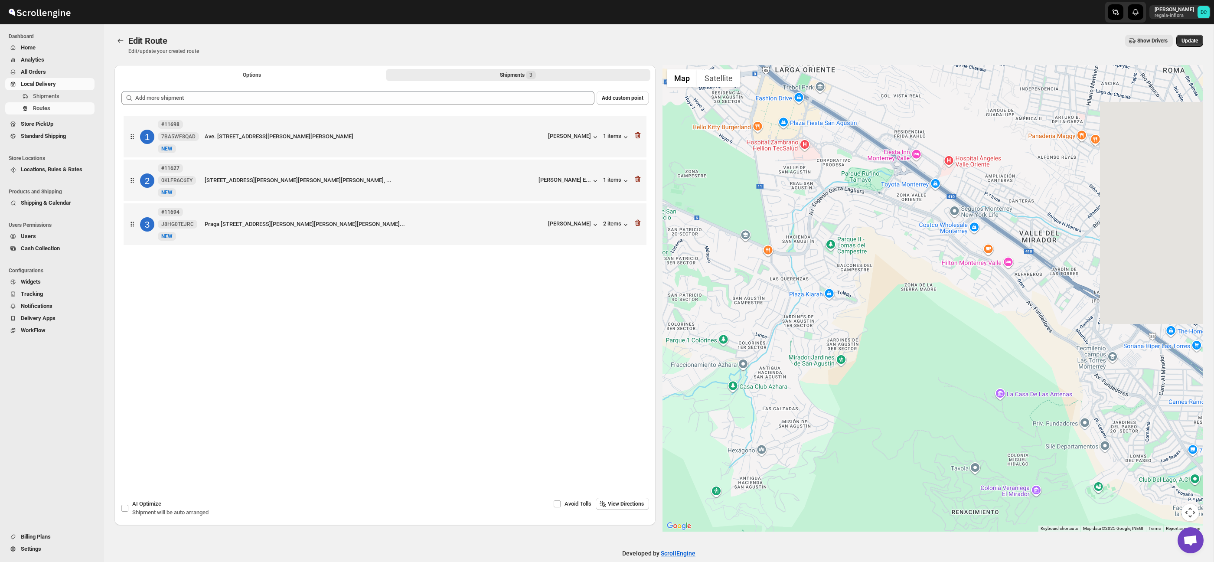
drag, startPoint x: 1061, startPoint y: 336, endPoint x: 991, endPoint y: 375, distance: 79.9
click at [992, 375] on div at bounding box center [932, 298] width 541 height 466
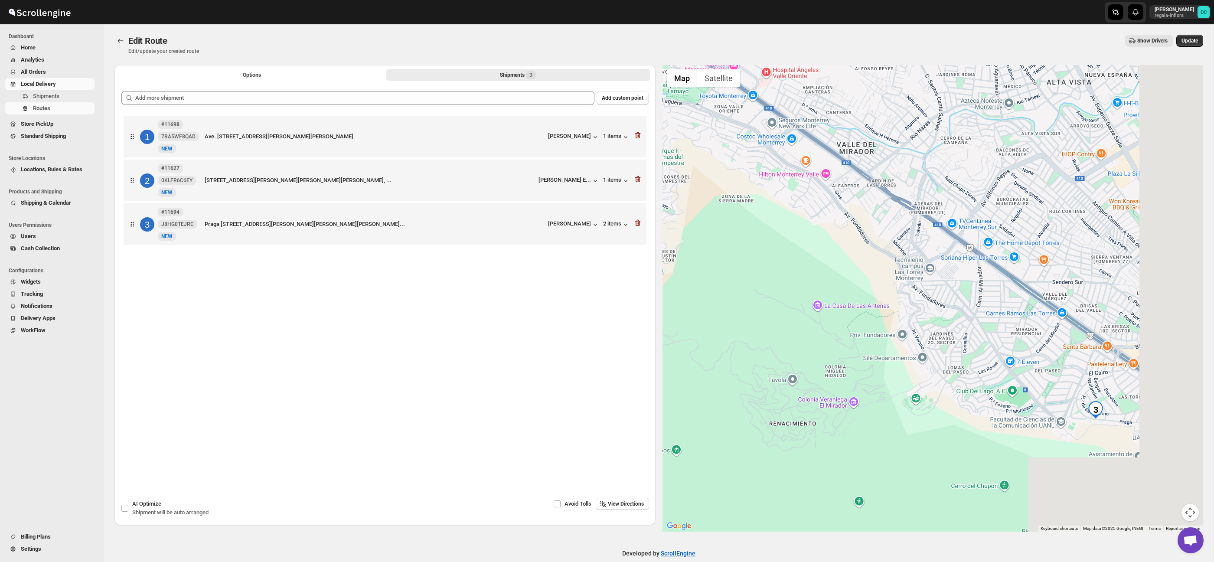
drag, startPoint x: 1018, startPoint y: 388, endPoint x: 916, endPoint y: 255, distance: 167.0
click at [916, 255] on div at bounding box center [932, 298] width 541 height 466
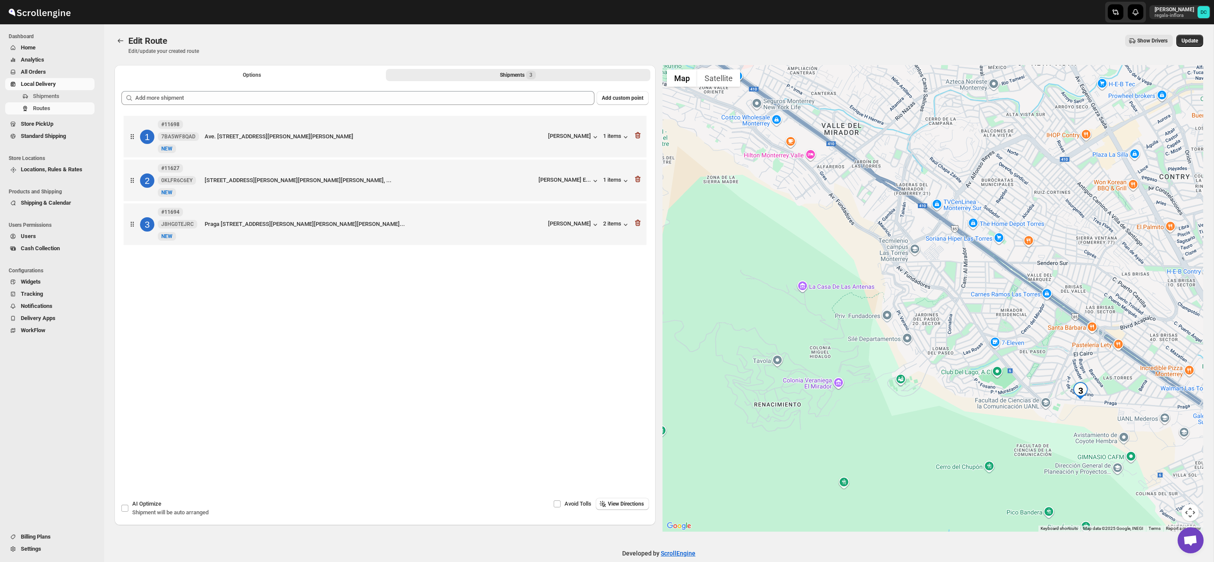
drag, startPoint x: 1003, startPoint y: 282, endPoint x: 926, endPoint y: 222, distance: 97.3
click at [926, 222] on div at bounding box center [932, 298] width 541 height 466
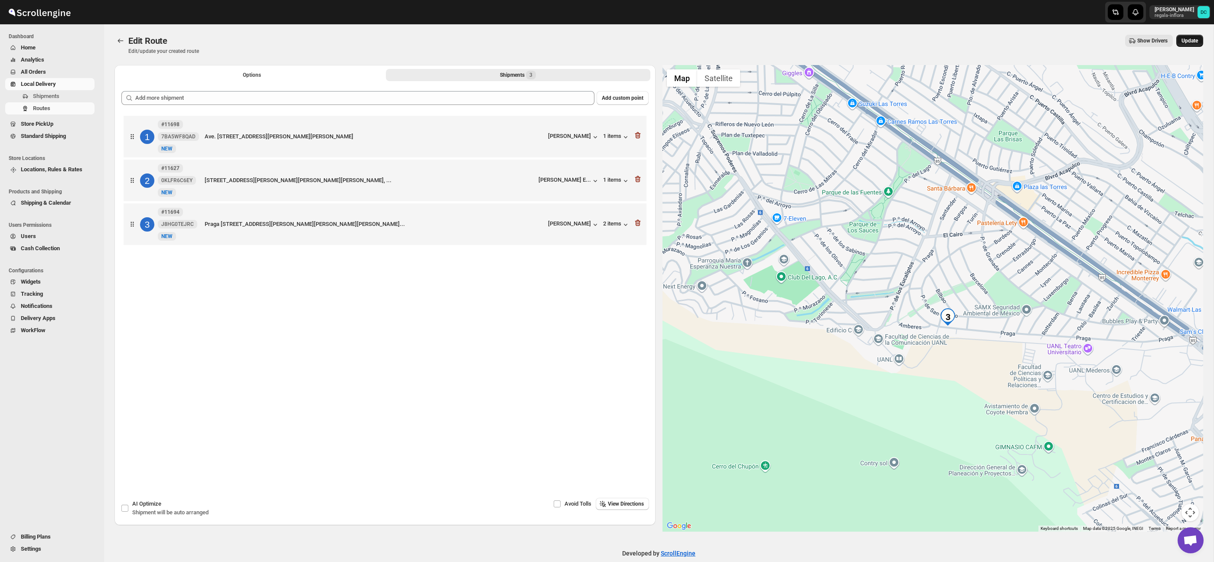
click at [1197, 42] on span "Update" at bounding box center [1189, 40] width 16 height 7
